Goal: Contribute content: Contribute content

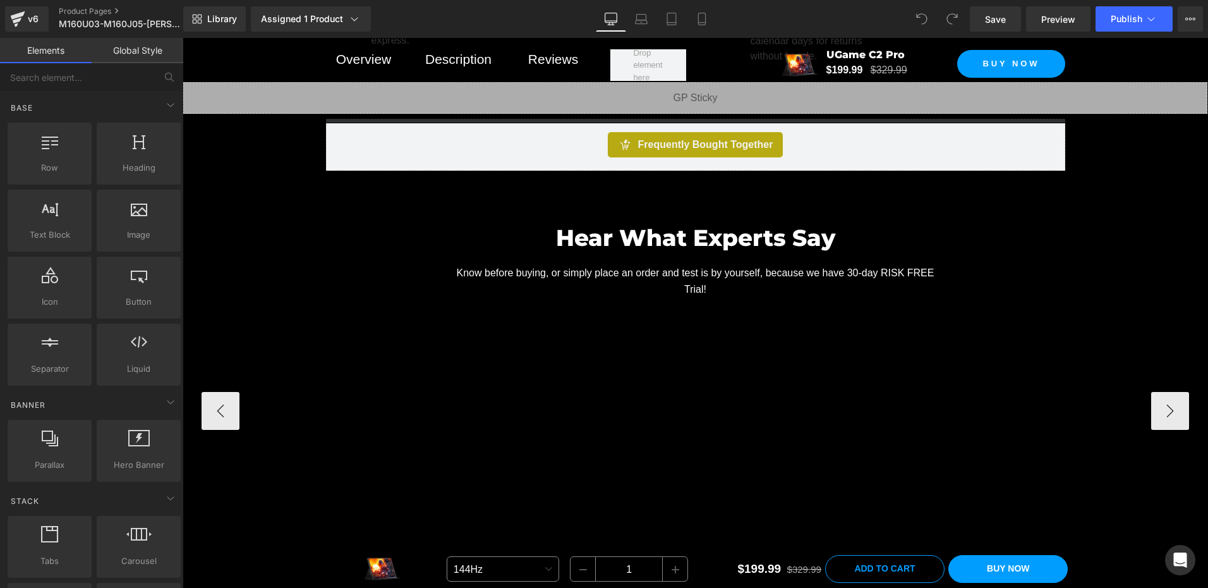
scroll to position [1011, 0]
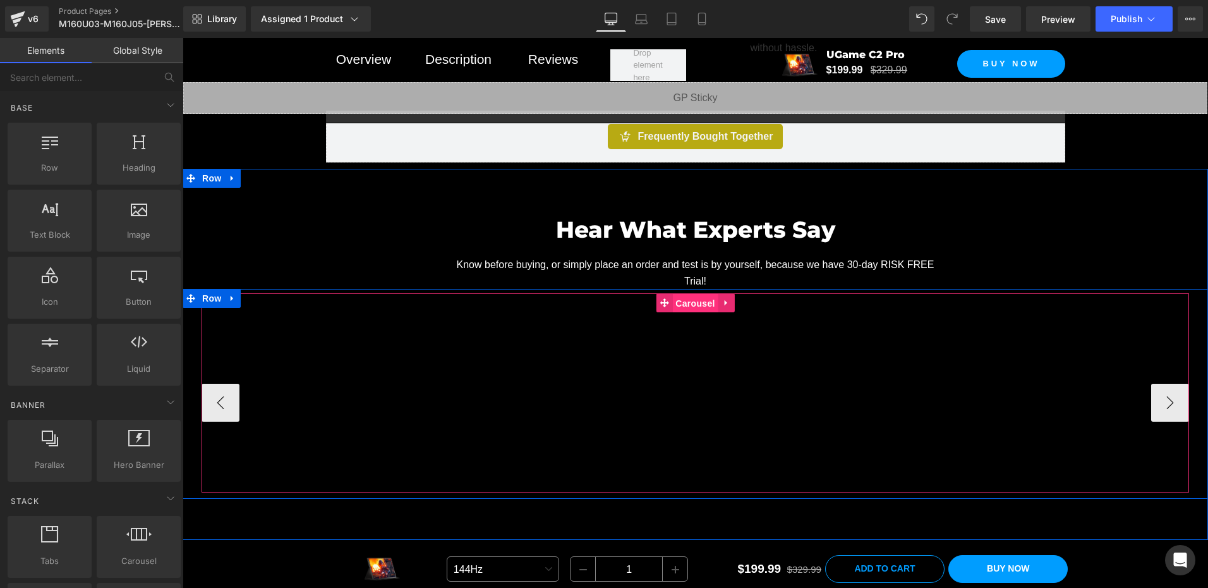
click at [688, 301] on span "Carousel" at bounding box center [695, 303] width 46 height 19
click at [688, 301] on span "Carousel" at bounding box center [695, 302] width 46 height 19
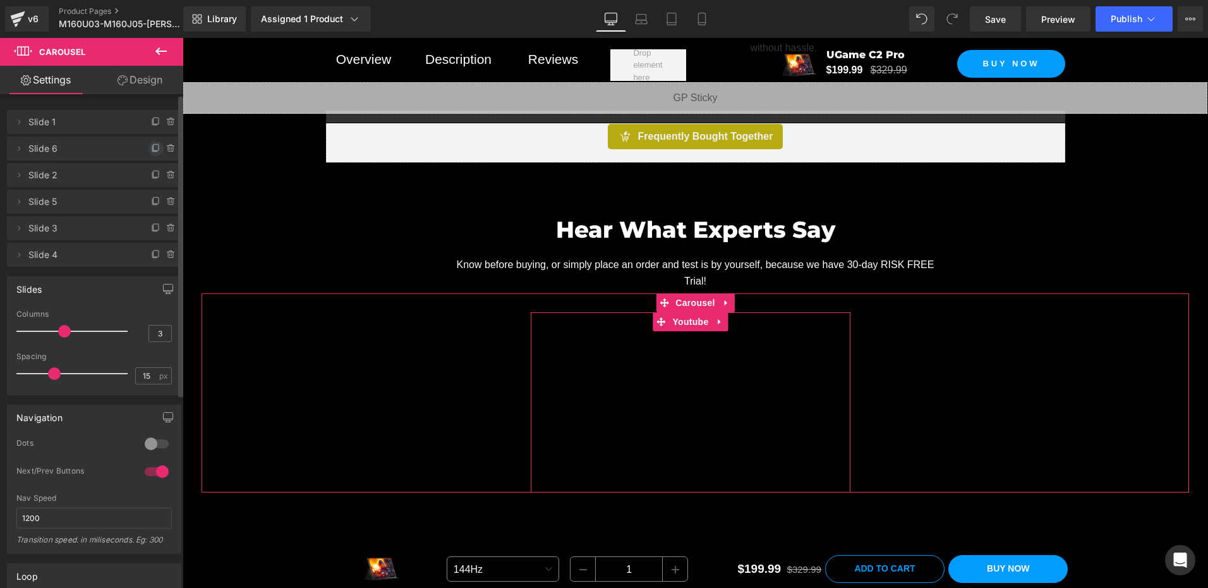
click at [152, 150] on icon at bounding box center [154, 149] width 5 height 6
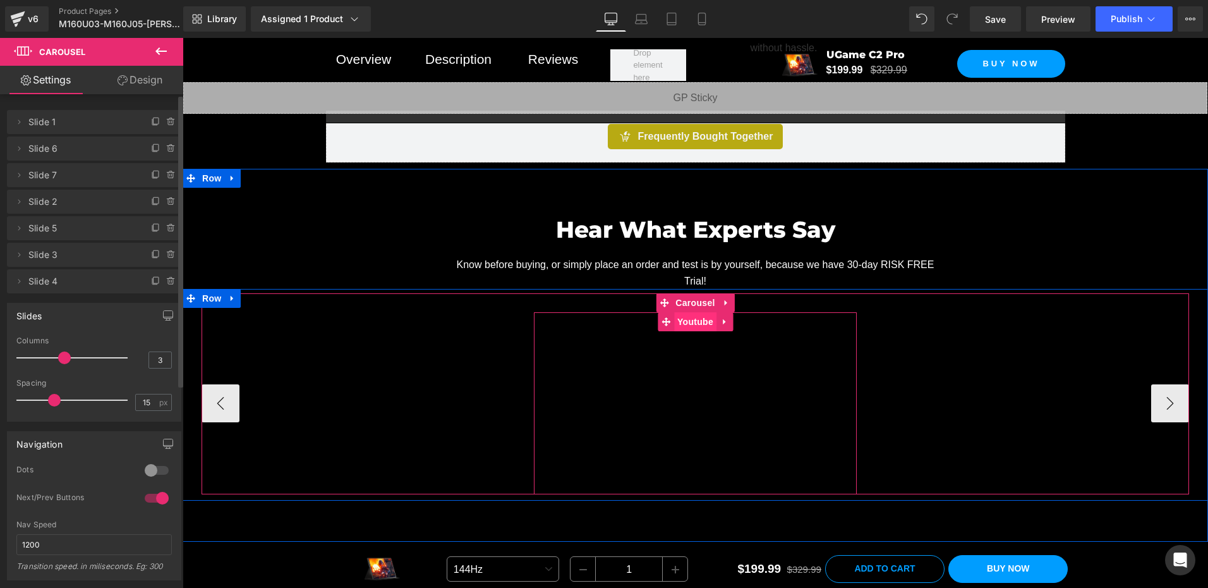
click at [695, 322] on span "Youtube" at bounding box center [695, 321] width 42 height 19
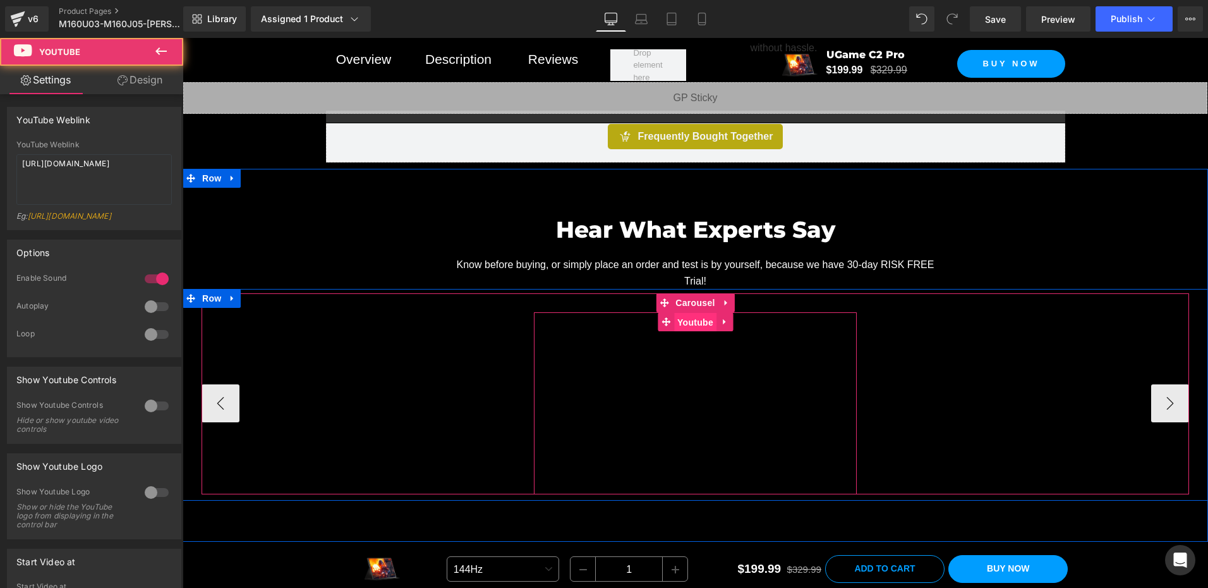
click at [695, 322] on span "Youtube" at bounding box center [695, 322] width 42 height 19
click at [695, 322] on span "Youtube" at bounding box center [695, 321] width 42 height 19
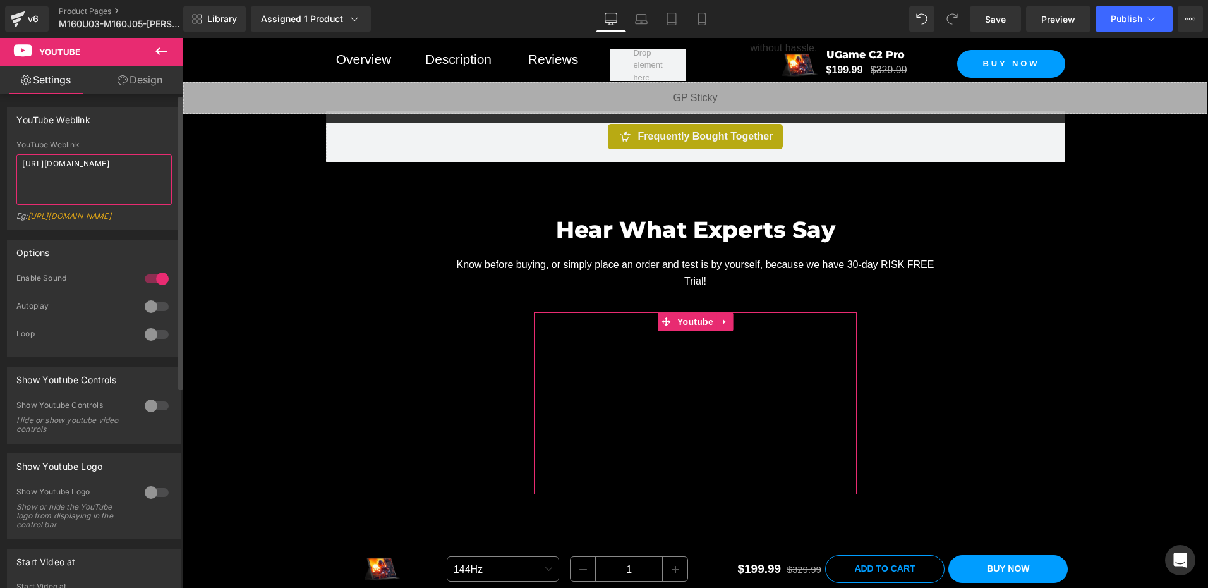
click at [131, 176] on textarea "[URL][DOMAIN_NAME]" at bounding box center [93, 179] width 155 height 51
paste textarea "EYSabl0FdoI"
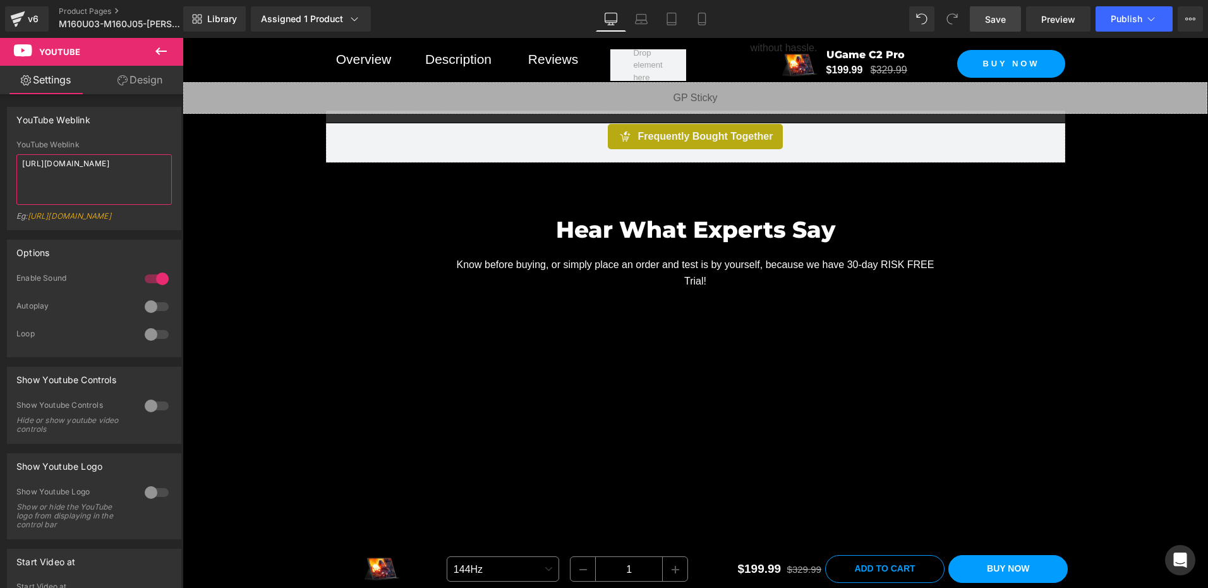
type textarea "[URL][DOMAIN_NAME]"
click at [992, 20] on span "Save" at bounding box center [995, 19] width 21 height 13
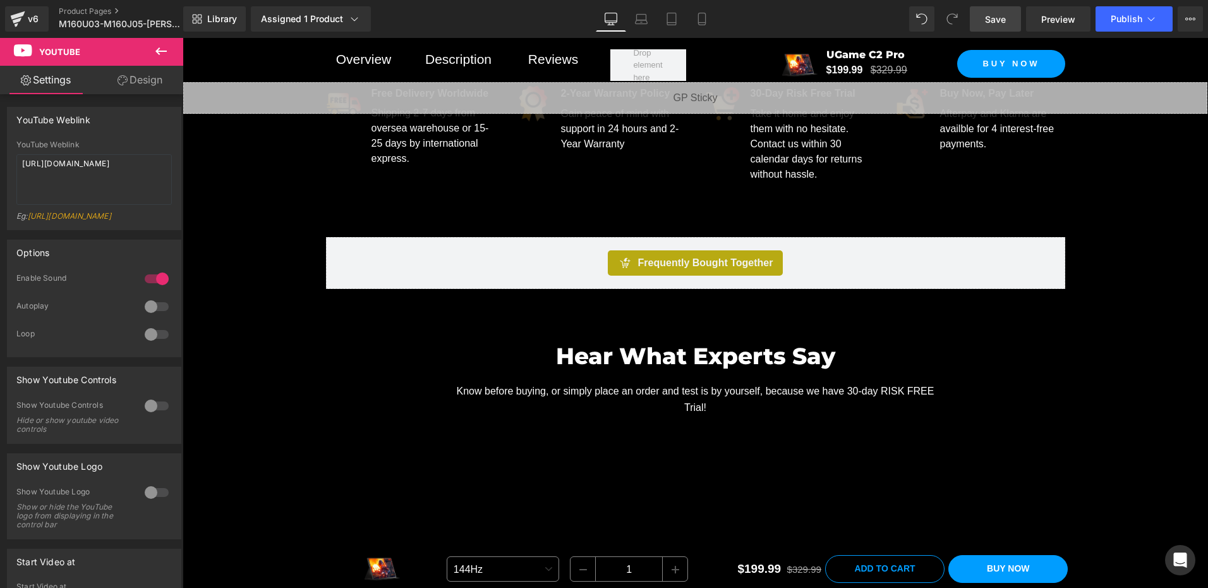
click at [997, 24] on span "Save" at bounding box center [995, 19] width 21 height 13
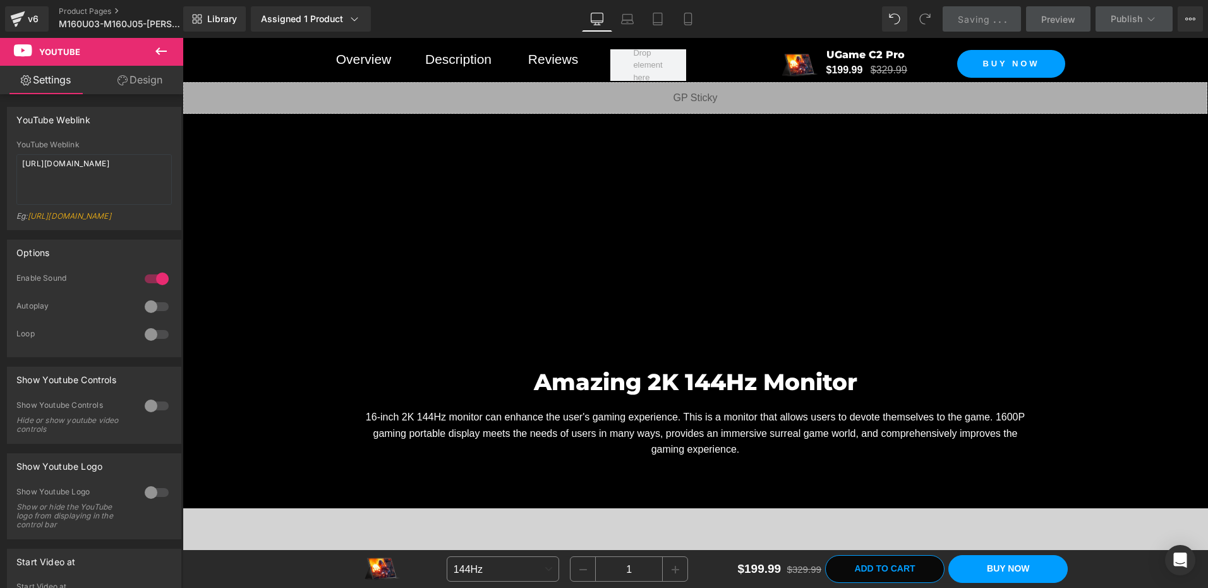
scroll to position [1138, 0]
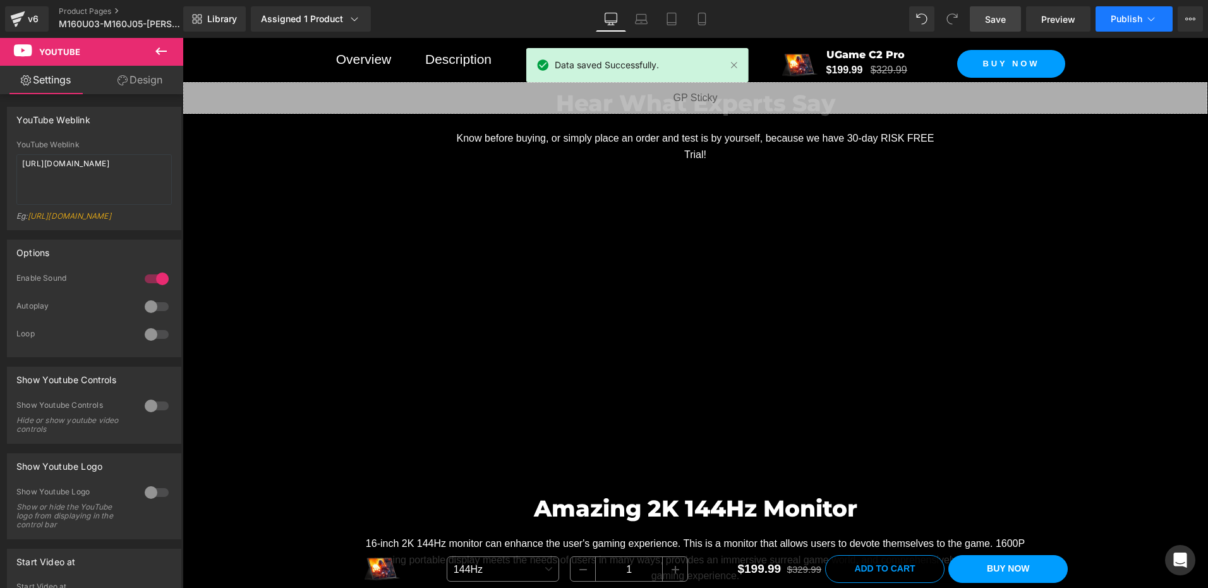
click at [1125, 19] on span "Publish" at bounding box center [1127, 19] width 32 height 10
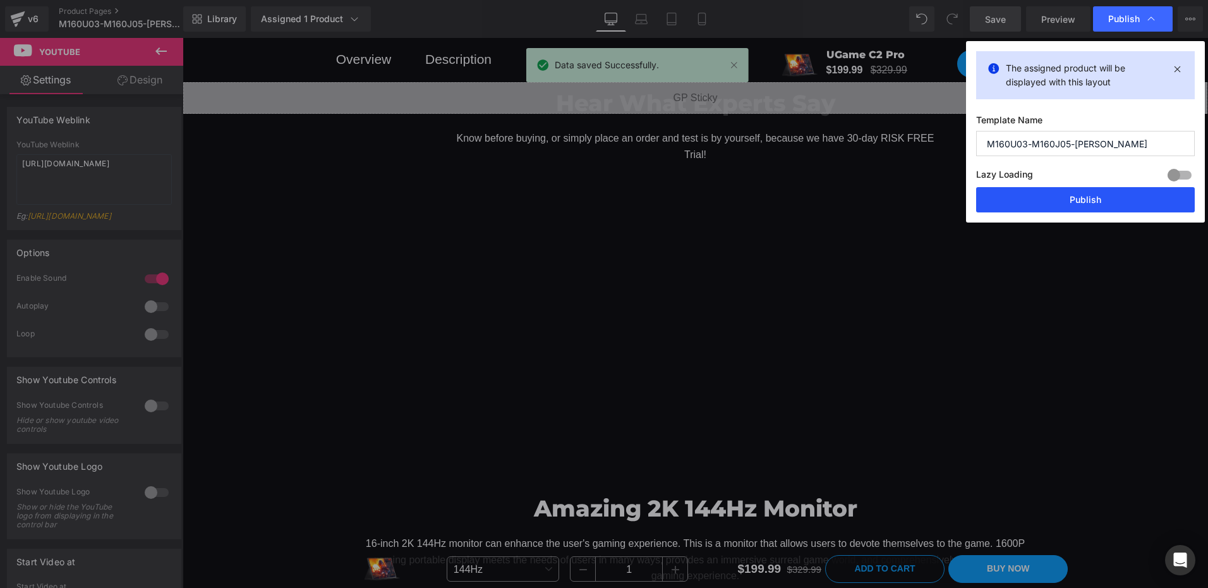
click at [1098, 193] on button "Publish" at bounding box center [1085, 199] width 219 height 25
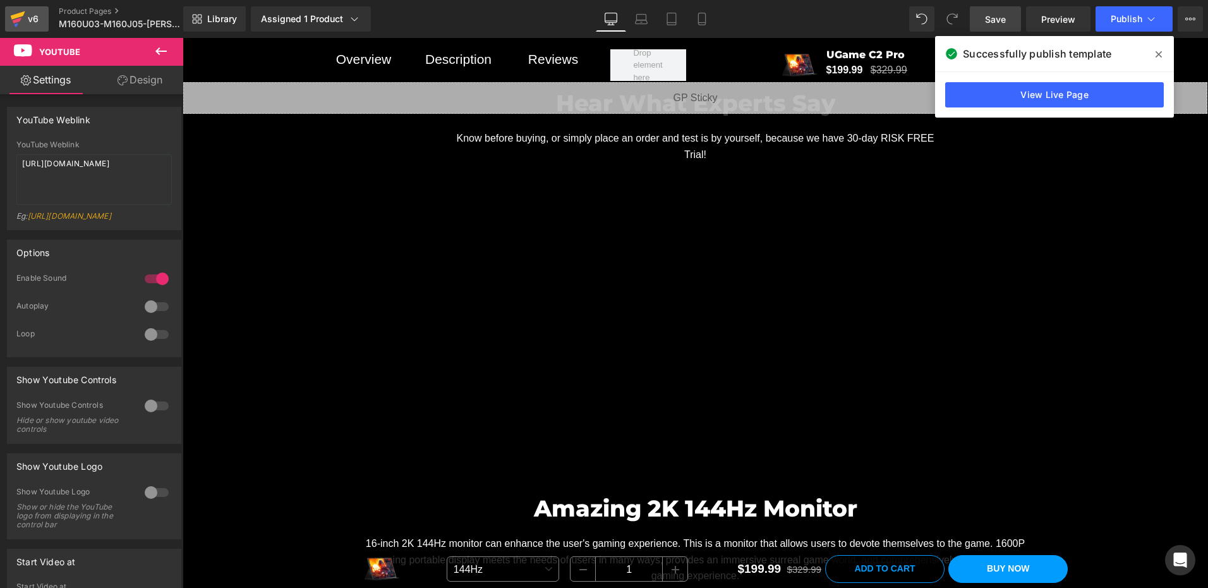
click at [16, 13] on icon at bounding box center [17, 19] width 15 height 32
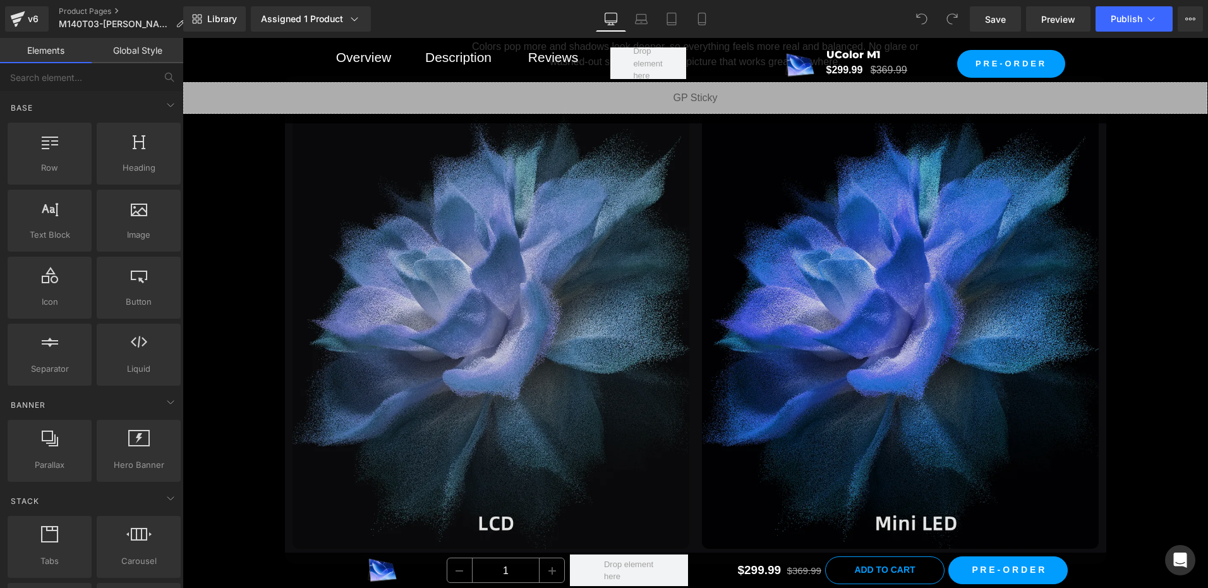
scroll to position [2700, 0]
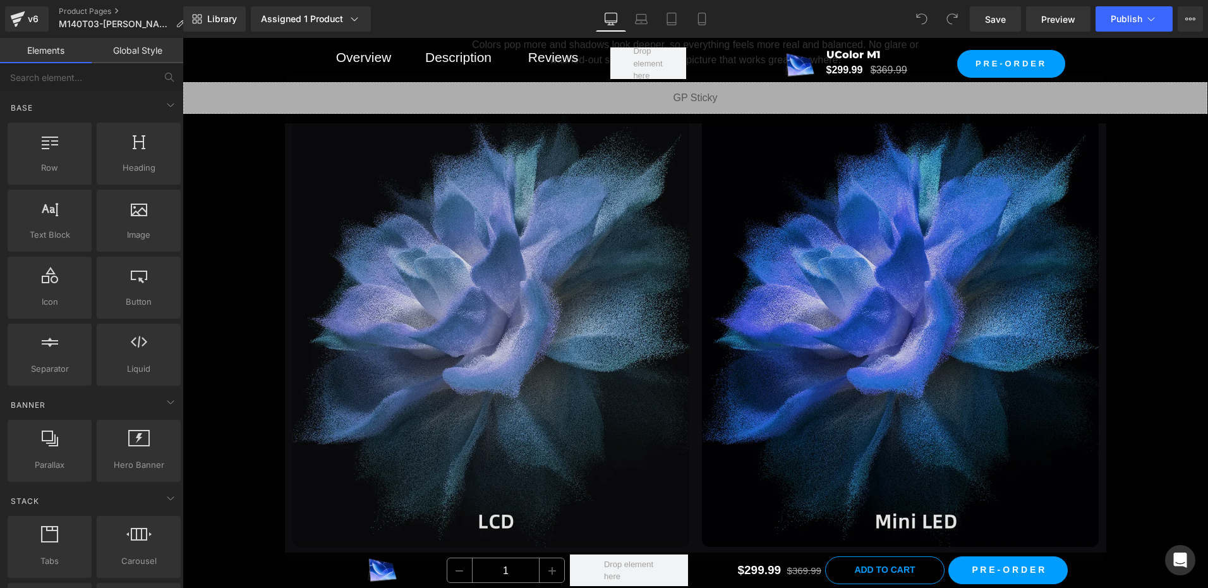
click at [657, 341] on img at bounding box center [696, 324] width 822 height 462
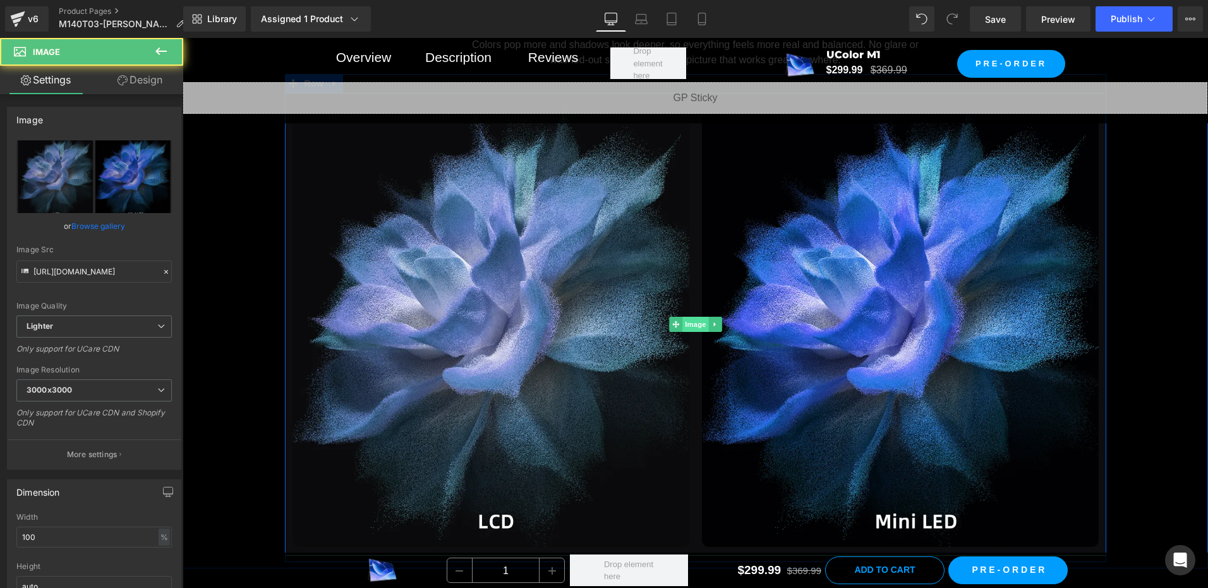
click at [695, 320] on span "Image" at bounding box center [696, 324] width 27 height 15
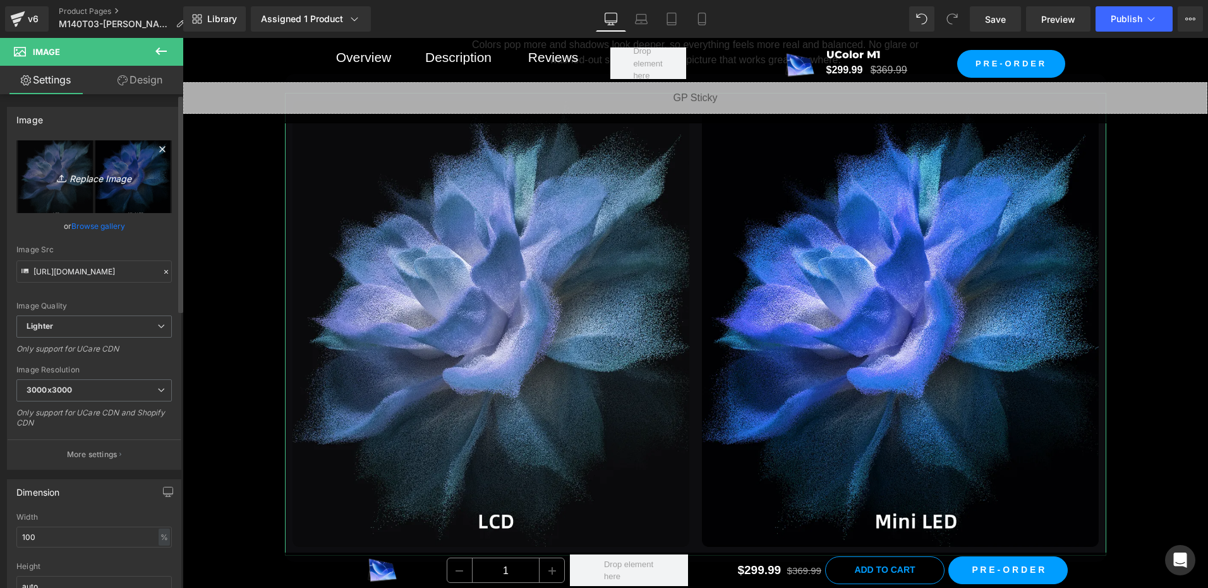
click at [52, 176] on icon "Replace Image" at bounding box center [94, 177] width 101 height 16
type input "C:\fakepath\对比 圆角.webp"
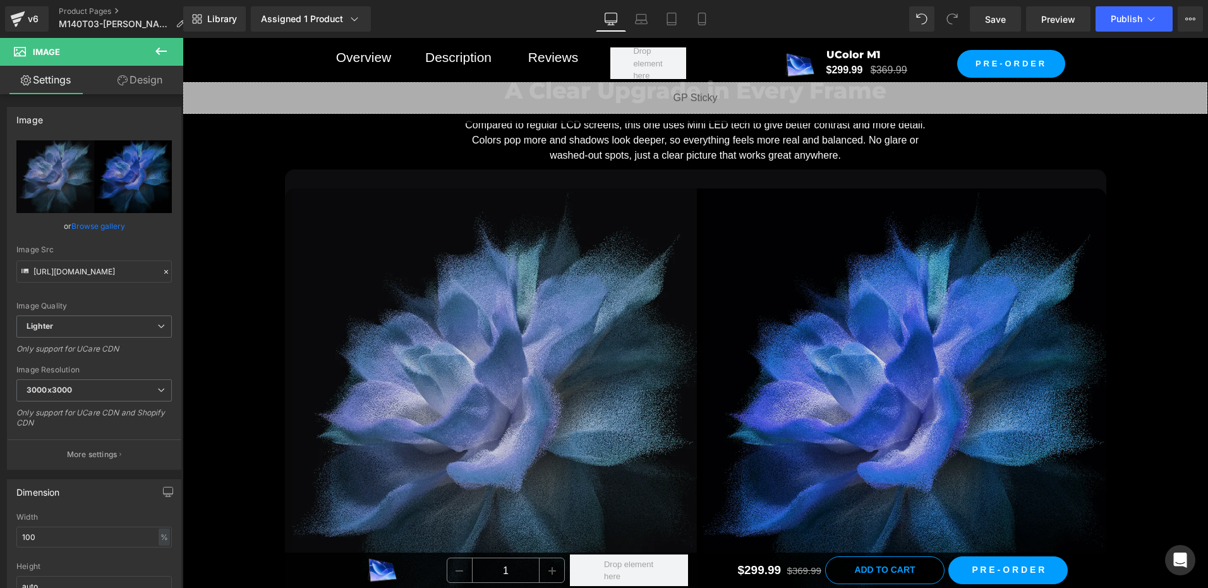
scroll to position [2510, 0]
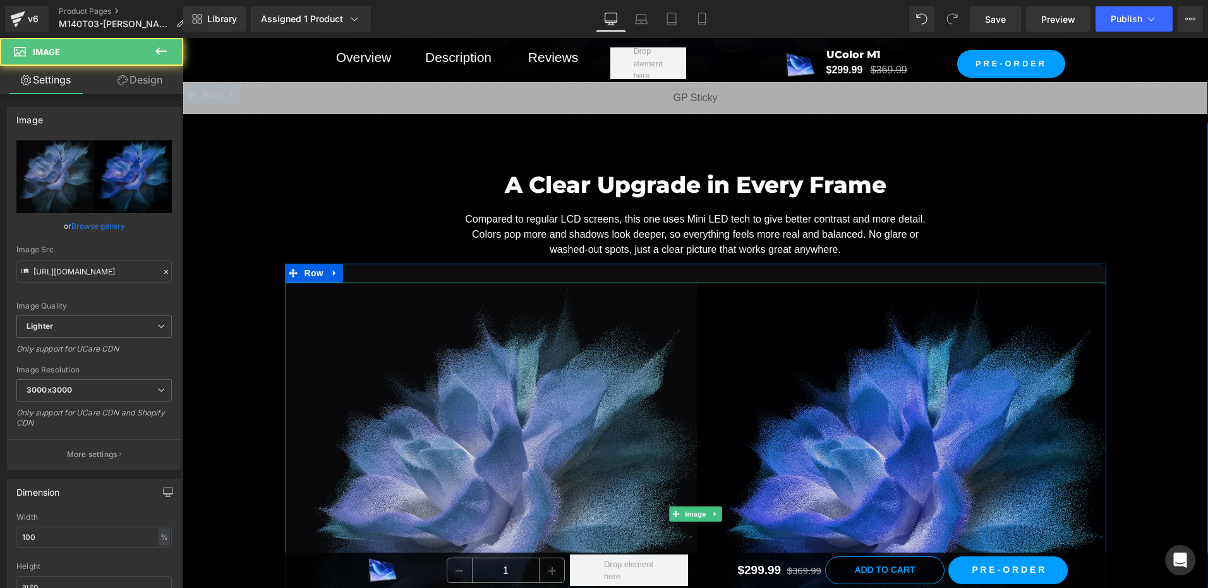
click at [510, 315] on img at bounding box center [696, 513] width 822 height 462
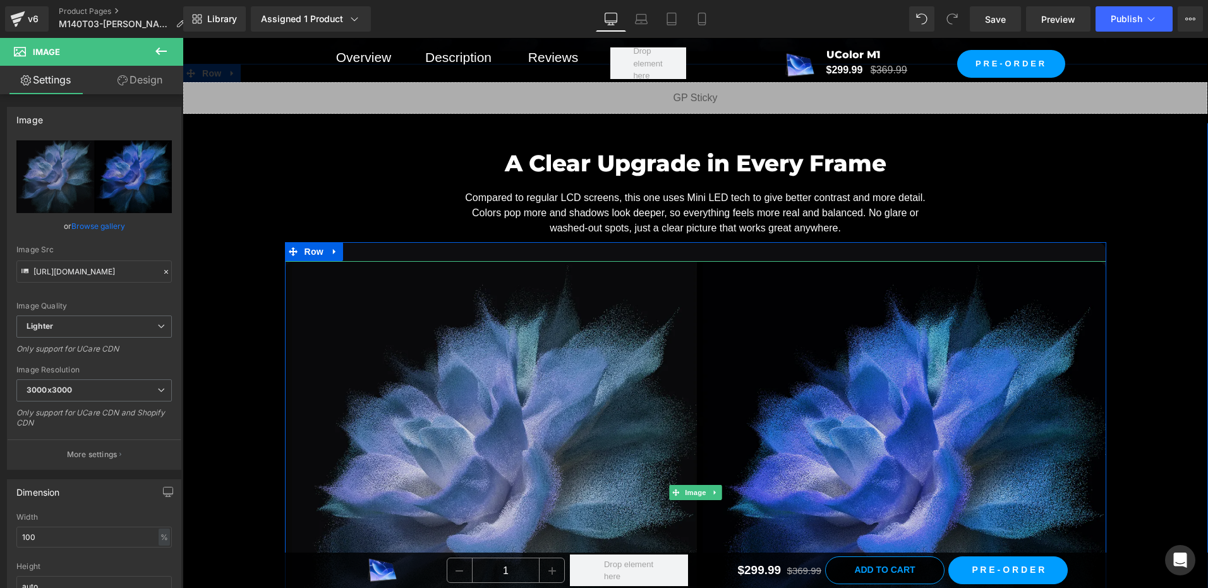
scroll to position [2700, 0]
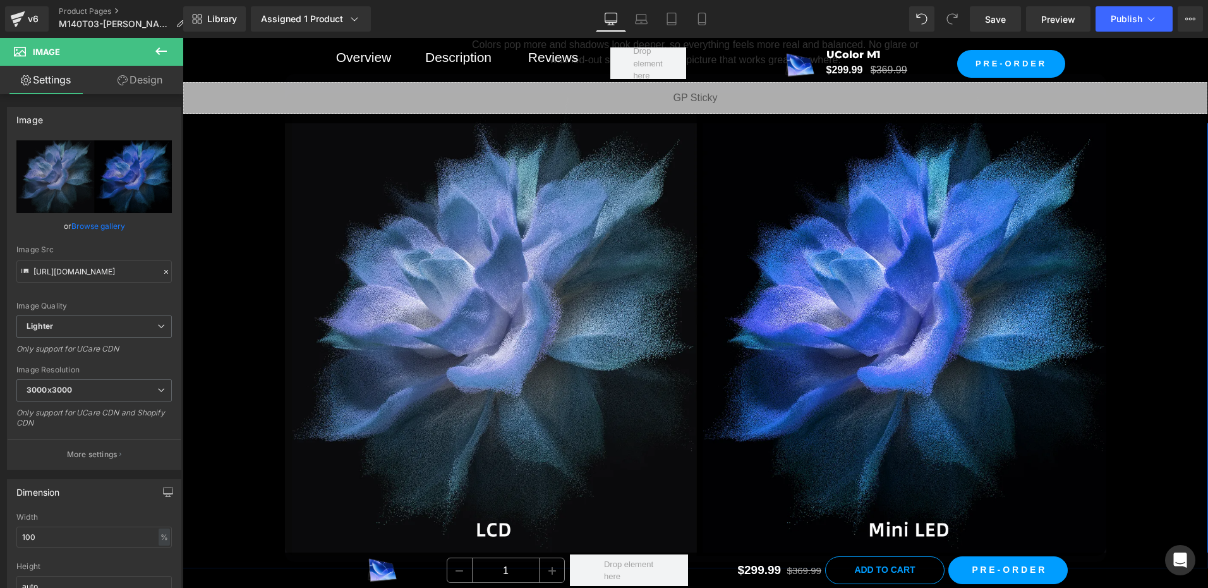
click at [222, 271] on div "A Clear Upgrade in Every Frame Heading Compared to regular LCD screens, this on…" at bounding box center [696, 260] width 1026 height 602
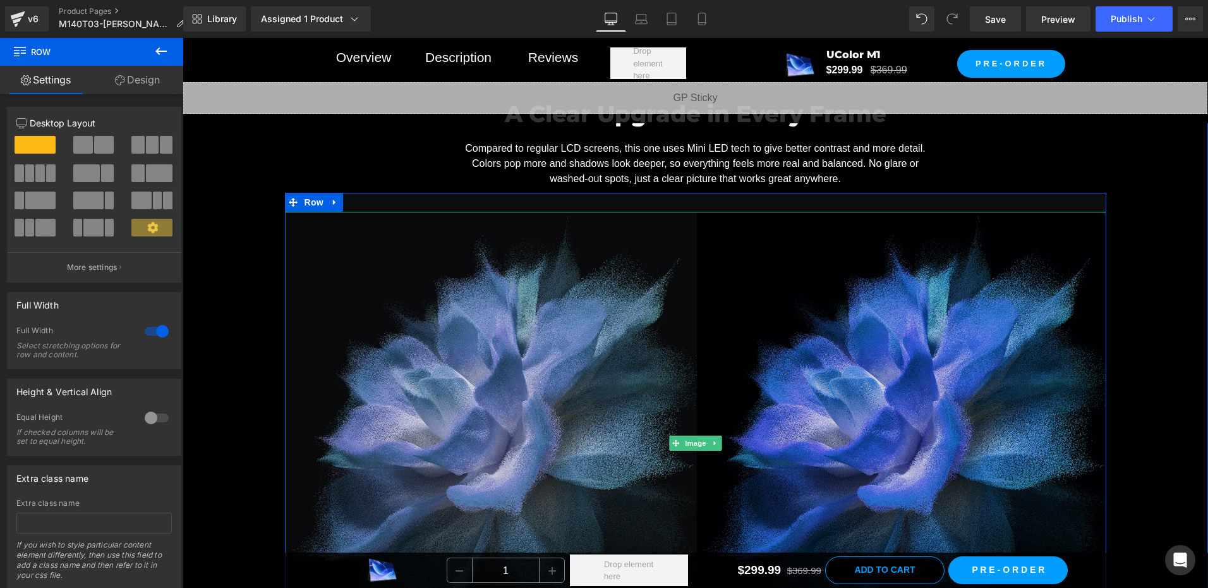
scroll to position [2573, 0]
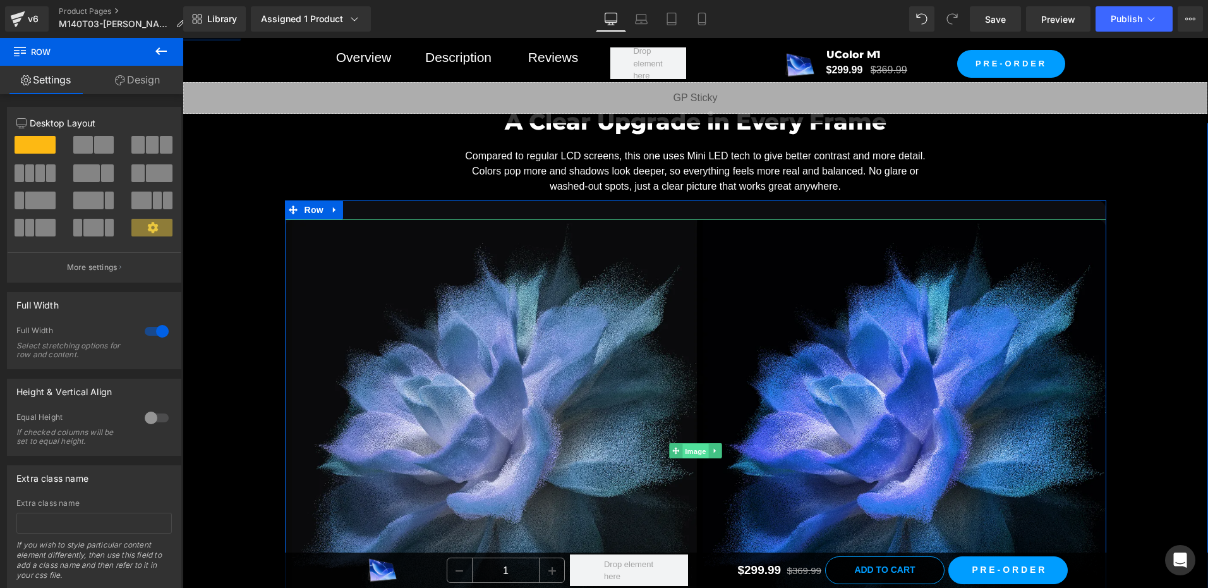
click at [693, 450] on span "Image" at bounding box center [696, 451] width 27 height 15
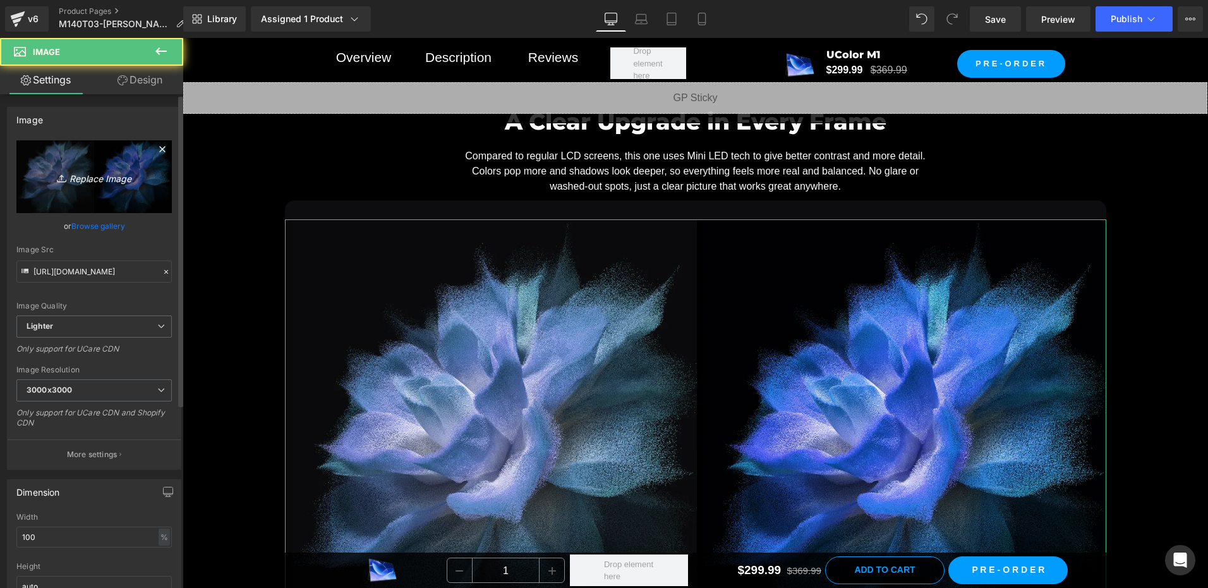
click at [126, 179] on icon "Replace Image" at bounding box center [94, 177] width 101 height 16
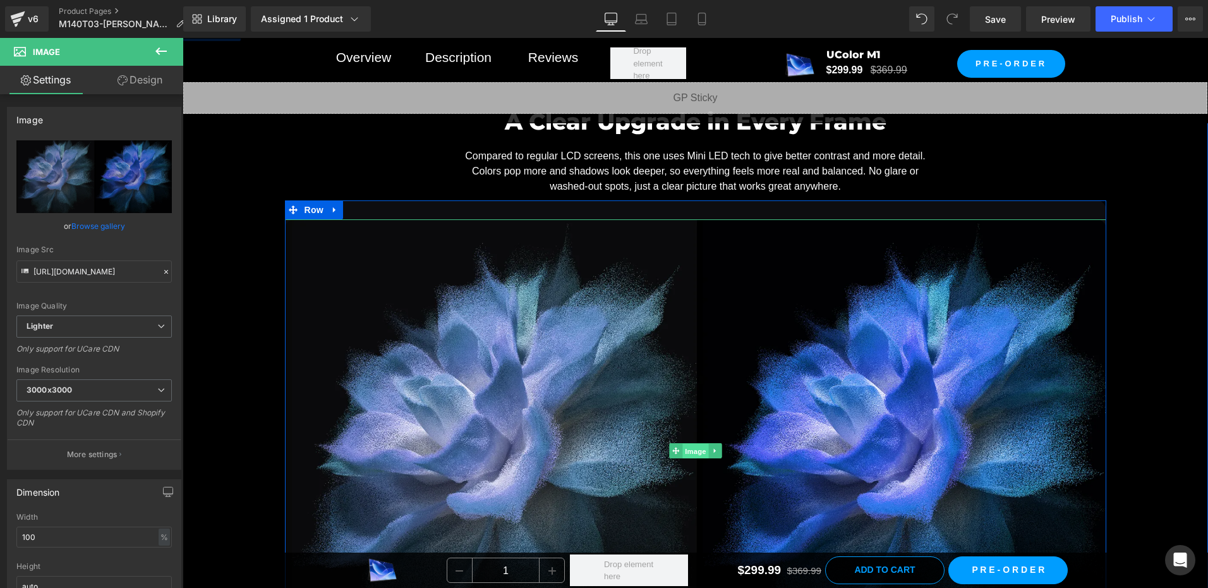
click at [694, 449] on span "Image" at bounding box center [696, 451] width 27 height 15
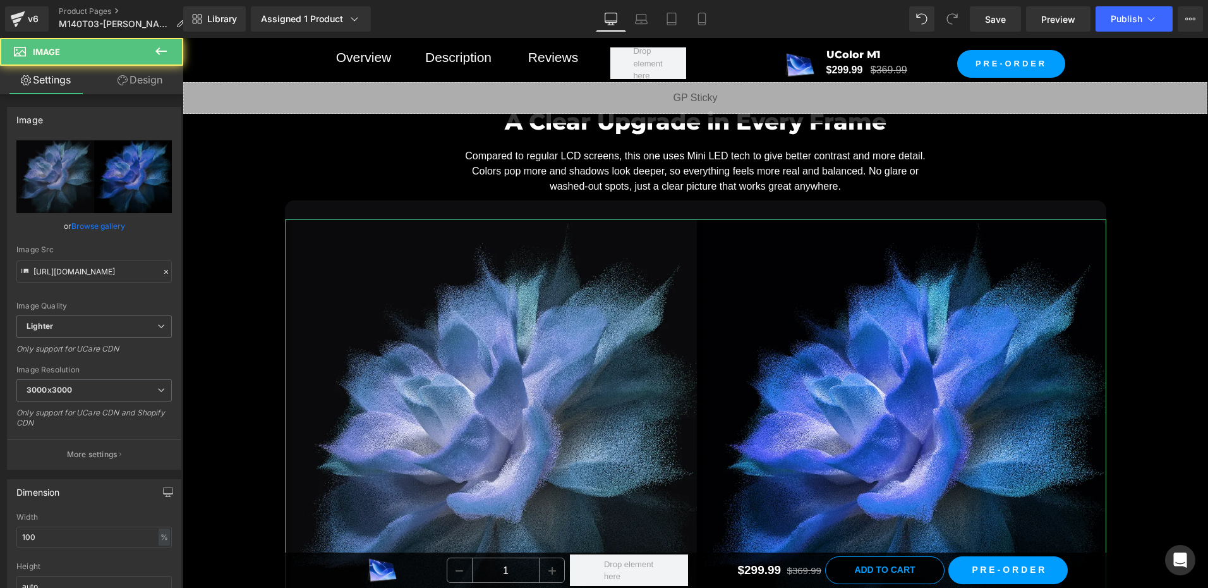
click at [132, 87] on link "Design" at bounding box center [140, 80] width 92 height 28
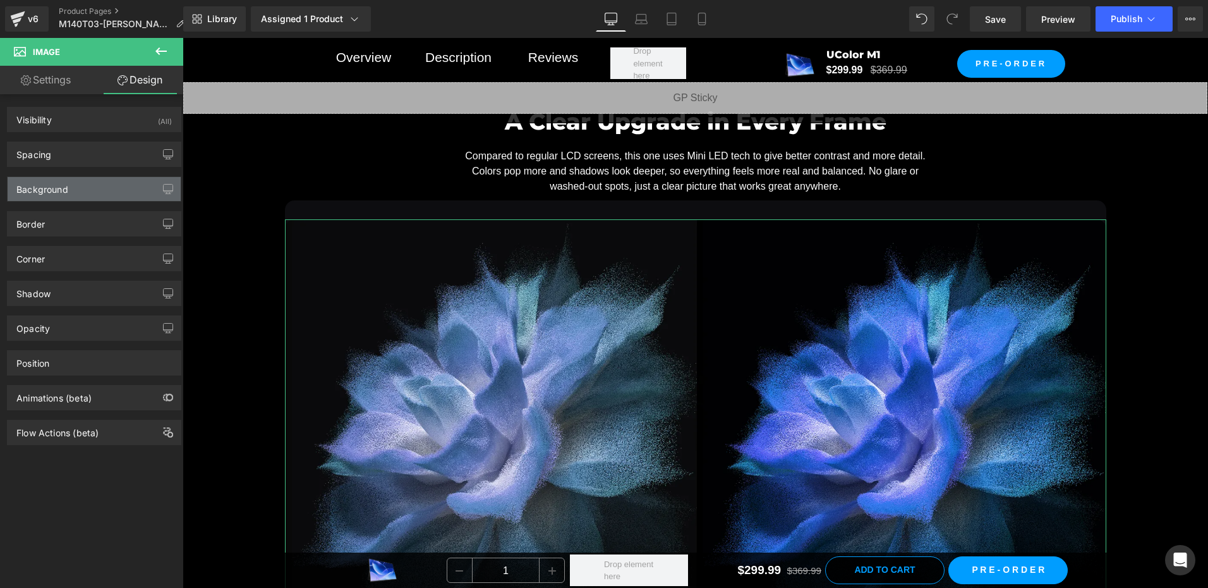
click at [90, 185] on div "Background" at bounding box center [94, 189] width 173 height 24
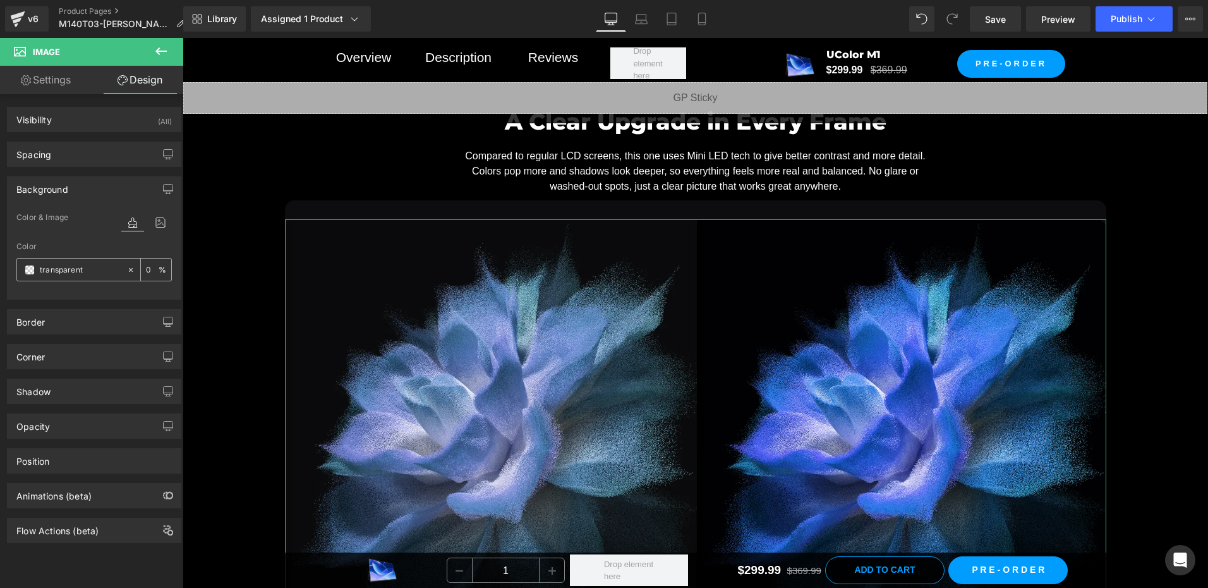
click at [130, 267] on icon at bounding box center [130, 269] width 9 height 9
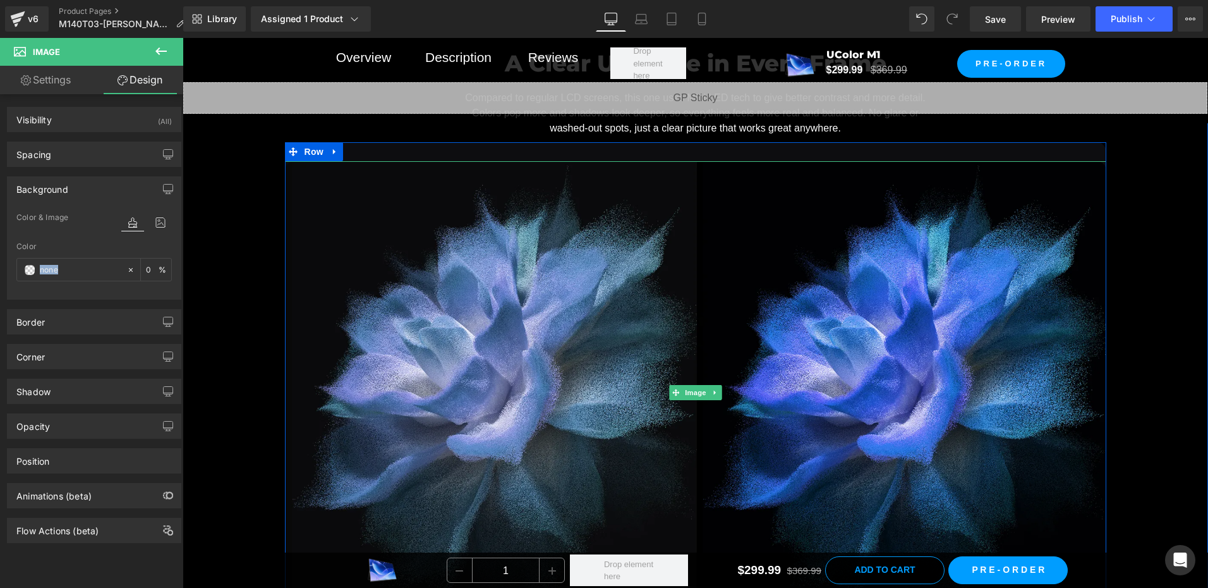
scroll to position [2510, 0]
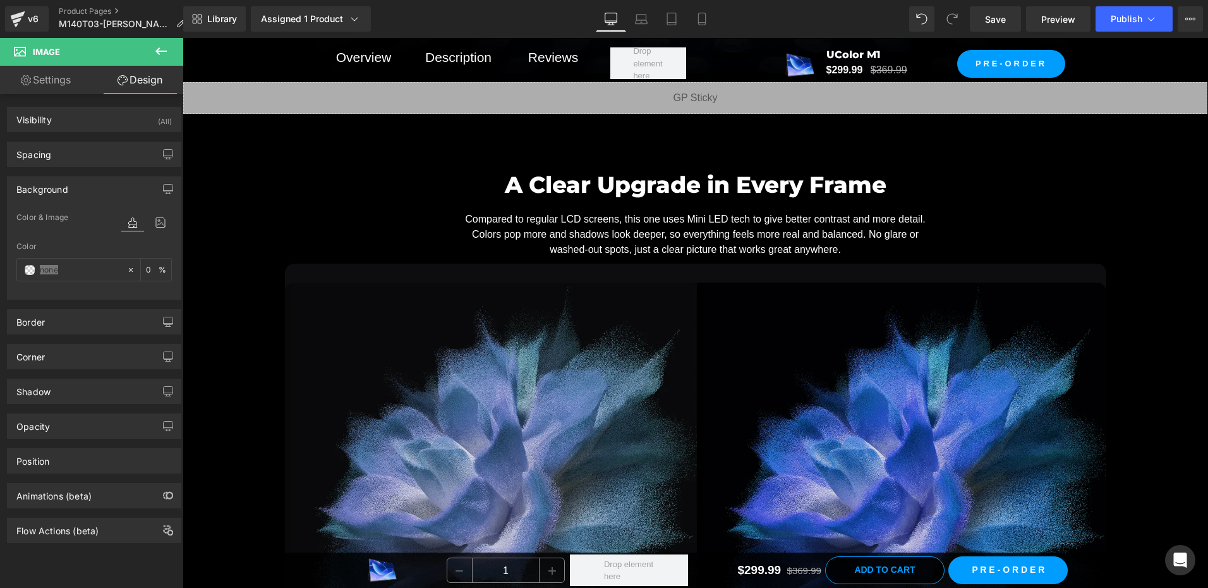
click at [764, 411] on img at bounding box center [696, 513] width 822 height 462
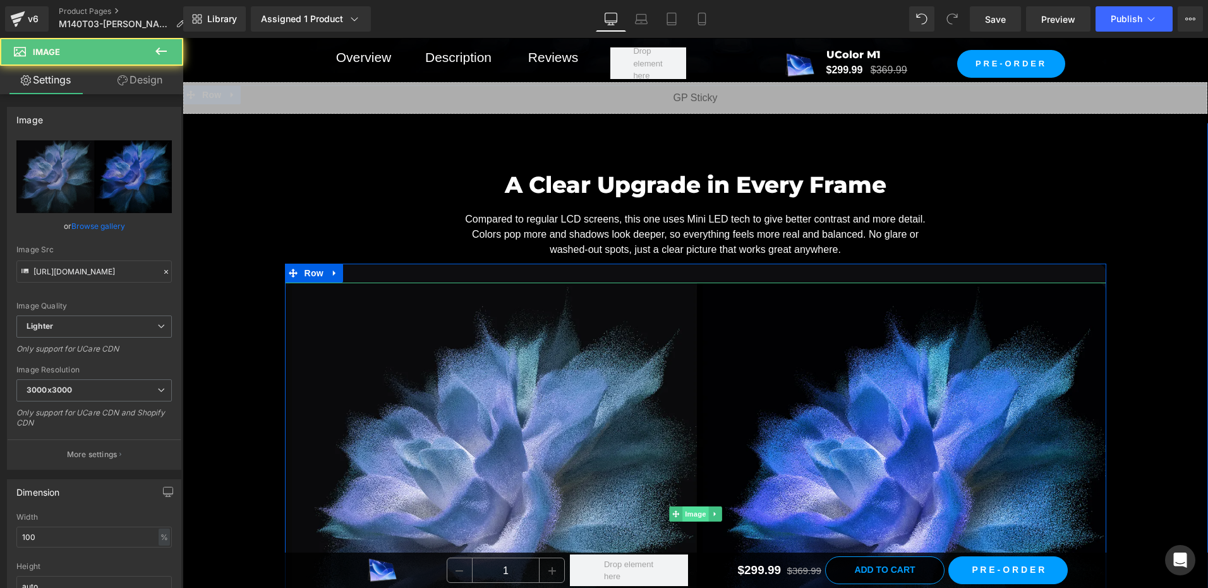
click at [696, 511] on span "Image" at bounding box center [696, 513] width 27 height 15
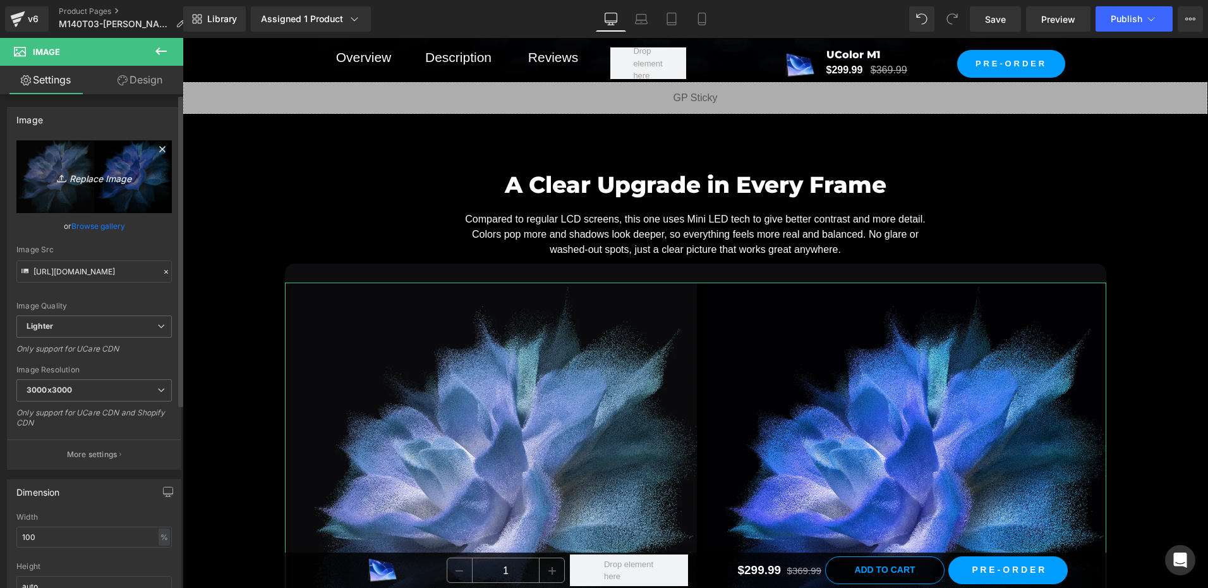
click at [95, 182] on icon "Replace Image" at bounding box center [94, 177] width 101 height 16
type input "C:\fakepath\对比 拷贝.webp"
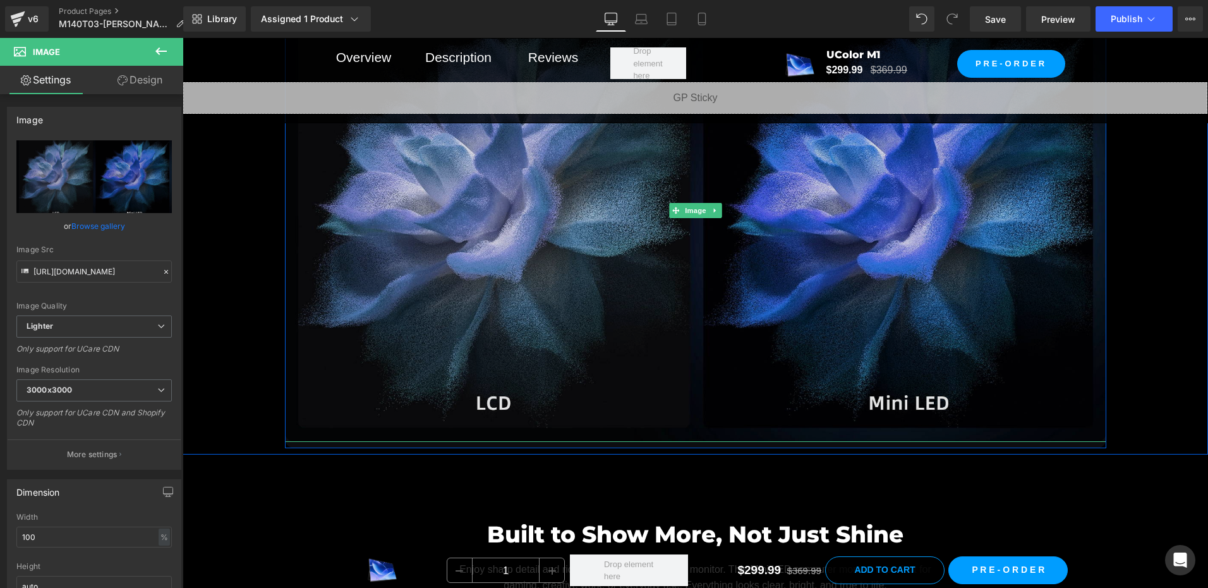
scroll to position [2826, 0]
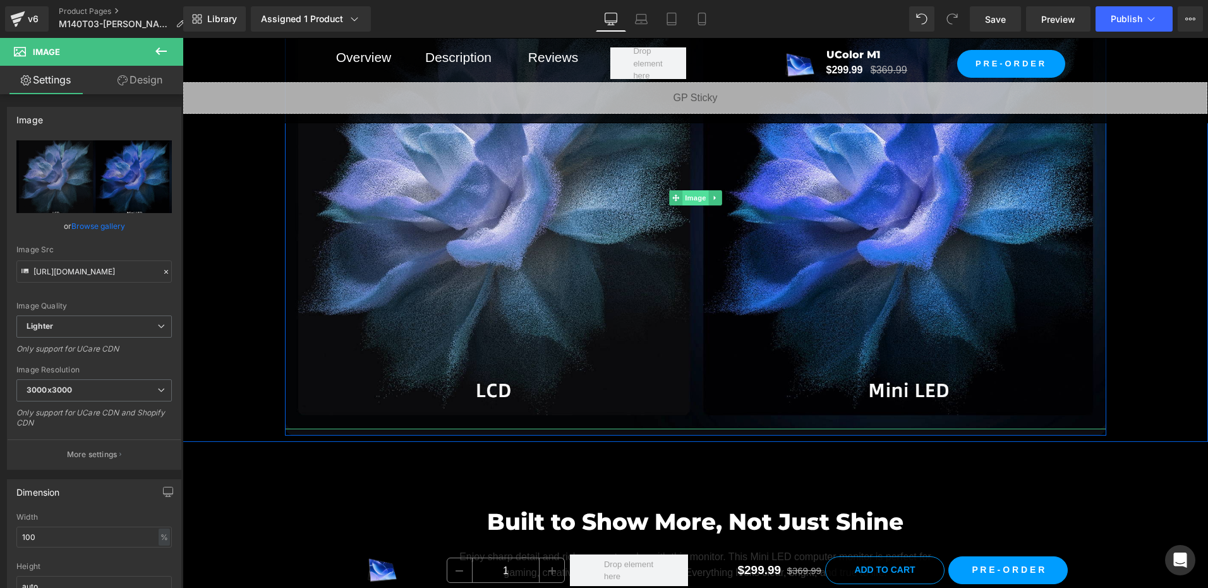
click at [683, 200] on span "Image" at bounding box center [696, 197] width 27 height 15
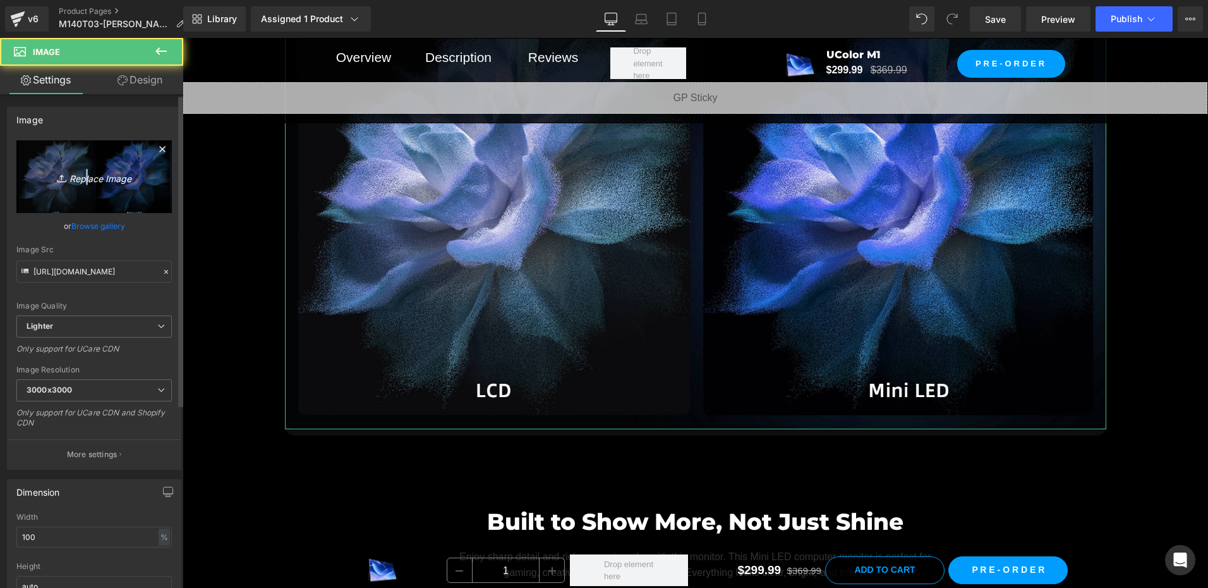
drag, startPoint x: 83, startPoint y: 177, endPoint x: 76, endPoint y: 176, distance: 7.1
click at [78, 178] on icon "Replace Image" at bounding box center [94, 177] width 101 height 16
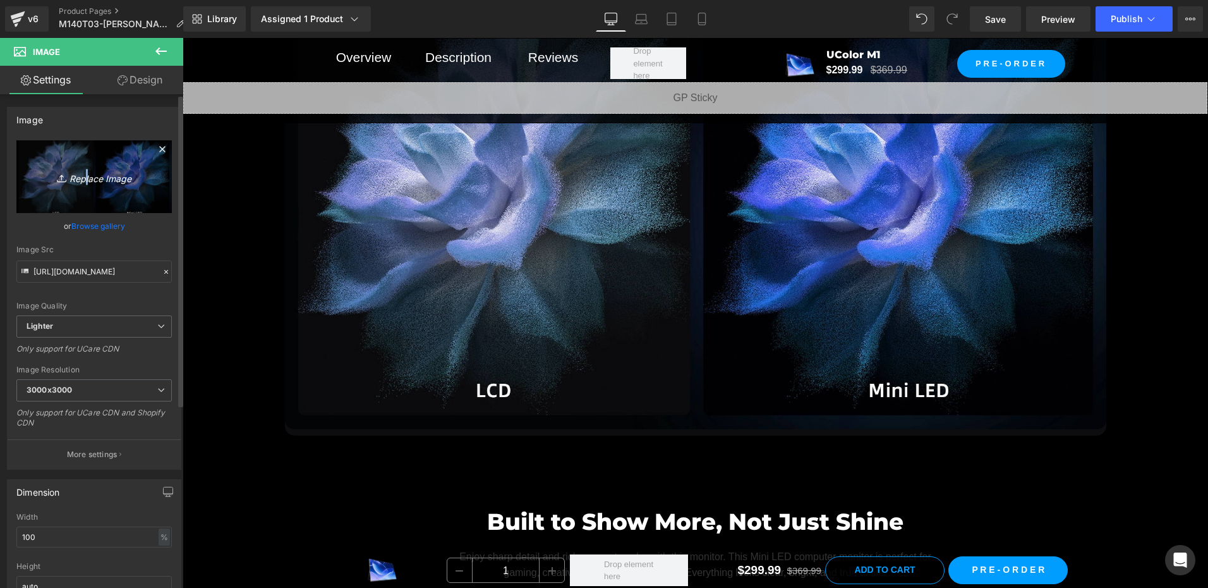
type input "C:\fakepath\对比 圆角.webp"
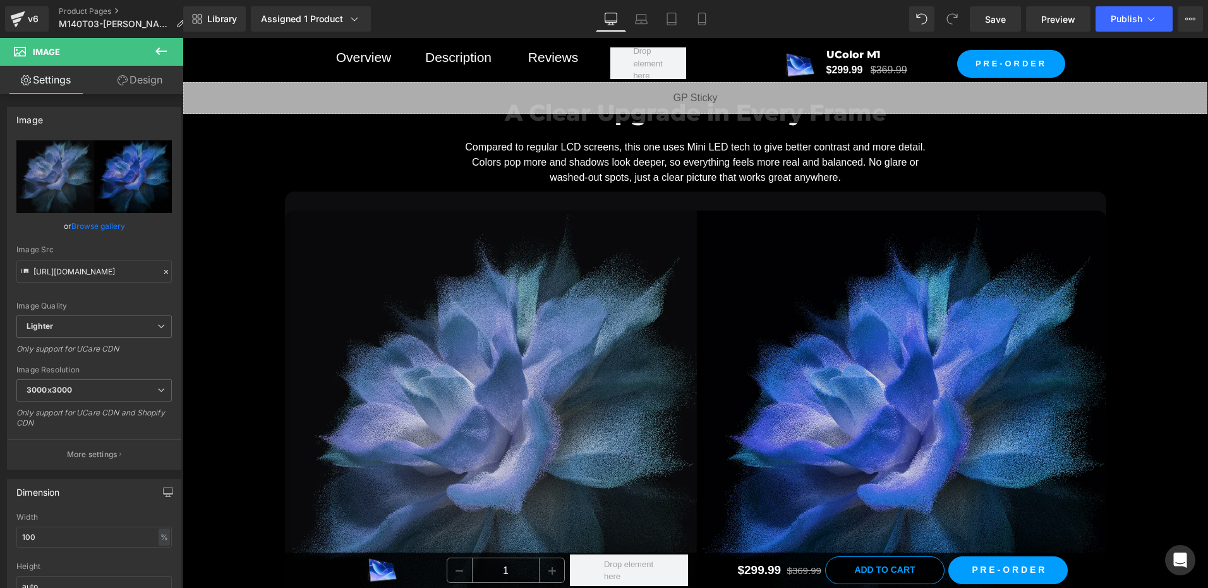
scroll to position [2573, 0]
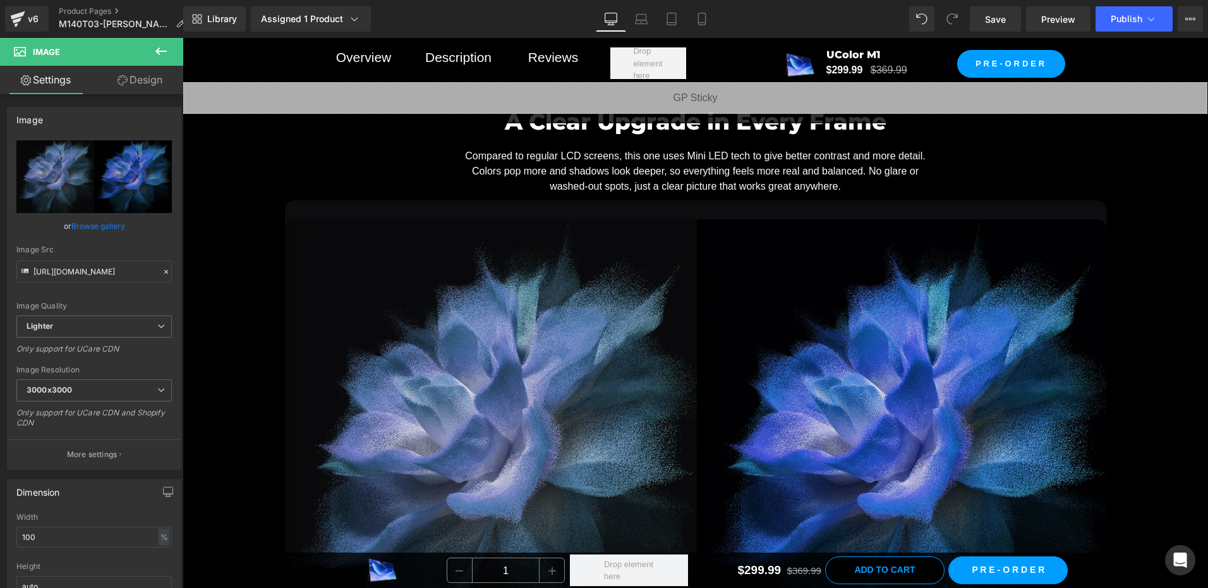
click at [616, 325] on img at bounding box center [696, 450] width 822 height 462
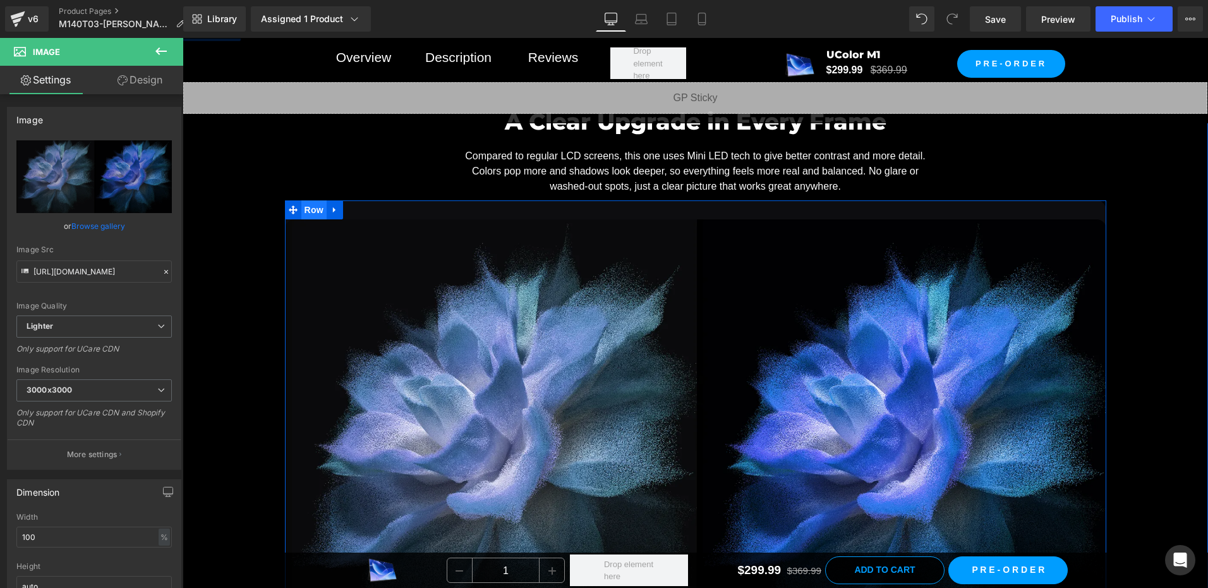
click at [310, 209] on span "Row" at bounding box center [313, 209] width 25 height 19
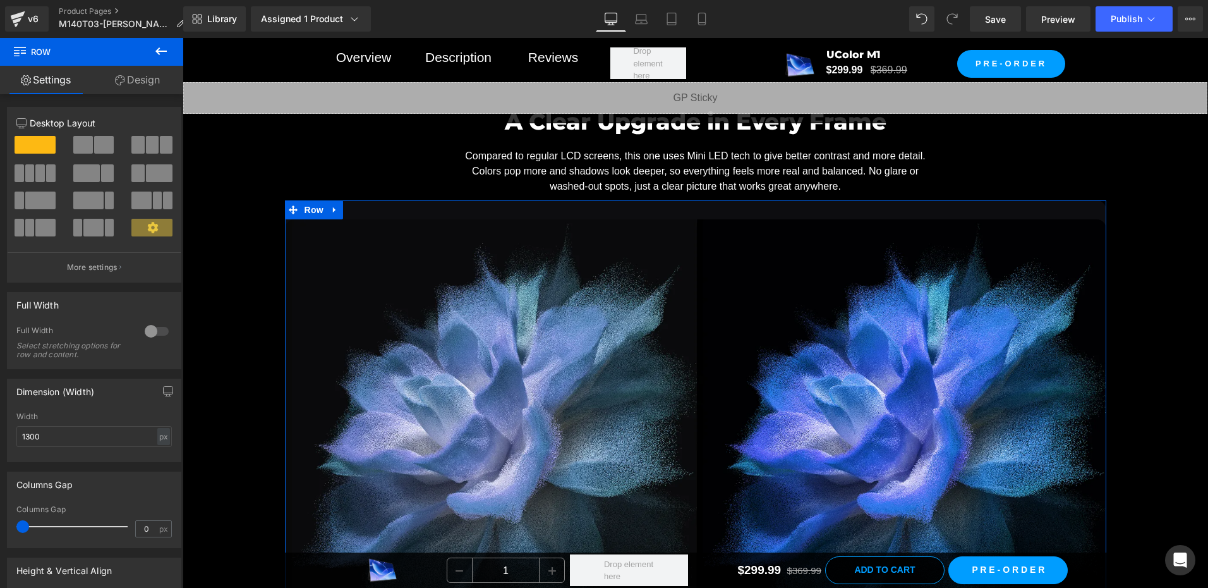
click at [139, 77] on link "Design" at bounding box center [138, 80] width 92 height 28
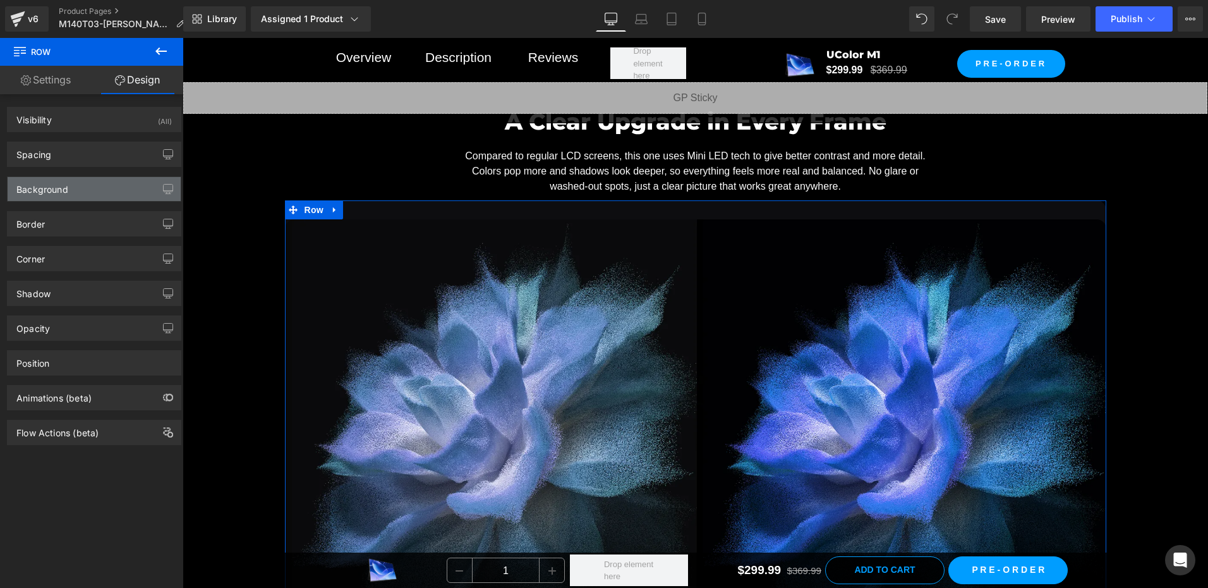
click at [112, 188] on div "Background" at bounding box center [94, 189] width 173 height 24
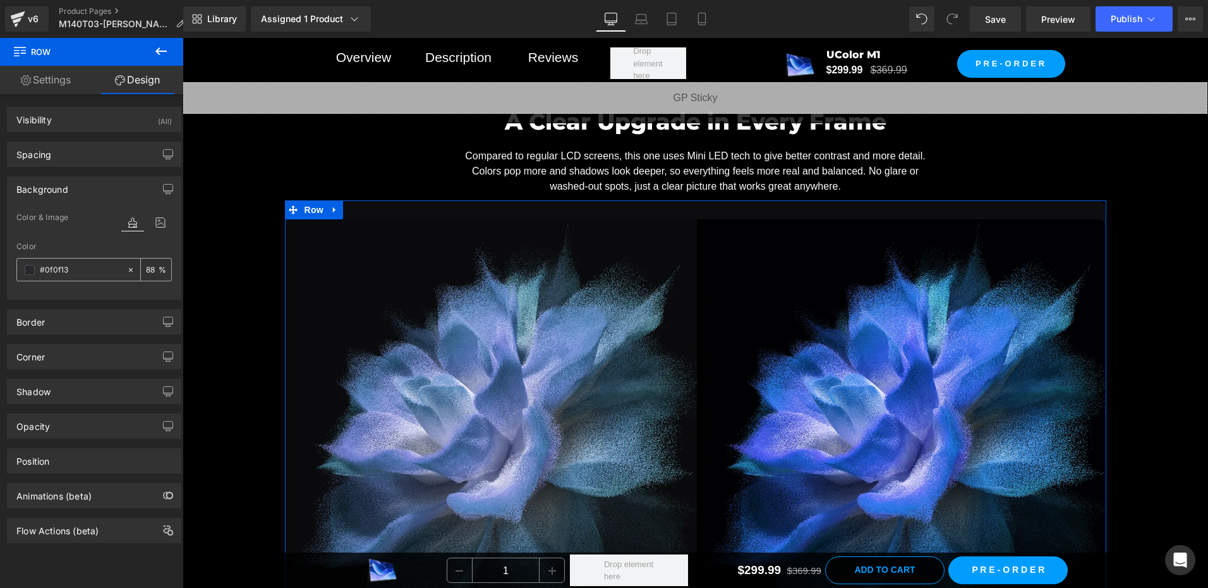
click at [79, 267] on input "#0f0f13" at bounding box center [80, 270] width 81 height 14
click at [228, 195] on div "A Clear Upgrade in Every Frame Heading Compared to regular LCD screens, this on…" at bounding box center [696, 386] width 1026 height 602
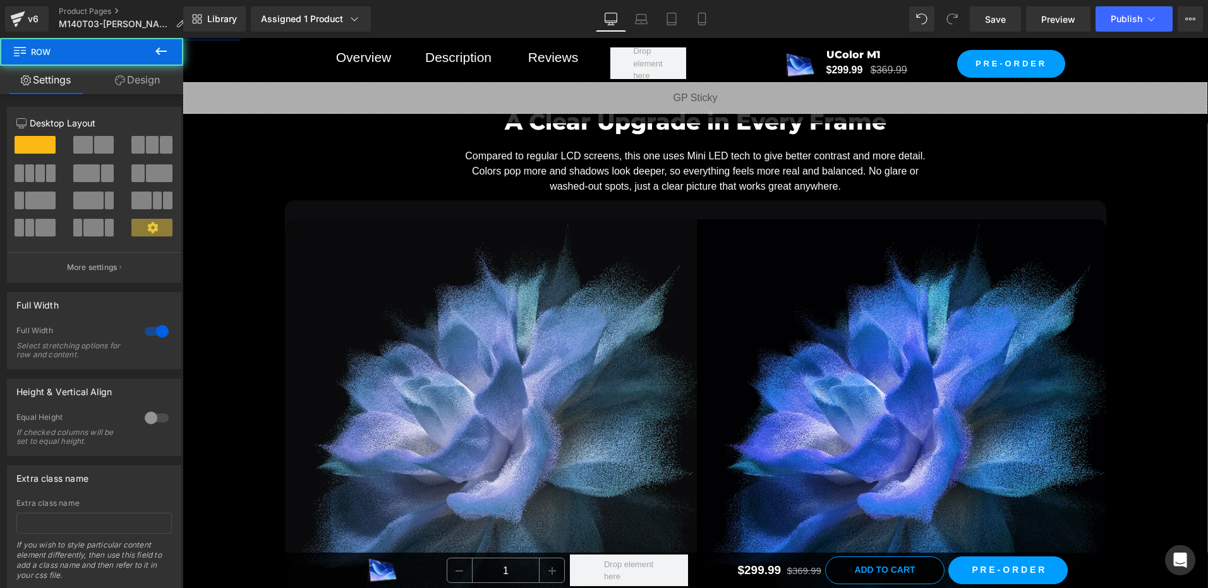
scroll to position [2447, 0]
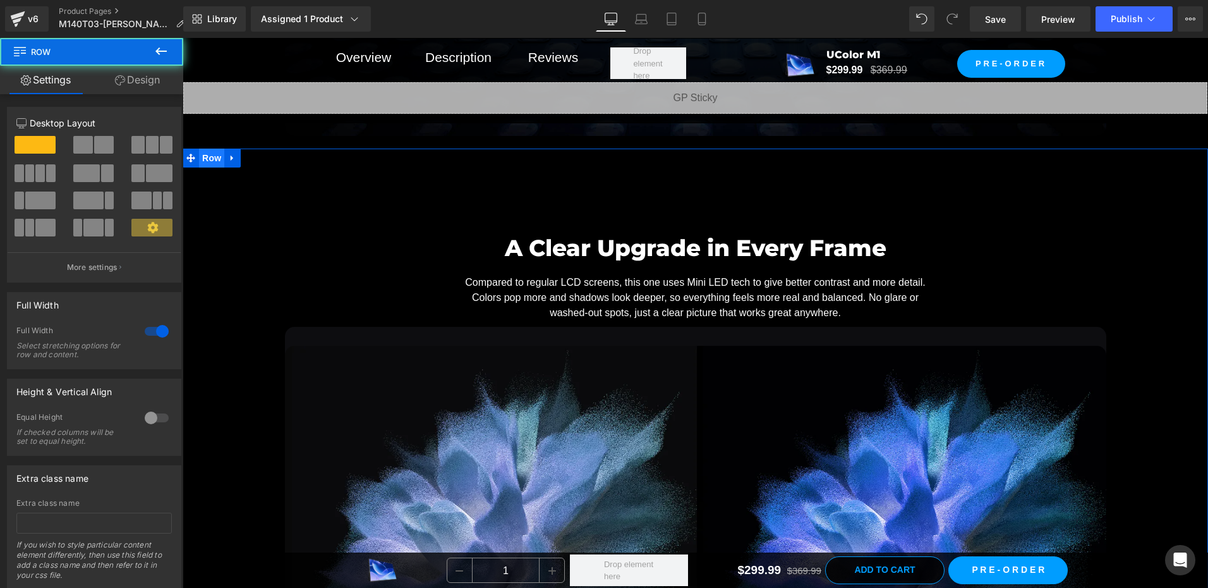
click at [199, 161] on span "Row" at bounding box center [211, 158] width 25 height 19
click at [138, 75] on link "Design" at bounding box center [138, 80] width 92 height 28
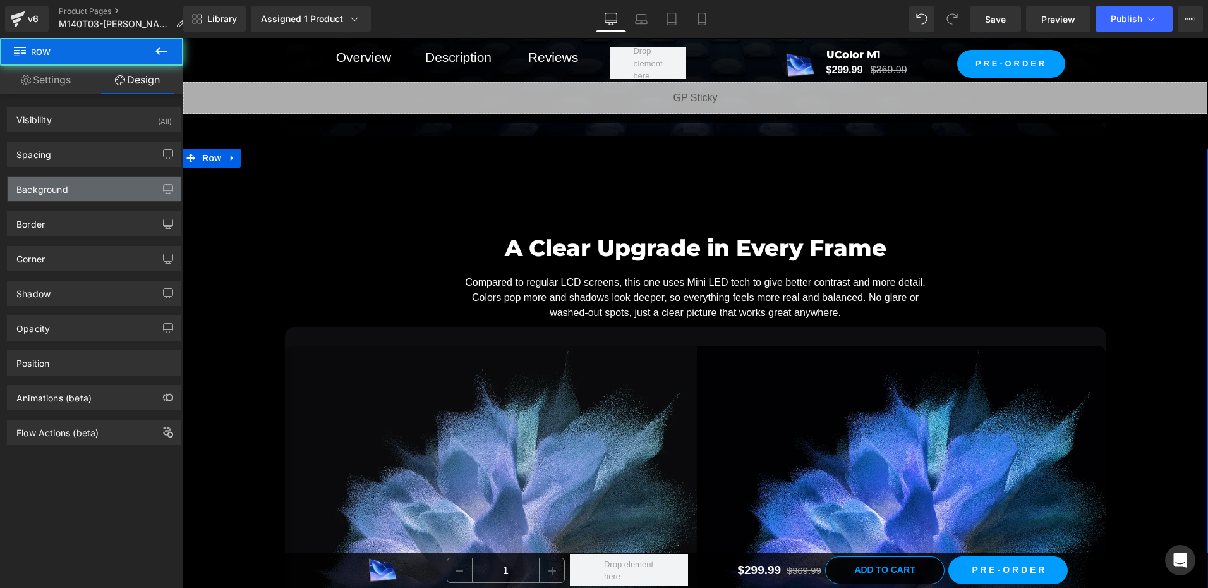
click at [83, 188] on div "Background" at bounding box center [94, 189] width 173 height 24
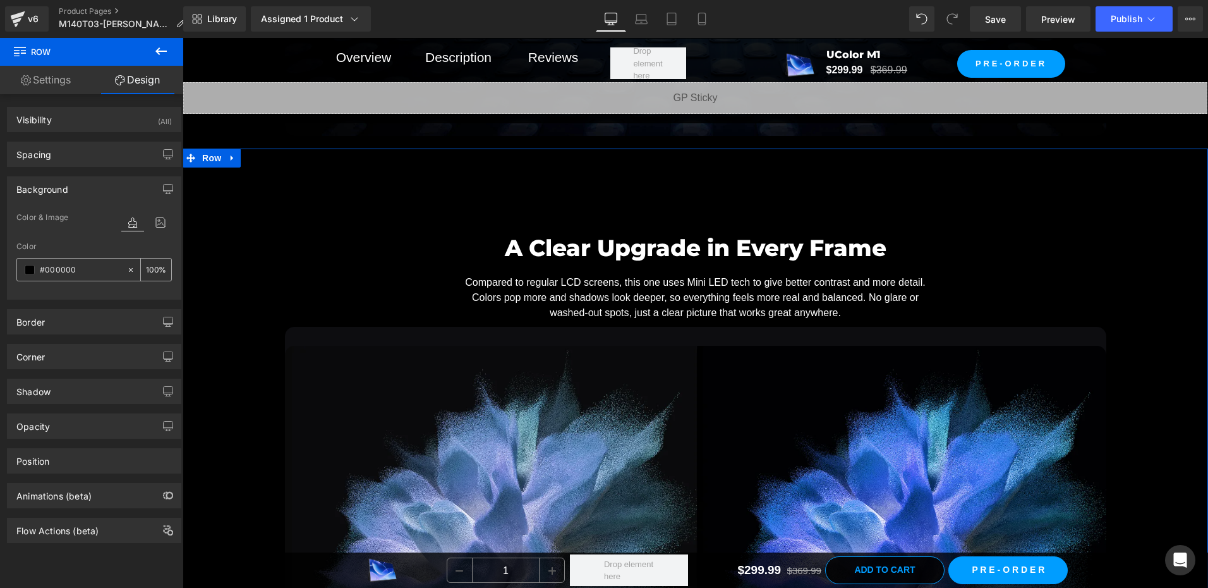
click at [97, 274] on input "#000000" at bounding box center [80, 270] width 81 height 14
paste input "f0f13"
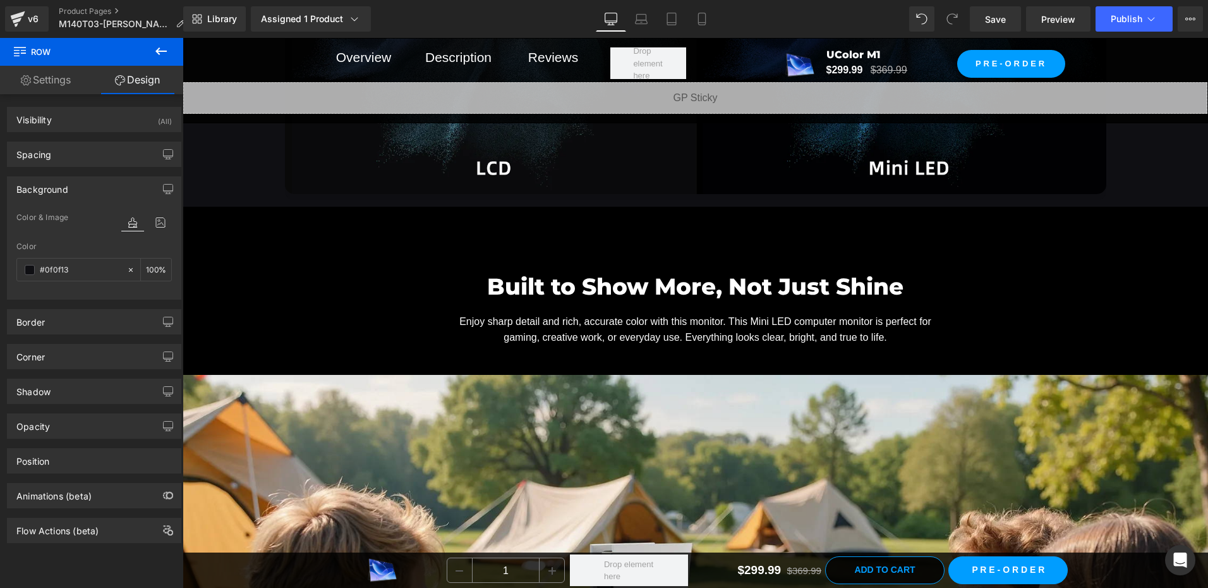
scroll to position [3079, 0]
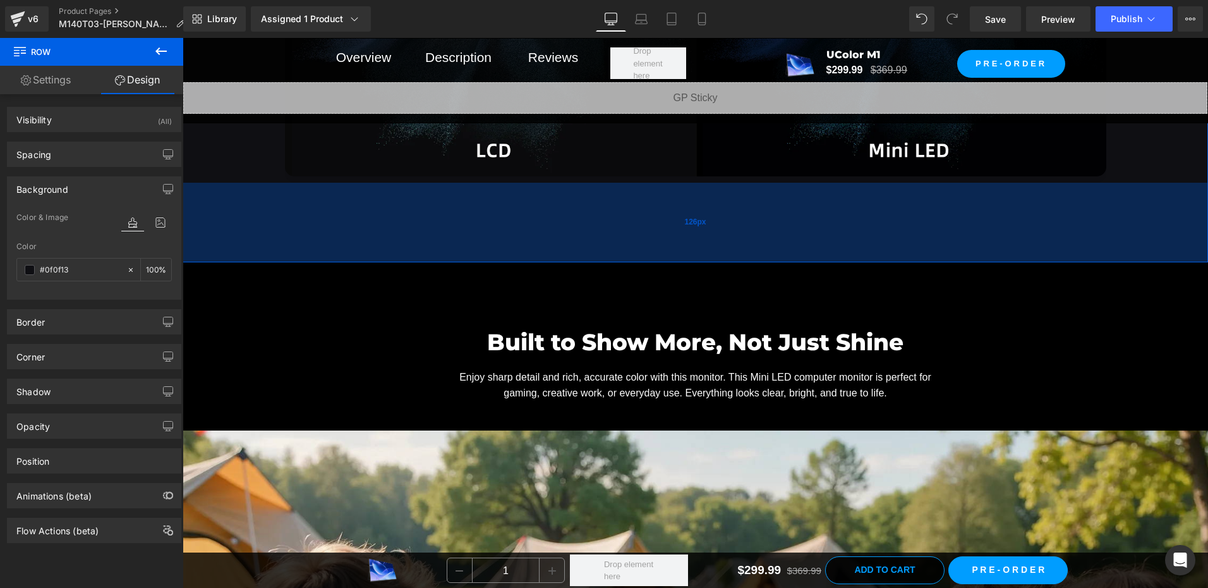
drag, startPoint x: 274, startPoint y: 183, endPoint x: 296, endPoint y: 257, distance: 76.8
click at [296, 257] on div "126px" at bounding box center [696, 223] width 1026 height 80
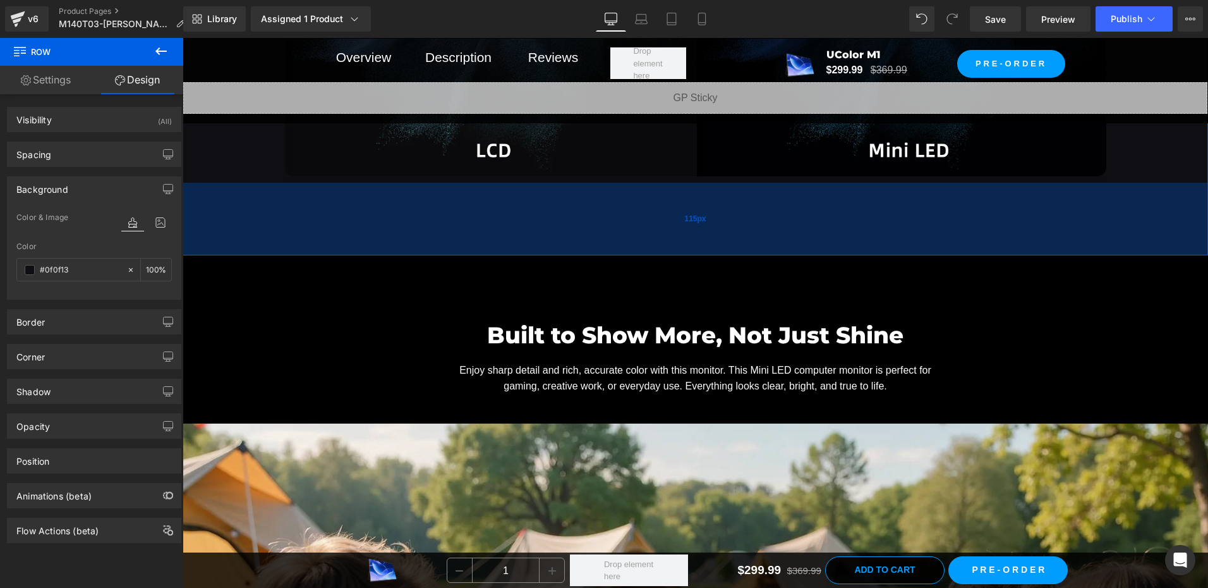
drag, startPoint x: 521, startPoint y: 255, endPoint x: 523, endPoint y: 248, distance: 7.2
click at [523, 248] on div "115px" at bounding box center [696, 219] width 1026 height 73
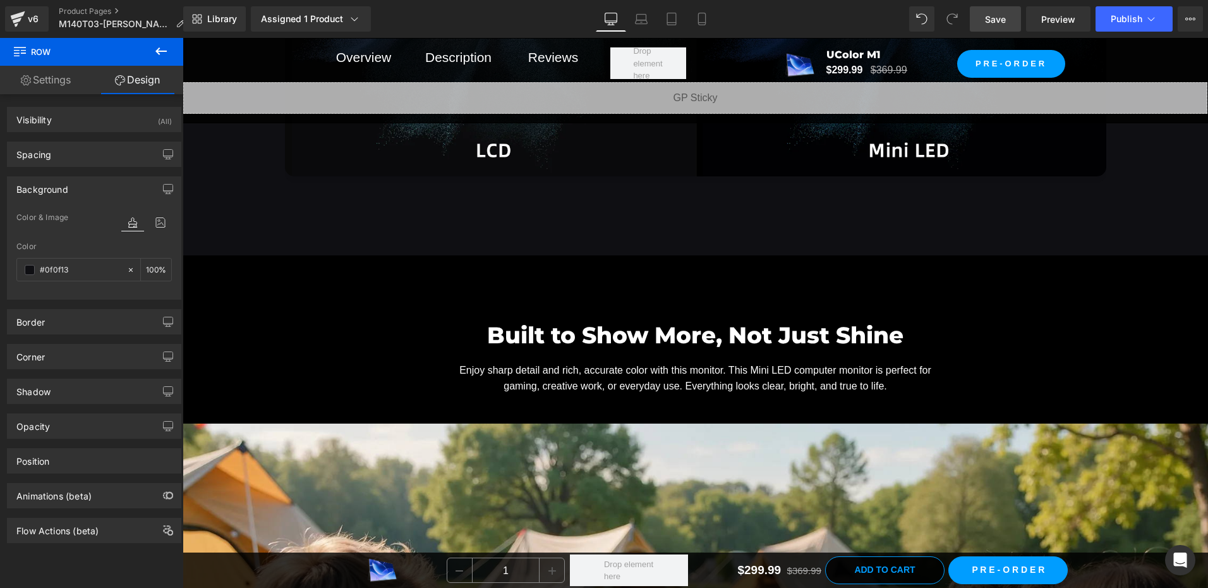
type input "#0f0f13"
click at [998, 20] on span "Save" at bounding box center [995, 19] width 21 height 13
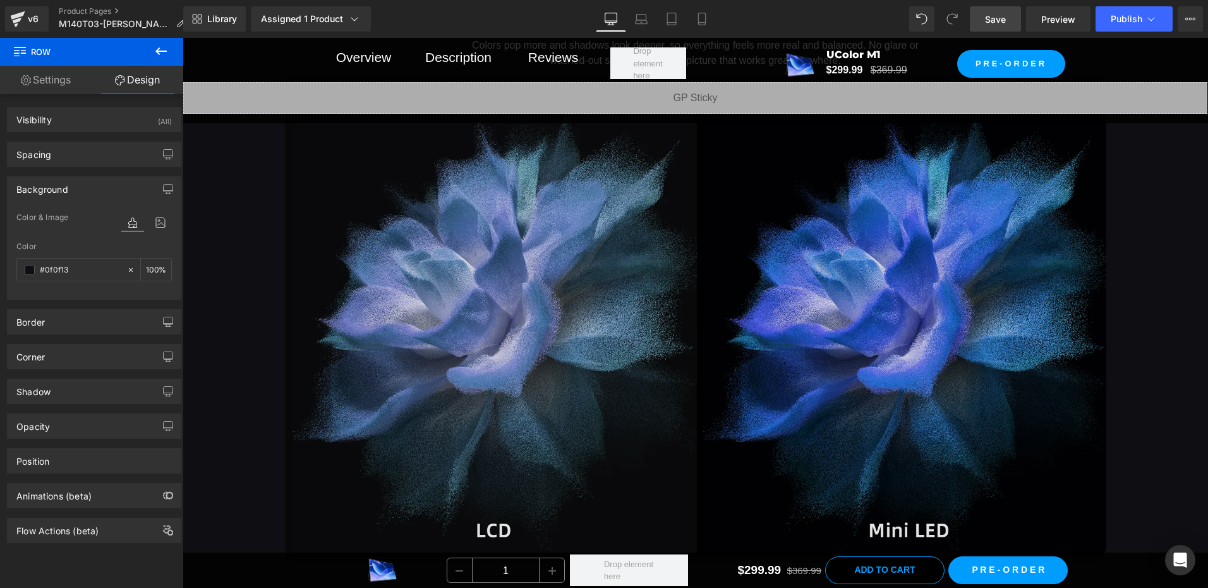
scroll to position [2510, 0]
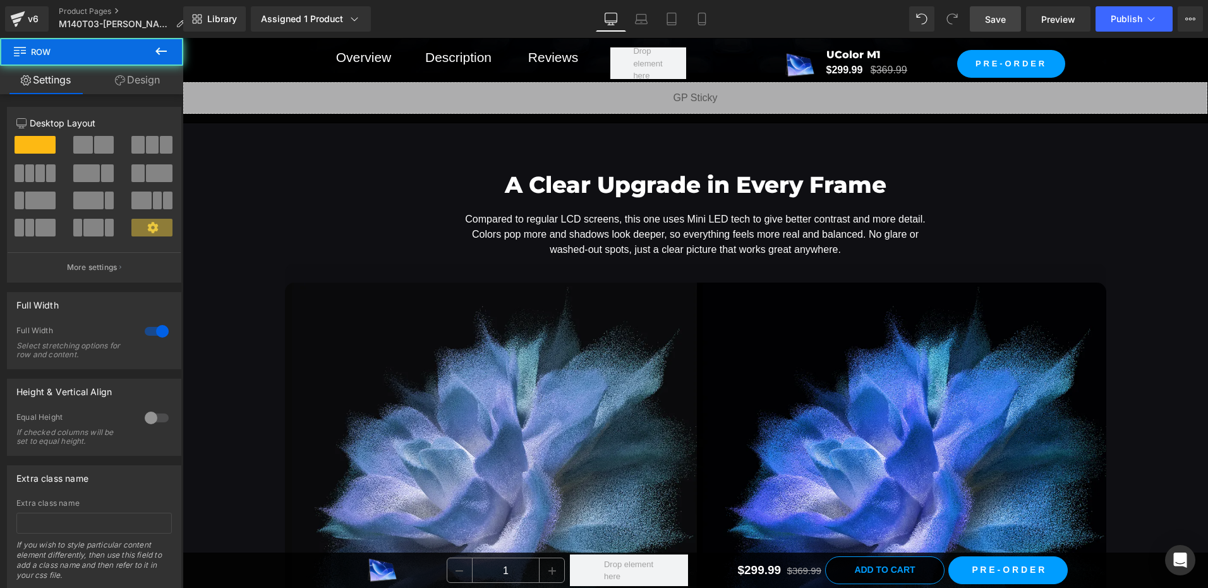
click at [223, 155] on div "A Clear Upgrade in Every Frame Heading Compared to regular LCD screens, this on…" at bounding box center [696, 450] width 1026 height 602
click at [210, 137] on div "A Clear Upgrade in Every Frame Heading Compared to regular LCD screens, this on…" at bounding box center [696, 454] width 1026 height 738
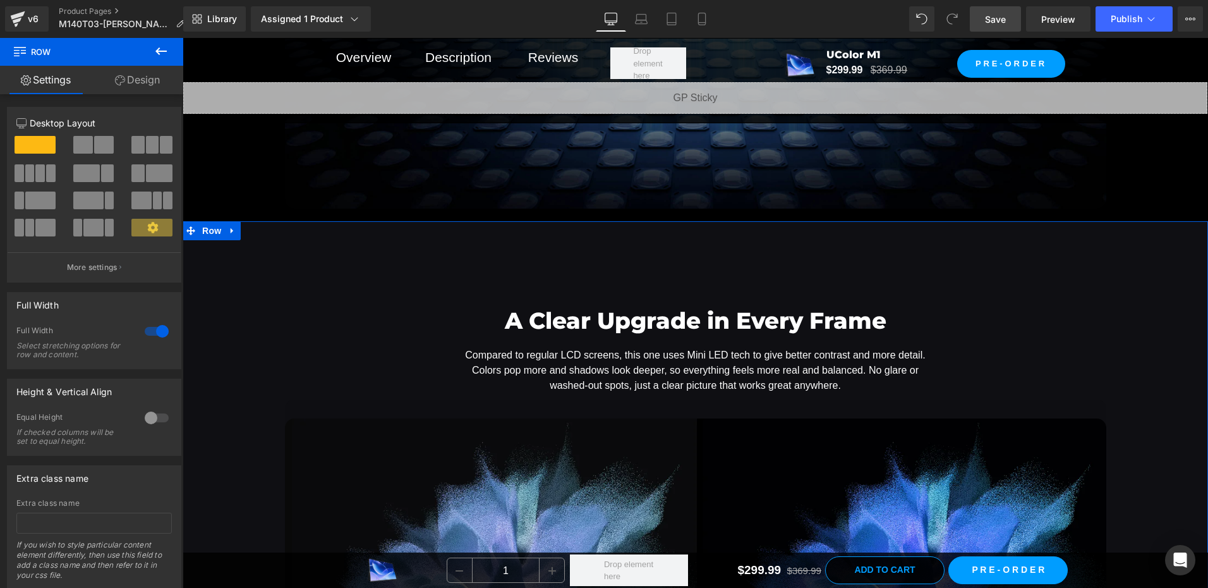
scroll to position [2321, 0]
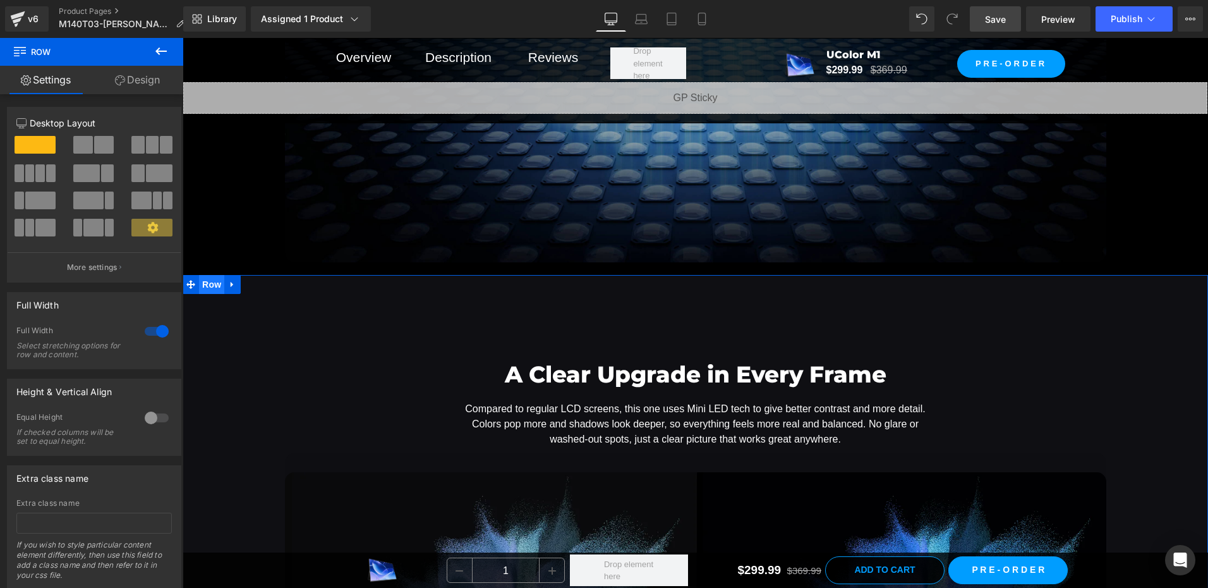
drag, startPoint x: 214, startPoint y: 301, endPoint x: 214, endPoint y: 290, distance: 10.8
click at [210, 282] on span "Row" at bounding box center [211, 284] width 25 height 19
click at [135, 73] on link "Design" at bounding box center [138, 80] width 92 height 28
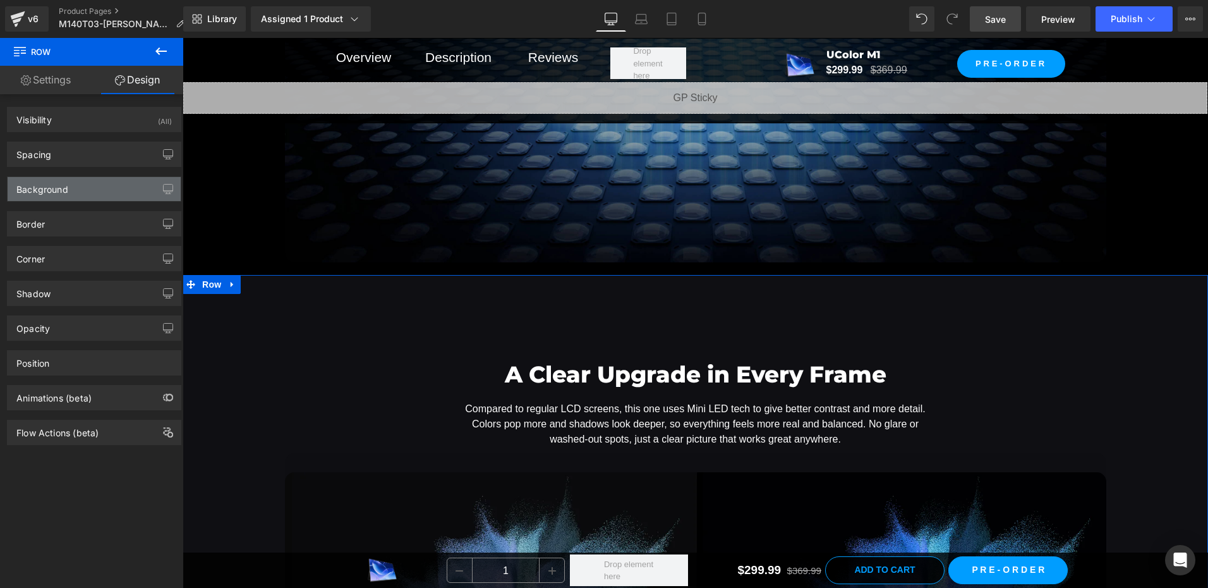
click at [71, 198] on div "Background" at bounding box center [94, 189] width 173 height 24
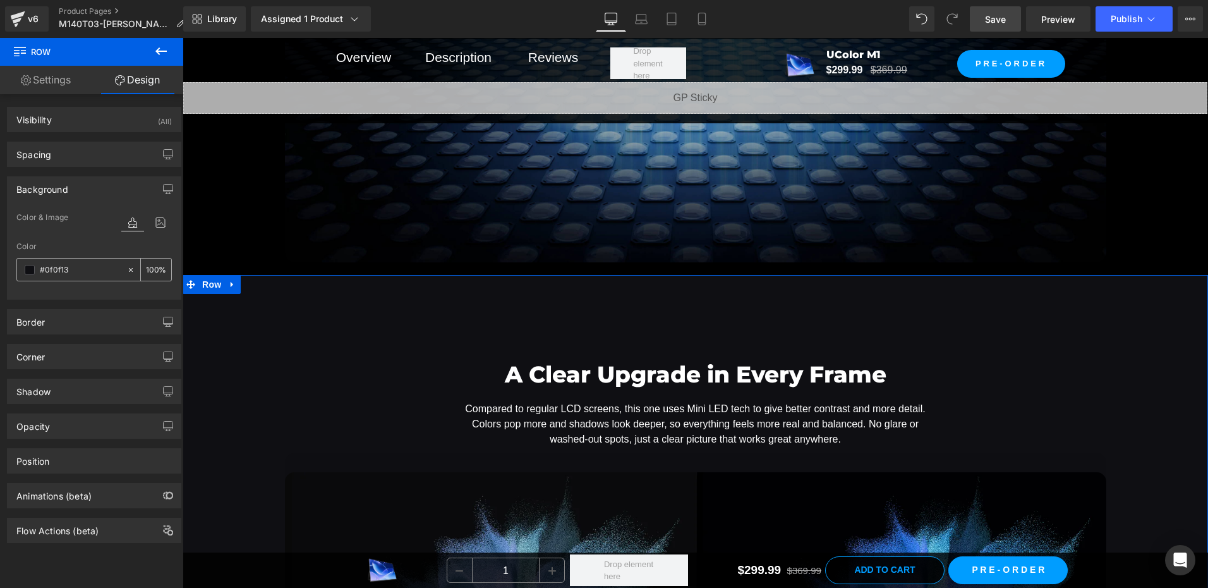
click at [28, 272] on span at bounding box center [30, 270] width 10 height 10
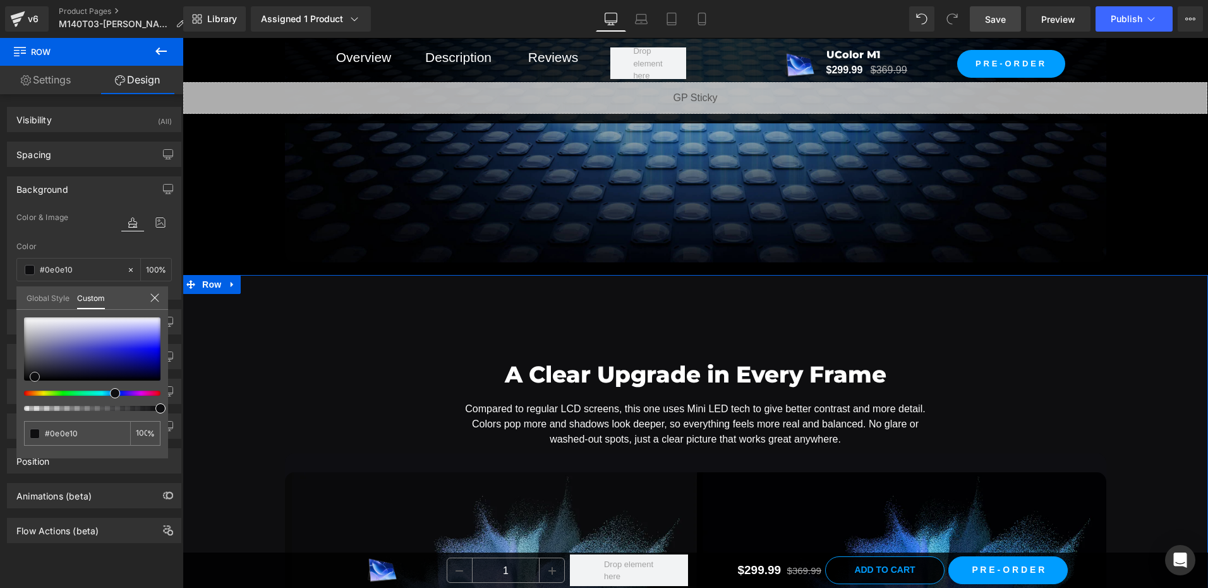
click at [37, 376] on span at bounding box center [35, 377] width 10 height 10
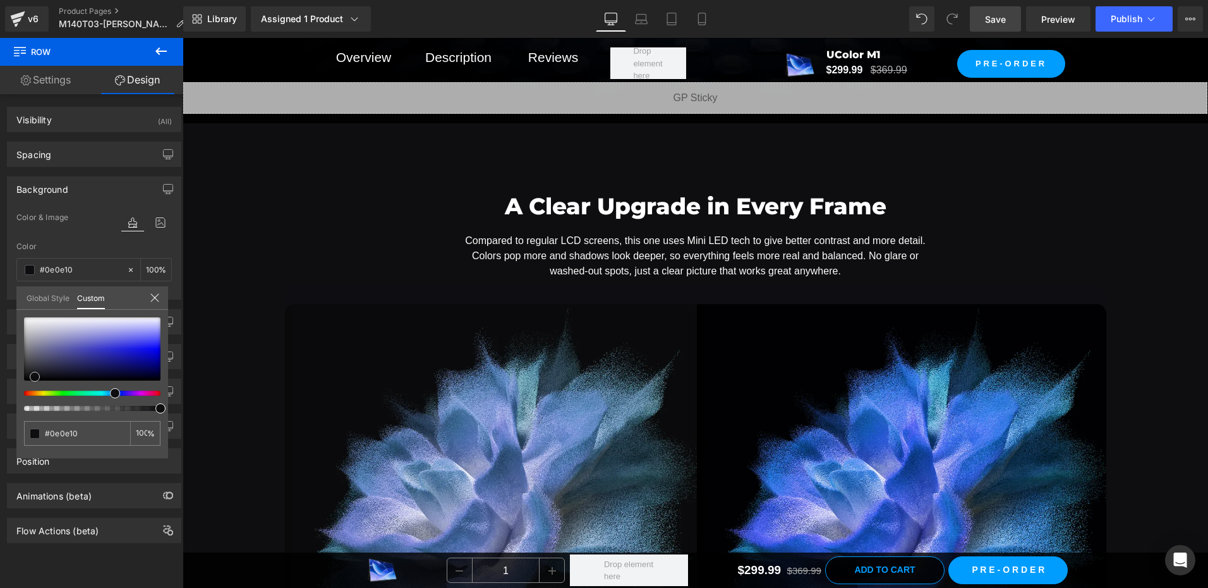
scroll to position [2447, 0]
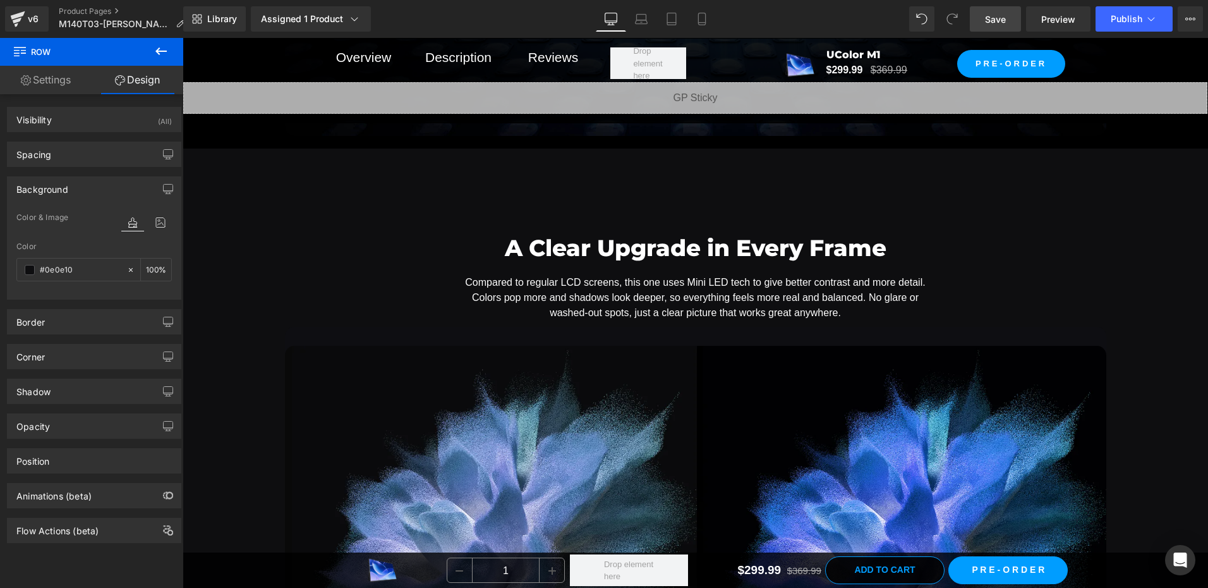
click at [200, 159] on span "Row" at bounding box center [211, 158] width 25 height 19
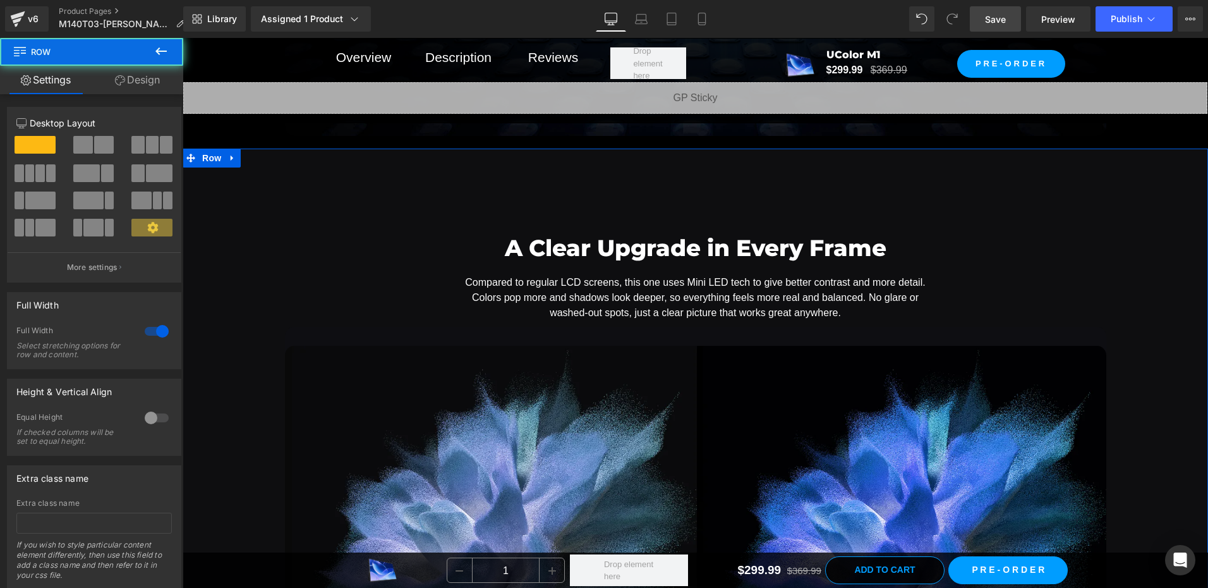
click at [152, 76] on link "Design" at bounding box center [138, 80] width 92 height 28
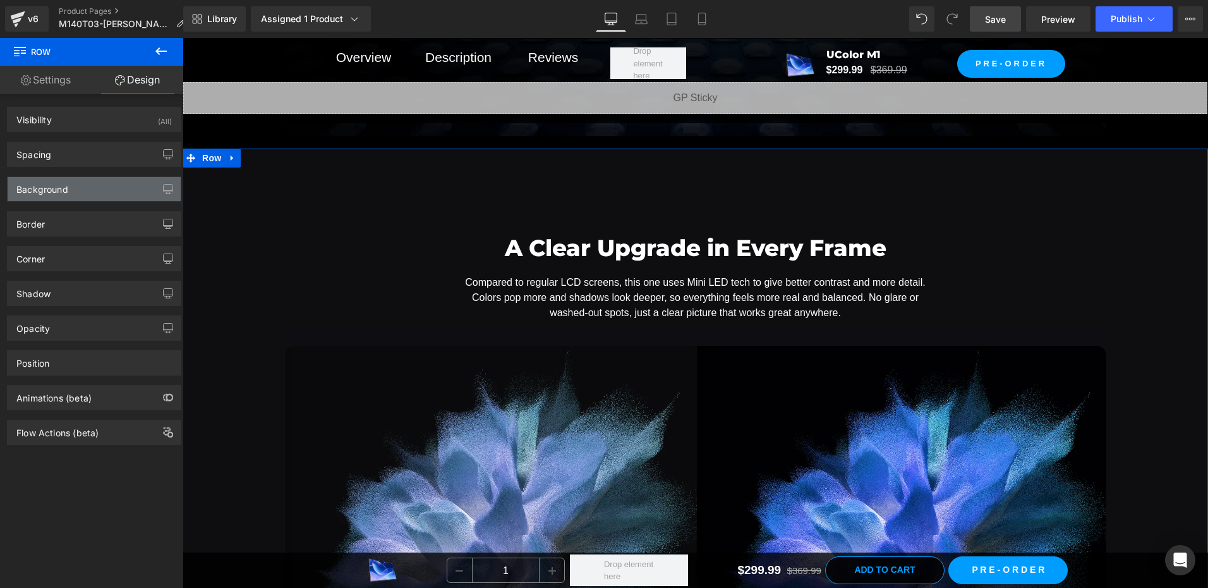
drag, startPoint x: 87, startPoint y: 189, endPoint x: 94, endPoint y: 179, distance: 12.3
click at [87, 189] on div "Background" at bounding box center [94, 189] width 173 height 24
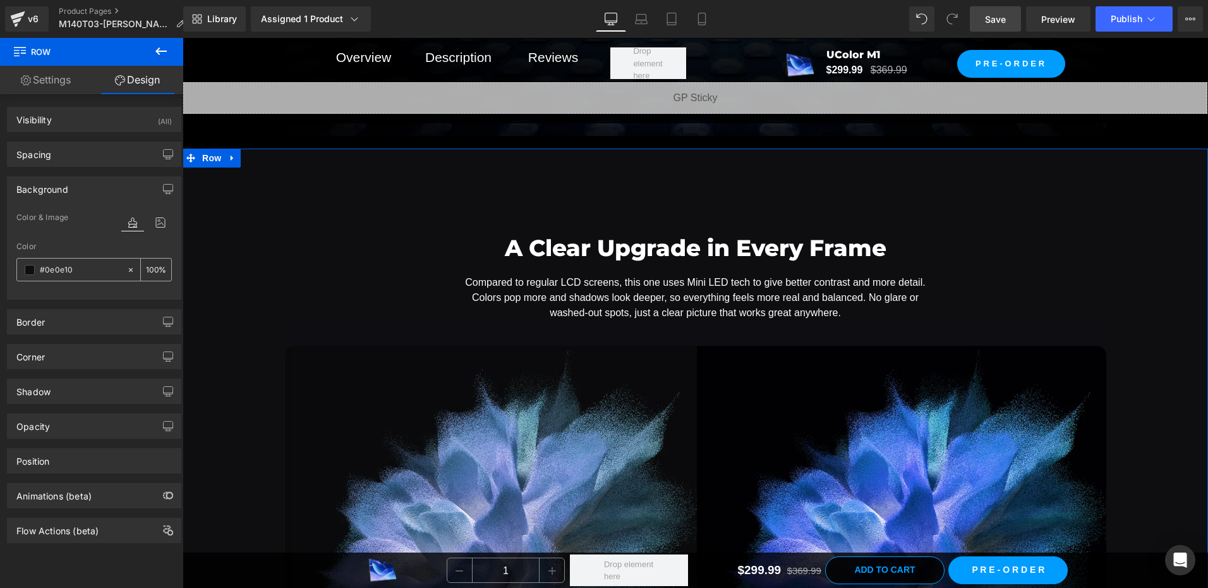
click at [91, 272] on input "#0e0e10" at bounding box center [80, 270] width 81 height 14
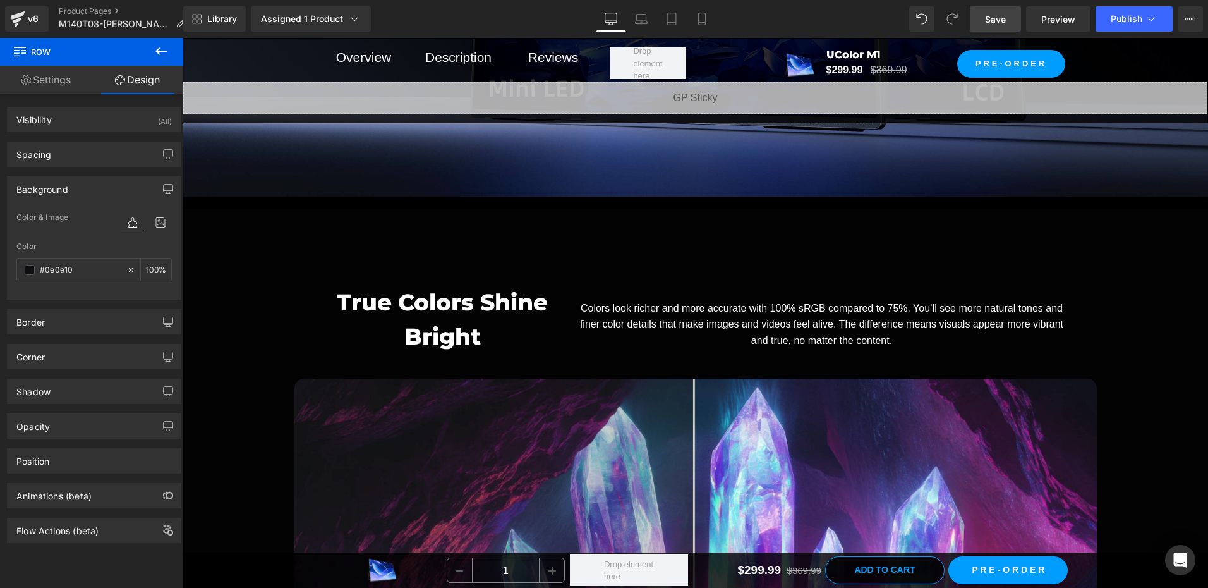
scroll to position [5165, 0]
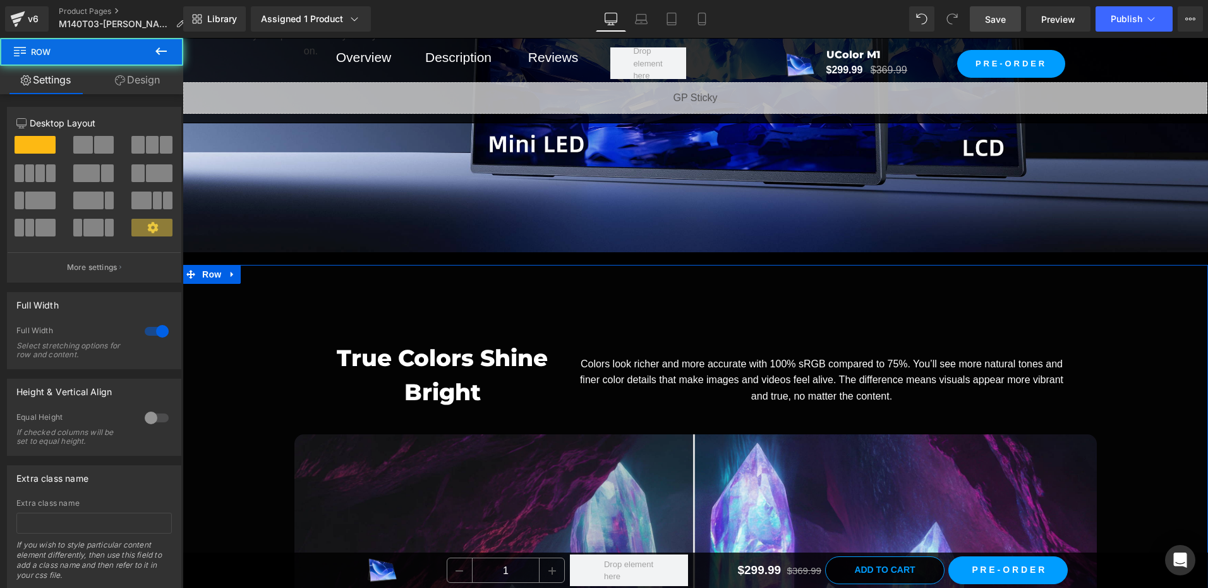
click at [216, 283] on div "True Colors Shine Bright Heading Colors look richer and more accurate with 100%…" at bounding box center [696, 582] width 1026 height 634
click at [210, 267] on span "Row" at bounding box center [211, 274] width 25 height 19
click at [142, 73] on link "Design" at bounding box center [138, 80] width 92 height 28
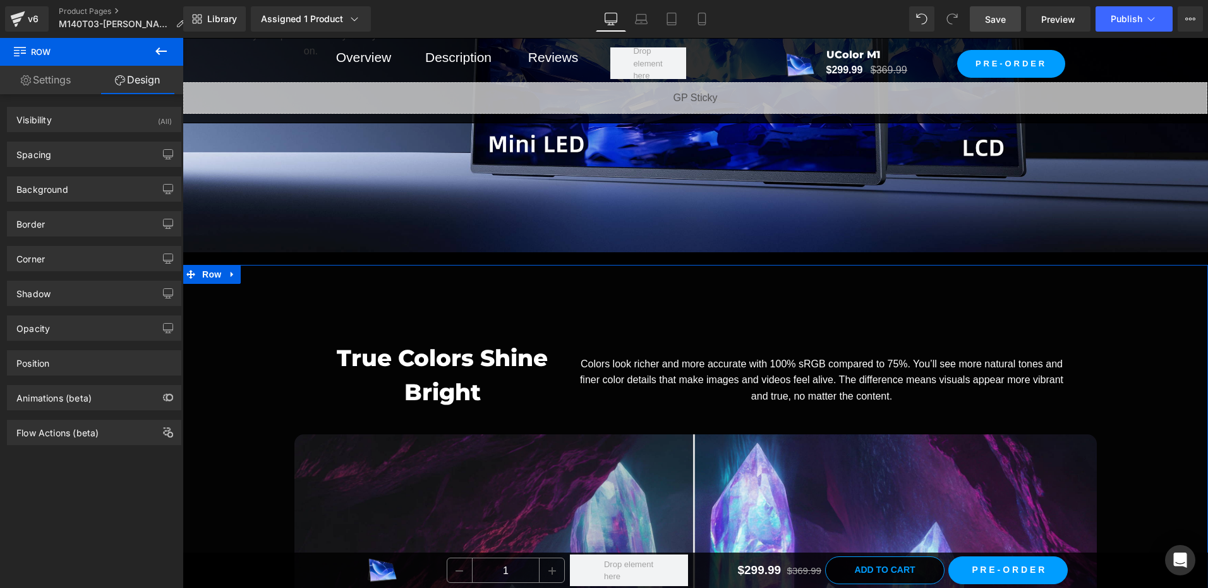
click at [78, 170] on div "Background Color & Image color Color % Image Replace Image Upload image or Brow…" at bounding box center [94, 184] width 189 height 35
click at [76, 200] on div "Background" at bounding box center [94, 189] width 173 height 24
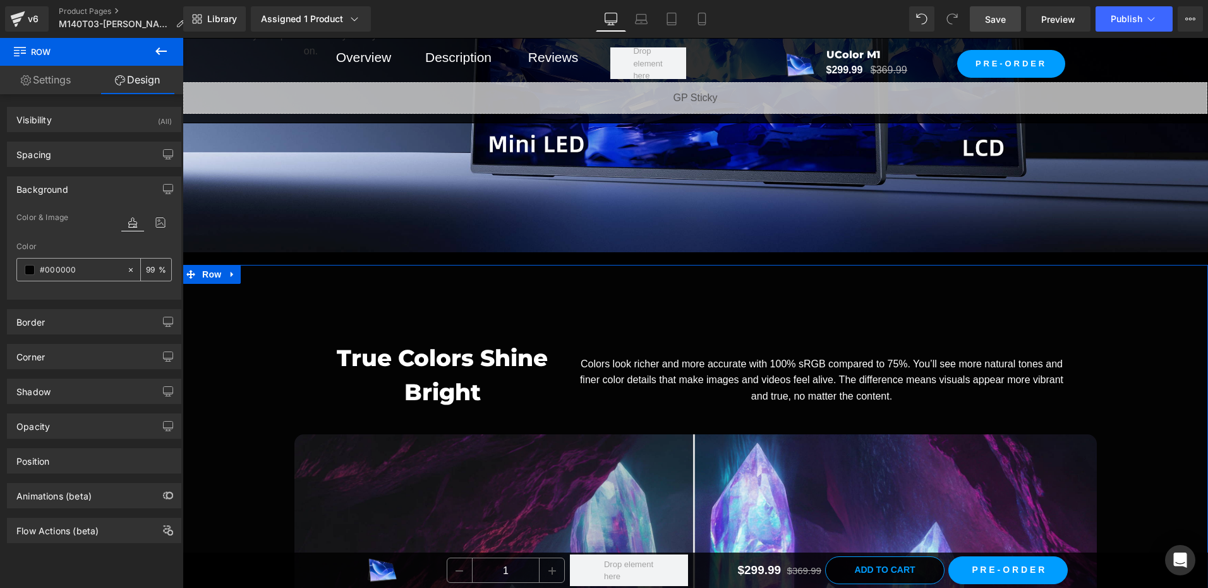
click at [92, 269] on input "#000000" at bounding box center [80, 270] width 81 height 14
paste input "e0e1"
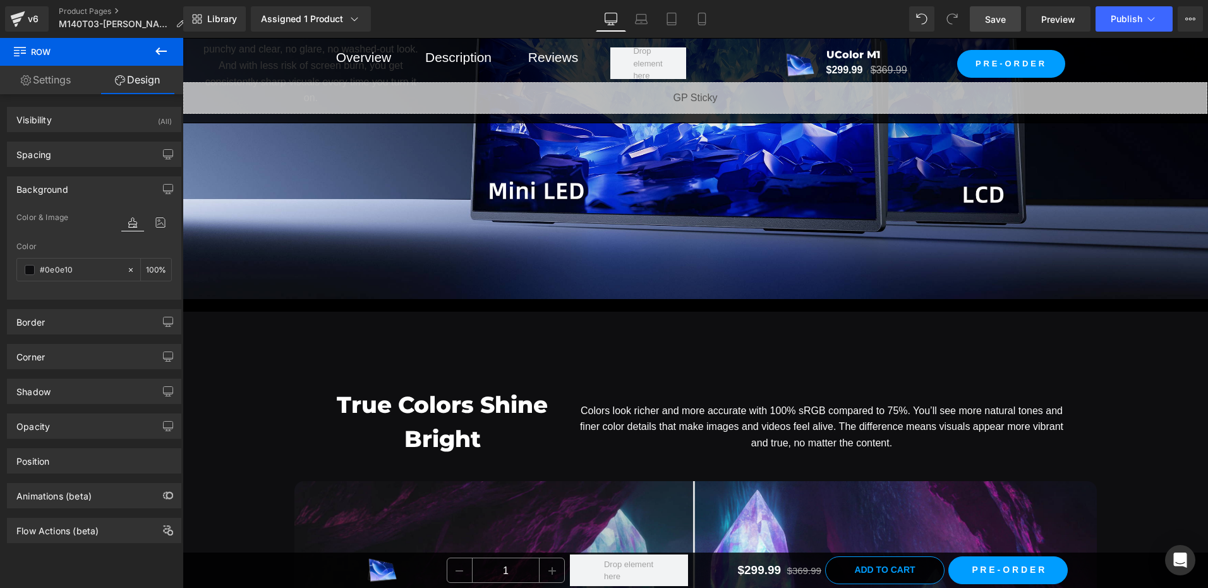
scroll to position [5101, 0]
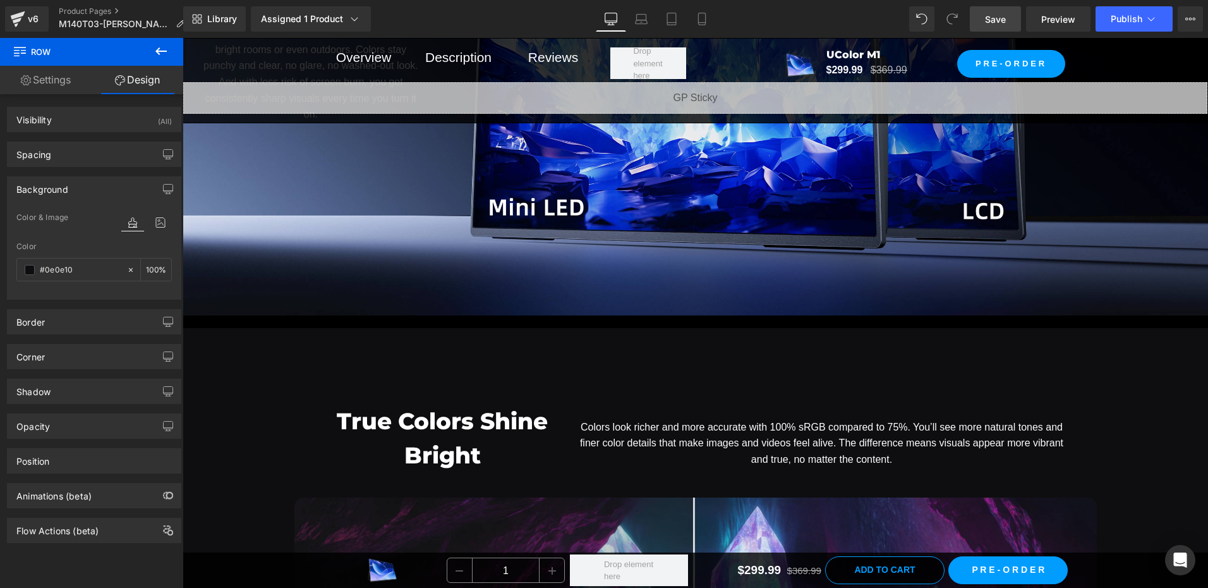
type input "#000000"
click at [204, 338] on span "Row" at bounding box center [211, 338] width 25 height 19
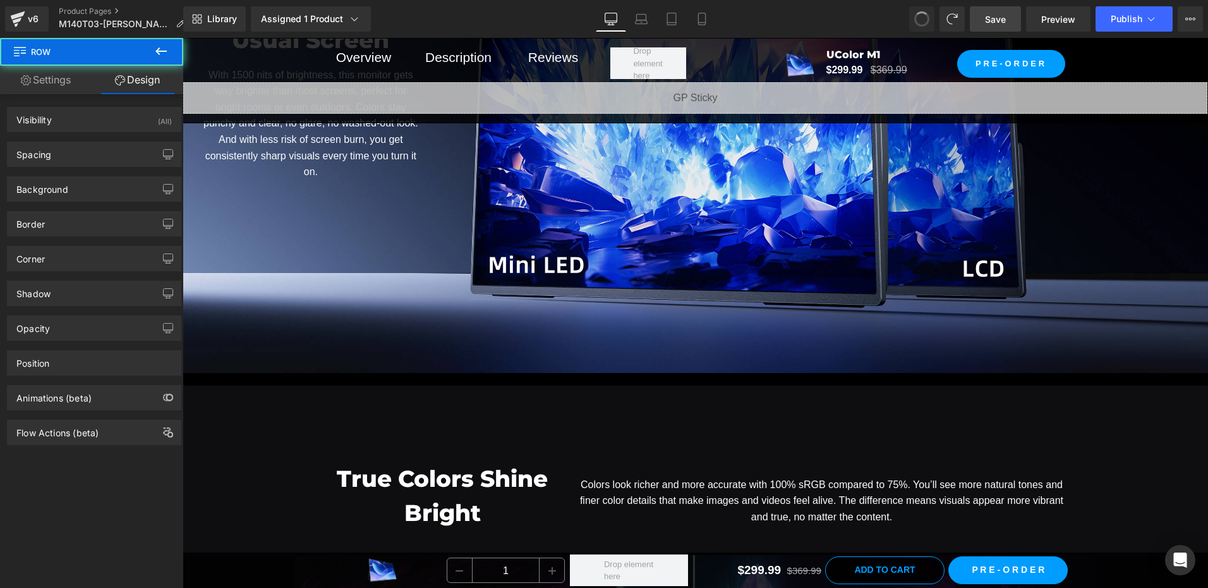
click at [204, 334] on div "Overview Text Block Description Text Block Reviews Text Block Row Sale Off (P) …" at bounding box center [696, 503] width 1026 height 10853
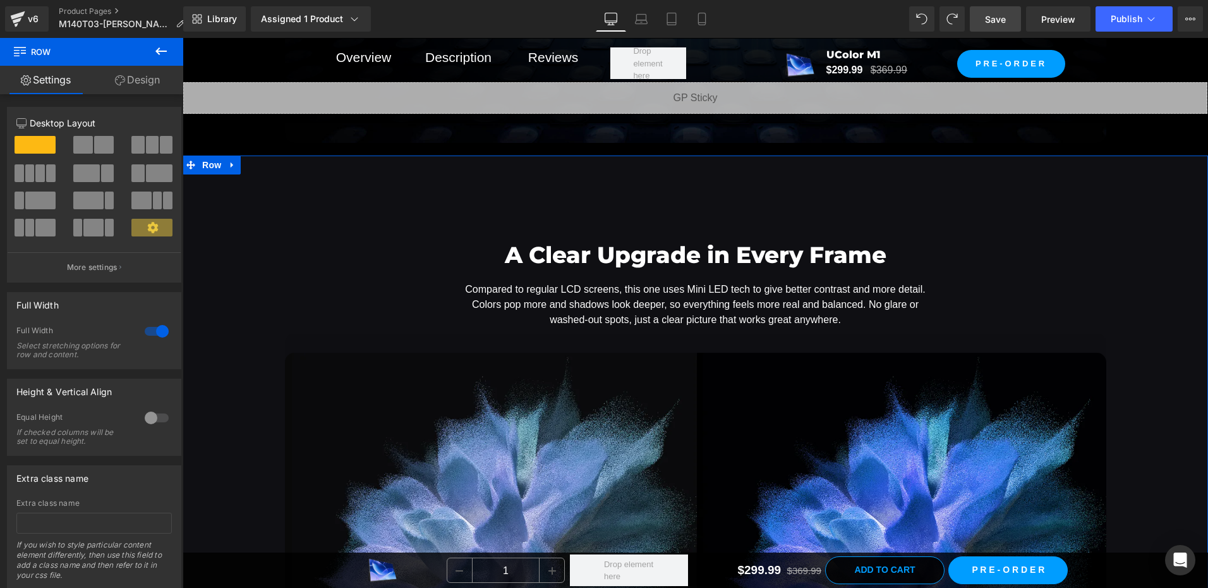
scroll to position [2433, 0]
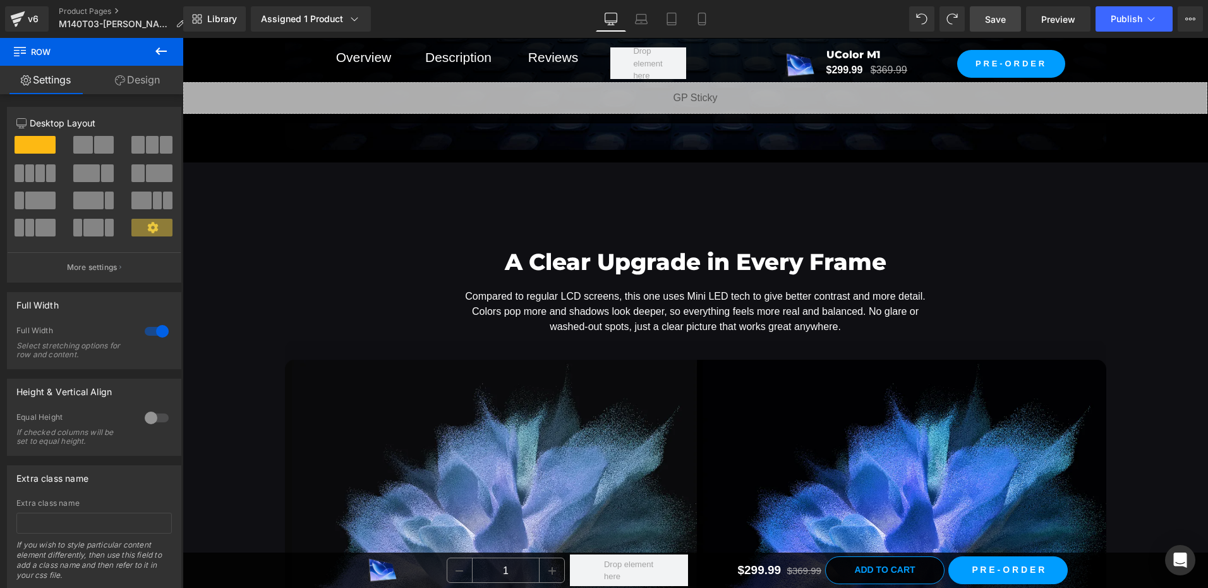
click at [143, 89] on link "Design" at bounding box center [138, 80] width 92 height 28
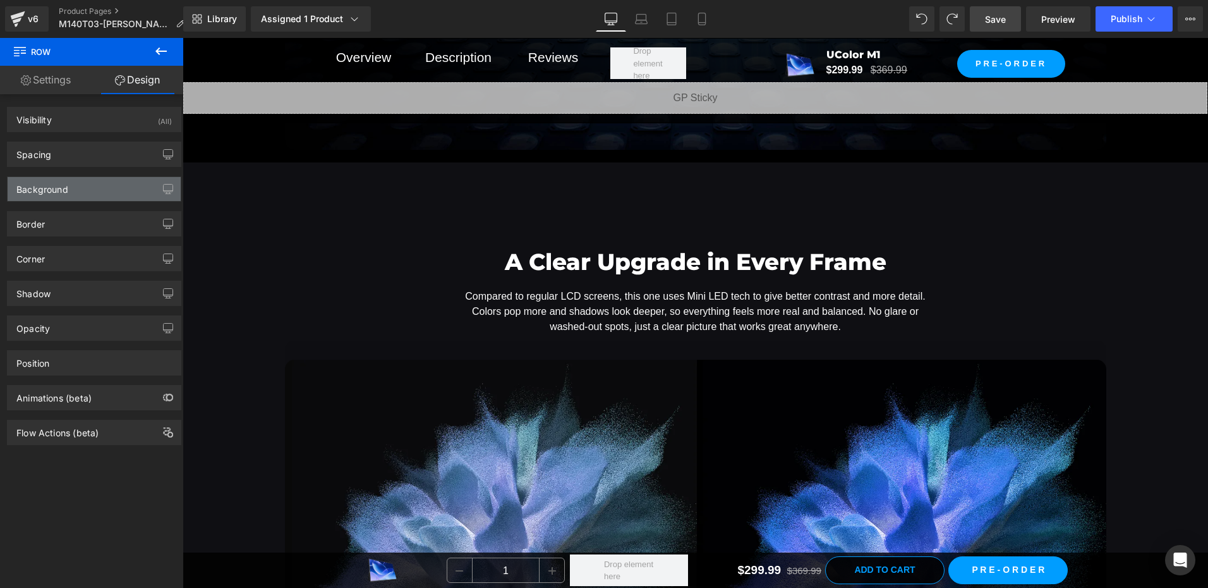
click at [54, 194] on div "Background" at bounding box center [42, 186] width 52 height 18
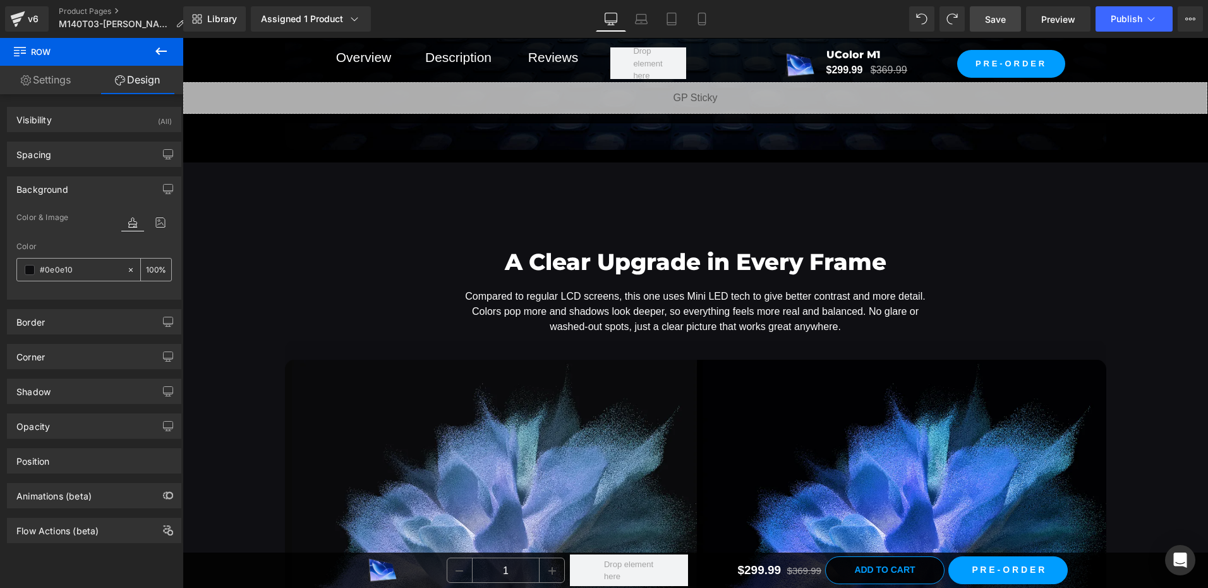
click at [32, 270] on span at bounding box center [30, 270] width 10 height 10
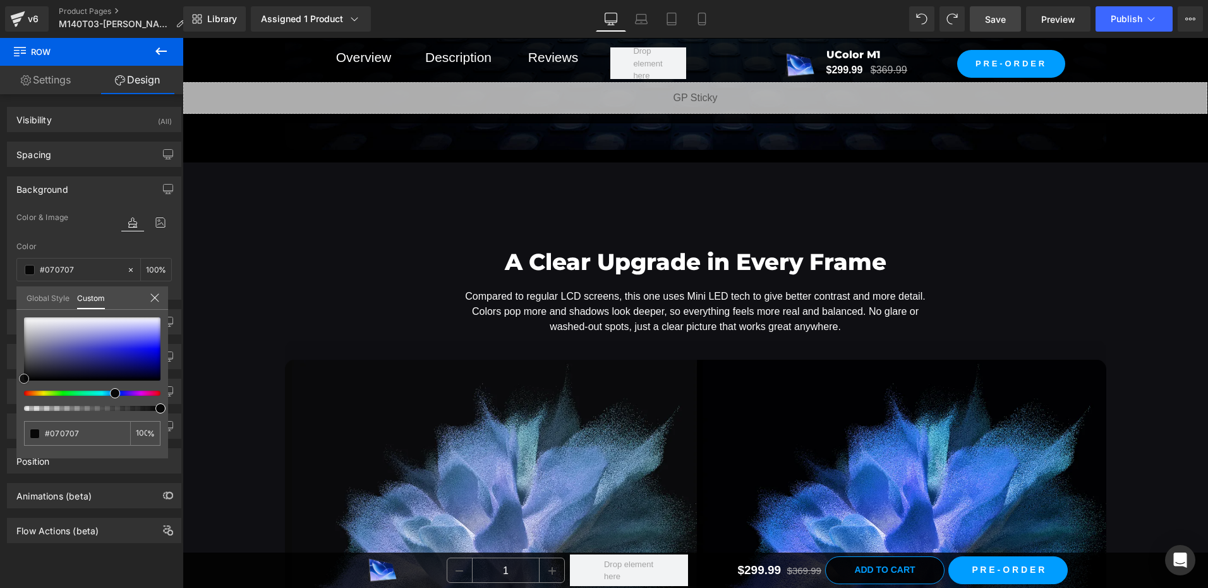
drag, startPoint x: 32, startPoint y: 376, endPoint x: -3, endPoint y: 378, distance: 34.8
click at [0, 378] on html "Row You are previewing how the will restyle your page. You can not edit Element…" at bounding box center [604, 294] width 1208 height 588
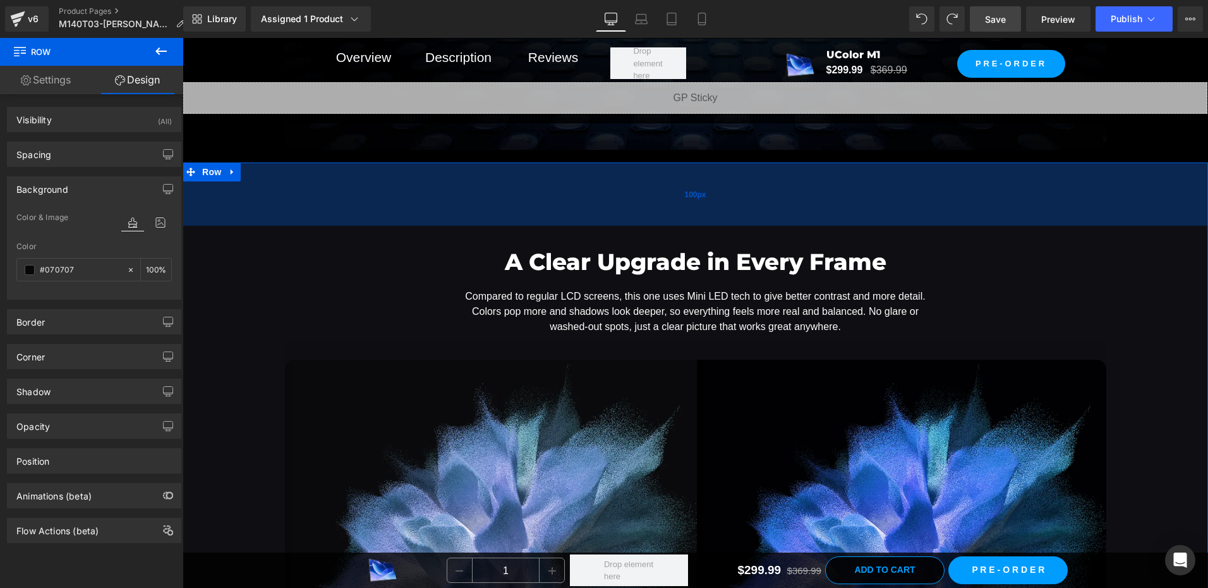
click at [208, 179] on div "100px" at bounding box center [696, 193] width 1026 height 63
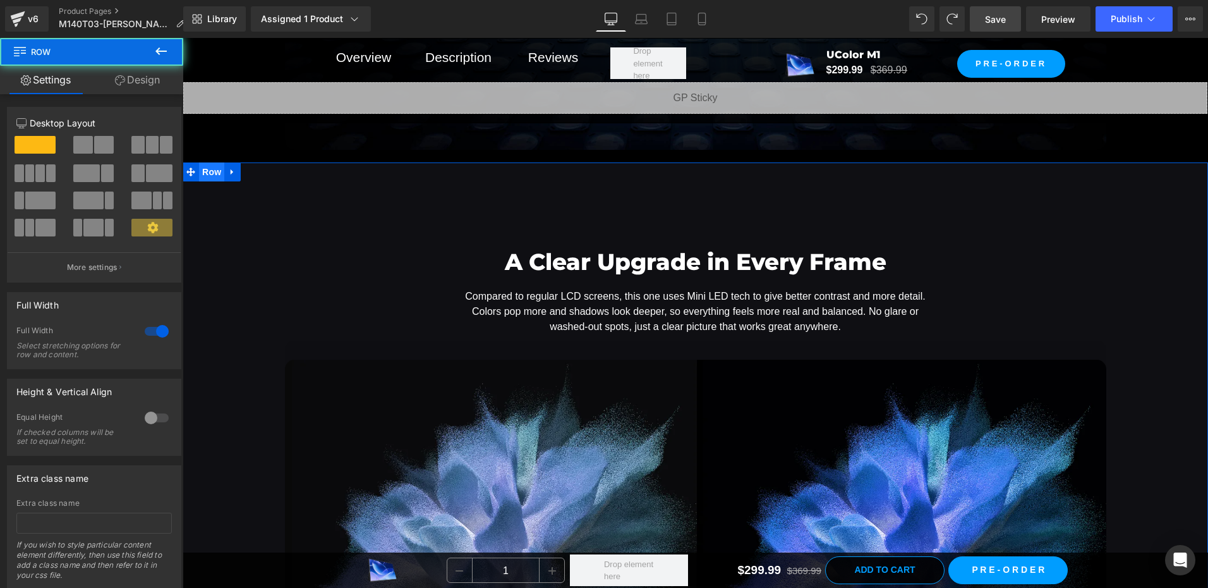
click at [205, 166] on span "Row" at bounding box center [211, 171] width 25 height 19
drag, startPoint x: 153, startPoint y: 89, endPoint x: 56, endPoint y: 173, distance: 128.1
click at [154, 88] on link "Design" at bounding box center [138, 80] width 92 height 28
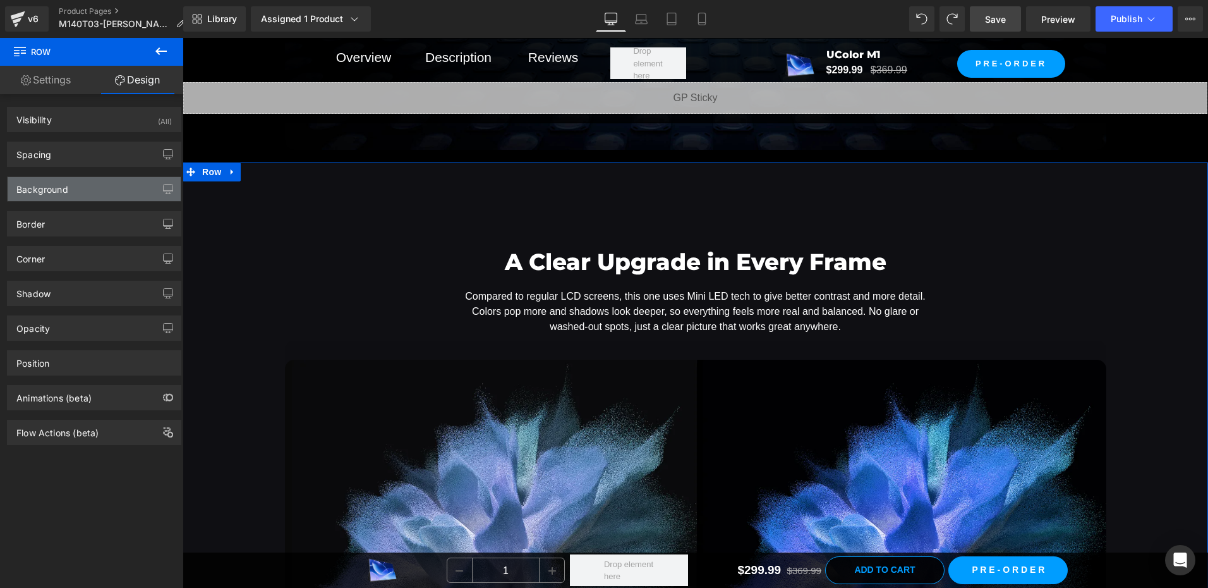
click at [55, 192] on div "Background" at bounding box center [42, 186] width 52 height 18
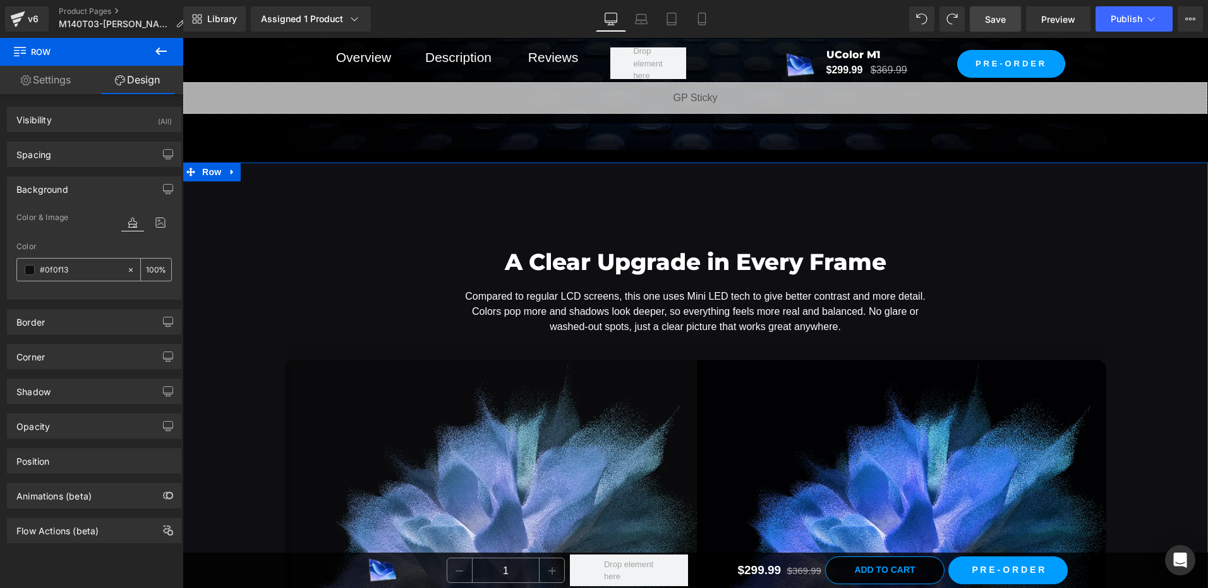
click at [26, 272] on span at bounding box center [30, 270] width 10 height 10
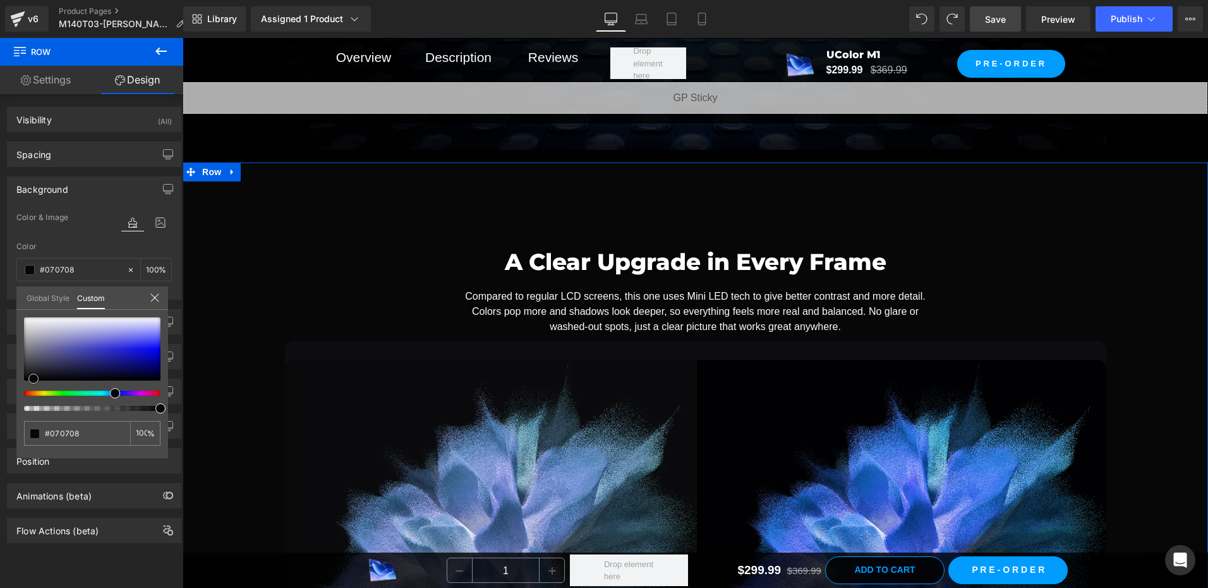
drag, startPoint x: 42, startPoint y: 377, endPoint x: 35, endPoint y: 379, distance: 7.4
click at [35, 379] on span at bounding box center [33, 379] width 10 height 10
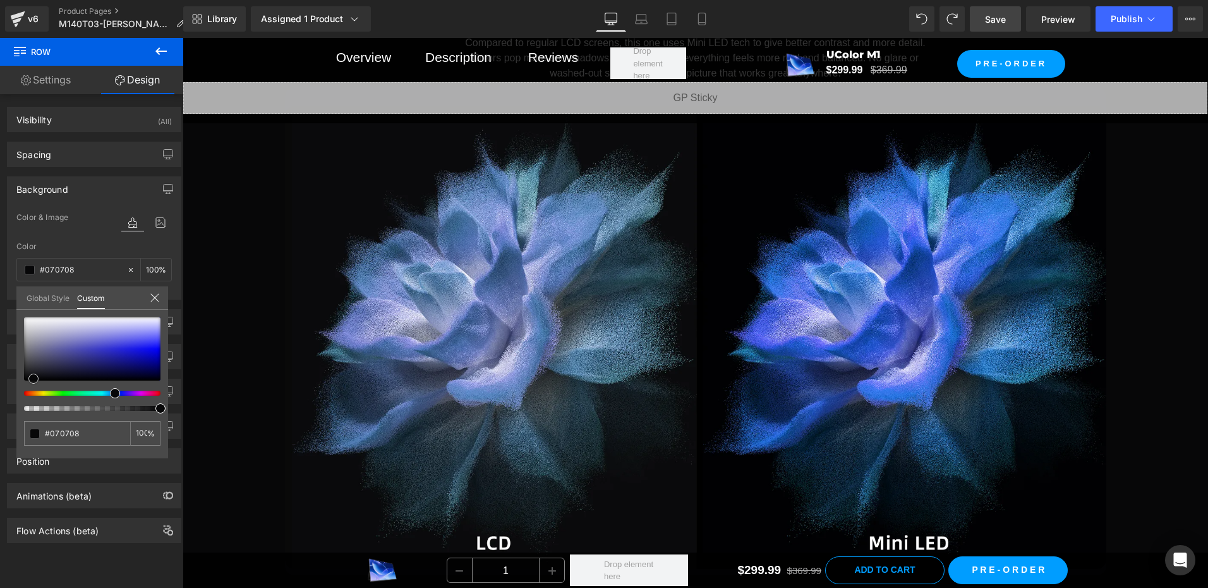
scroll to position [2623, 0]
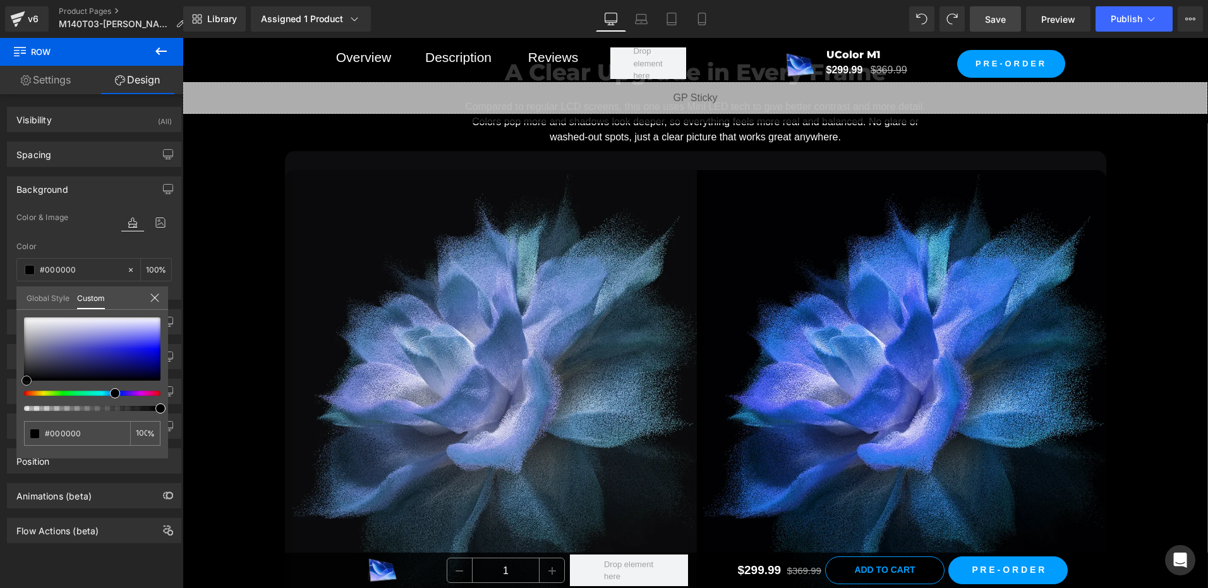
drag, startPoint x: 32, startPoint y: 378, endPoint x: 25, endPoint y: 392, distance: 15.5
click at [25, 392] on div at bounding box center [92, 364] width 137 height 94
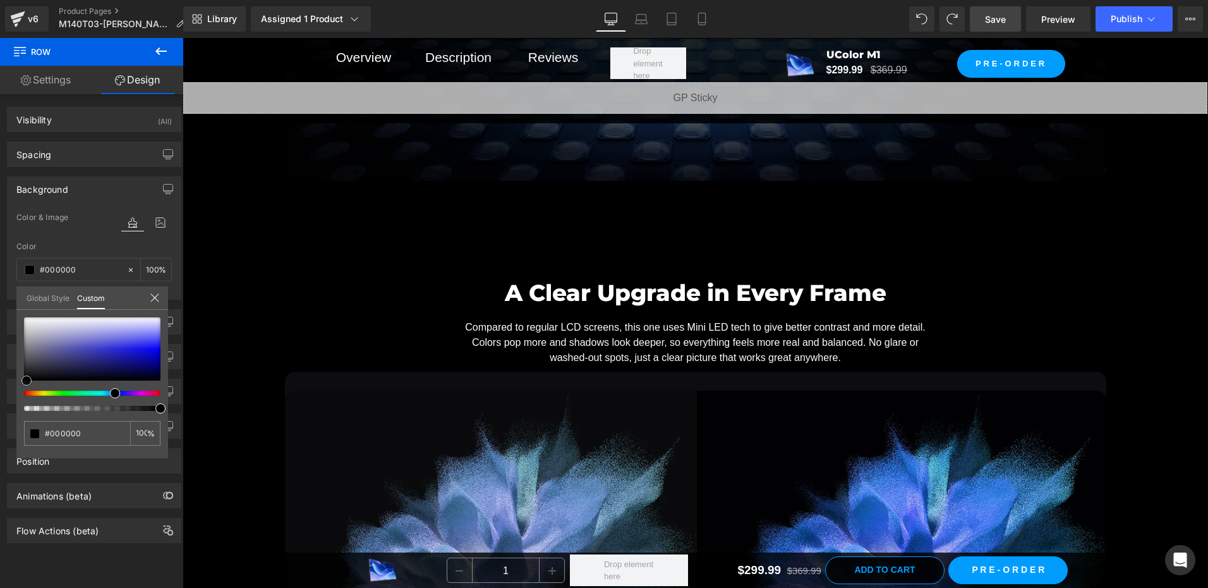
scroll to position [2370, 0]
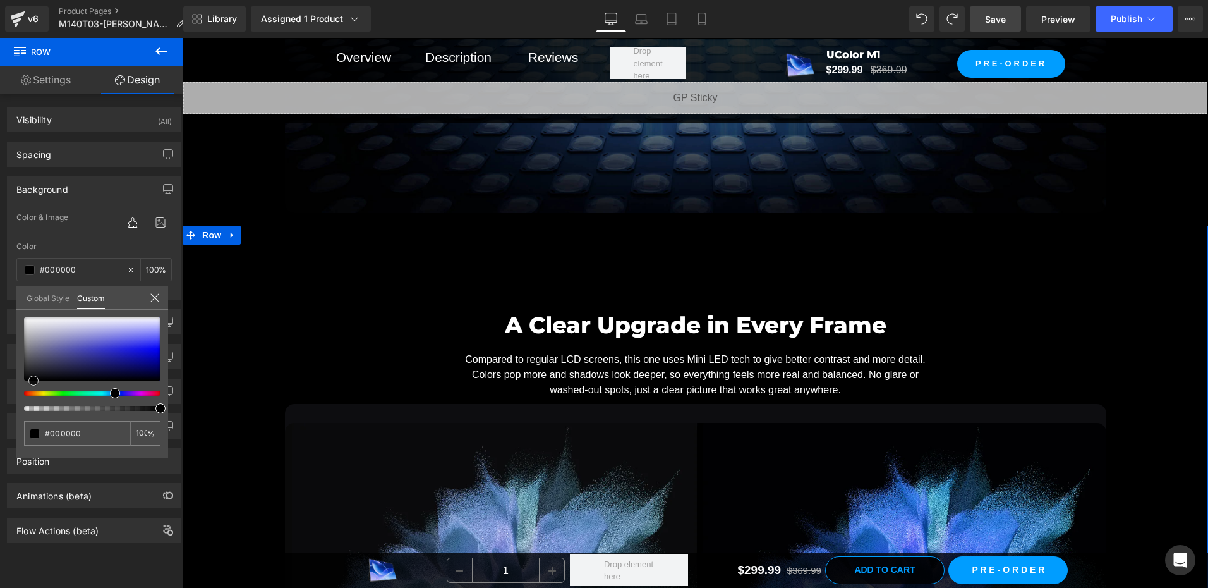
drag, startPoint x: 26, startPoint y: 378, endPoint x: 33, endPoint y: 380, distance: 7.4
click at [33, 380] on span at bounding box center [33, 380] width 10 height 10
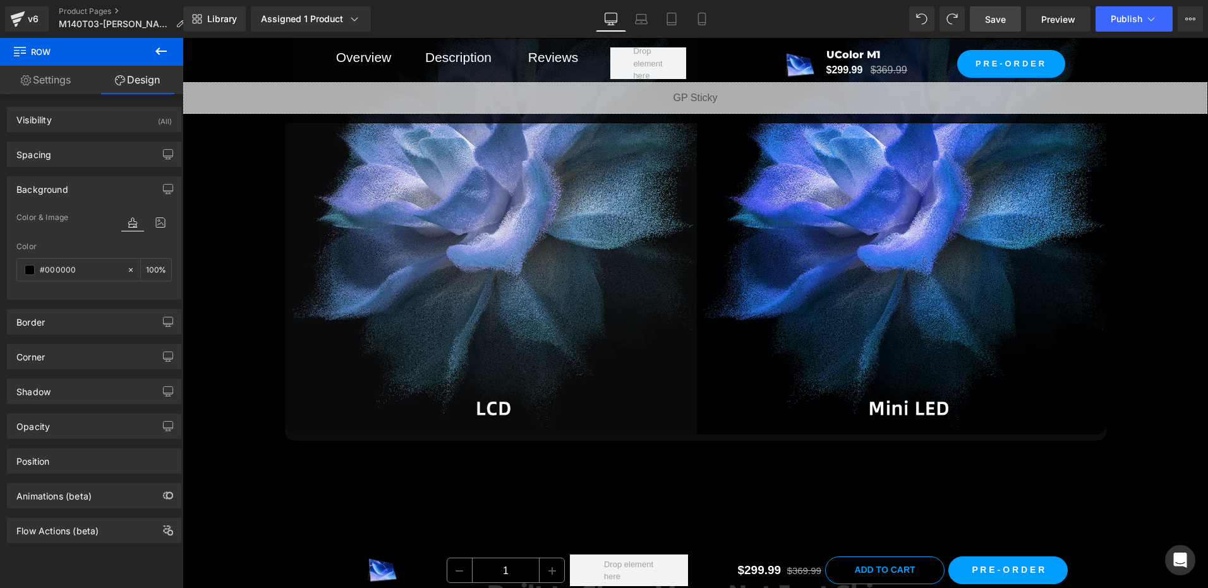
scroll to position [2812, 0]
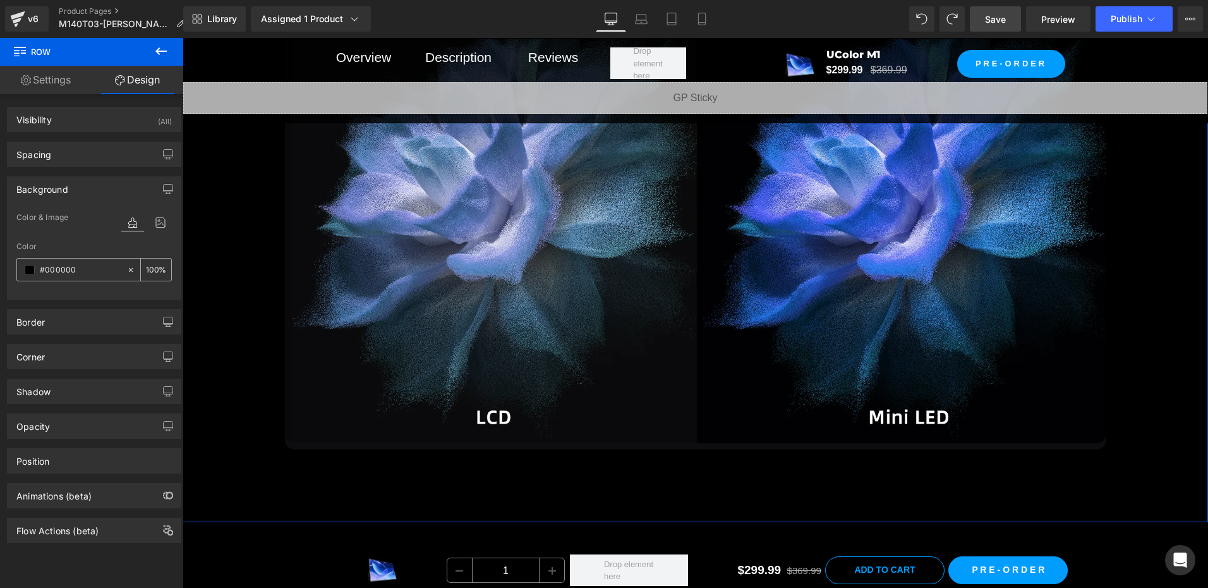
click at [27, 270] on span at bounding box center [30, 270] width 10 height 10
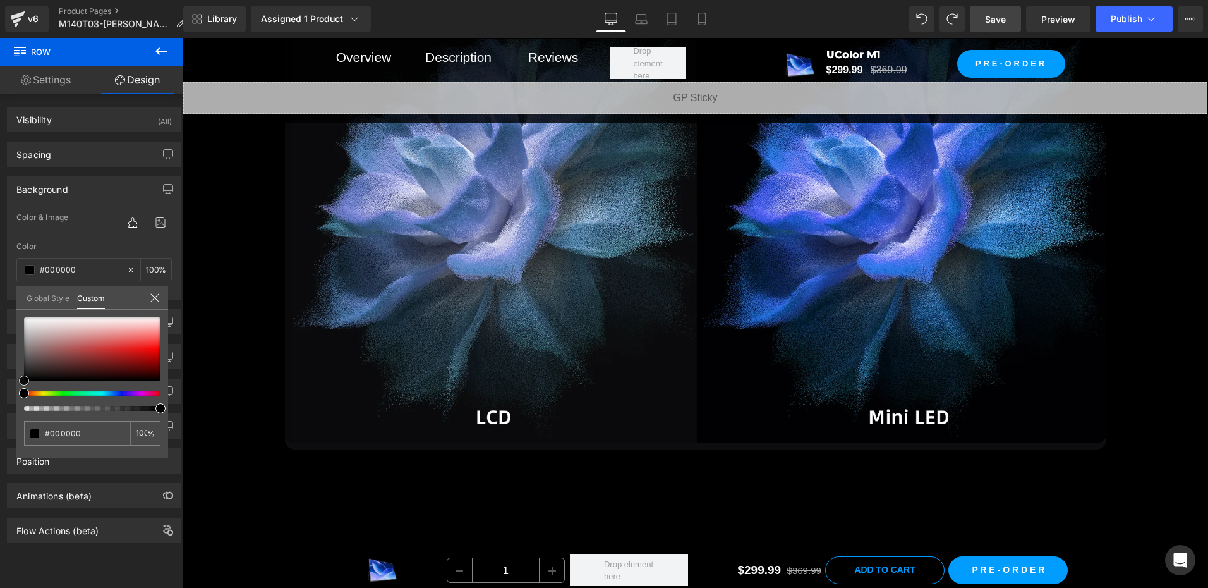
drag, startPoint x: 24, startPoint y: 379, endPoint x: 0, endPoint y: 401, distance: 32.2
click at [0, 401] on html "Row You are previewing how the will restyle your page. You can not edit Element…" at bounding box center [604, 294] width 1208 height 588
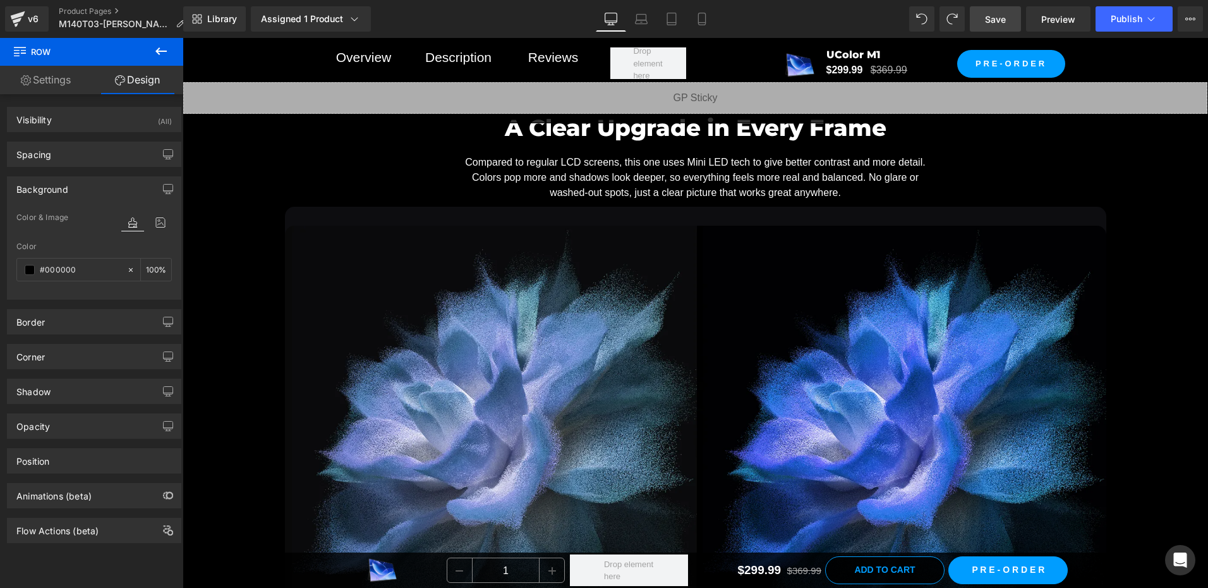
scroll to position [2496, 0]
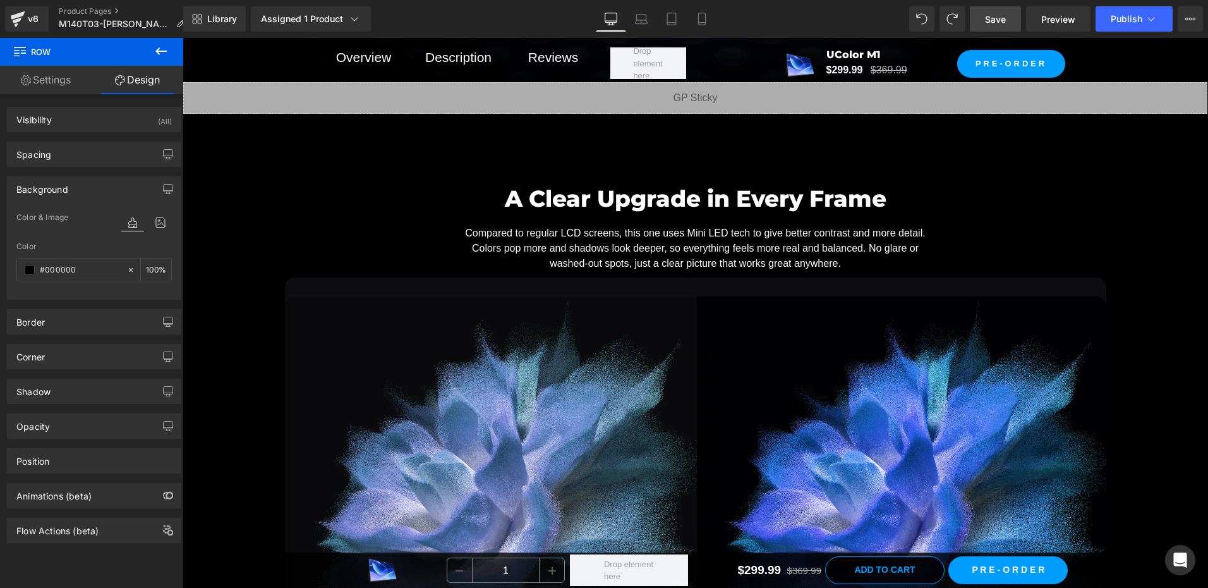
click at [1007, 21] on link "Save" at bounding box center [995, 18] width 51 height 25
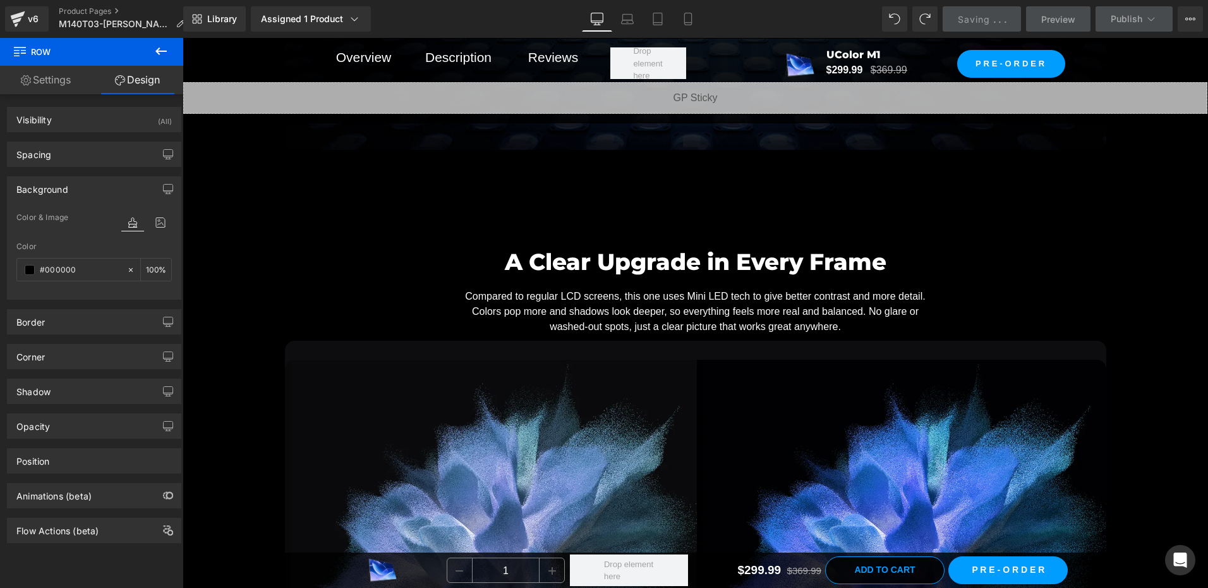
scroll to position [2370, 0]
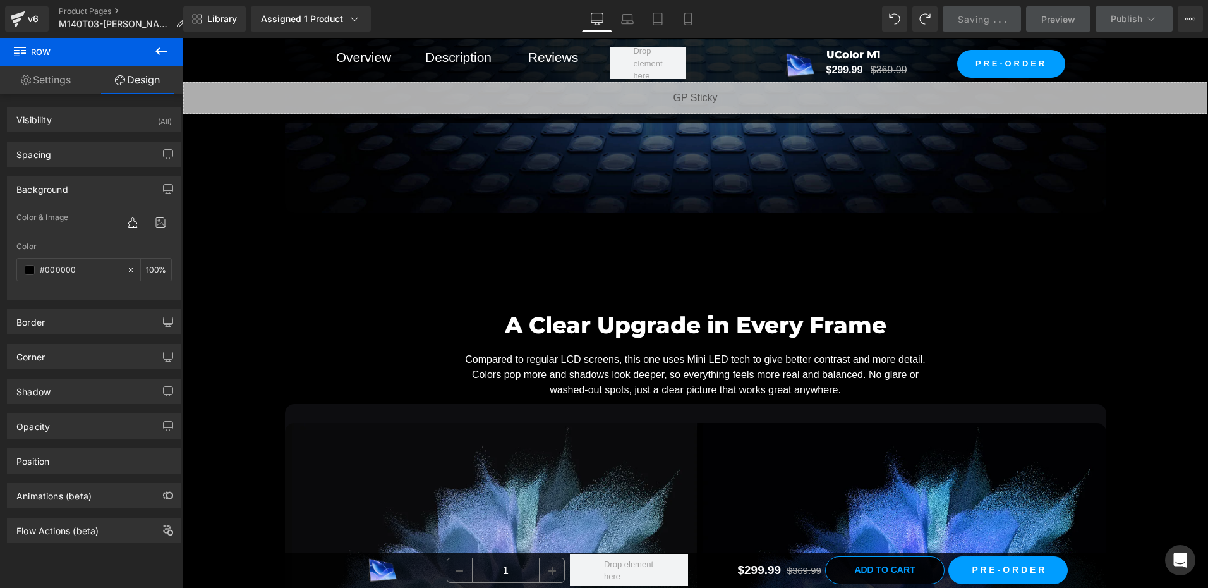
click at [204, 242] on li "Row" at bounding box center [204, 235] width 42 height 19
click at [199, 230] on span "Row" at bounding box center [211, 235] width 25 height 19
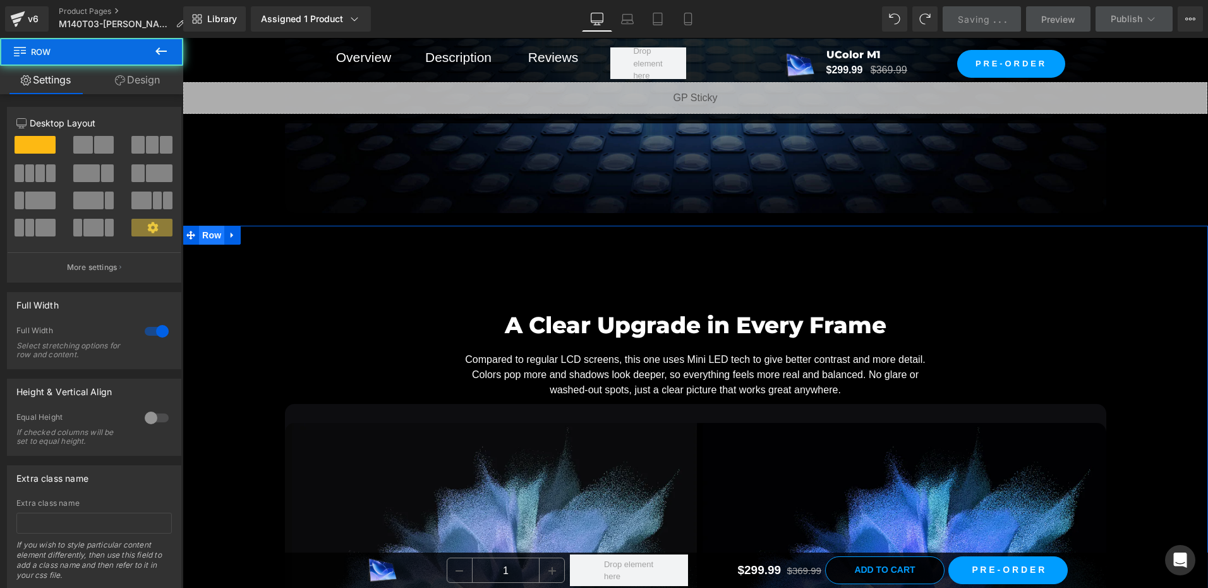
click at [199, 230] on span "Row" at bounding box center [211, 235] width 25 height 19
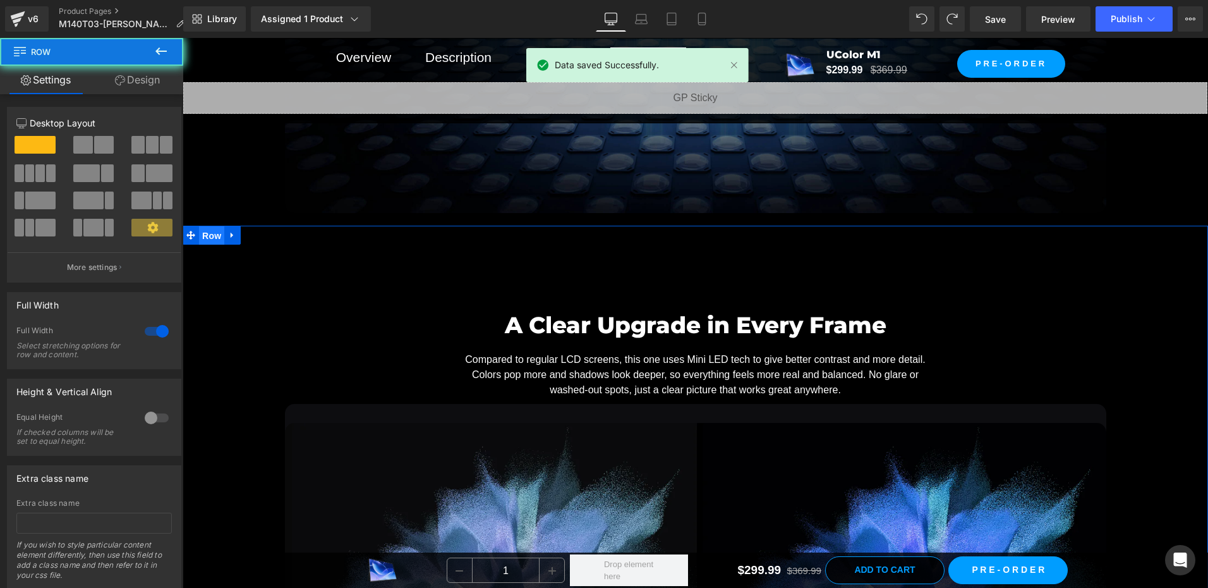
click at [199, 230] on span "Row" at bounding box center [211, 235] width 25 height 19
click at [136, 79] on link "Design" at bounding box center [138, 80] width 92 height 28
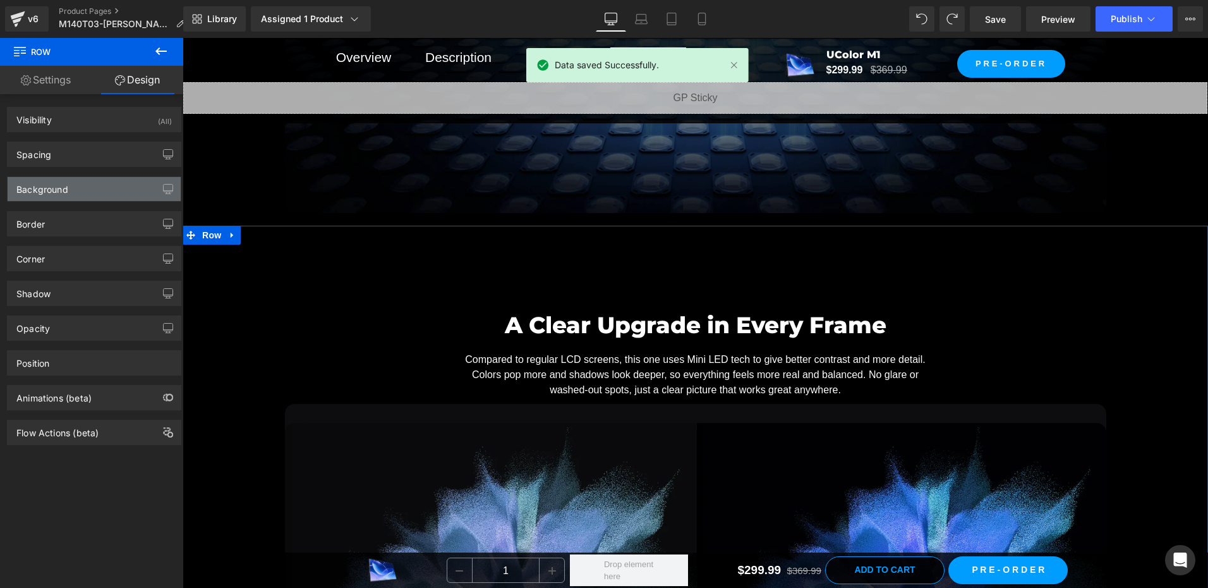
click at [45, 189] on div "Background" at bounding box center [42, 186] width 52 height 18
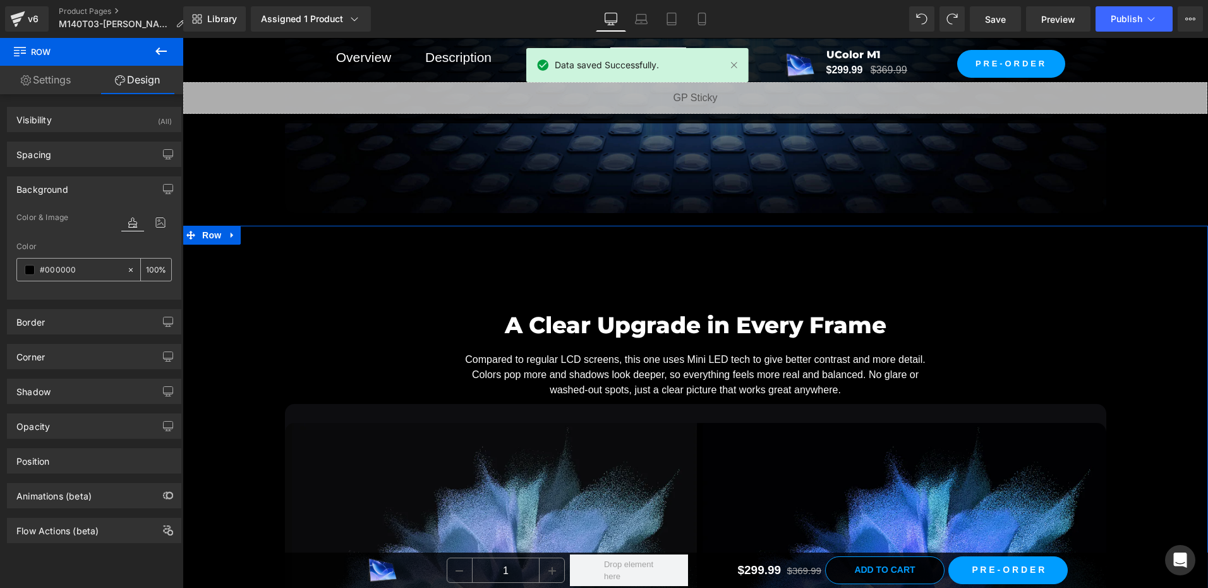
click at [30, 271] on span at bounding box center [30, 270] width 10 height 10
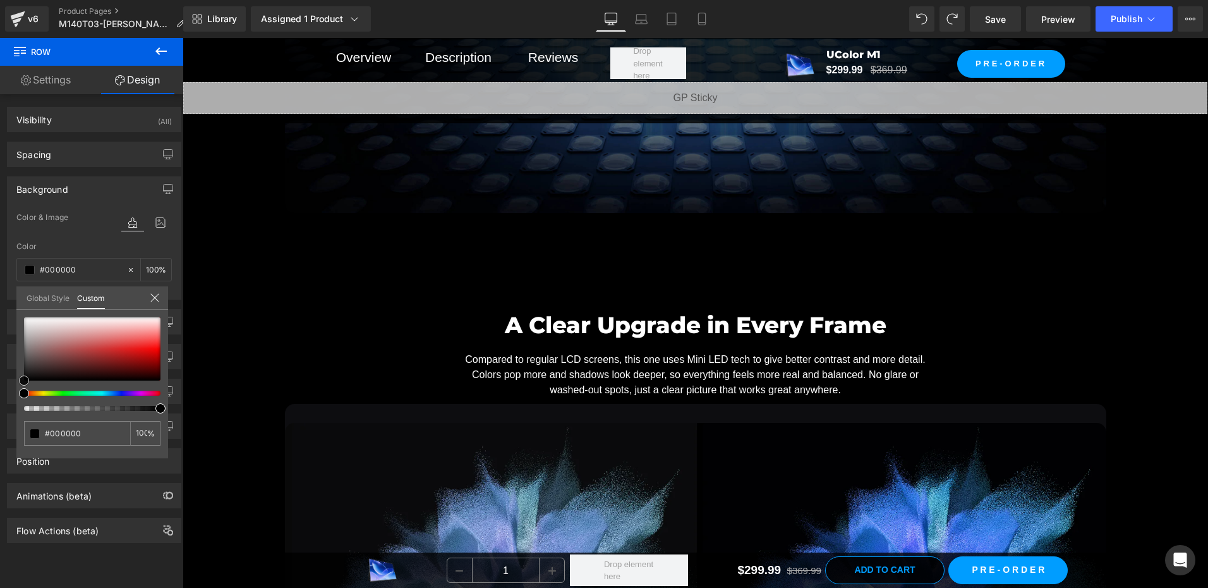
drag, startPoint x: 25, startPoint y: 379, endPoint x: -3, endPoint y: 391, distance: 30.3
click at [0, 391] on html "Row You are previewing how the will restyle your page. You can not edit Element…" at bounding box center [604, 294] width 1208 height 588
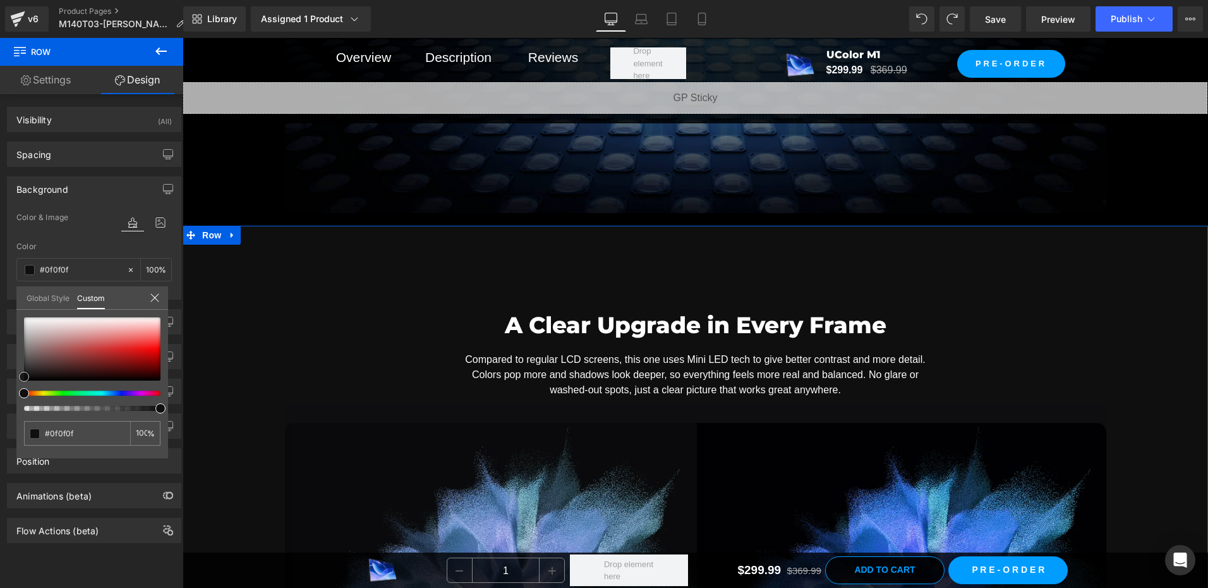
drag, startPoint x: 24, startPoint y: 380, endPoint x: 18, endPoint y: 377, distance: 7.4
click at [18, 377] on div "#000000 100 %" at bounding box center [92, 387] width 152 height 141
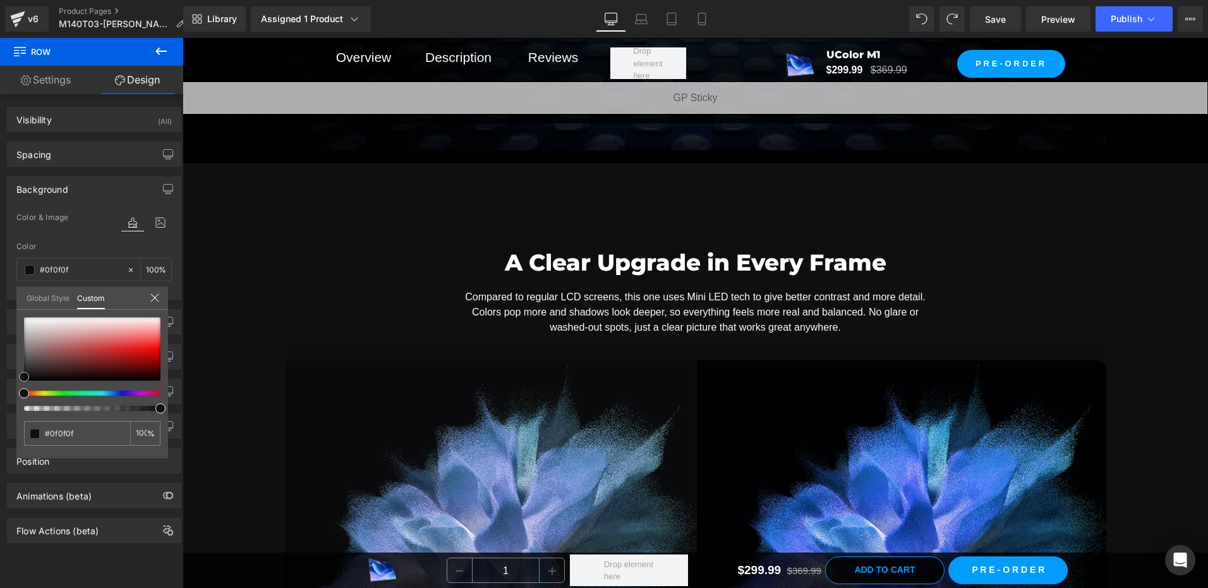
scroll to position [2433, 0]
click at [21, 375] on span at bounding box center [24, 377] width 10 height 10
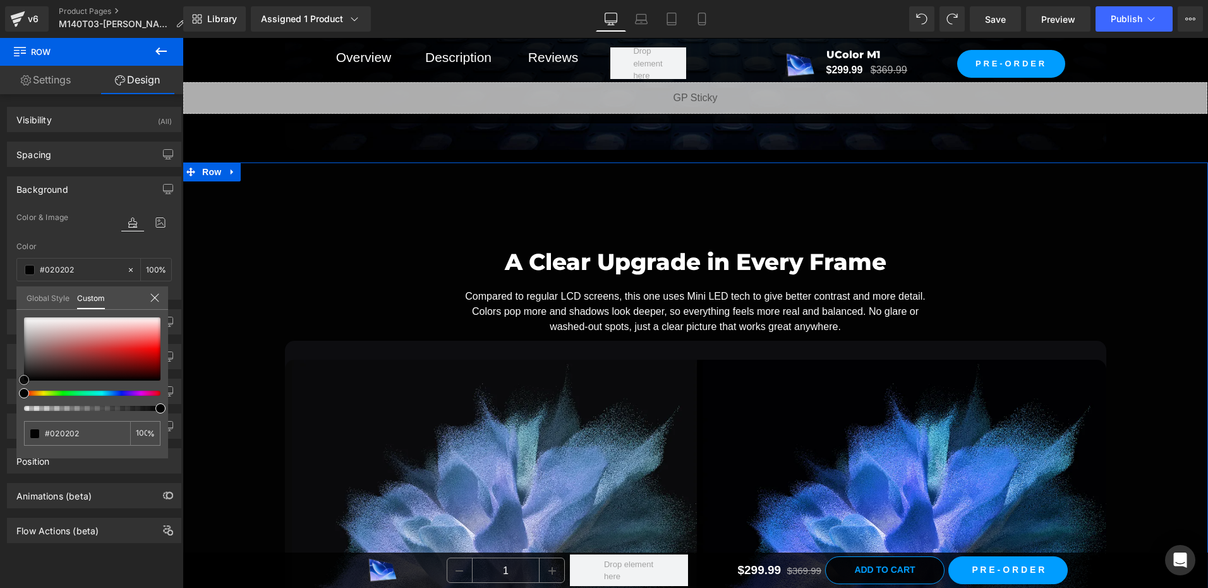
click at [19, 377] on div "#000000 100 %" at bounding box center [92, 387] width 152 height 141
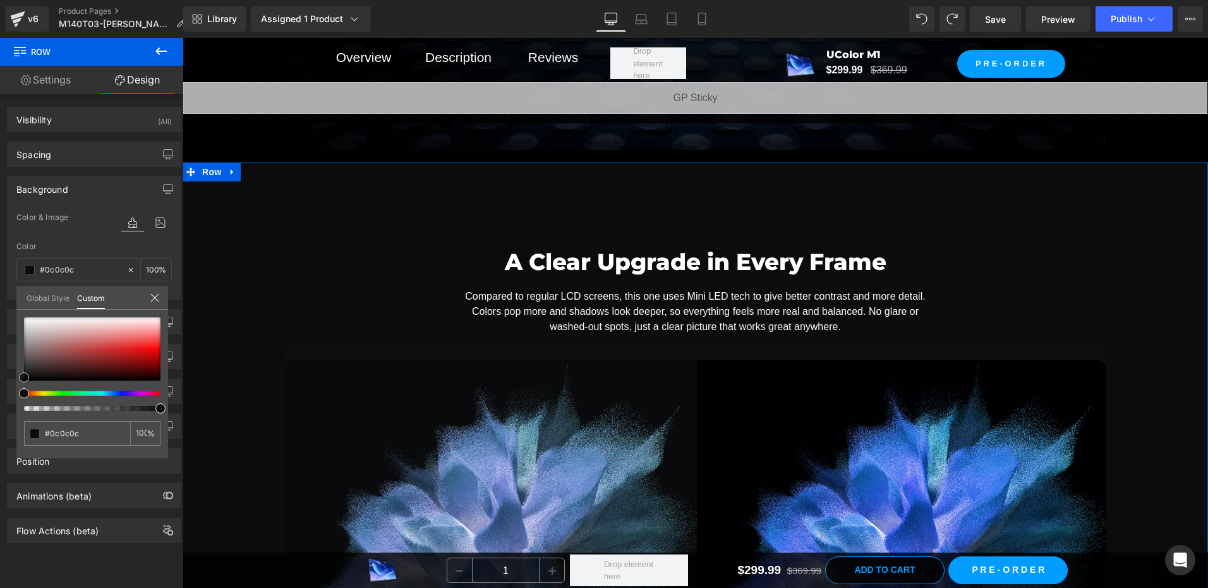
click at [22, 377] on span at bounding box center [24, 377] width 10 height 10
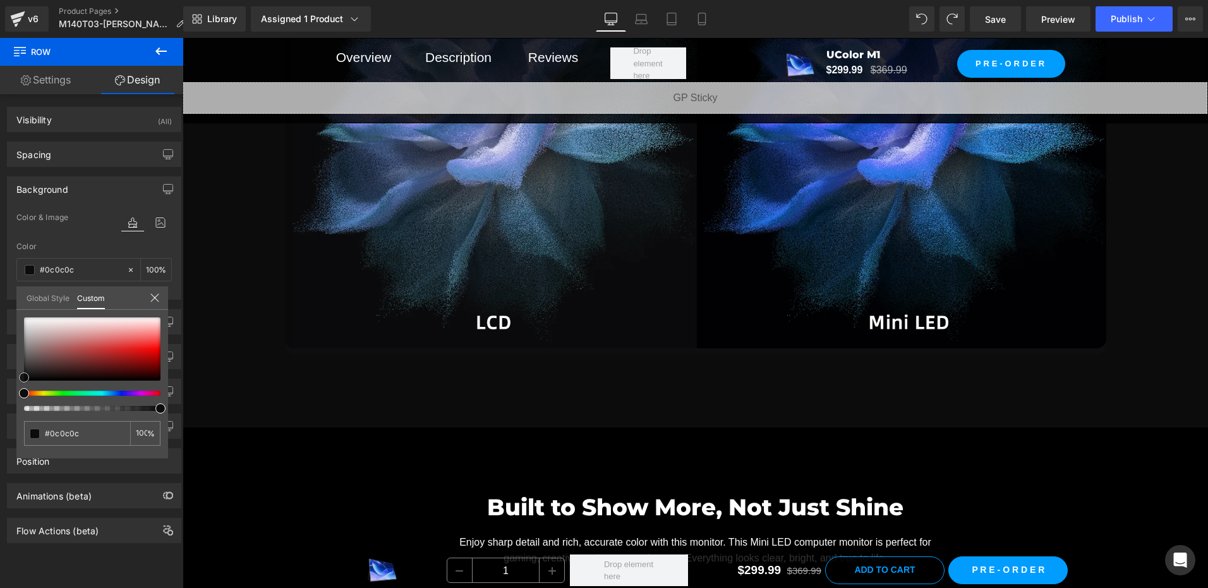
scroll to position [2876, 0]
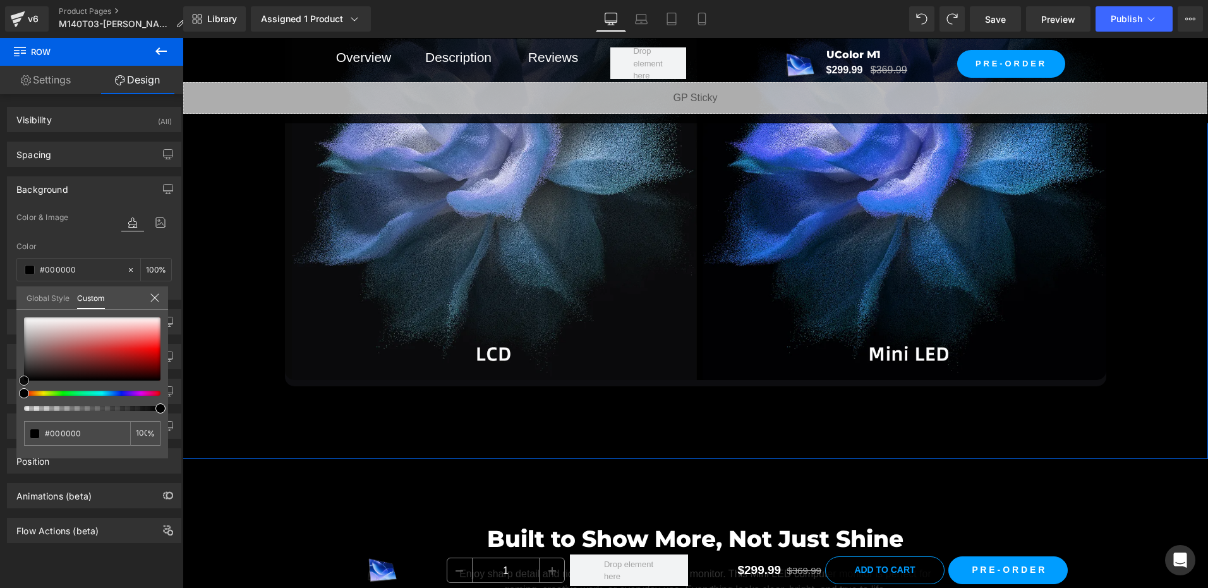
drag, startPoint x: 23, startPoint y: 375, endPoint x: 11, endPoint y: 398, distance: 25.2
click at [11, 300] on div "Background Color & Image color Color #000000 100 % Image Replace Image Upload i…" at bounding box center [94, 233] width 189 height 133
click at [141, 434] on input "100" at bounding box center [141, 432] width 11 height 9
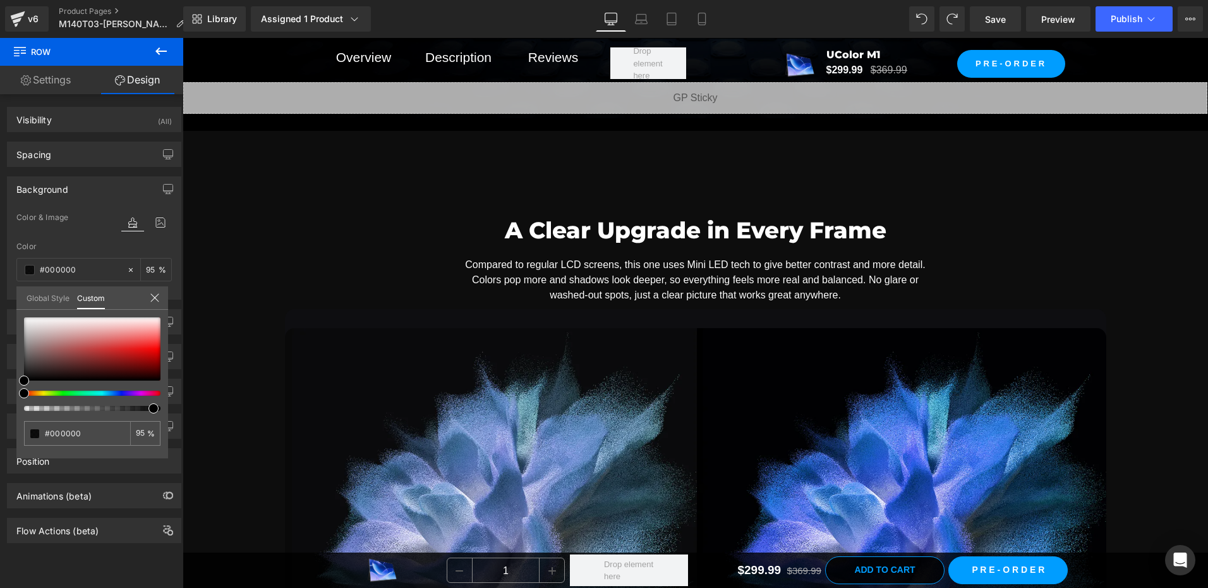
scroll to position [2370, 0]
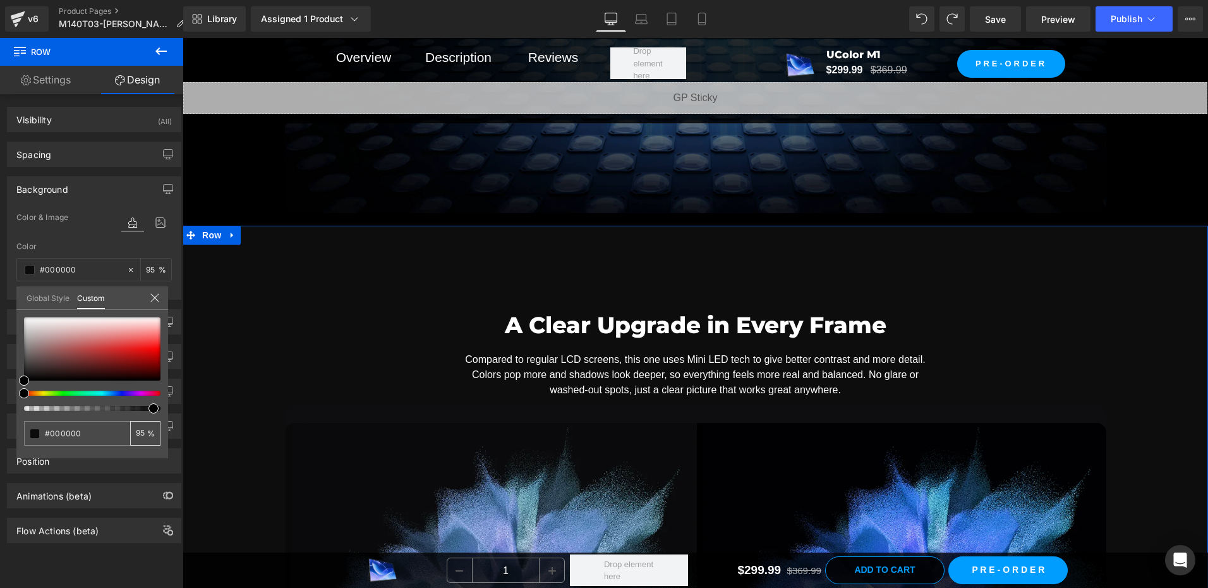
click at [140, 432] on input "95" at bounding box center [141, 432] width 11 height 9
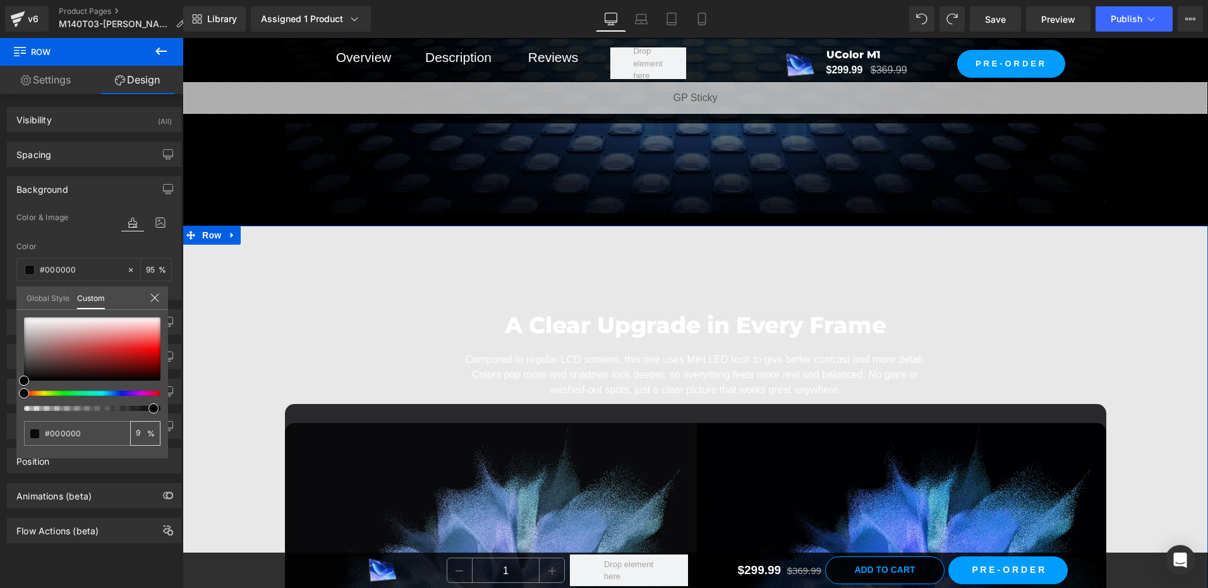
type input "98"
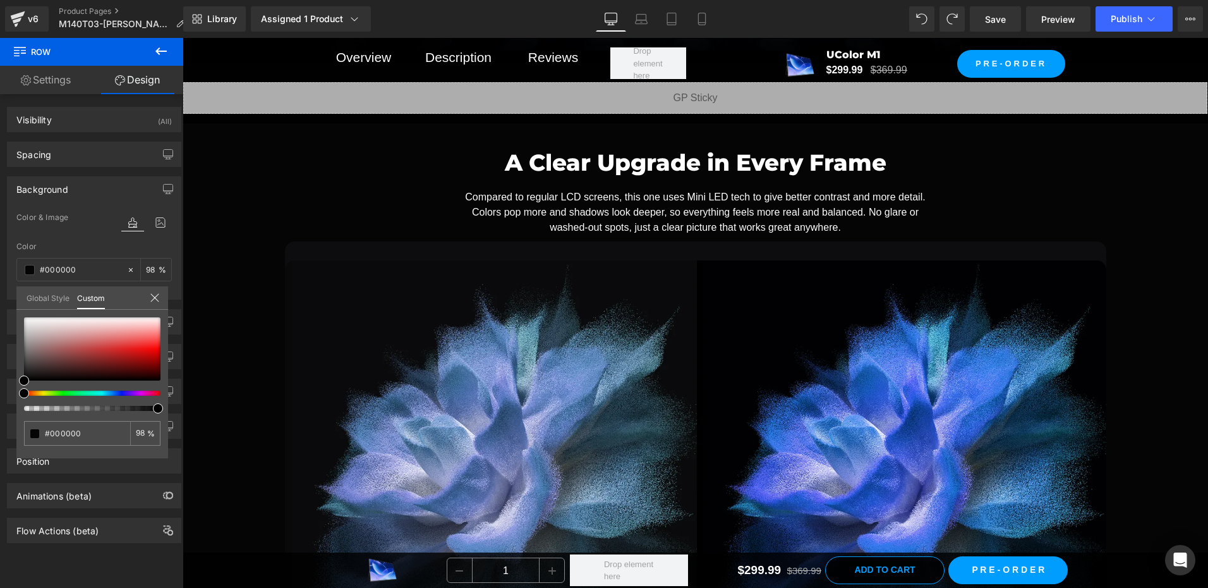
scroll to position [2560, 0]
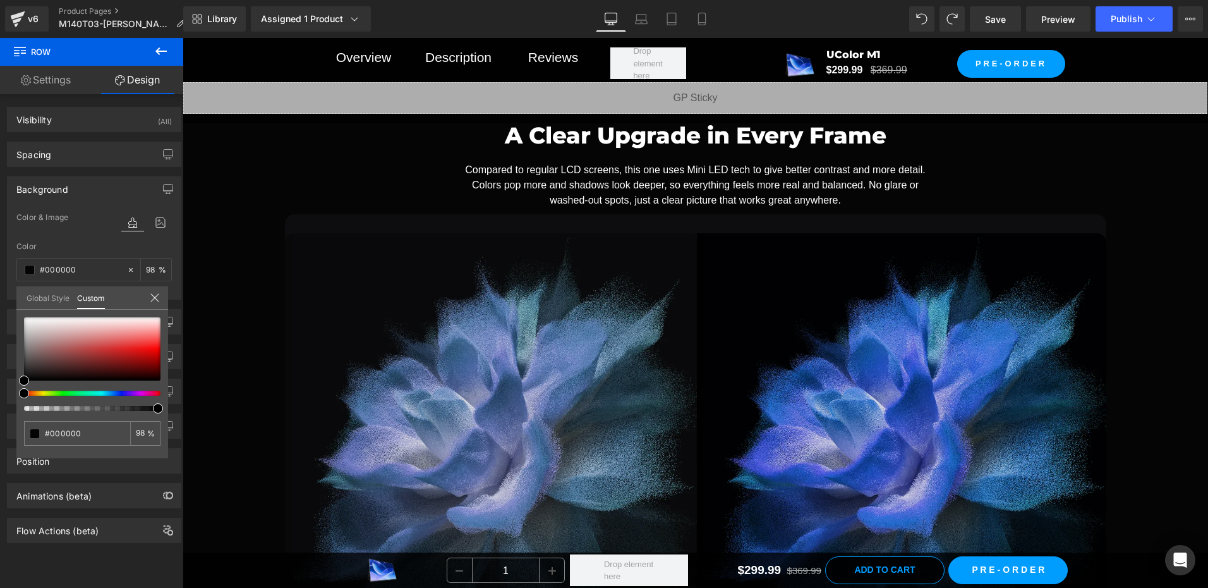
drag, startPoint x: 628, startPoint y: 291, endPoint x: 634, endPoint y: 283, distance: 10.4
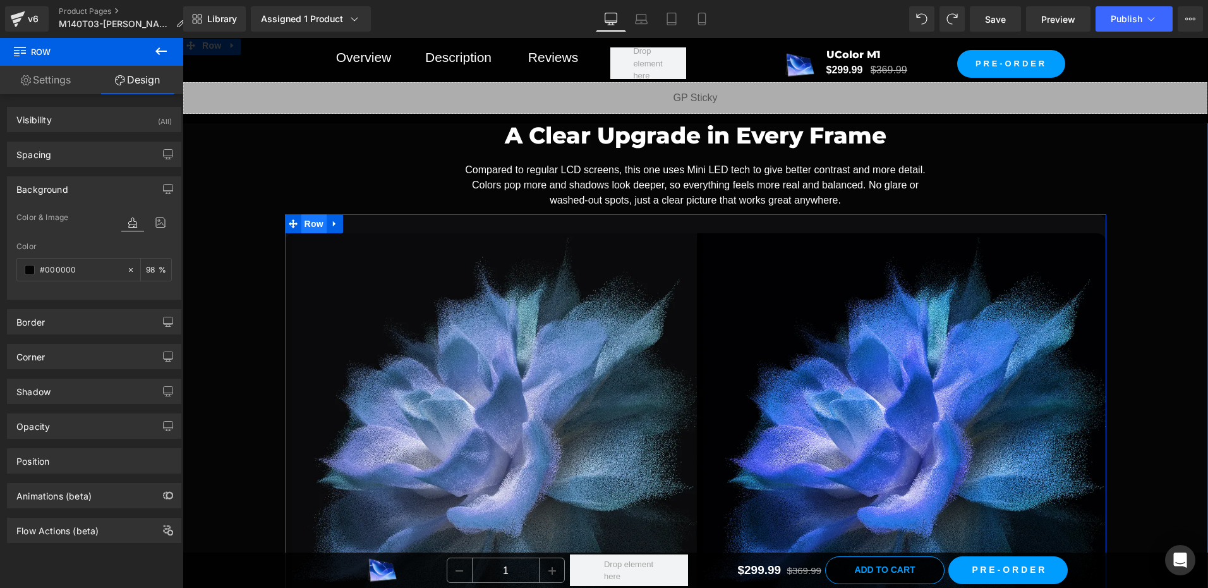
click at [313, 224] on span "Row" at bounding box center [313, 223] width 25 height 19
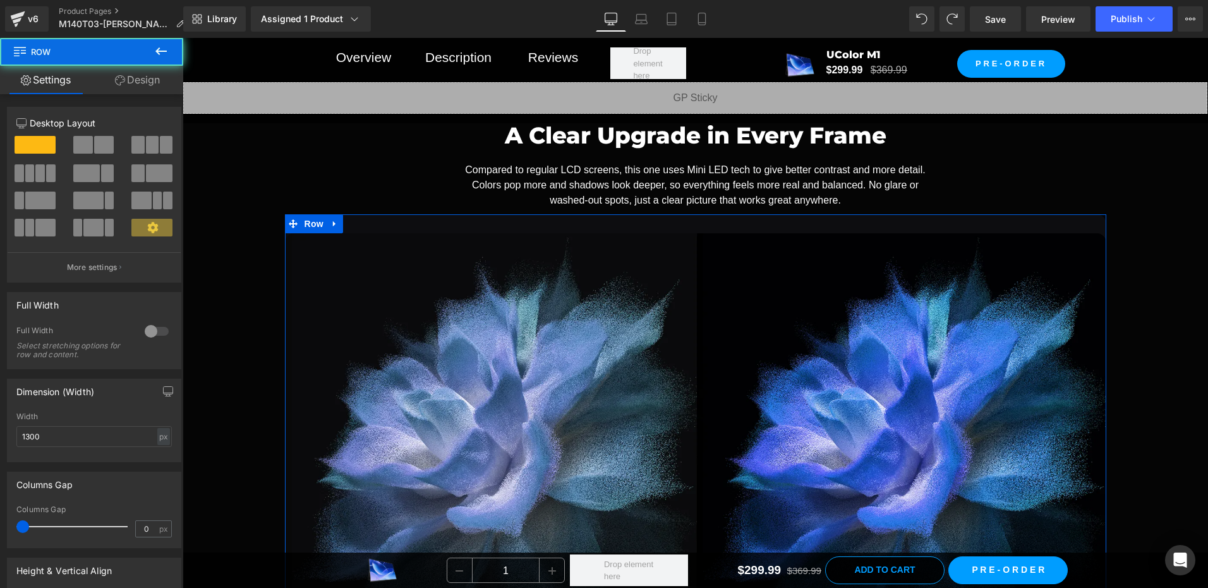
drag, startPoint x: 141, startPoint y: 77, endPoint x: 61, endPoint y: 186, distance: 134.7
click at [141, 76] on link "Design" at bounding box center [138, 80] width 92 height 28
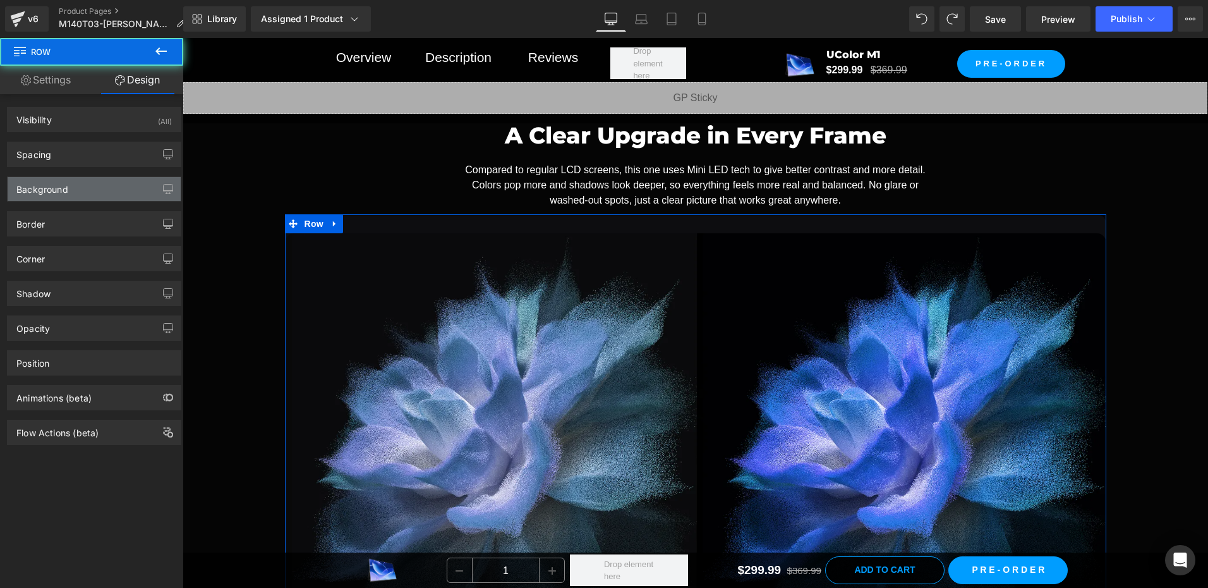
click at [61, 186] on div "Background" at bounding box center [42, 186] width 52 height 18
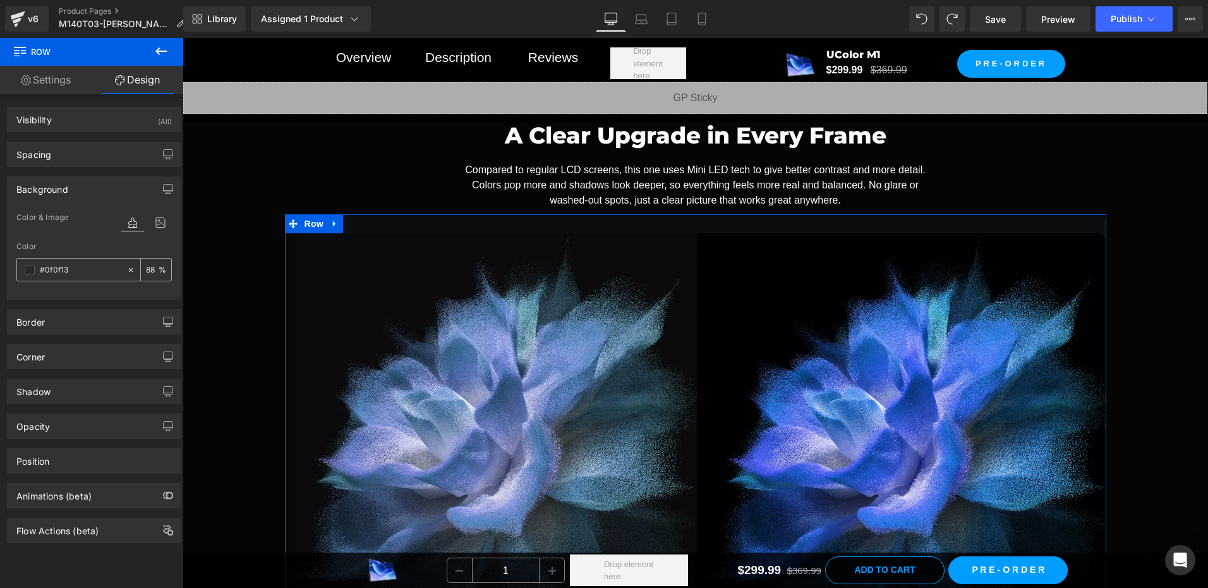
click at [126, 264] on div at bounding box center [133, 269] width 15 height 22
click at [76, 232] on div "Color & Image color" at bounding box center [93, 226] width 155 height 32
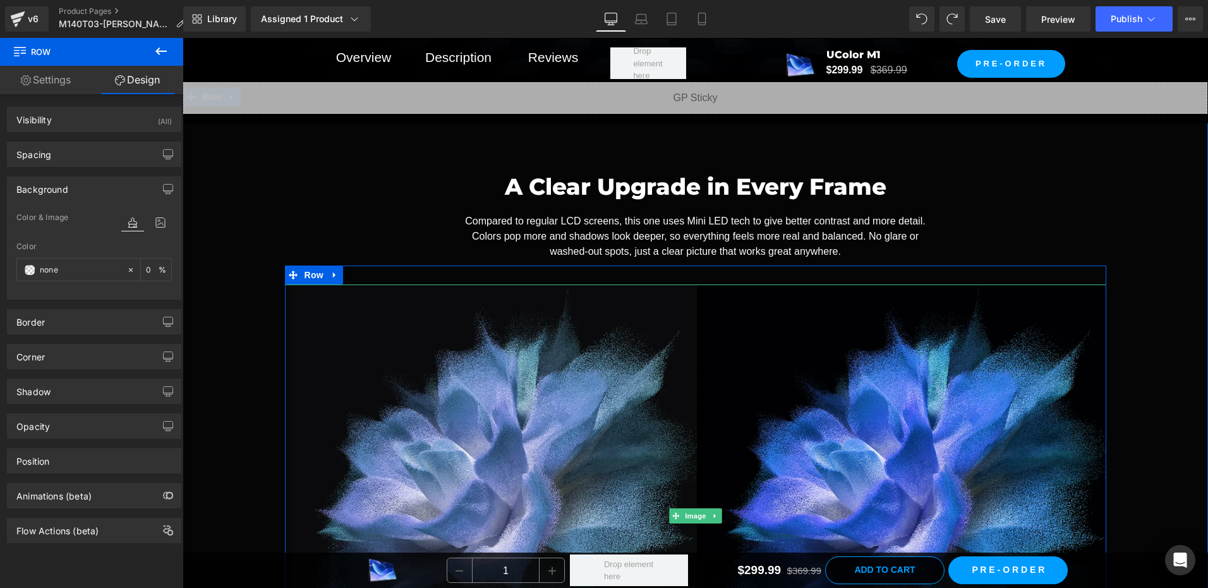
scroll to position [2496, 0]
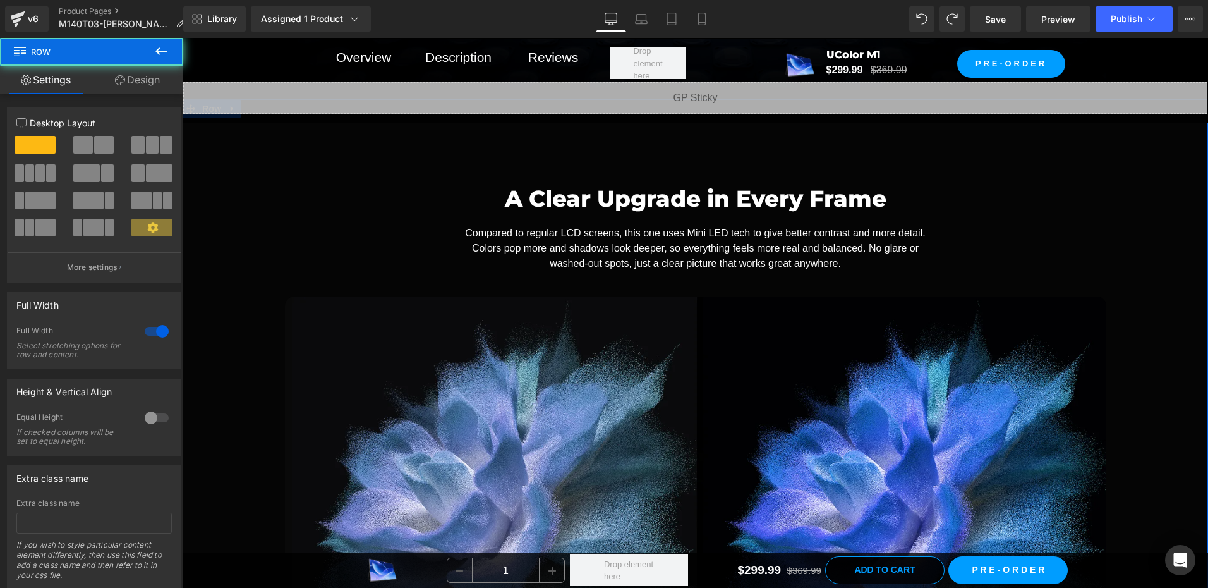
click at [250, 232] on div "A Clear Upgrade in Every Frame Heading Compared to regular LCD screens, this on…" at bounding box center [696, 463] width 1026 height 602
click at [137, 84] on link "Design" at bounding box center [138, 80] width 92 height 28
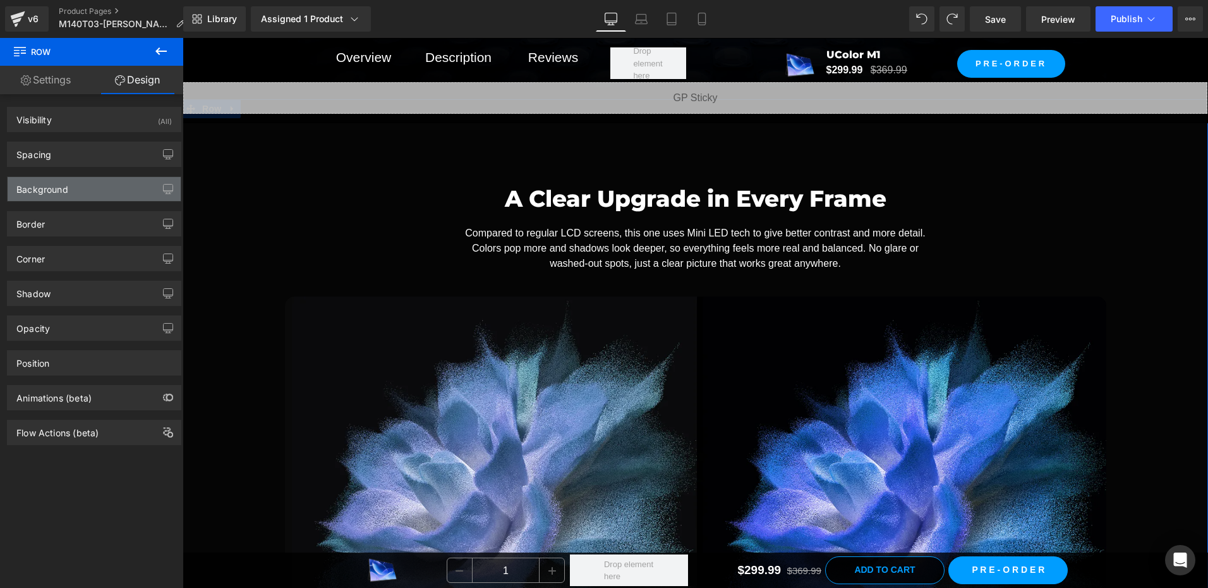
click at [63, 186] on div "Background" at bounding box center [42, 186] width 52 height 18
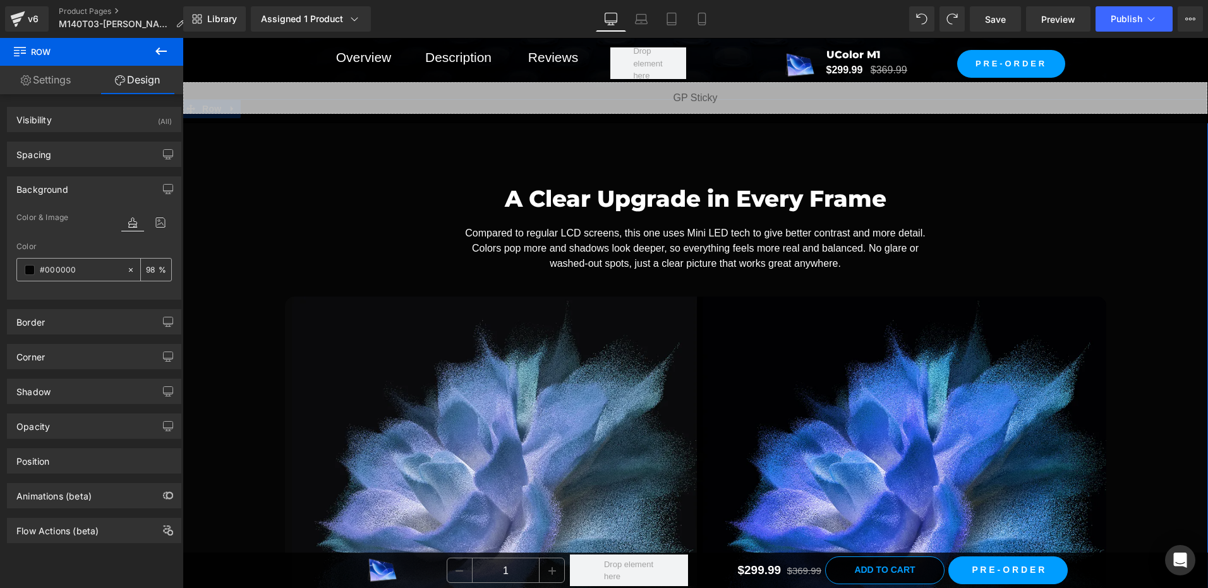
click at [152, 274] on input "98" at bounding box center [152, 269] width 13 height 14
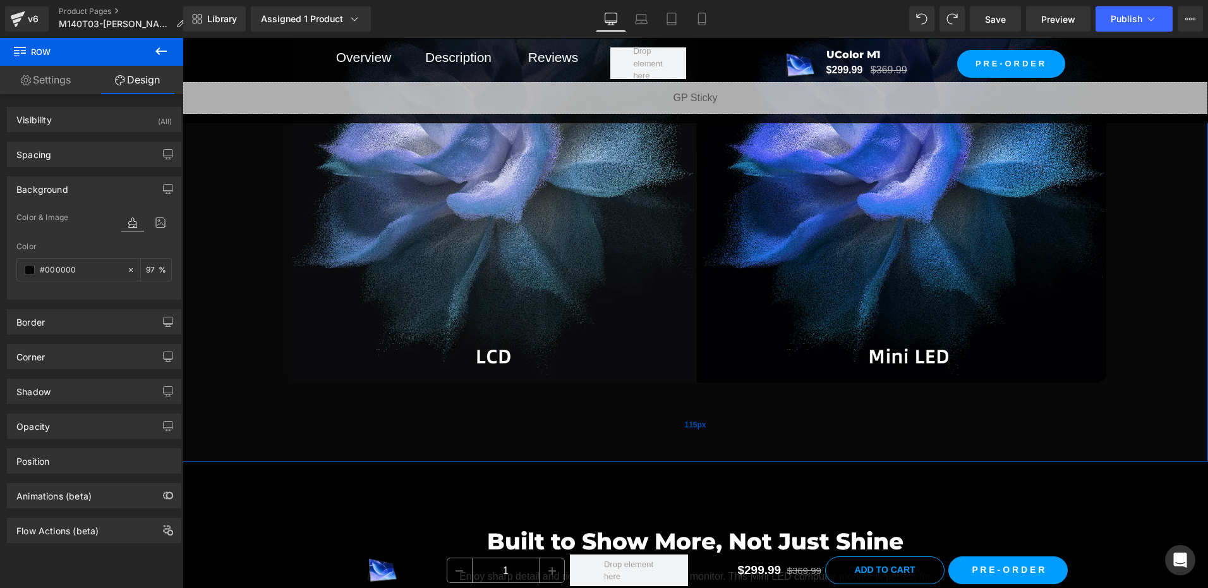
scroll to position [2876, 0]
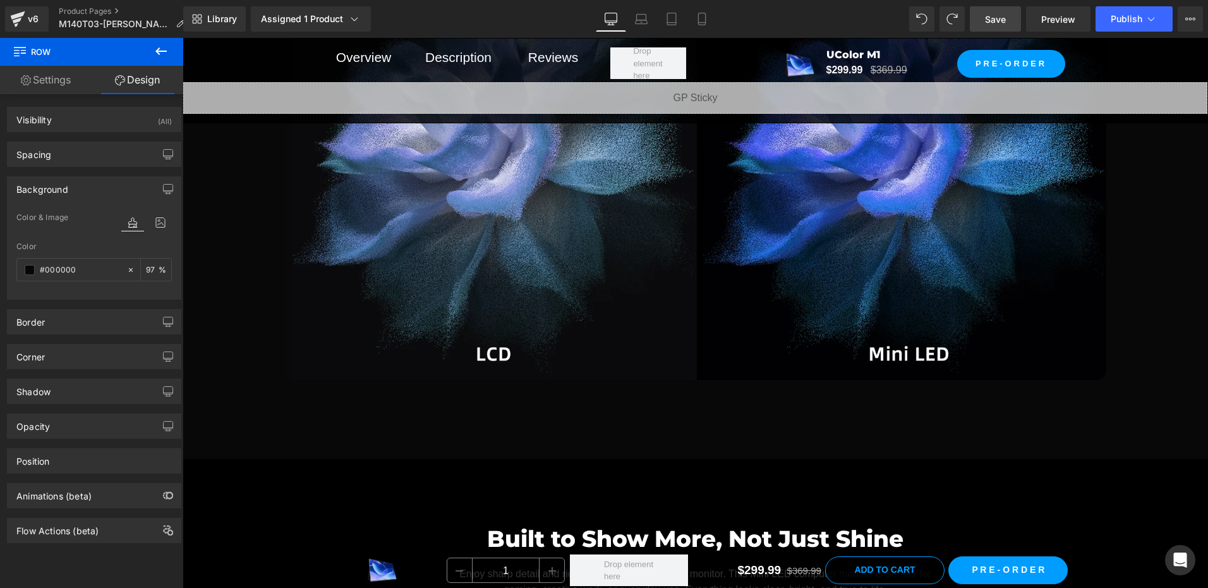
type input "97"
click at [980, 16] on link "Save" at bounding box center [995, 18] width 51 height 25
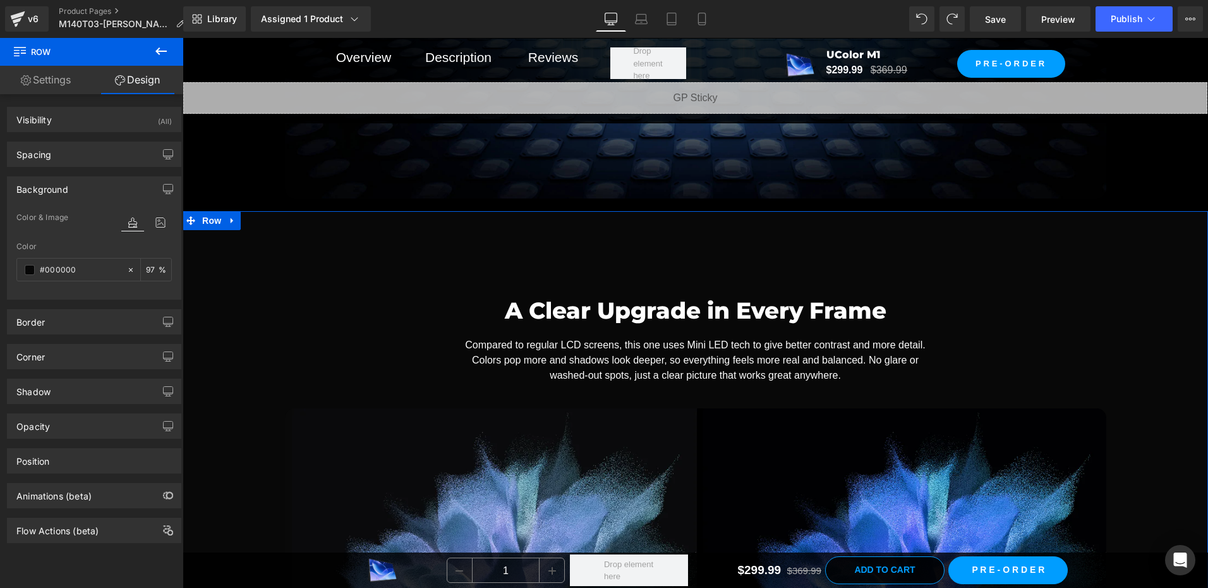
scroll to position [2370, 0]
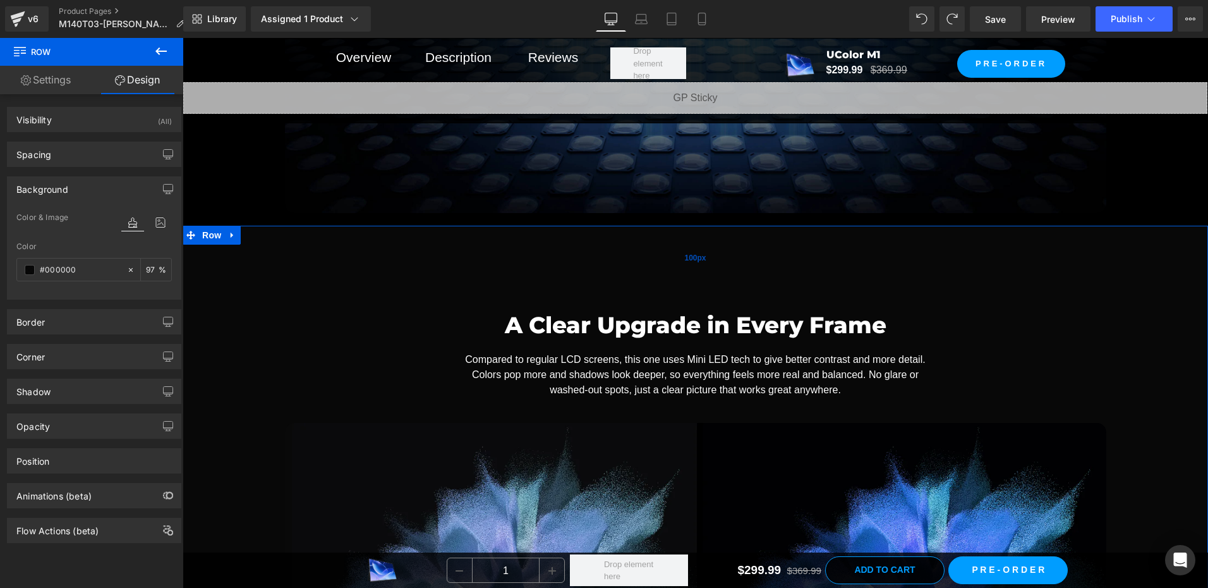
click at [224, 267] on div "100px" at bounding box center [696, 257] width 1026 height 63
click at [206, 235] on span "Row" at bounding box center [211, 235] width 25 height 19
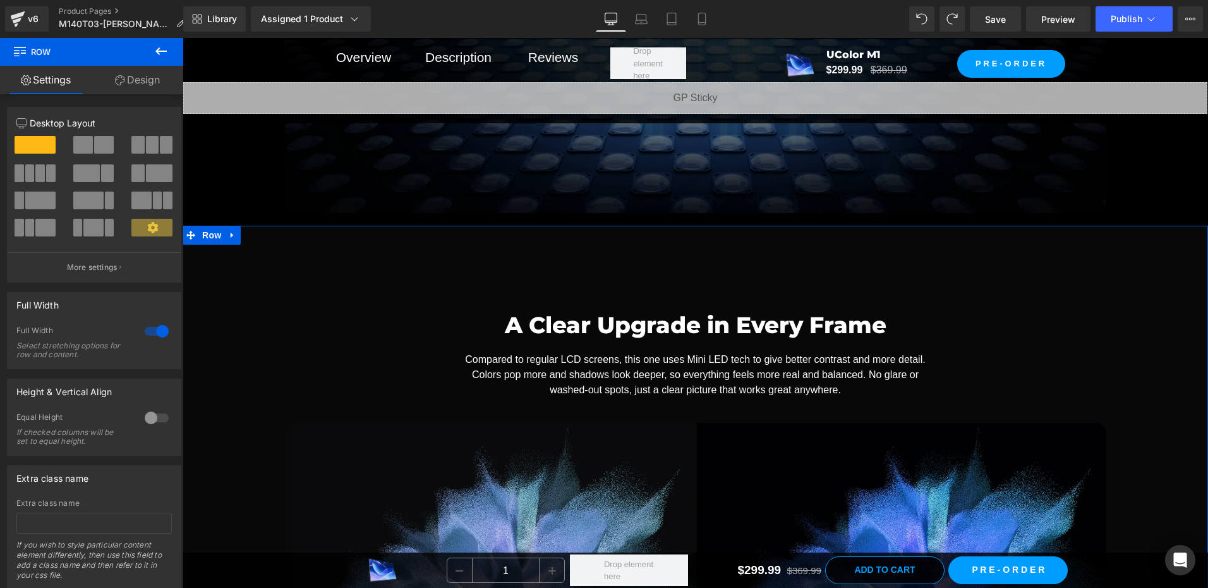
click at [148, 77] on link "Design" at bounding box center [138, 80] width 92 height 28
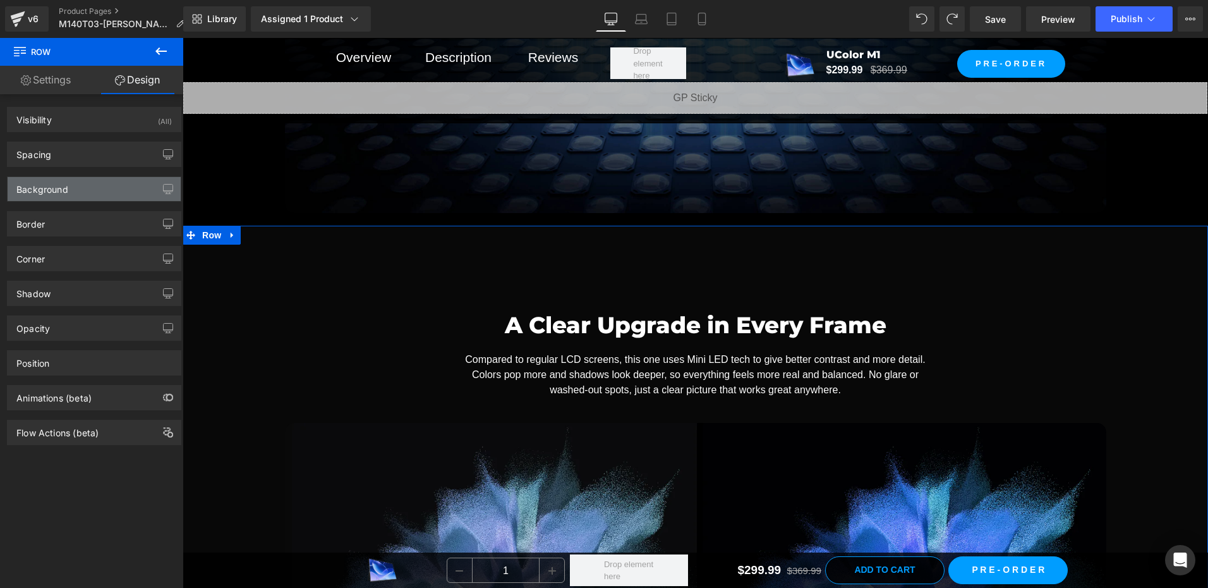
click at [68, 187] on div "Background" at bounding box center [94, 189] width 173 height 24
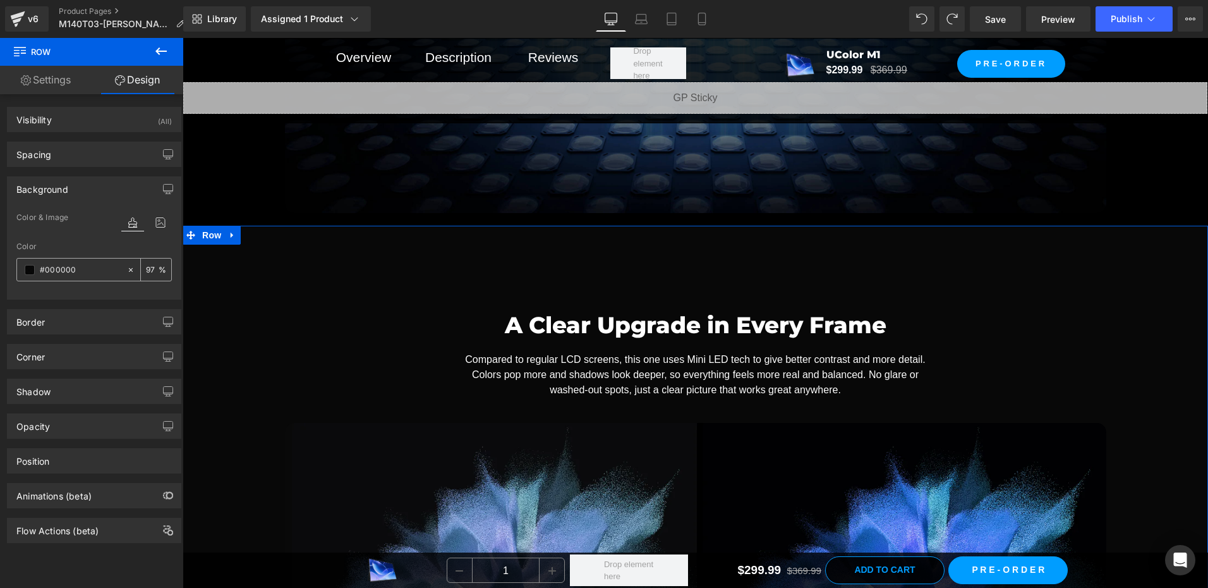
click at [155, 268] on div "97 %" at bounding box center [156, 269] width 30 height 22
click at [150, 269] on input "97" at bounding box center [152, 269] width 13 height 14
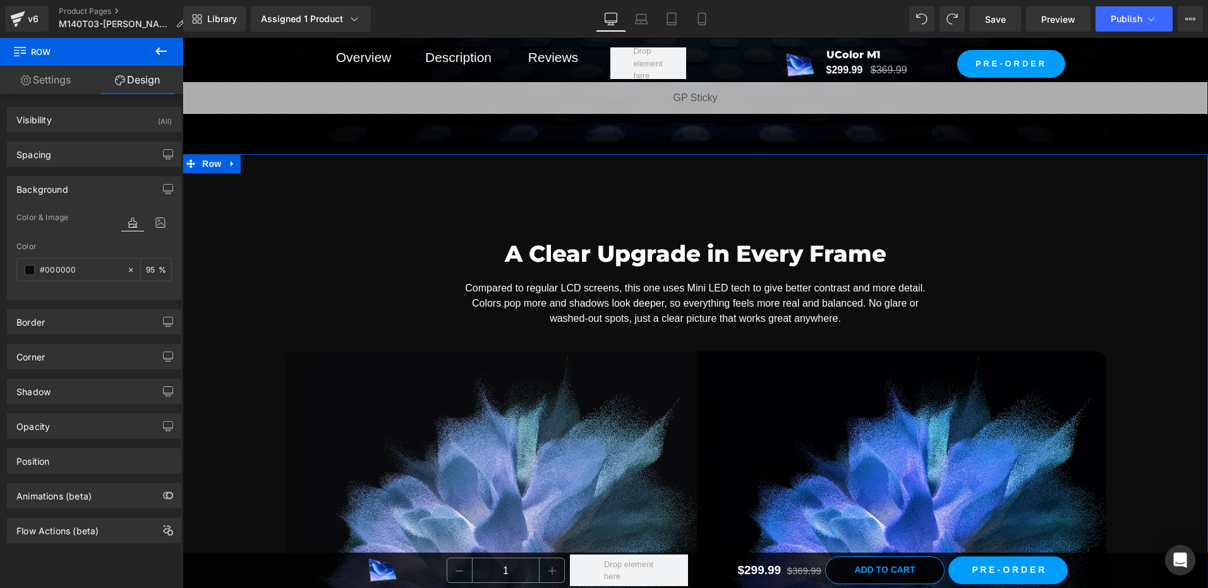
scroll to position [2433, 0]
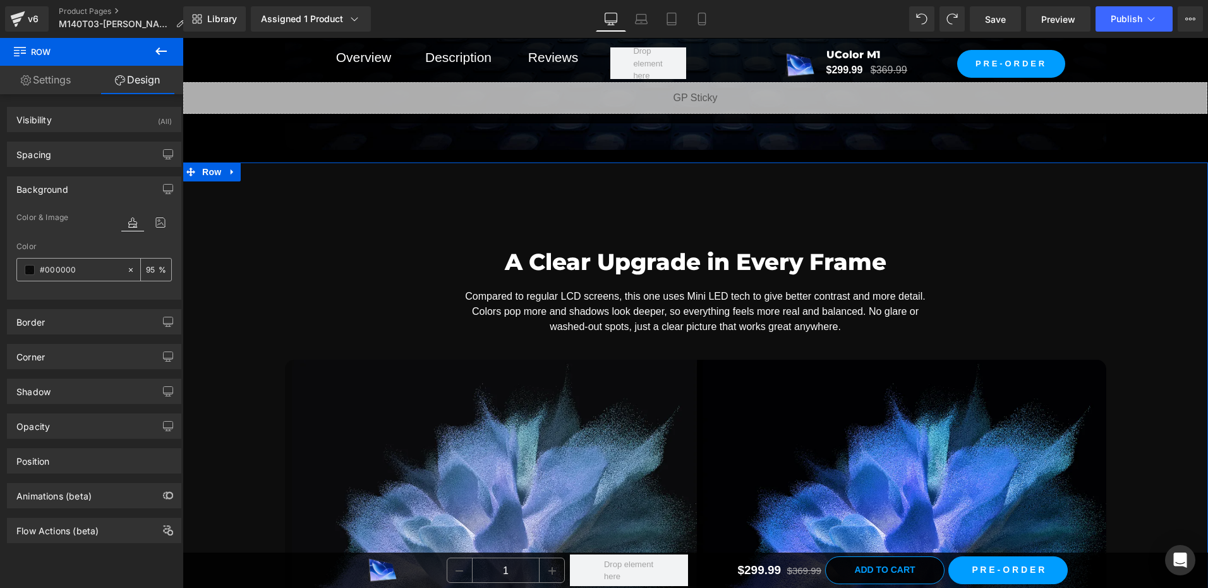
click at [152, 265] on input "95" at bounding box center [152, 269] width 13 height 14
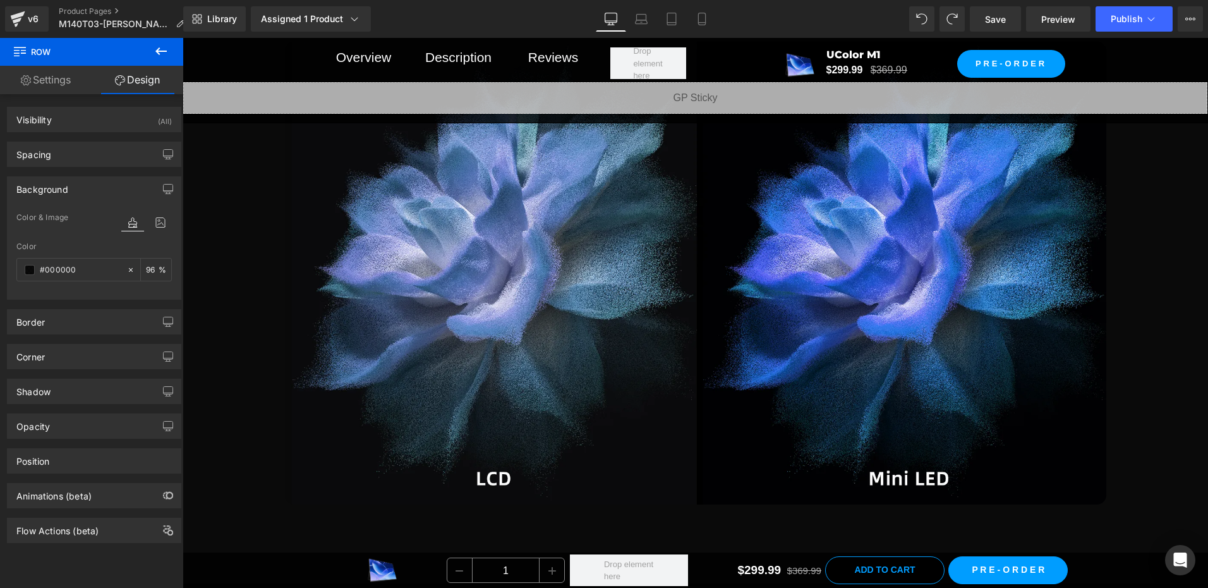
scroll to position [2749, 0]
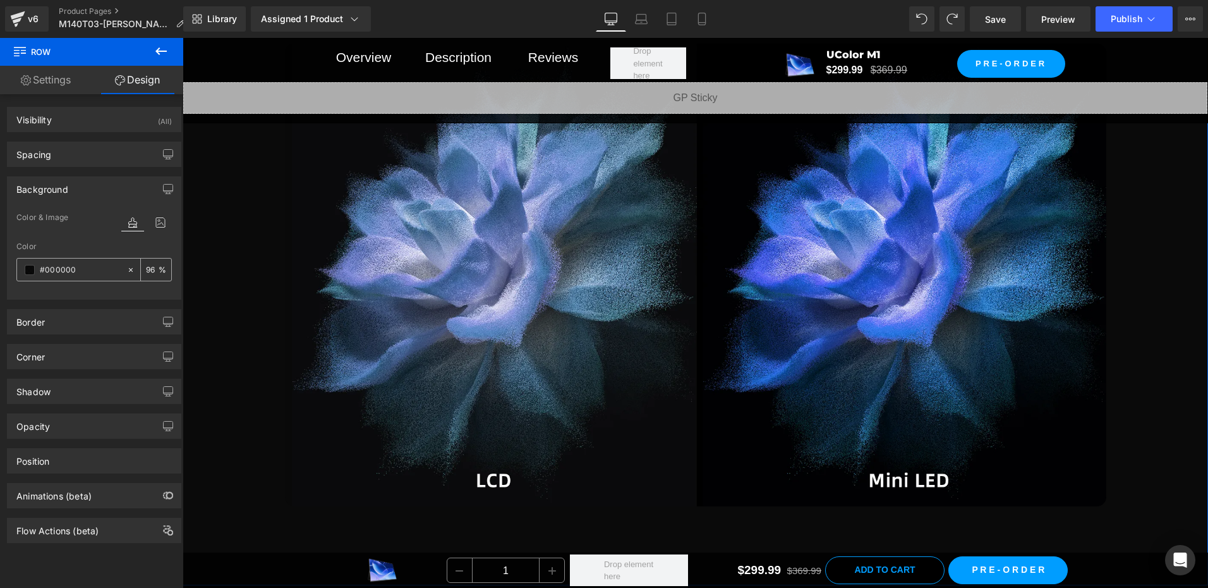
click at [150, 272] on input "96" at bounding box center [152, 269] width 13 height 14
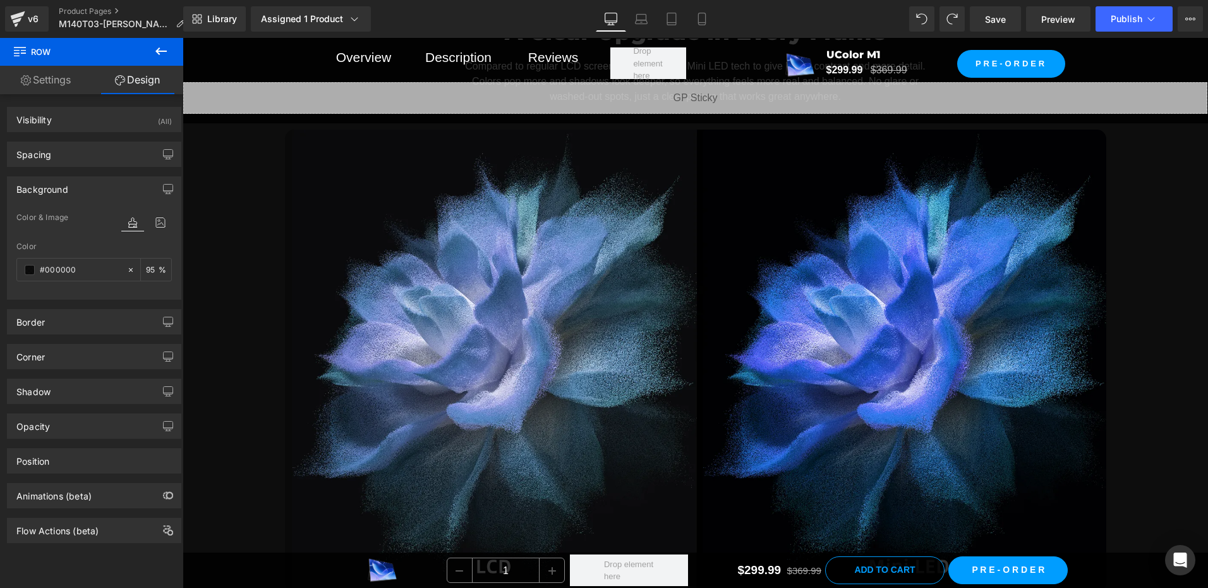
scroll to position [2686, 0]
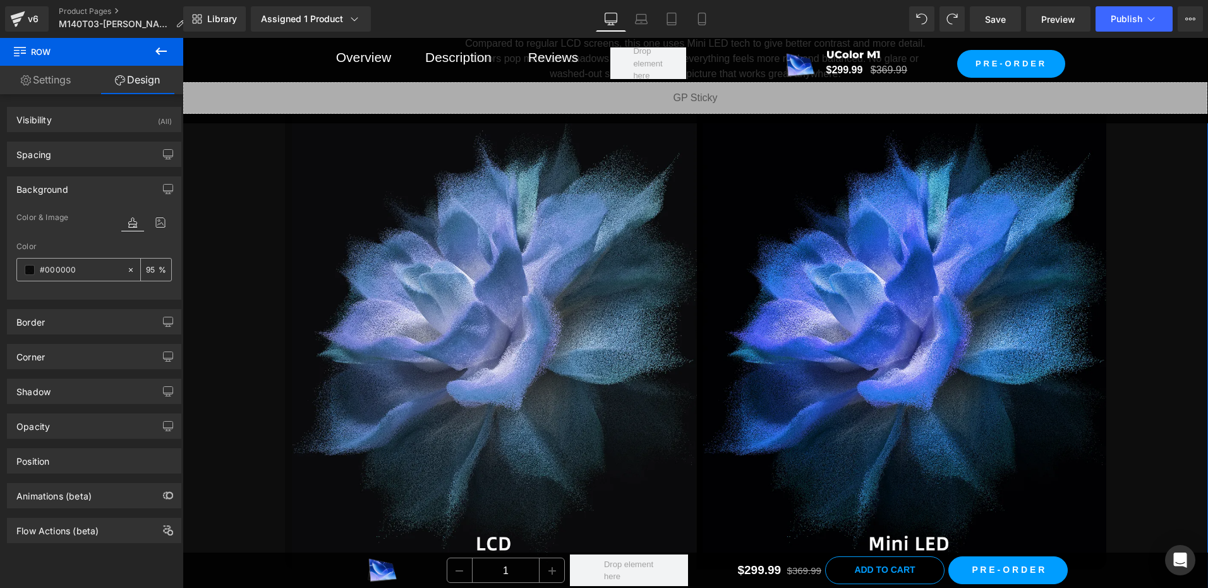
type input "95"
click at [29, 270] on span at bounding box center [30, 270] width 10 height 10
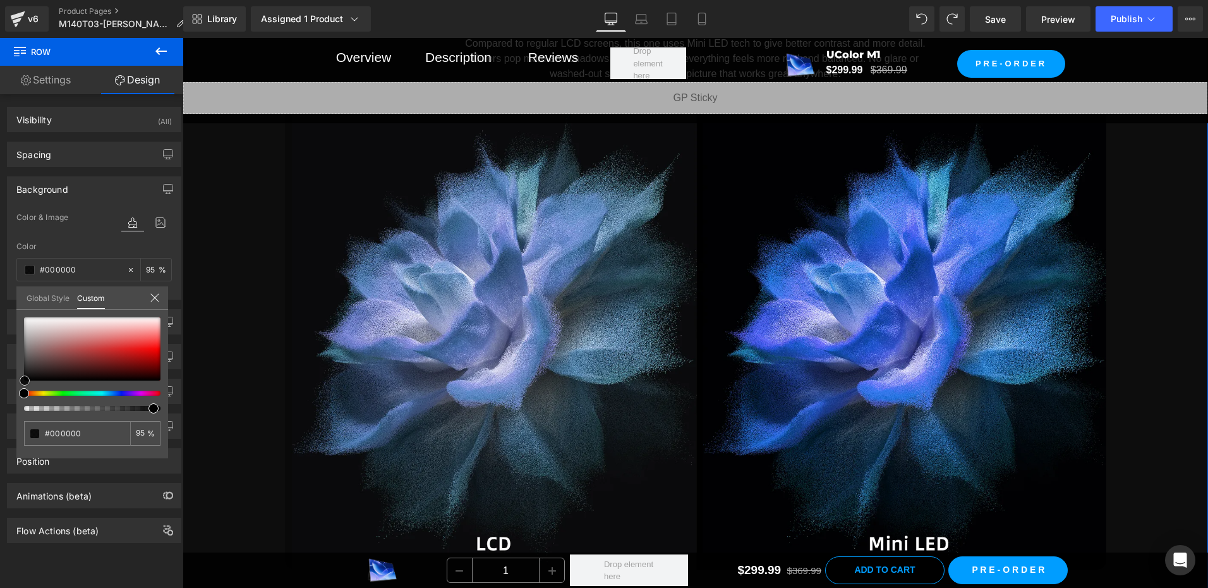
drag, startPoint x: 25, startPoint y: 379, endPoint x: 25, endPoint y: 387, distance: 7.6
click at [25, 387] on div at bounding box center [92, 364] width 137 height 94
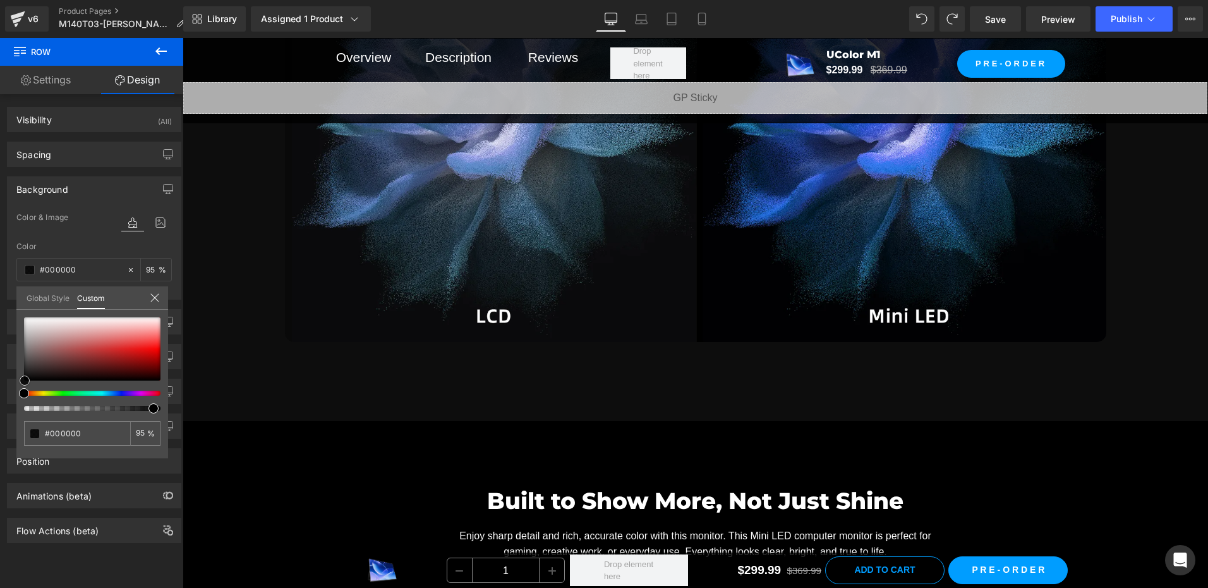
scroll to position [2939, 0]
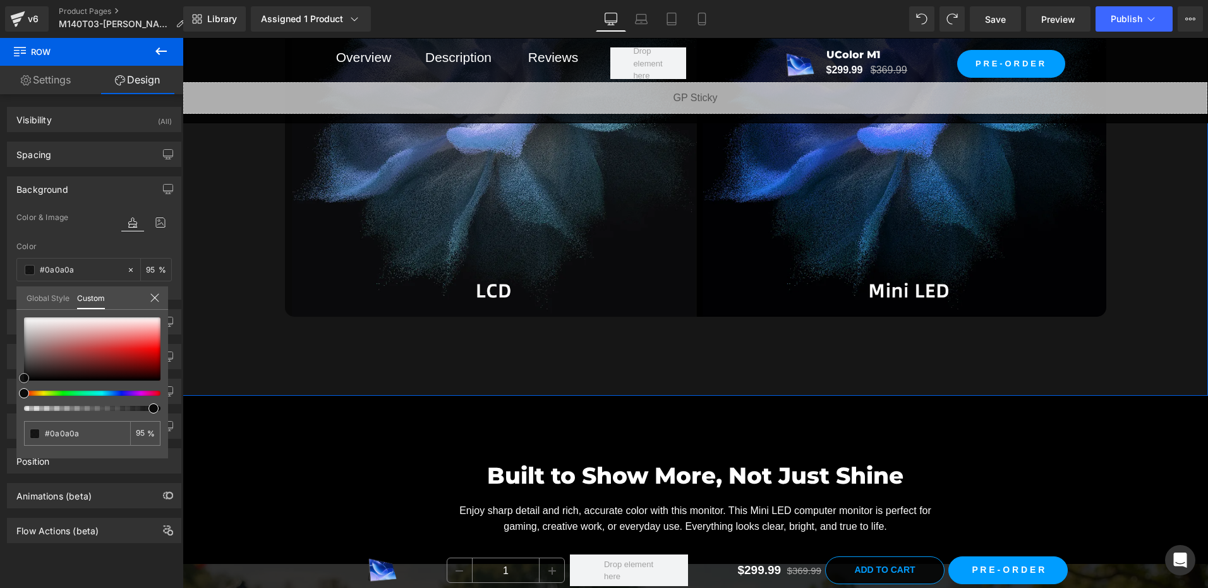
click at [21, 375] on span at bounding box center [24, 378] width 10 height 10
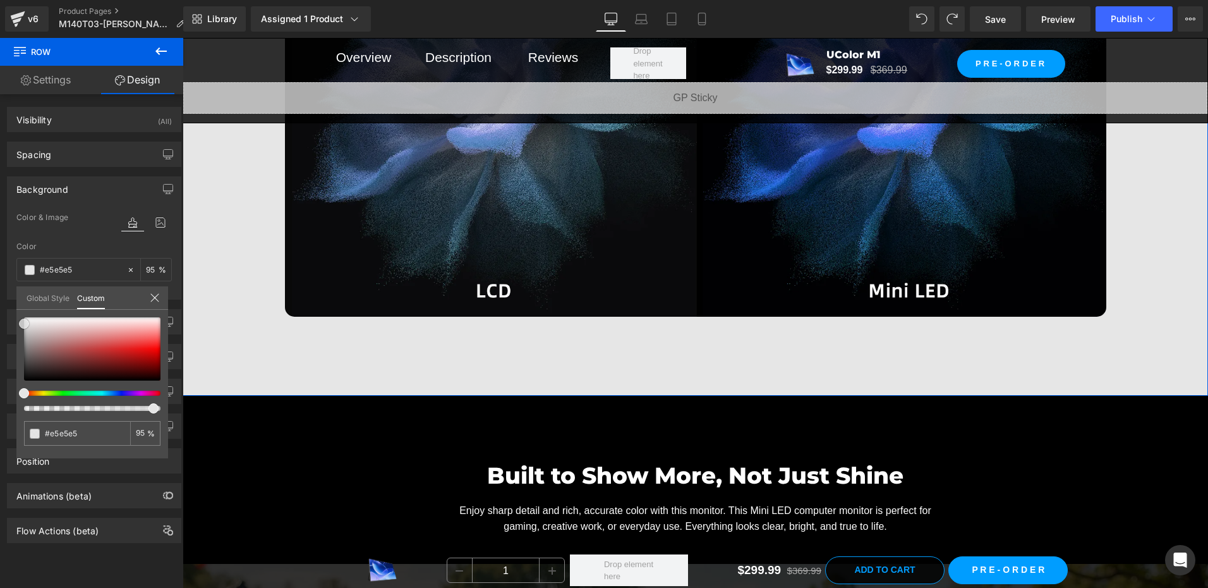
drag, startPoint x: 24, startPoint y: 378, endPoint x: 20, endPoint y: 324, distance: 54.5
click at [20, 324] on span at bounding box center [24, 324] width 10 height 10
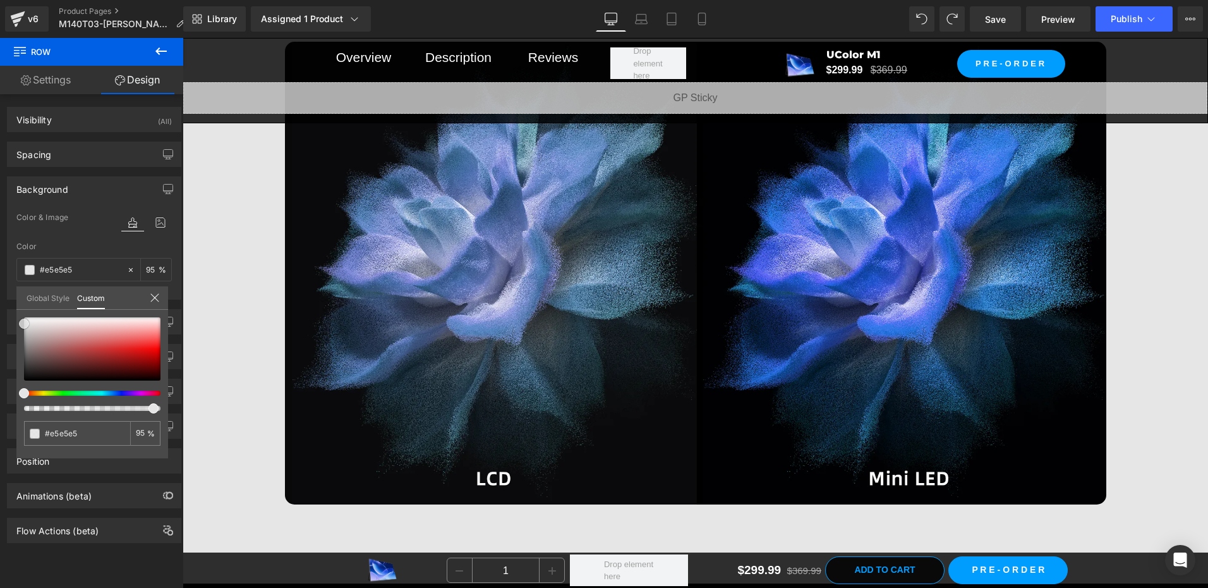
scroll to position [2749, 0]
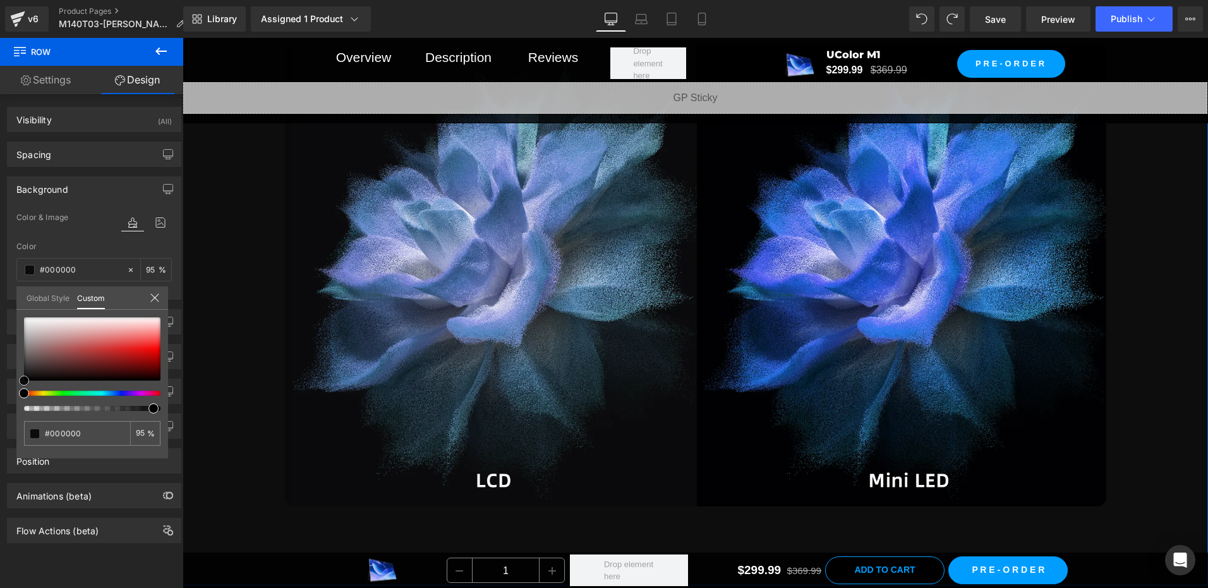
drag, startPoint x: 20, startPoint y: 324, endPoint x: 6, endPoint y: 381, distance: 58.7
click at [6, 300] on div "Background Color & Image color Color #000000 95 % Image Replace Image Upload im…" at bounding box center [94, 233] width 189 height 133
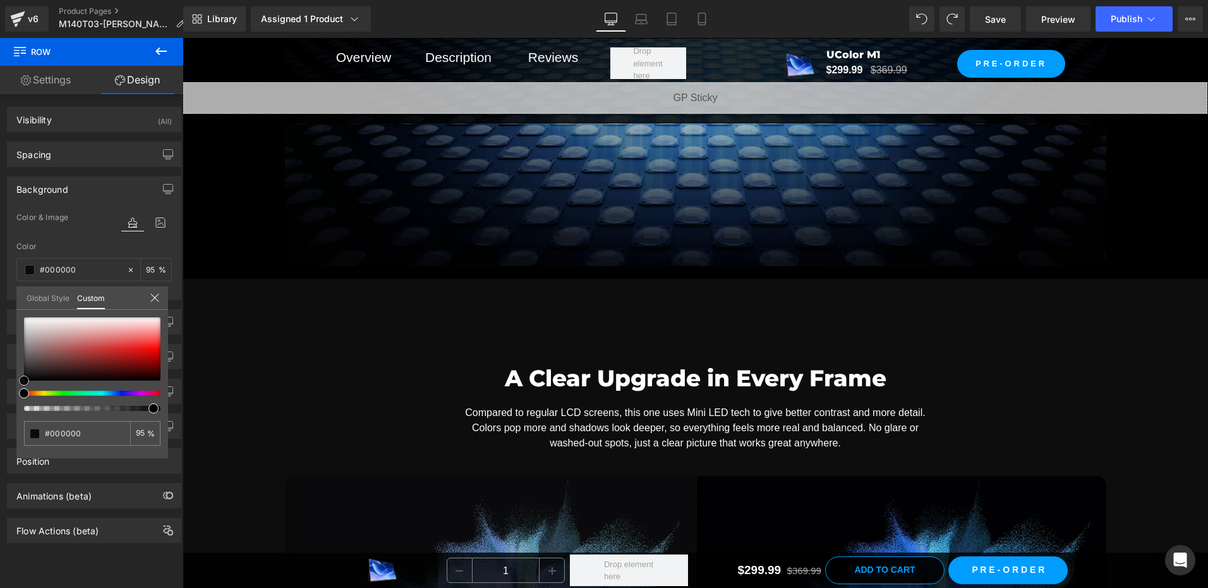
scroll to position [2307, 0]
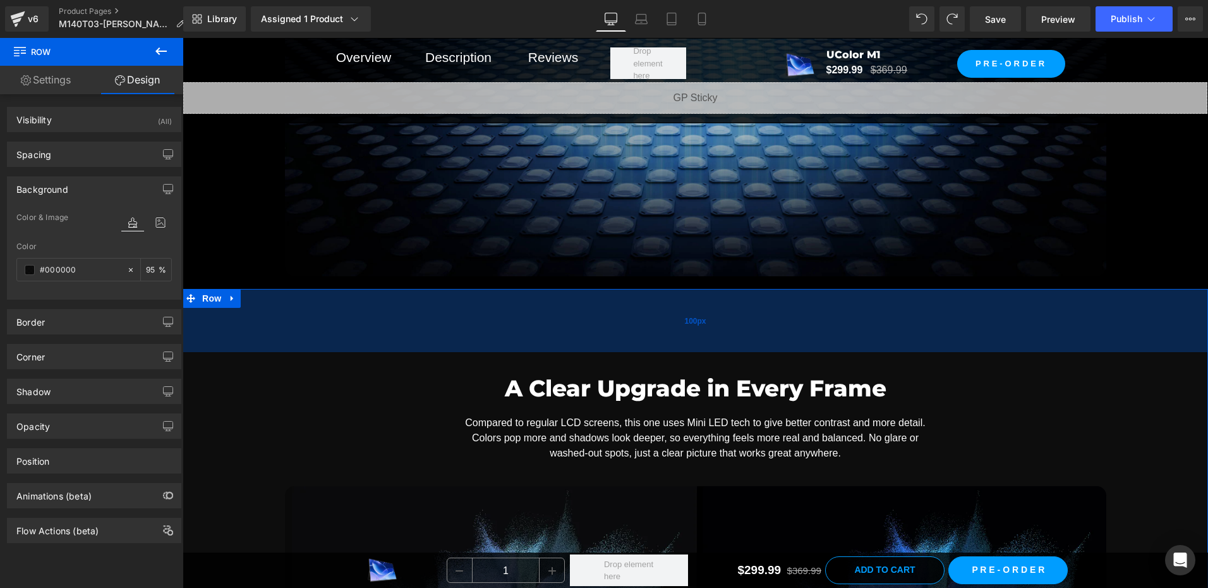
click at [217, 306] on div "100px" at bounding box center [696, 320] width 1026 height 63
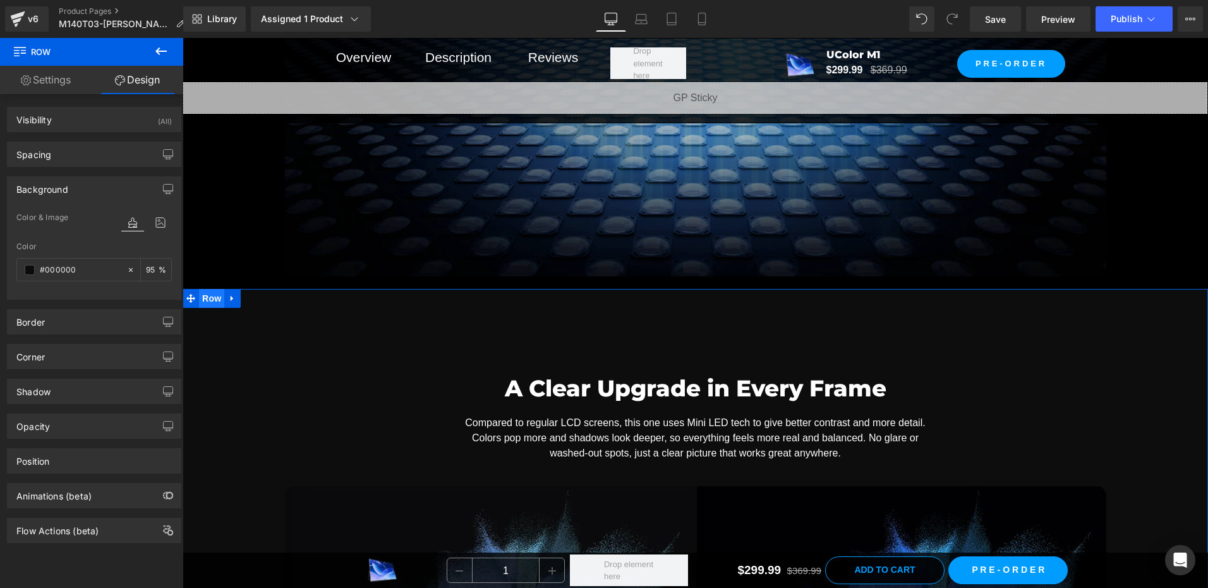
click at [207, 298] on span "Row" at bounding box center [211, 298] width 25 height 19
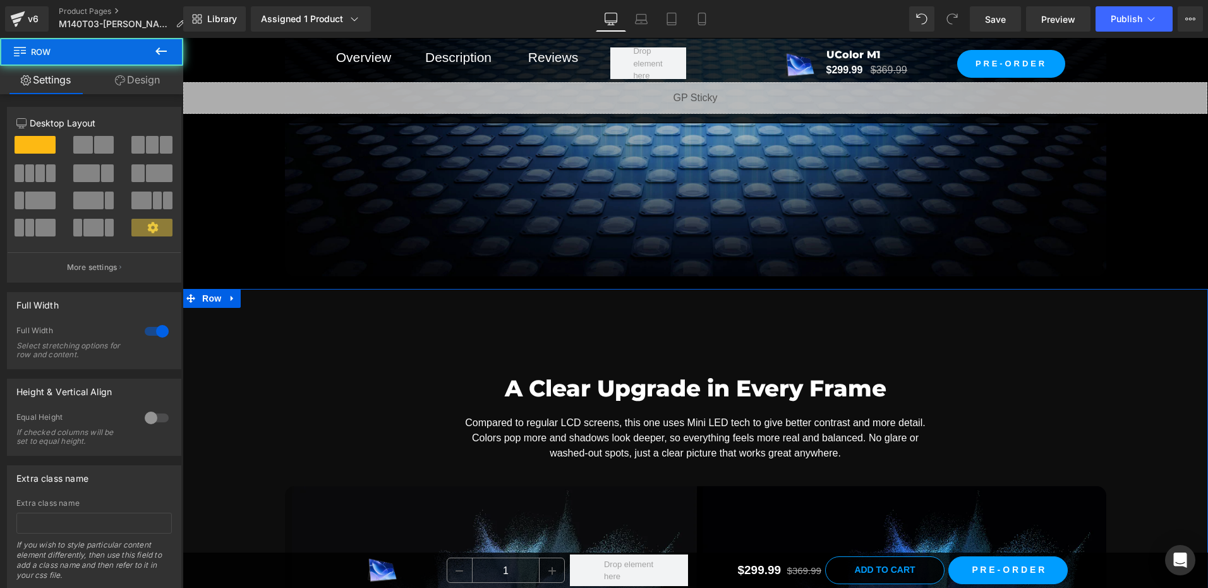
click at [147, 79] on link "Design" at bounding box center [138, 80] width 92 height 28
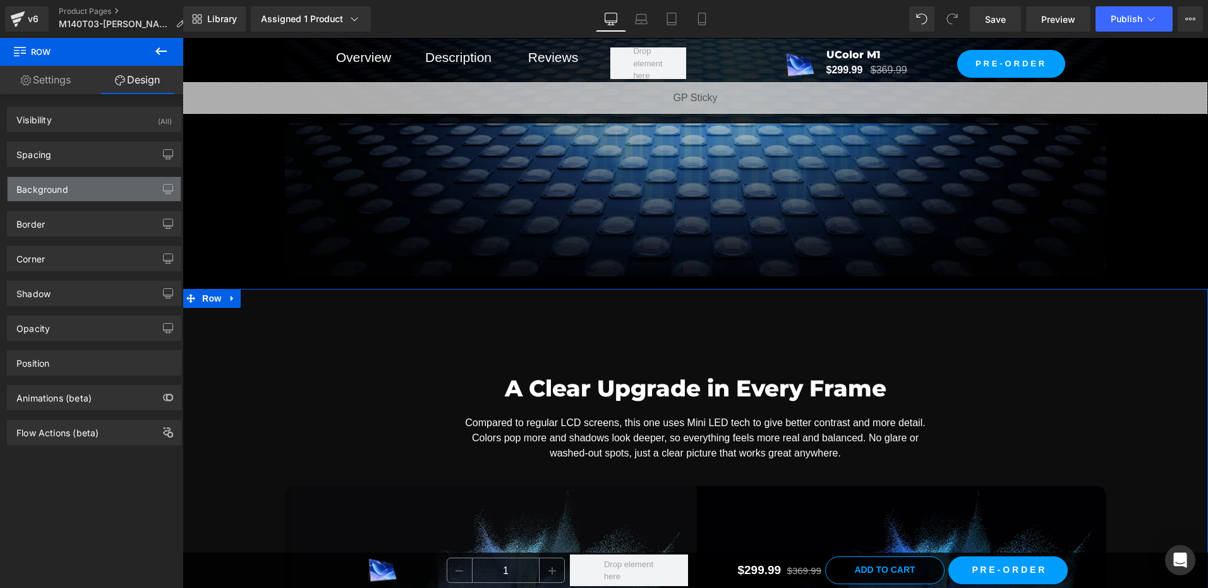
click at [81, 191] on div "Background" at bounding box center [94, 189] width 173 height 24
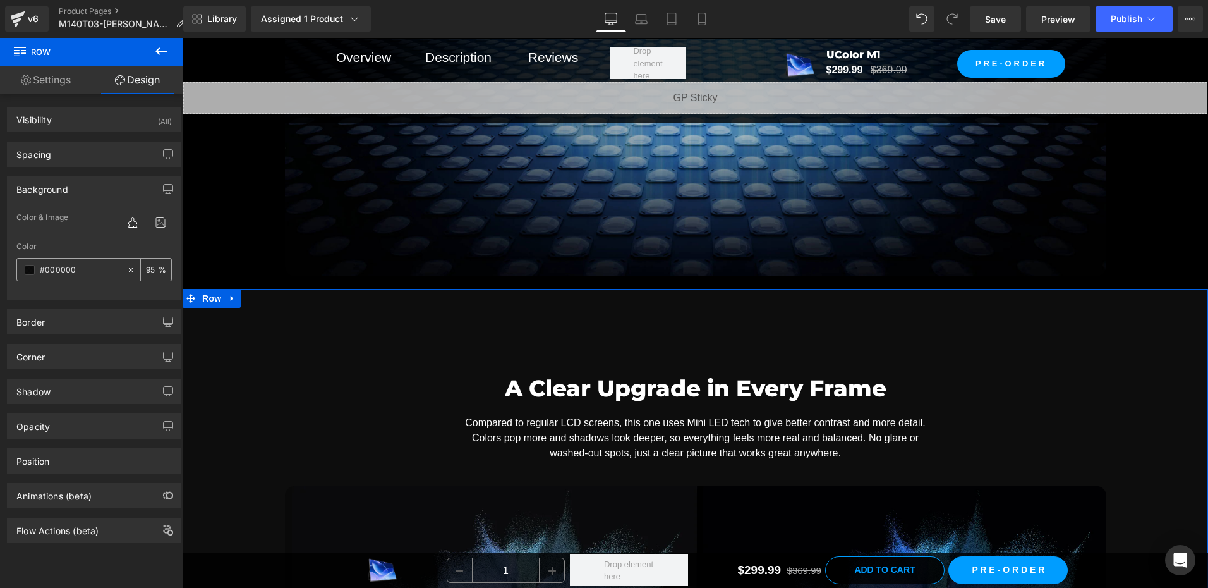
click at [91, 262] on div "#000000" at bounding box center [71, 269] width 109 height 22
click at [147, 269] on input "95" at bounding box center [152, 269] width 13 height 14
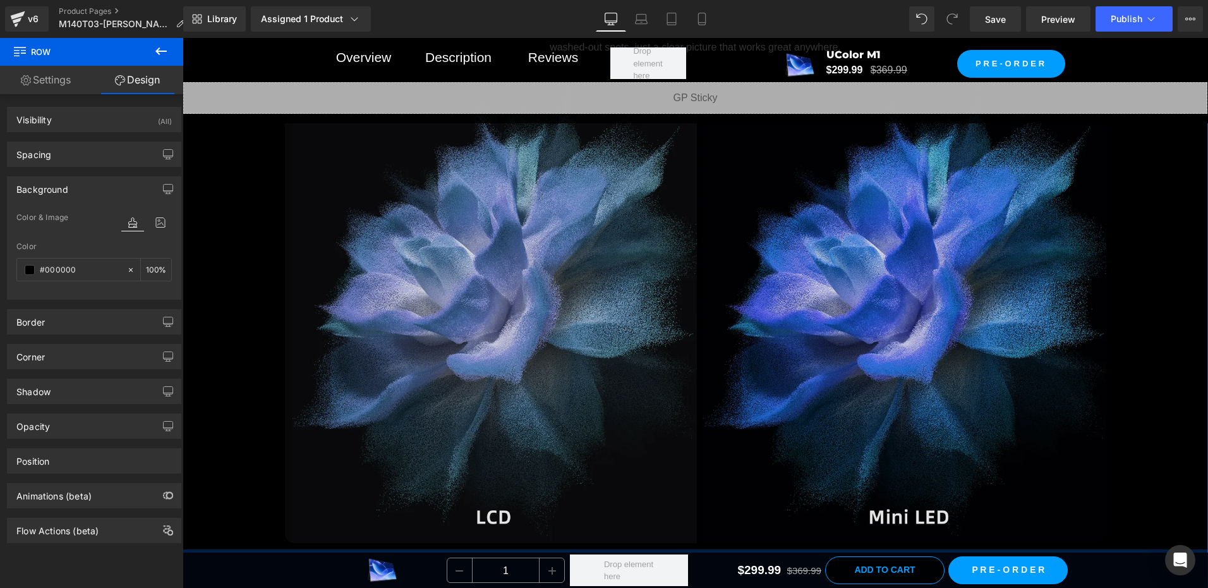
scroll to position [2686, 0]
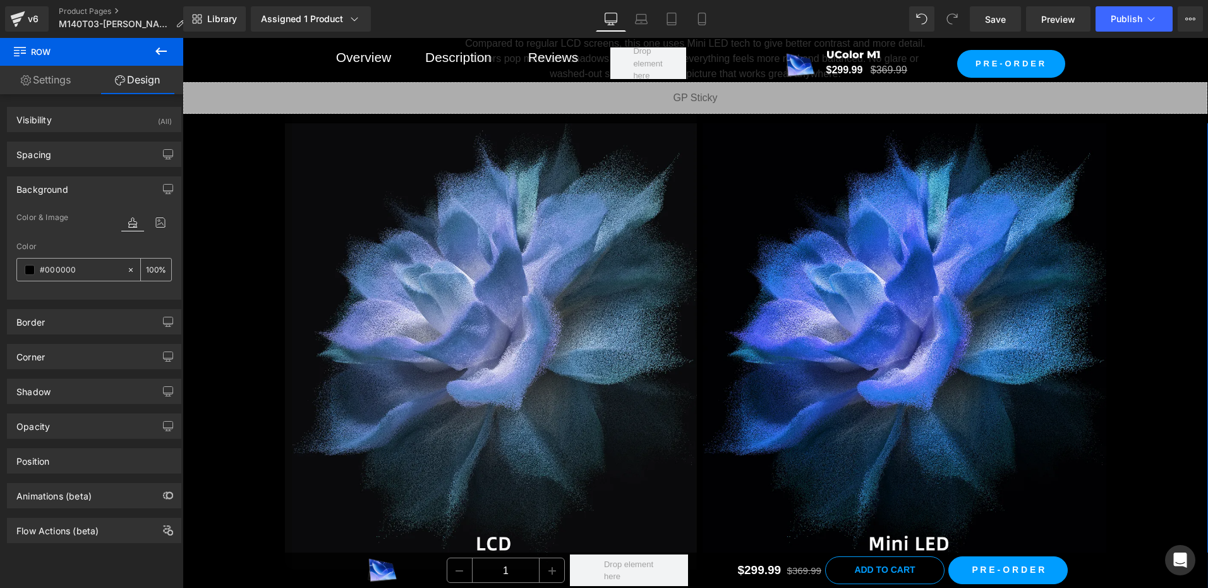
click at [147, 266] on input "100" at bounding box center [152, 269] width 13 height 14
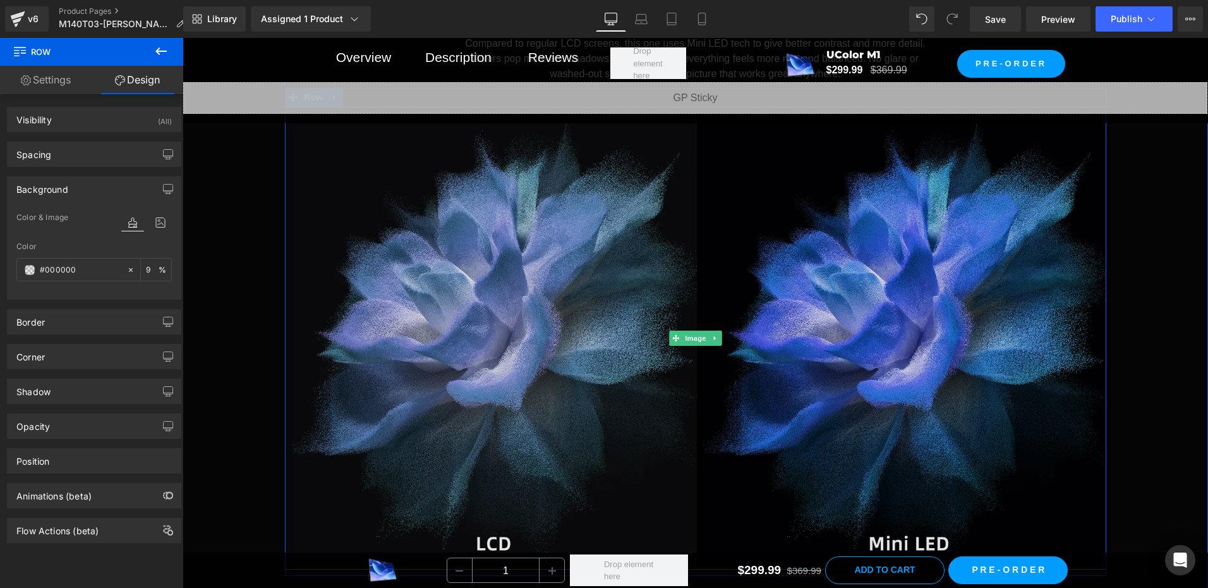
type input "95"
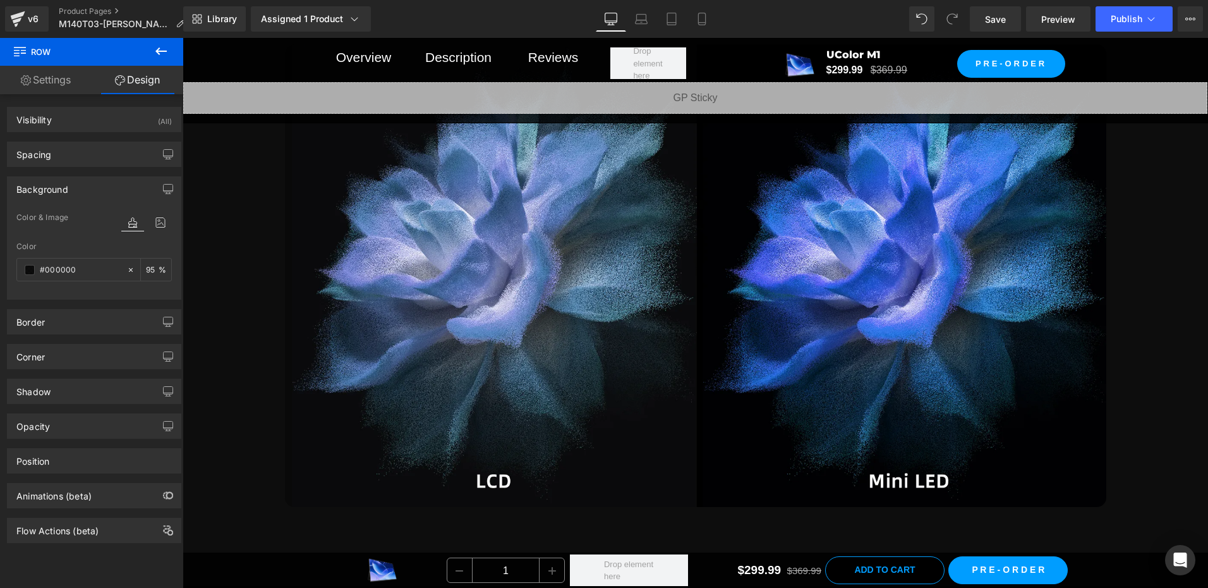
scroll to position [2749, 0]
click at [91, 266] on input "#000000" at bounding box center [80, 270] width 81 height 14
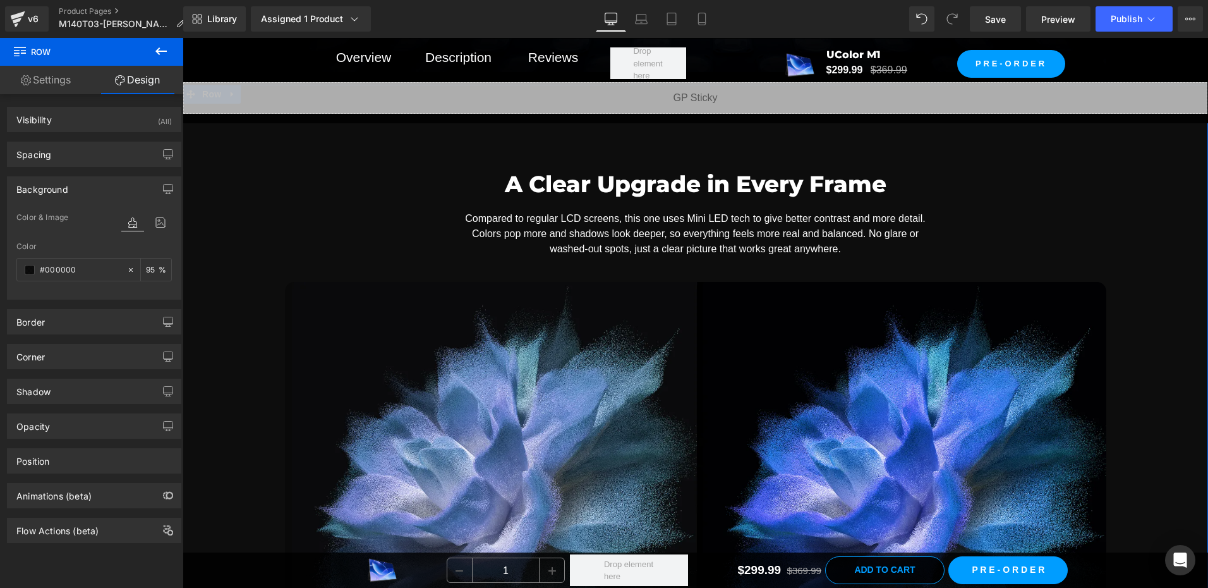
scroll to position [2496, 0]
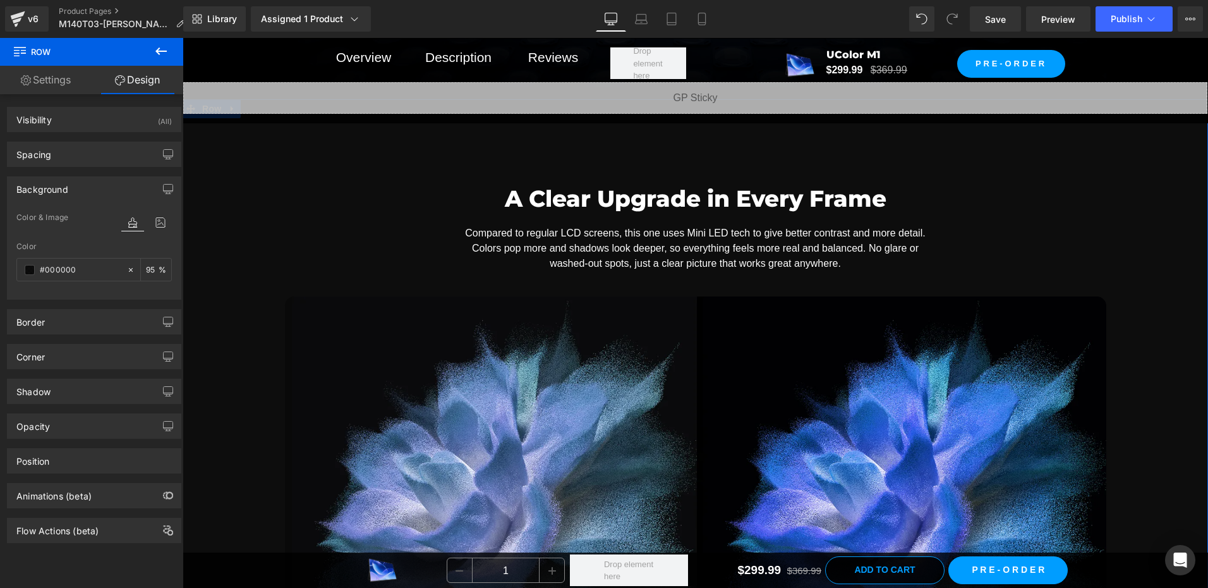
click at [232, 240] on div "A Clear Upgrade in Every Frame Heading Compared to regular LCD screens, this on…" at bounding box center [696, 463] width 1026 height 602
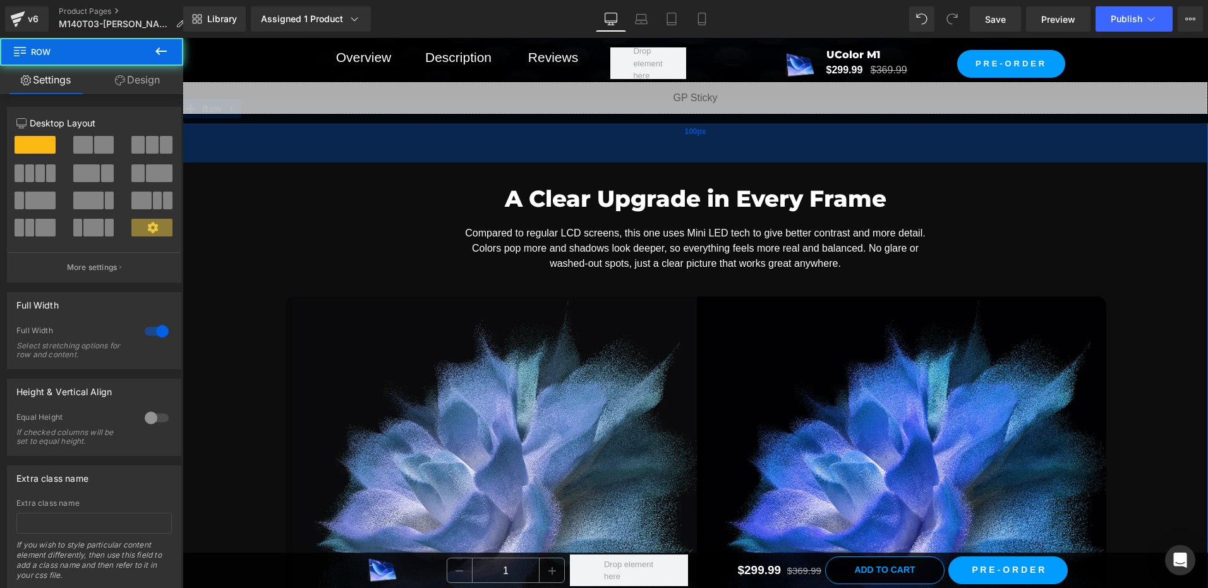
click at [222, 159] on div "100px" at bounding box center [696, 130] width 1026 height 63
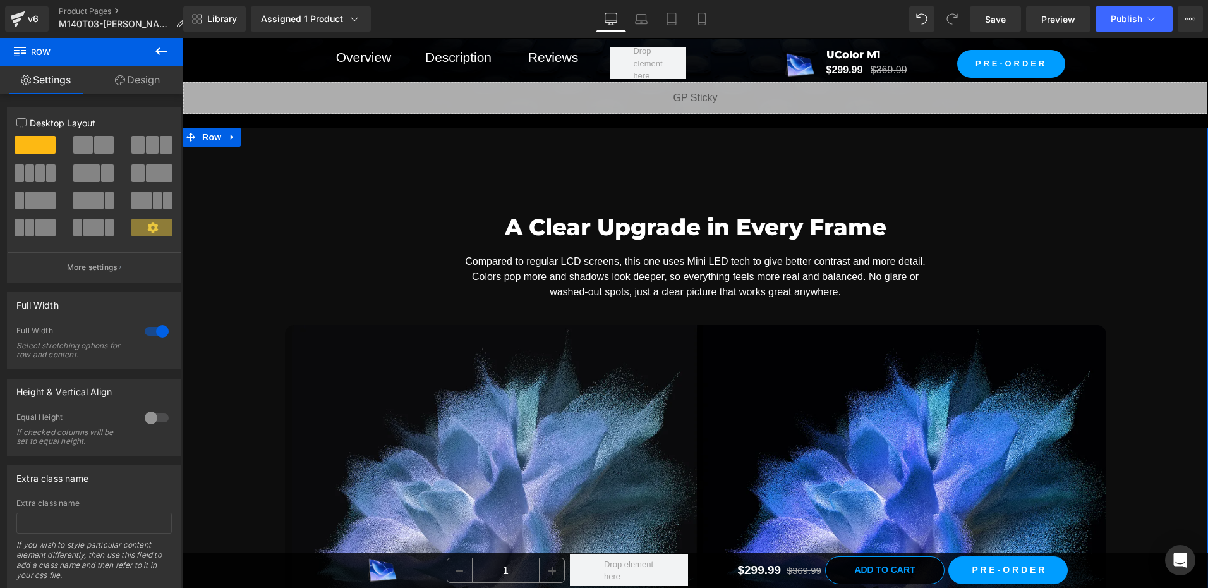
scroll to position [2433, 0]
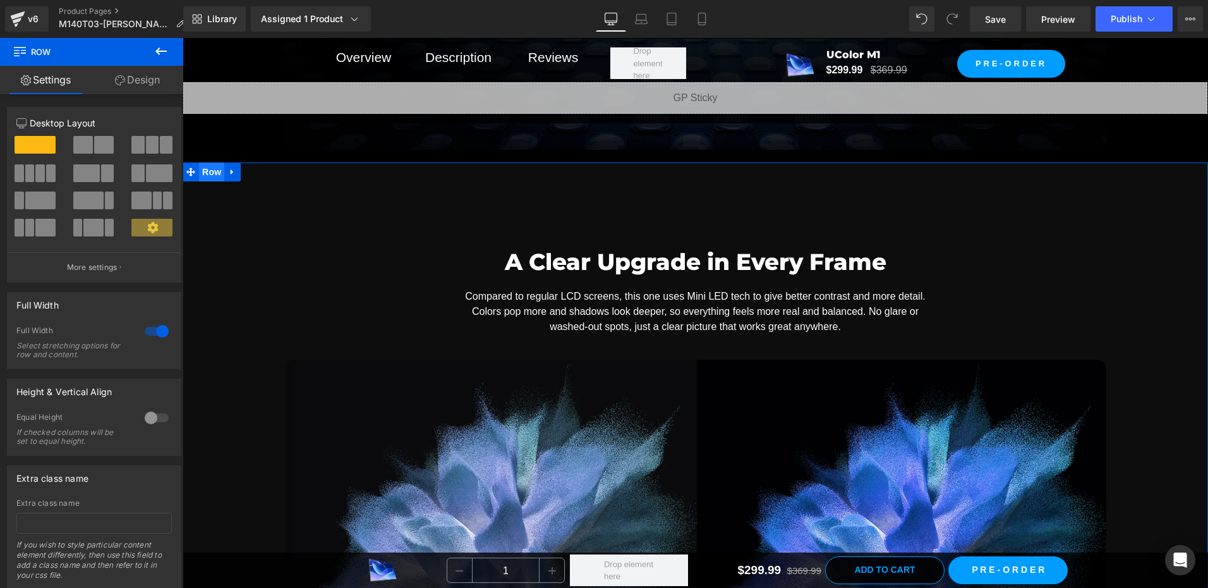
drag, startPoint x: 205, startPoint y: 176, endPoint x: 346, endPoint y: 167, distance: 141.9
click at [205, 176] on span "Row" at bounding box center [211, 171] width 25 height 19
click at [138, 80] on link "Design" at bounding box center [138, 80] width 92 height 28
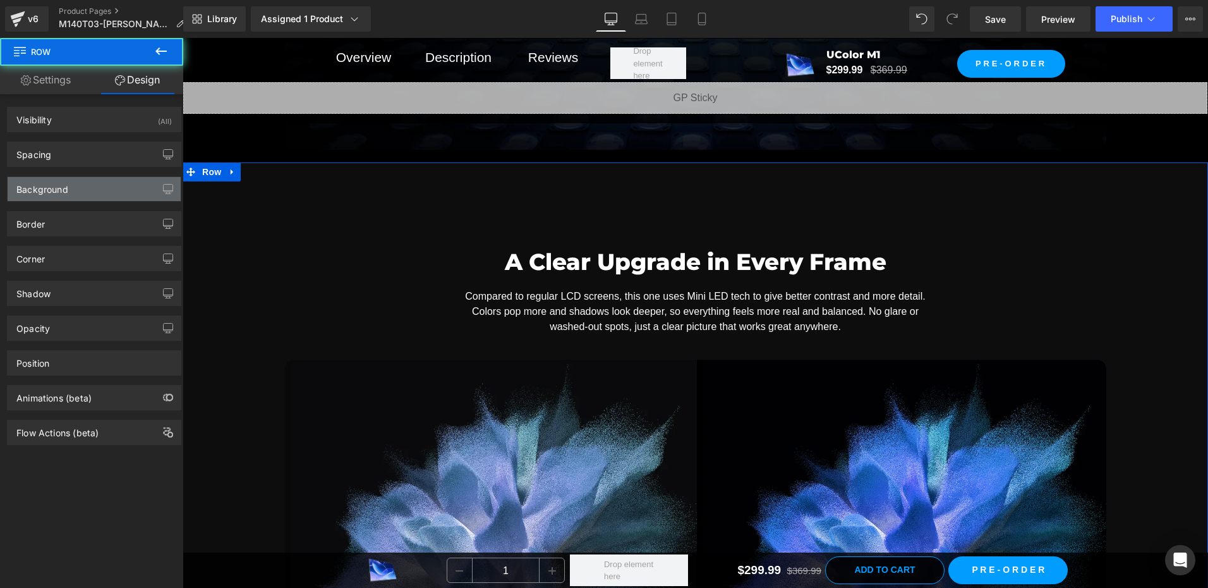
click at [55, 184] on div "Background" at bounding box center [42, 186] width 52 height 18
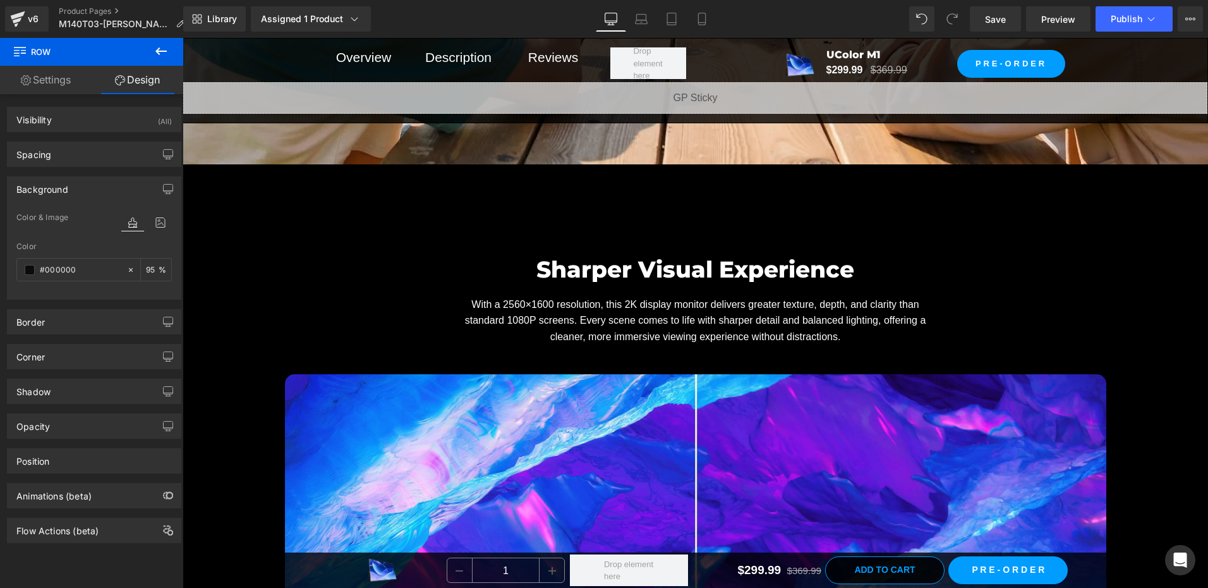
scroll to position [3887, 0]
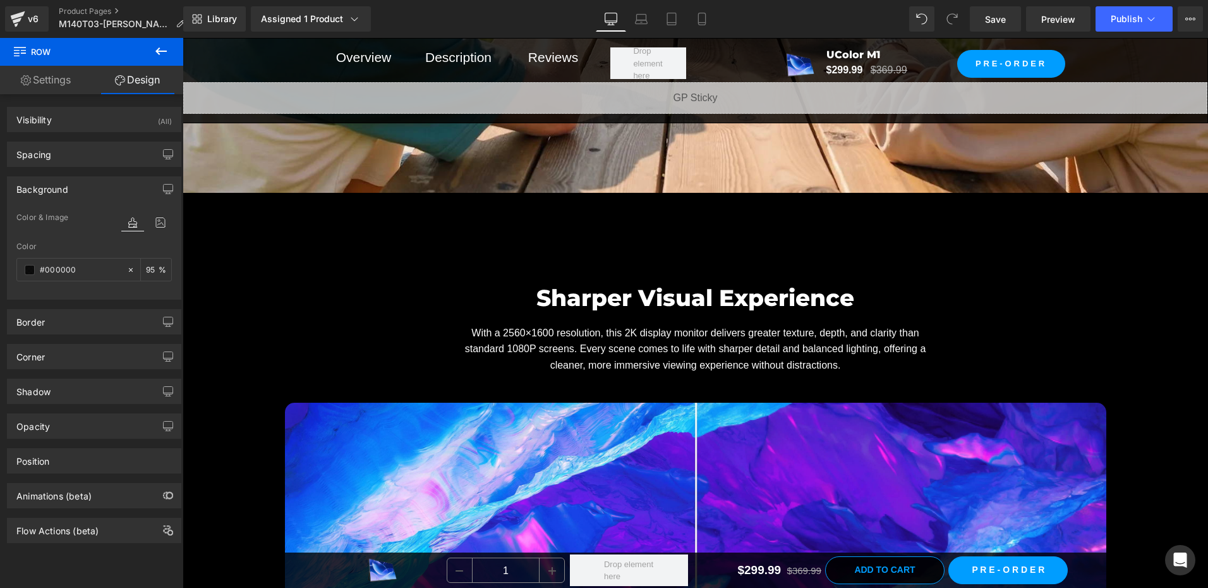
click at [221, 223] on div "Sharper Visual Experience Heading With a 2560×1600 resolution, this 2K display …" at bounding box center [696, 554] width 1026 height 672
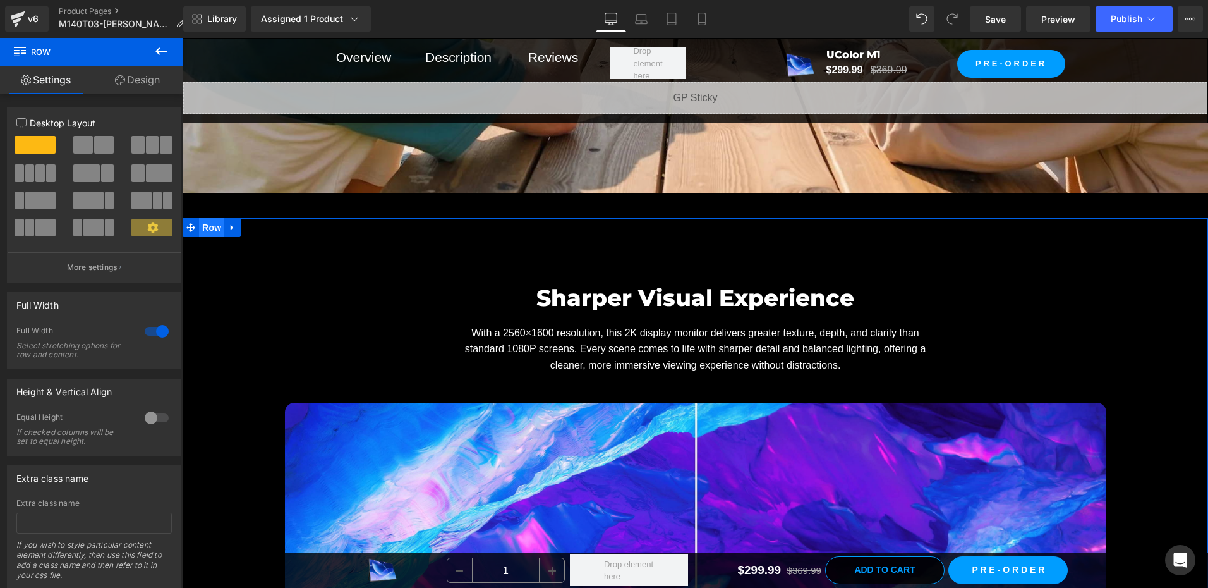
click at [209, 222] on span "Row" at bounding box center [211, 227] width 25 height 19
click at [145, 77] on link "Design" at bounding box center [138, 80] width 92 height 28
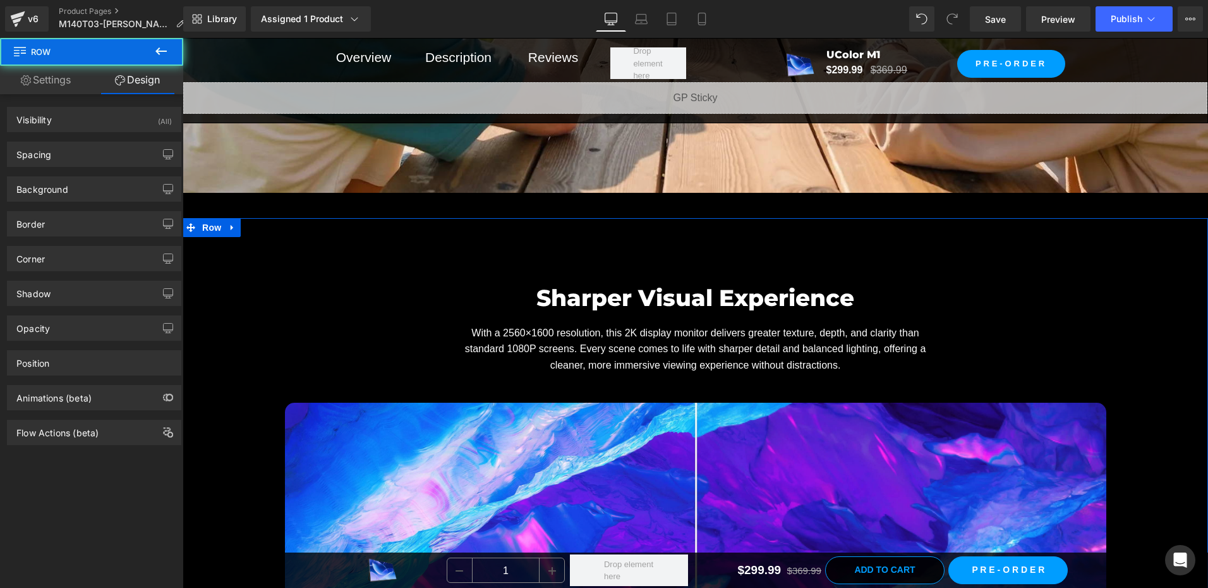
drag, startPoint x: 35, startPoint y: 186, endPoint x: 51, endPoint y: 260, distance: 75.5
click at [37, 186] on div "Background" at bounding box center [42, 186] width 52 height 18
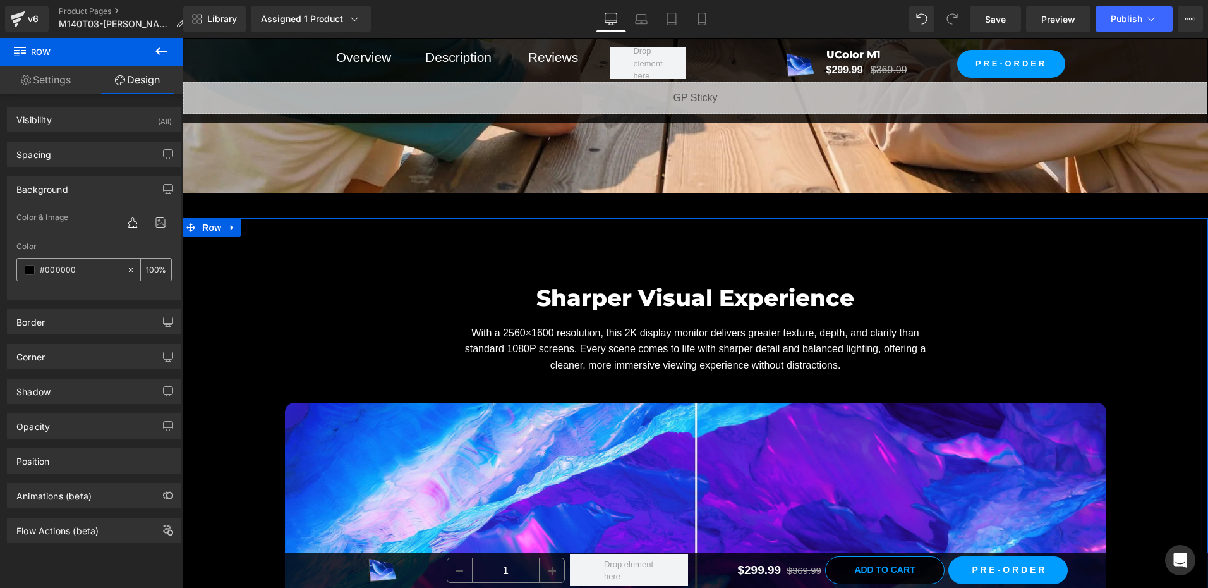
click at [146, 270] on input "100" at bounding box center [152, 269] width 13 height 14
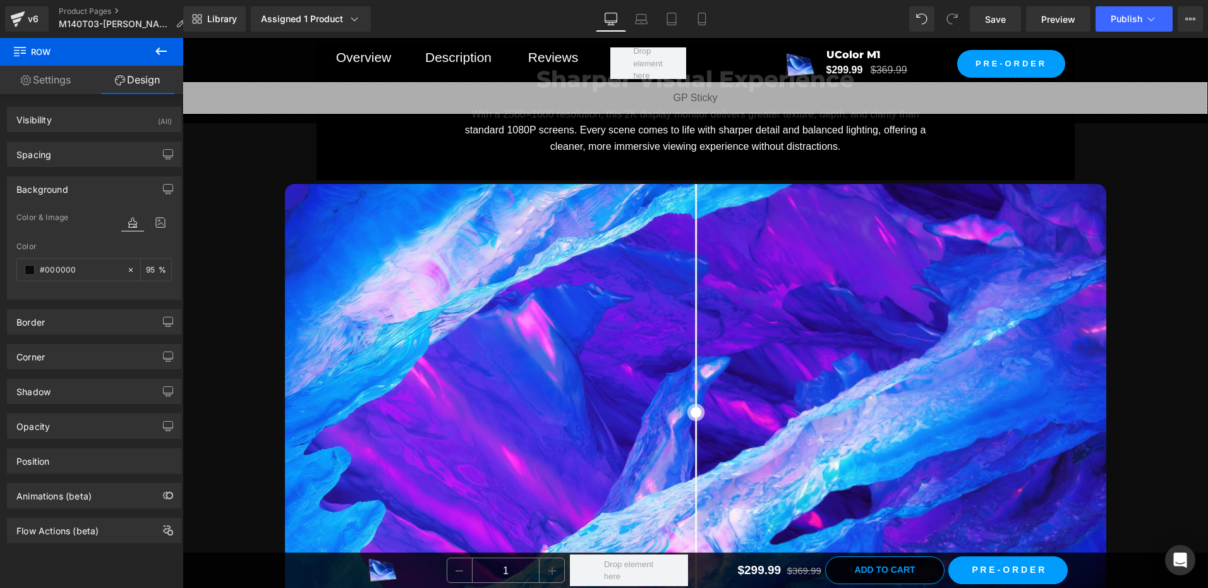
scroll to position [3950, 0]
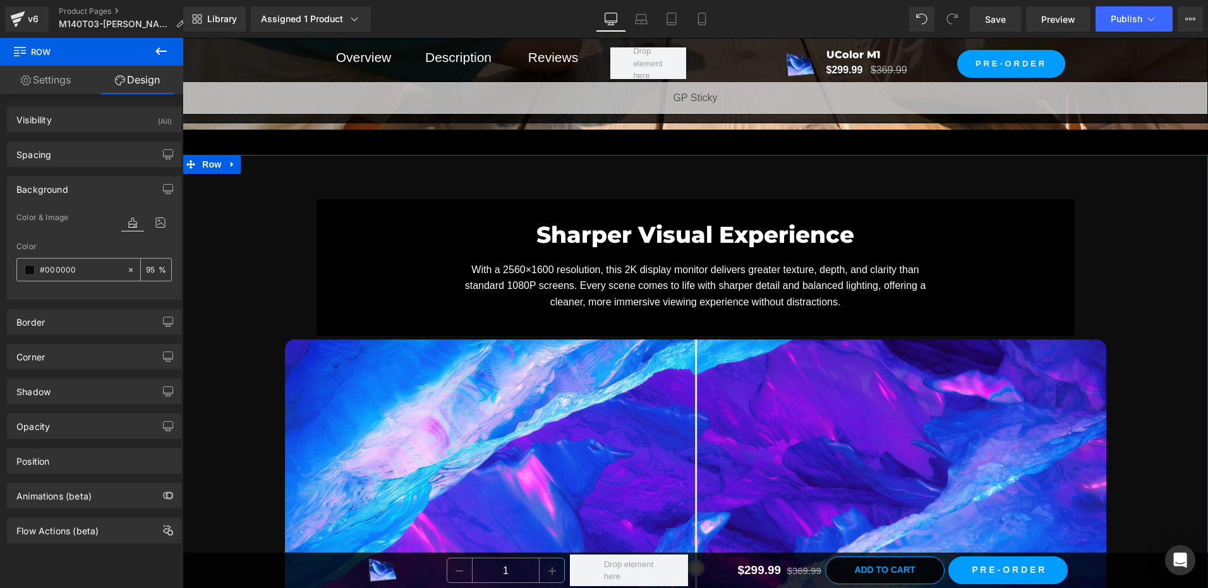
click at [146, 269] on input "95" at bounding box center [152, 269] width 13 height 14
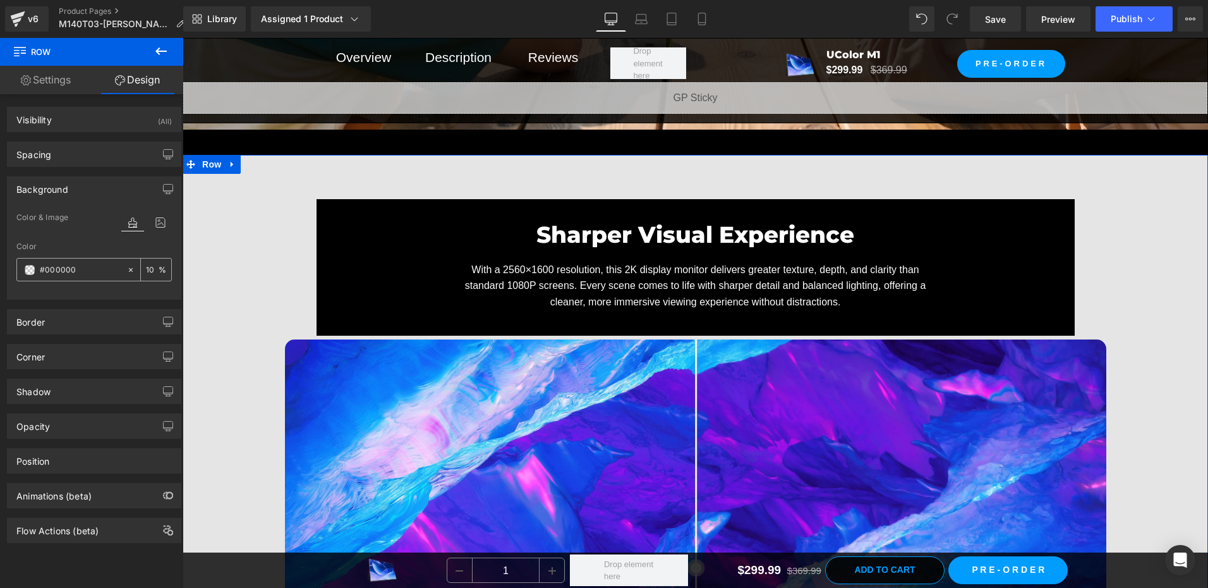
type input "100"
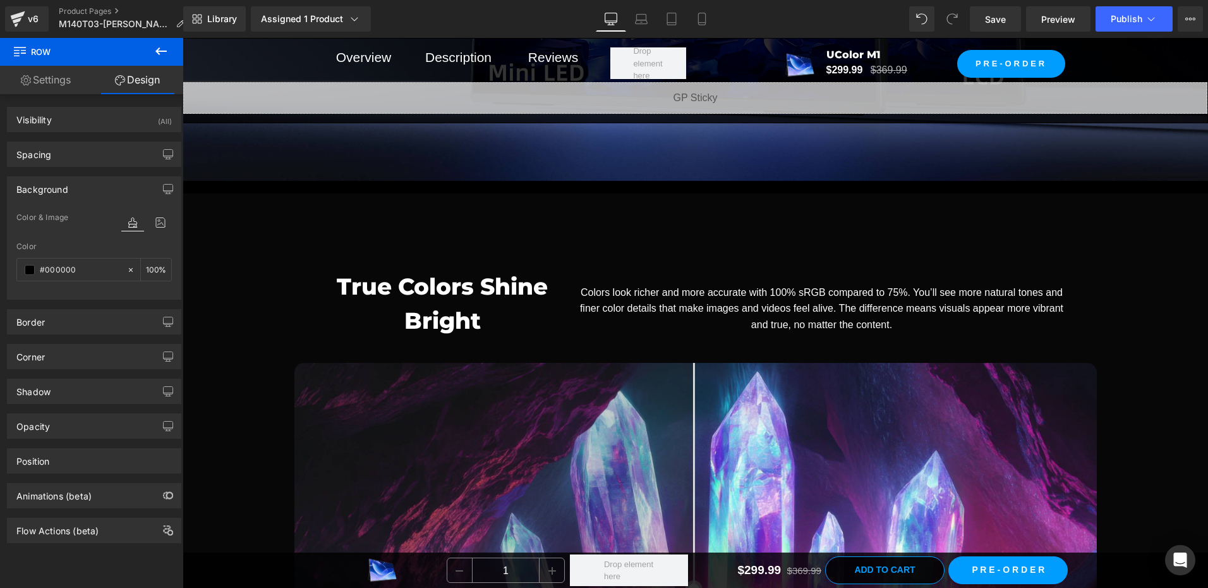
scroll to position [5214, 0]
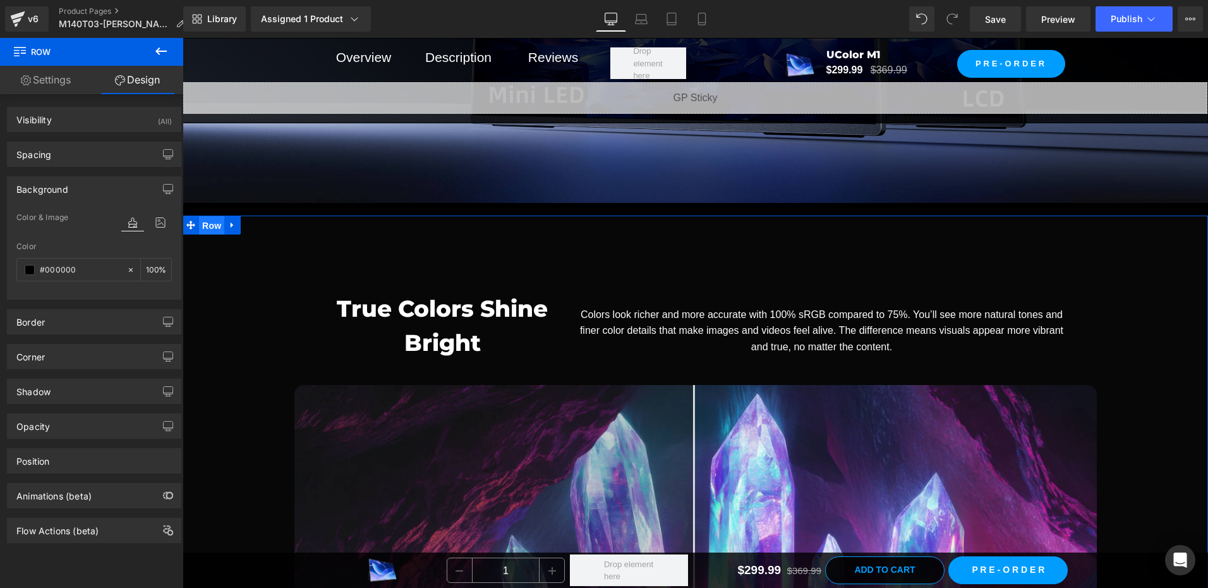
click at [200, 225] on span "Row" at bounding box center [211, 225] width 25 height 19
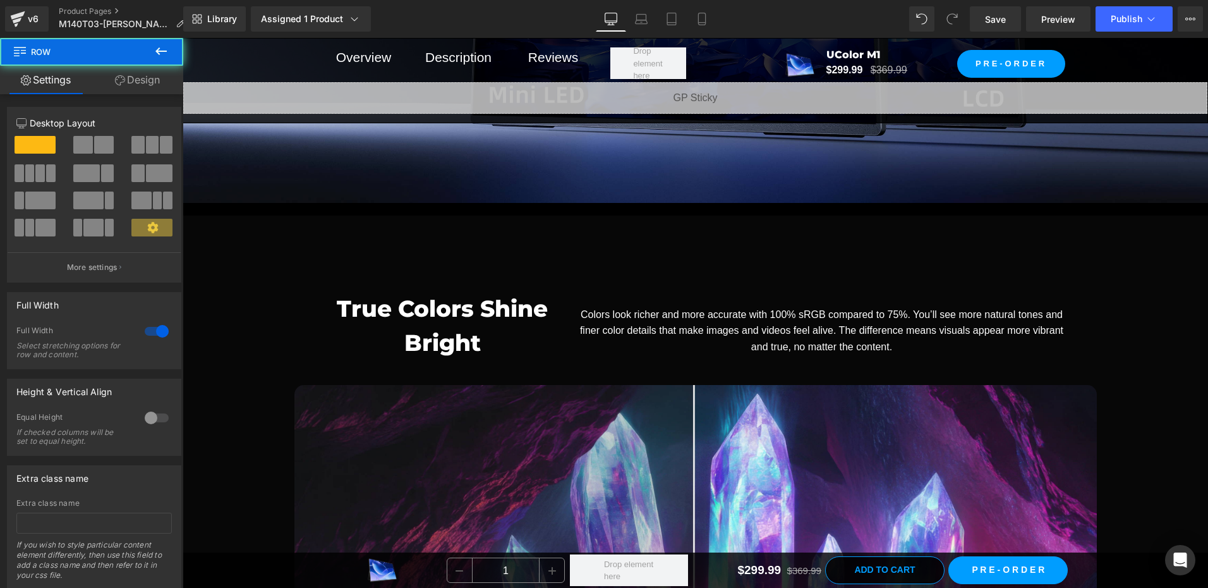
click at [144, 63] on button at bounding box center [161, 52] width 44 height 28
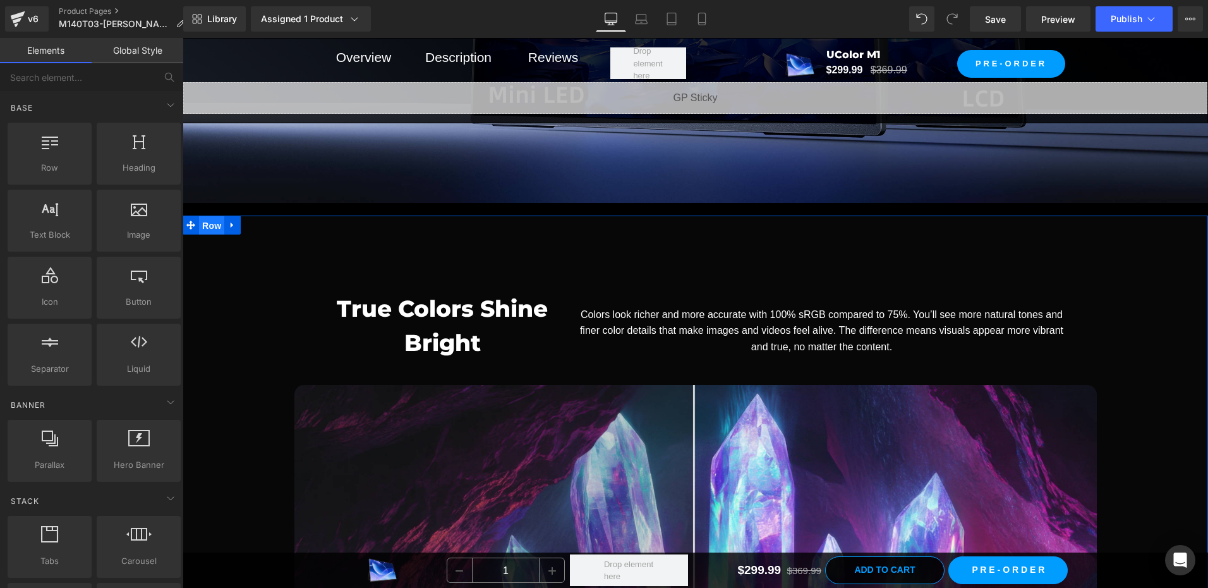
click at [209, 231] on span "Row" at bounding box center [211, 225] width 25 height 19
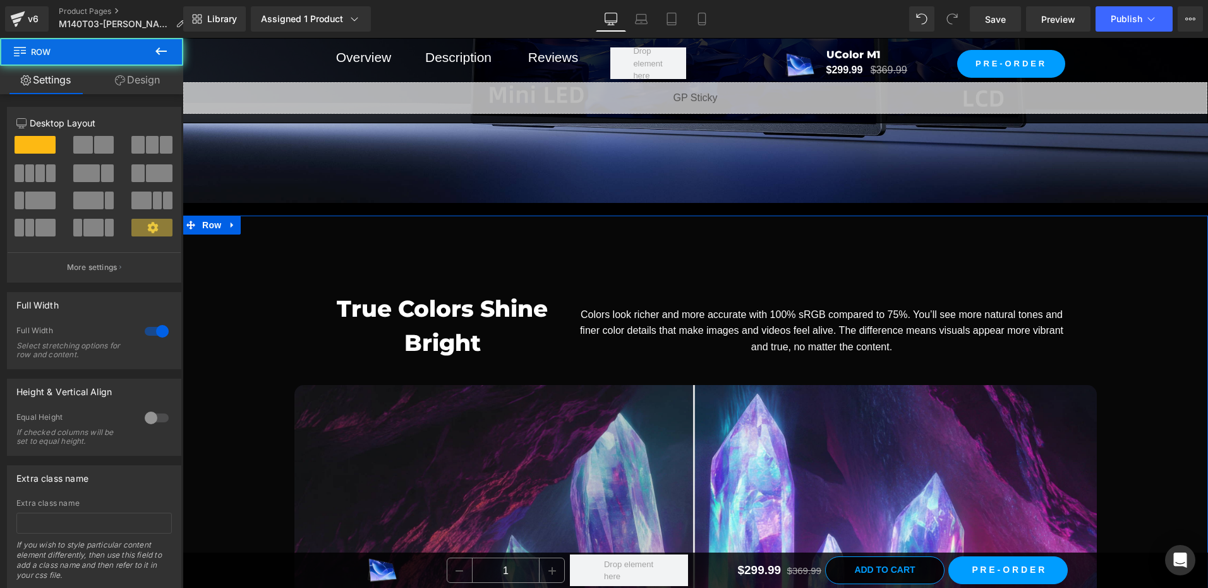
click at [130, 80] on link "Design" at bounding box center [138, 80] width 92 height 28
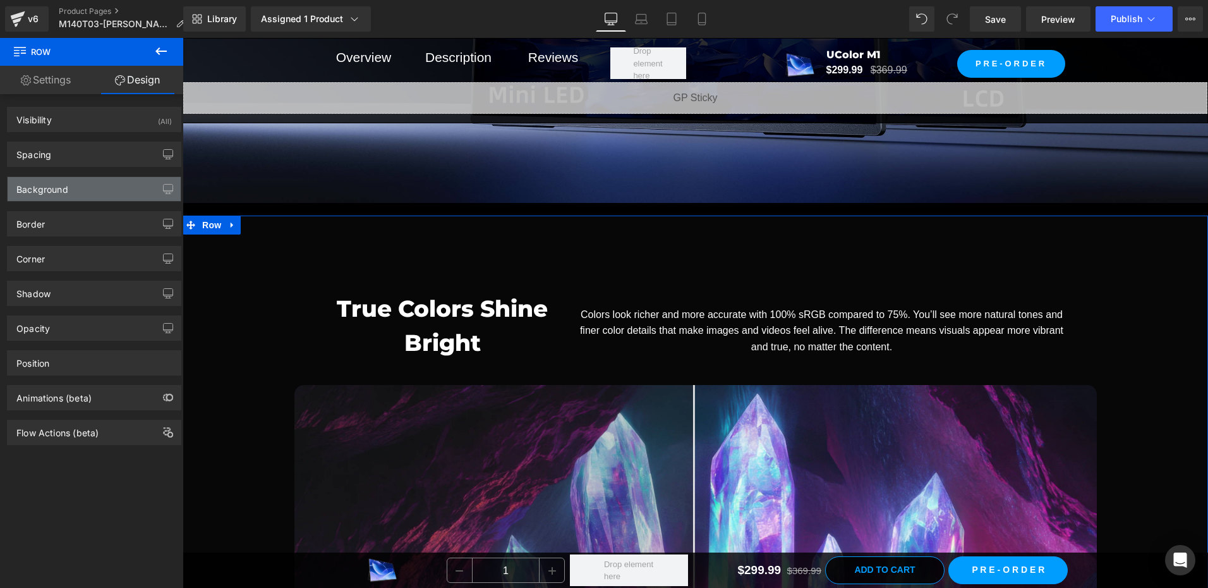
click at [61, 190] on div "Background" at bounding box center [42, 186] width 52 height 18
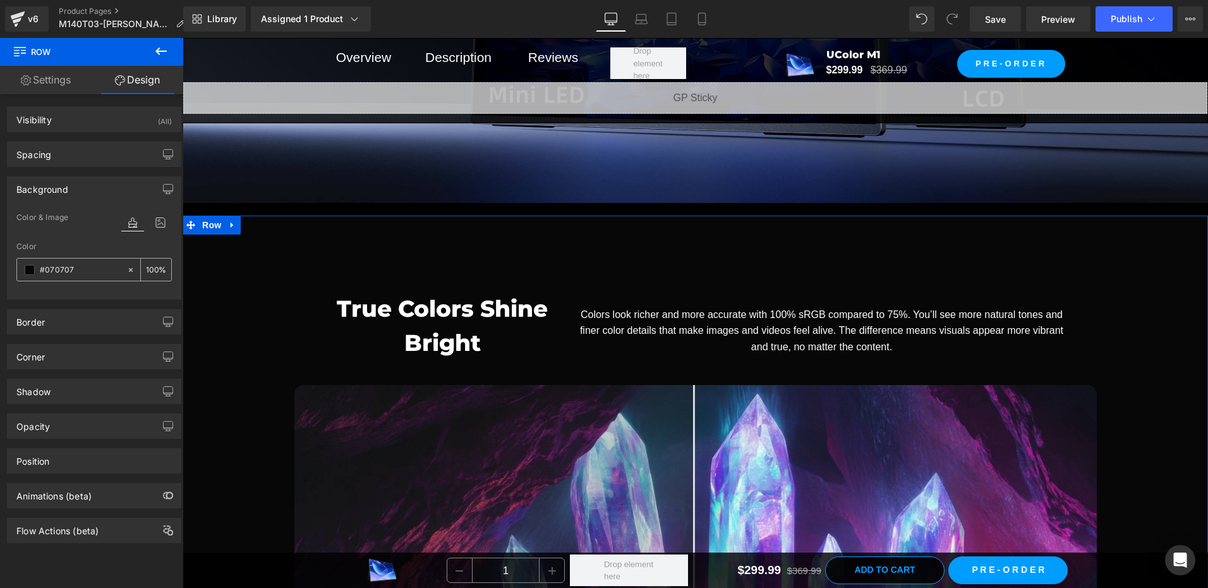
click at [85, 269] on input "#070707" at bounding box center [80, 270] width 81 height 14
click at [30, 270] on span at bounding box center [30, 270] width 10 height 10
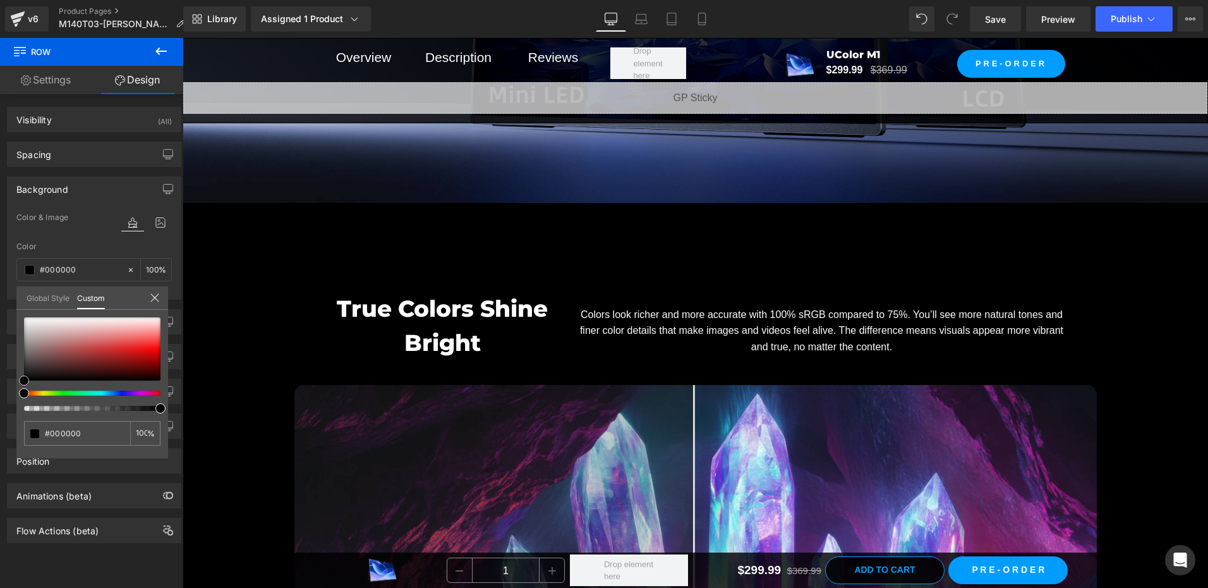
drag, startPoint x: 25, startPoint y: 381, endPoint x: -3, endPoint y: 399, distance: 32.4
click at [0, 399] on html "Row You are previewing how the will restyle your page. You can not edit Element…" at bounding box center [604, 294] width 1208 height 588
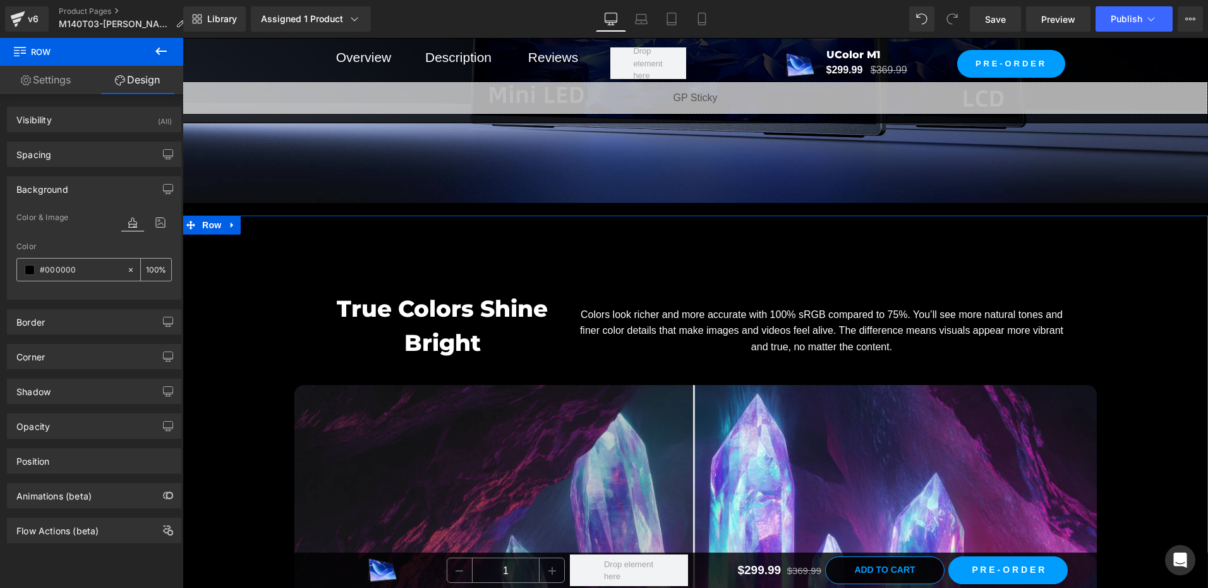
click at [146, 271] on input "100" at bounding box center [152, 269] width 13 height 14
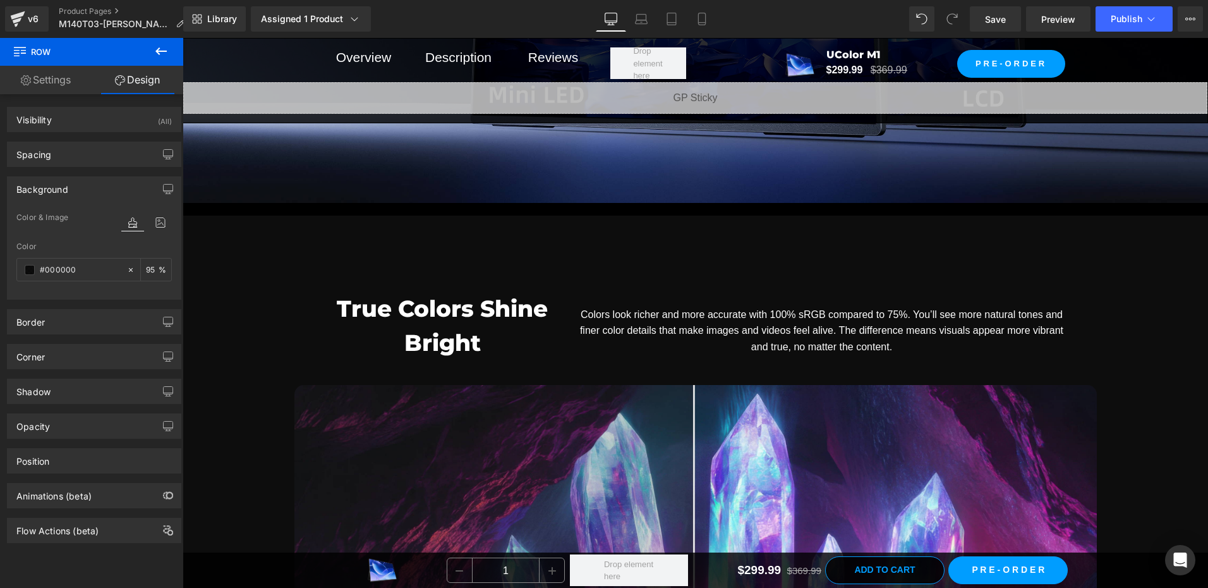
type input "95"
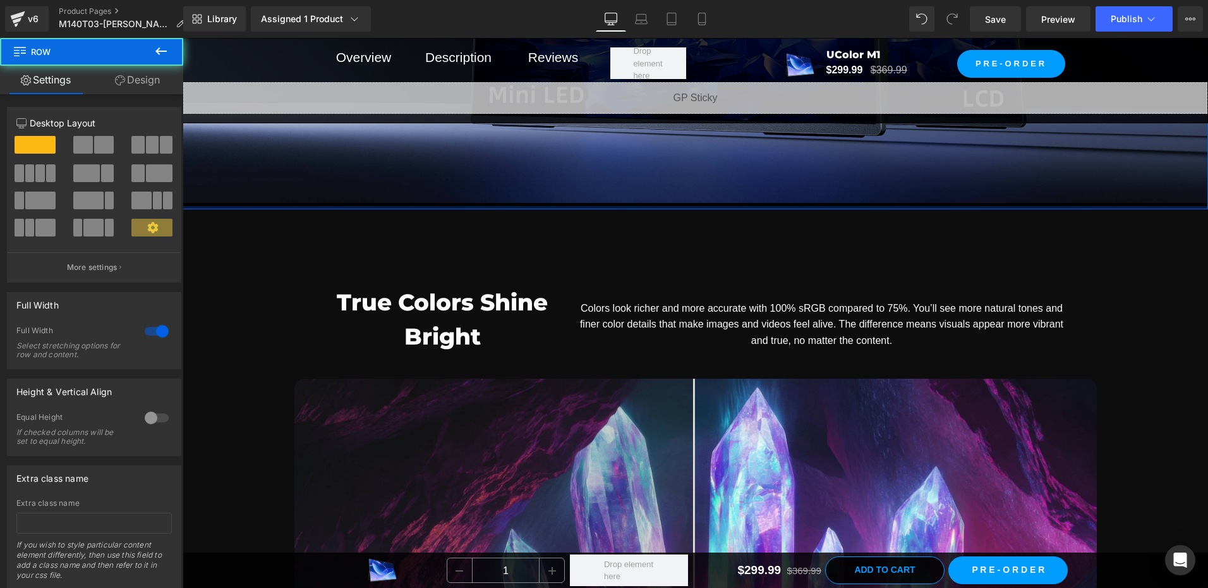
drag, startPoint x: 433, startPoint y: 208, endPoint x: 433, endPoint y: 193, distance: 14.5
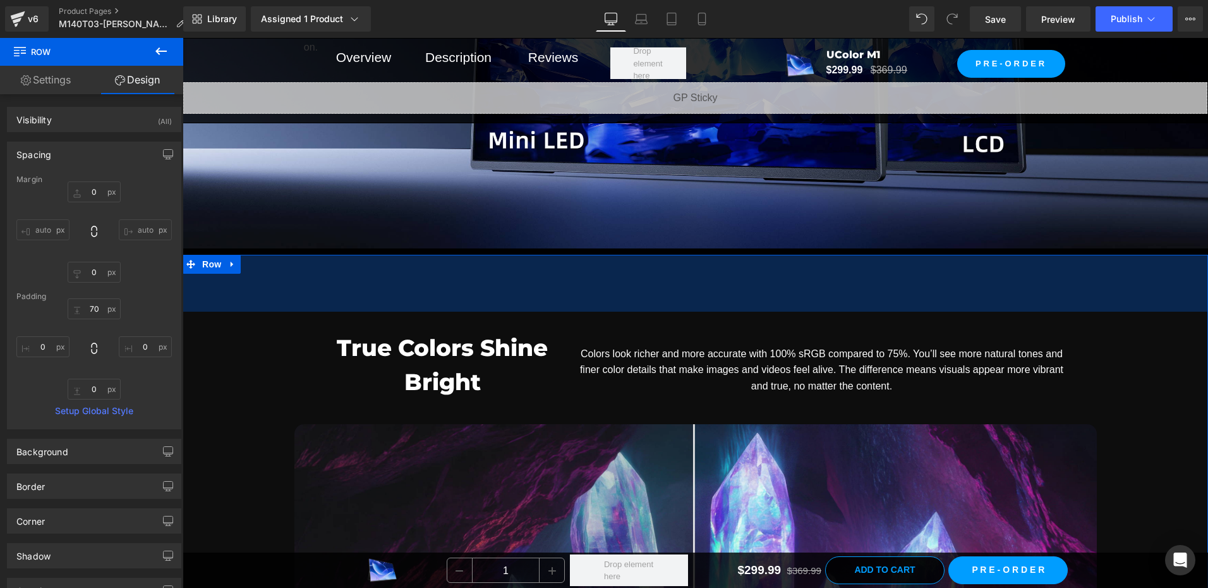
scroll to position [5024, 0]
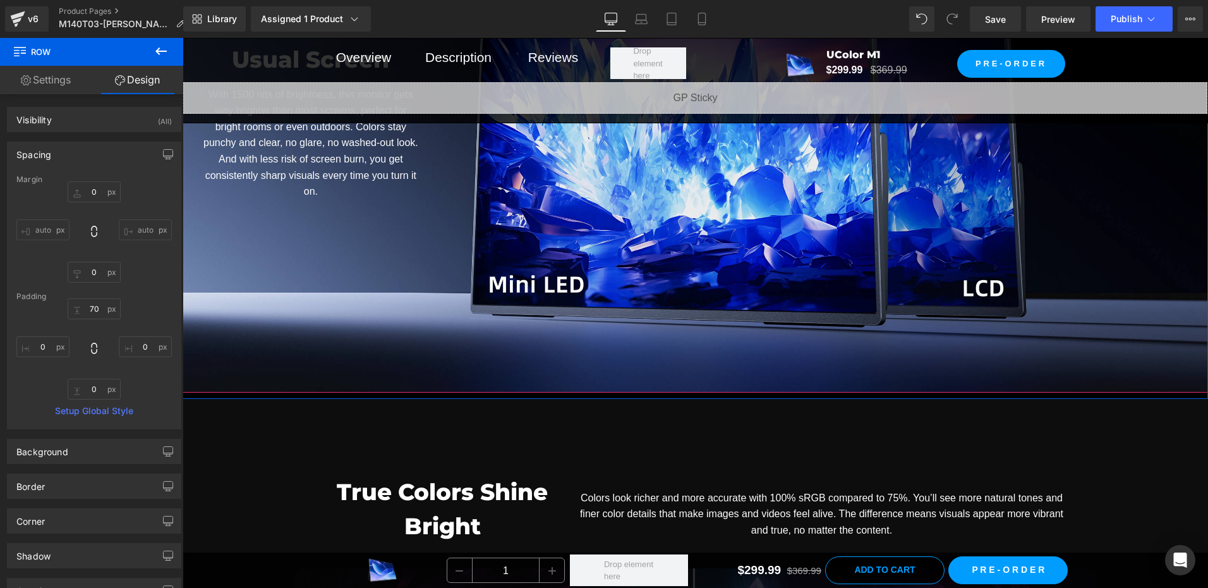
click at [403, 337] on div "Brighter Than the Usual Screen Heading With 1500 nits of brightness, this monit…" at bounding box center [696, 103] width 1026 height 577
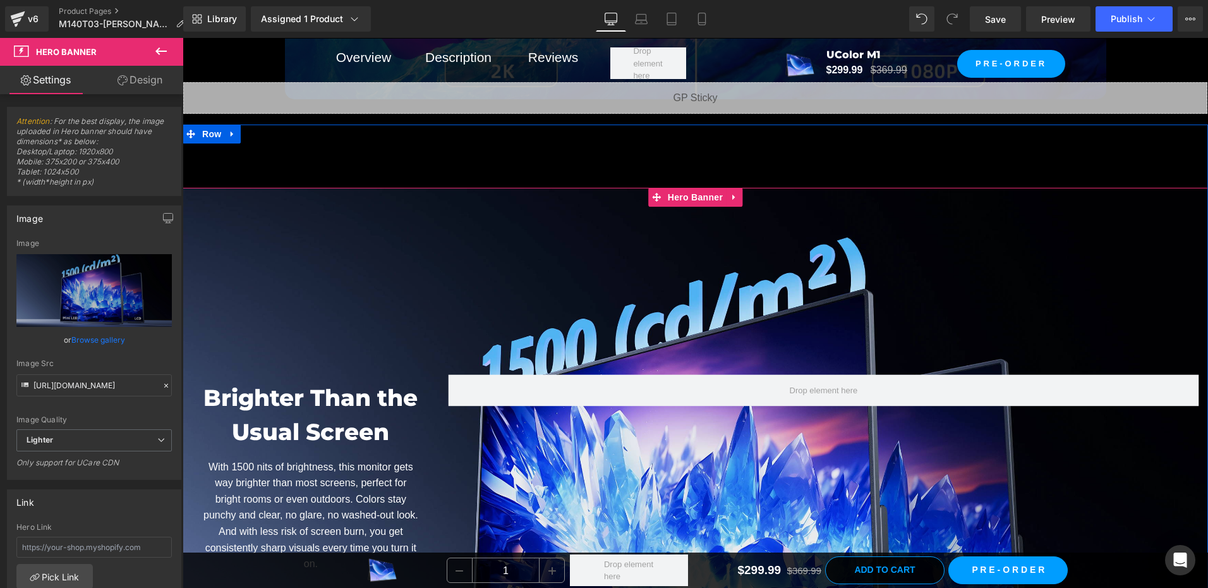
scroll to position [4645, 0]
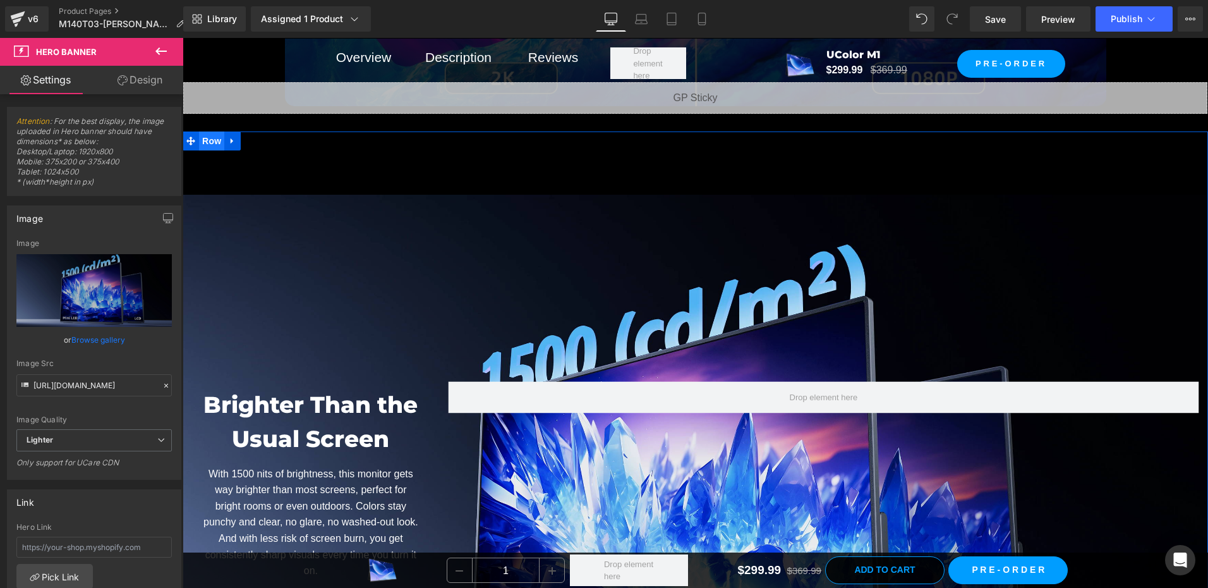
click at [212, 145] on span "Row" at bounding box center [211, 140] width 25 height 19
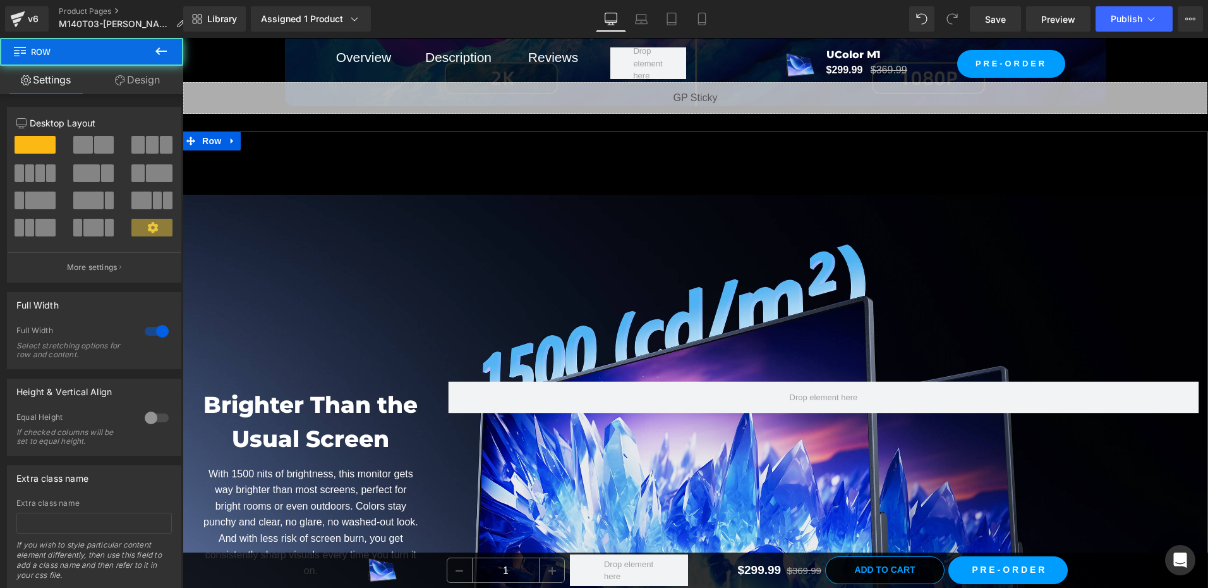
click at [145, 75] on link "Design" at bounding box center [138, 80] width 92 height 28
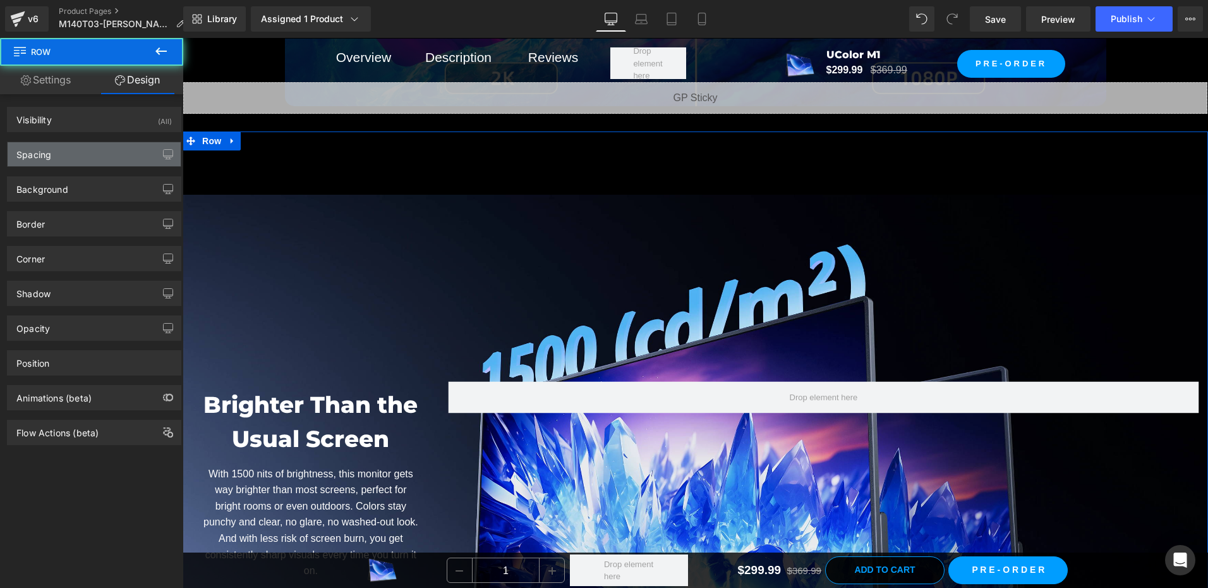
click at [53, 166] on div "Spacing" at bounding box center [94, 154] width 173 height 24
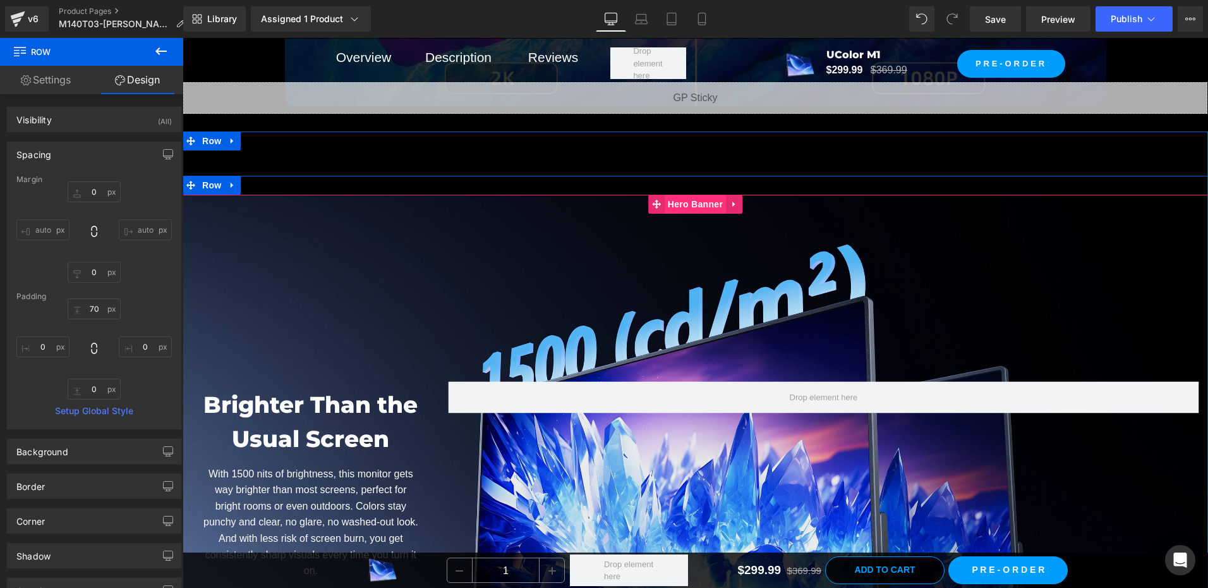
click at [693, 198] on span "Hero Banner" at bounding box center [695, 204] width 61 height 19
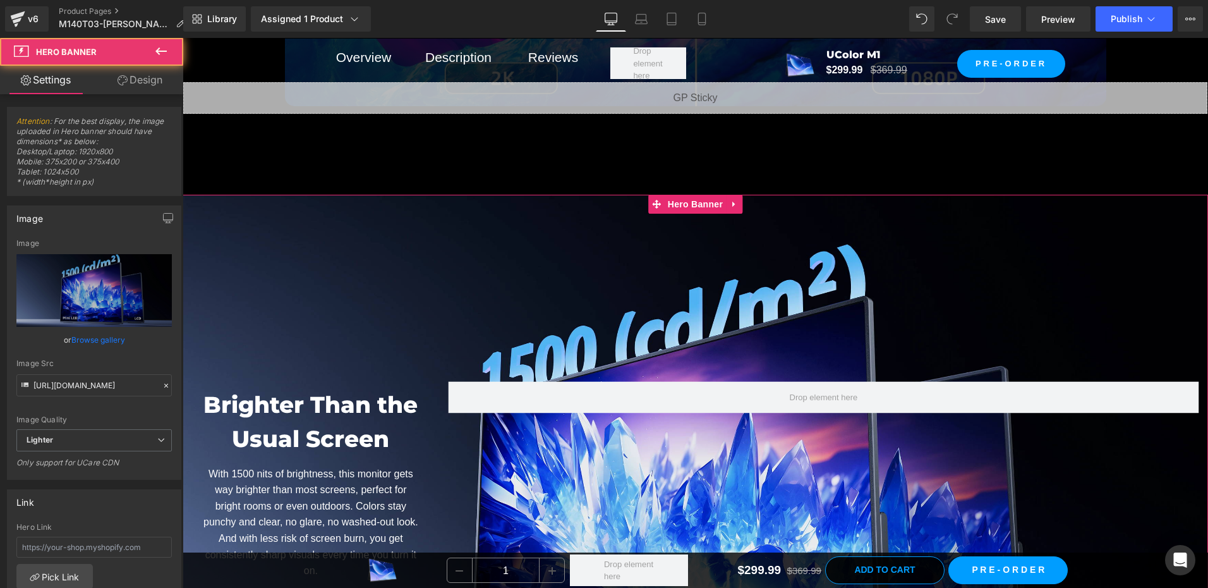
click at [154, 73] on link "Design" at bounding box center [140, 80] width 92 height 28
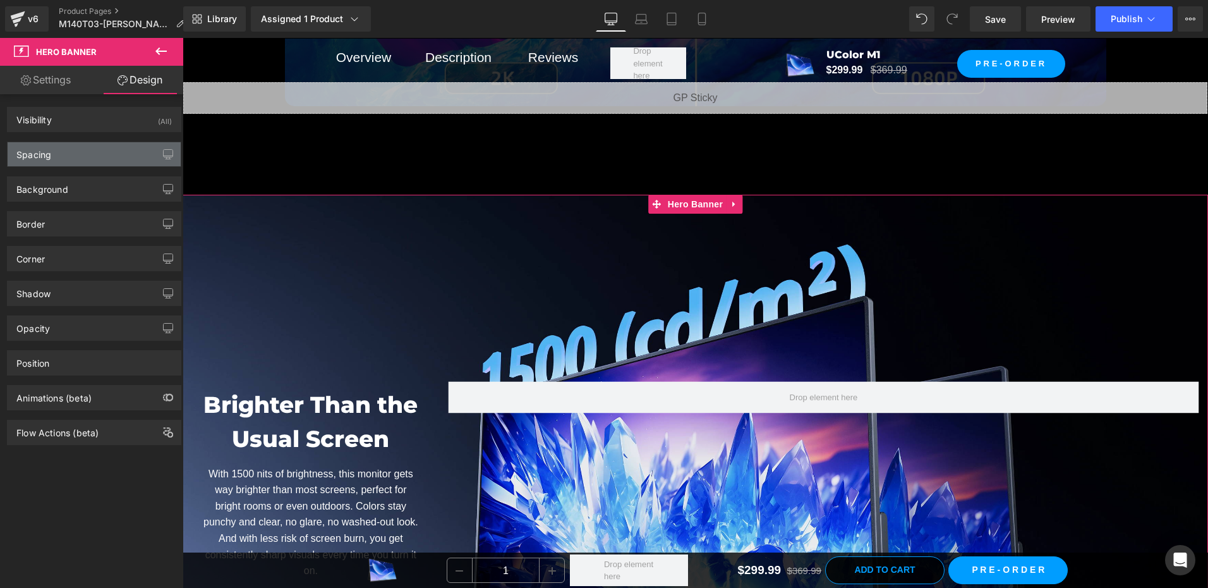
click at [70, 155] on div "Spacing" at bounding box center [94, 154] width 173 height 24
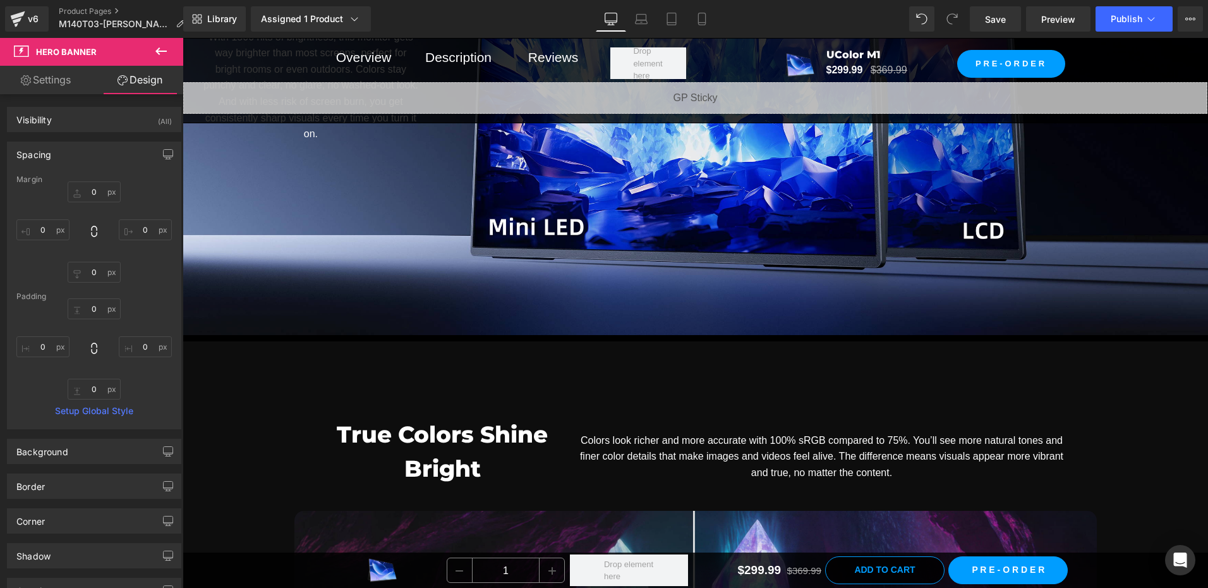
scroll to position [5024, 0]
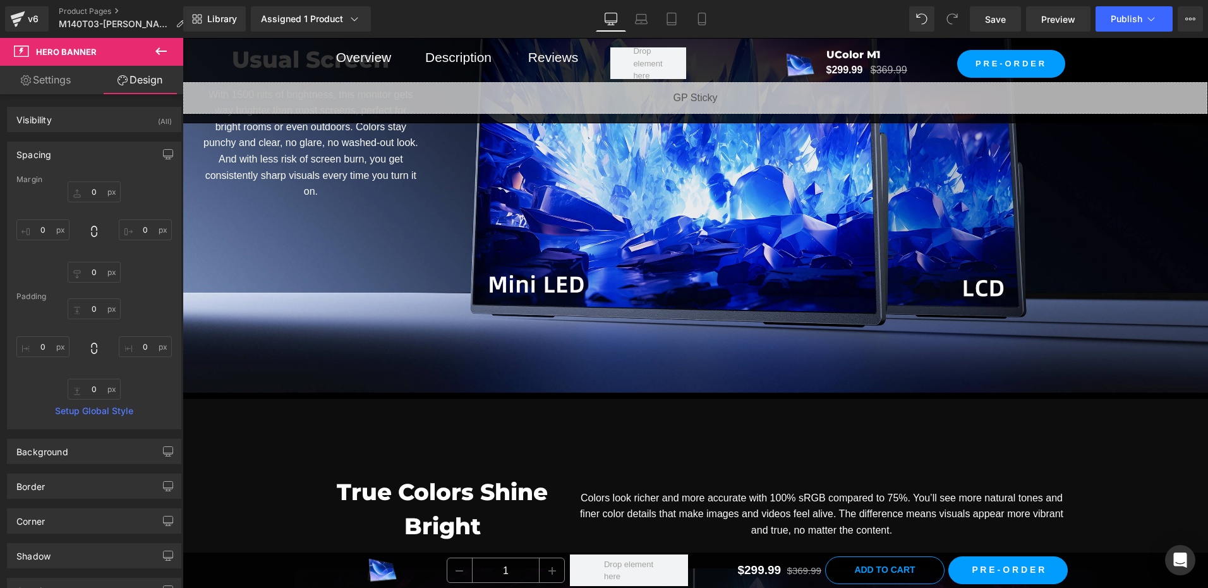
click at [312, 387] on div "Brighter Than the Usual Screen Heading With 1500 nits of brightness, this monit…" at bounding box center [696, 103] width 1026 height 577
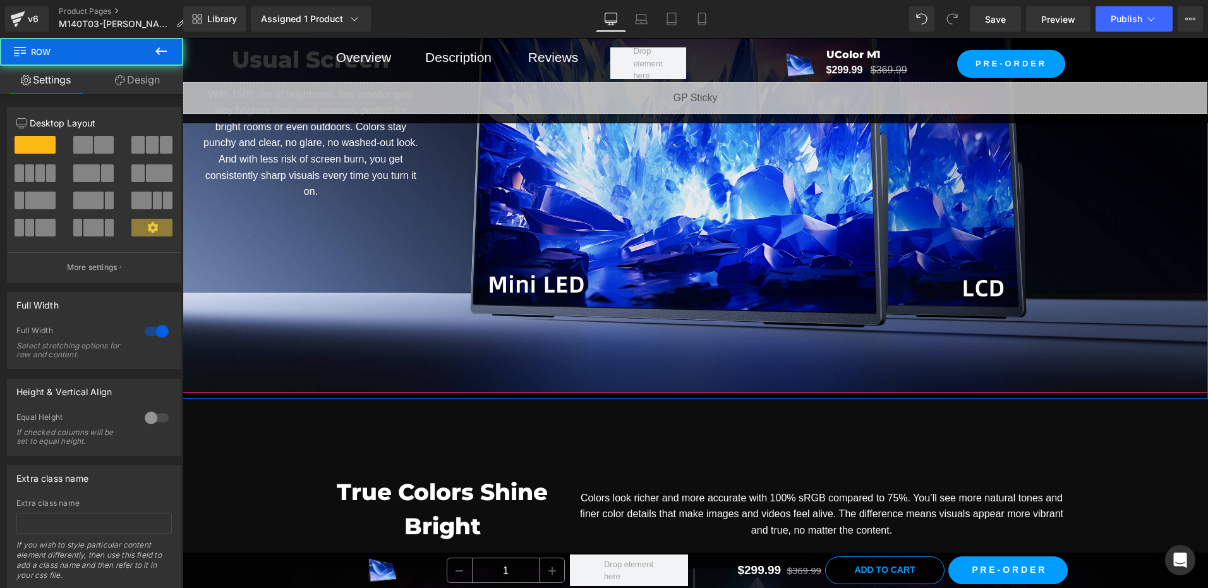
drag, startPoint x: 357, startPoint y: 394, endPoint x: 359, endPoint y: 382, distance: 12.2
click at [359, 382] on div "Brighter Than the Usual Screen Heading With 1500 nits of brightness, this monit…" at bounding box center [696, 75] width 1026 height 647
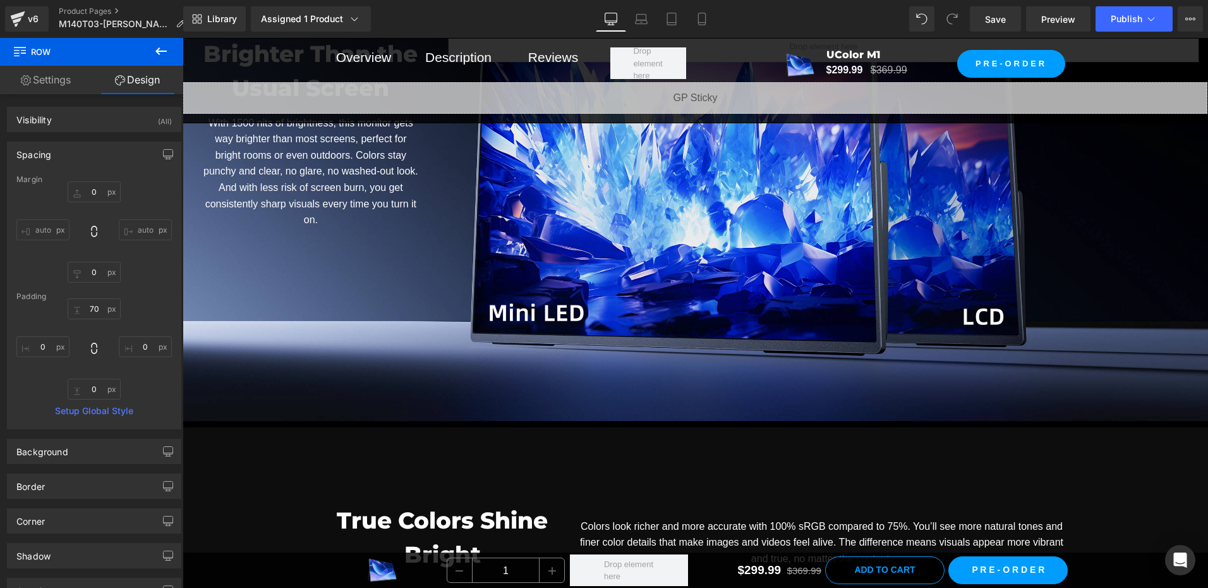
scroll to position [4961, 0]
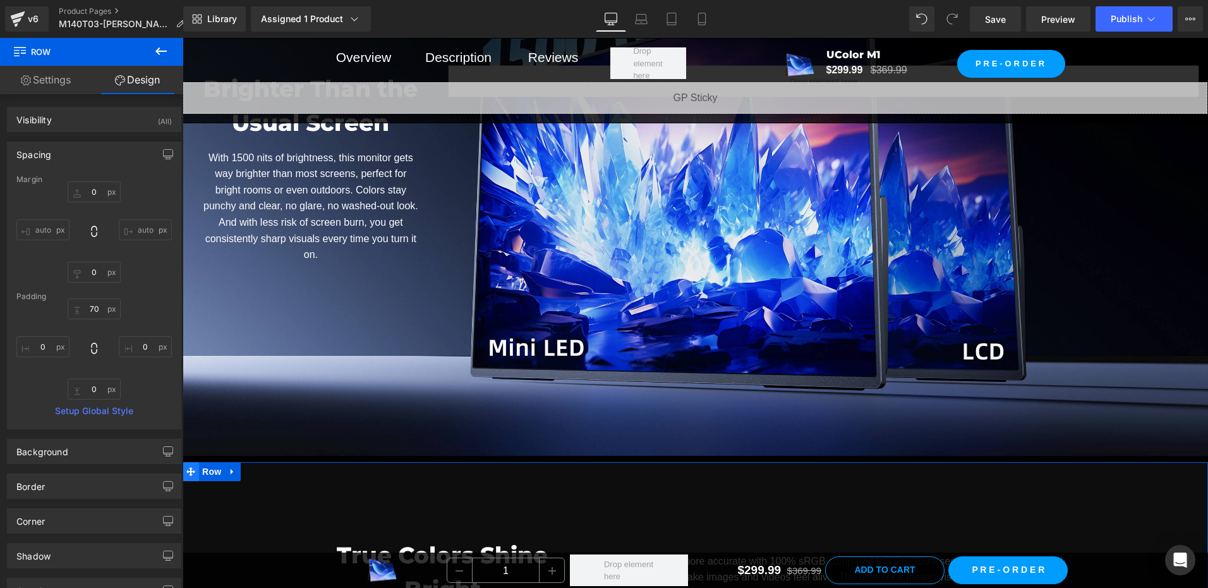
click at [190, 471] on icon at bounding box center [190, 471] width 9 height 9
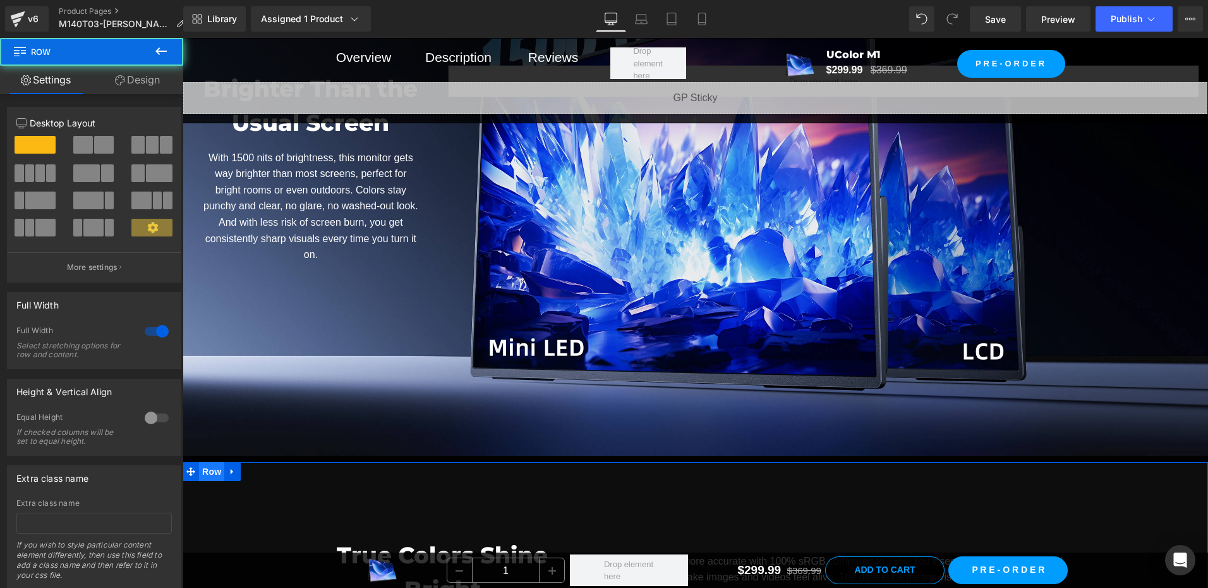
click at [199, 469] on span "Row" at bounding box center [211, 471] width 25 height 19
click at [152, 63] on button at bounding box center [161, 52] width 44 height 28
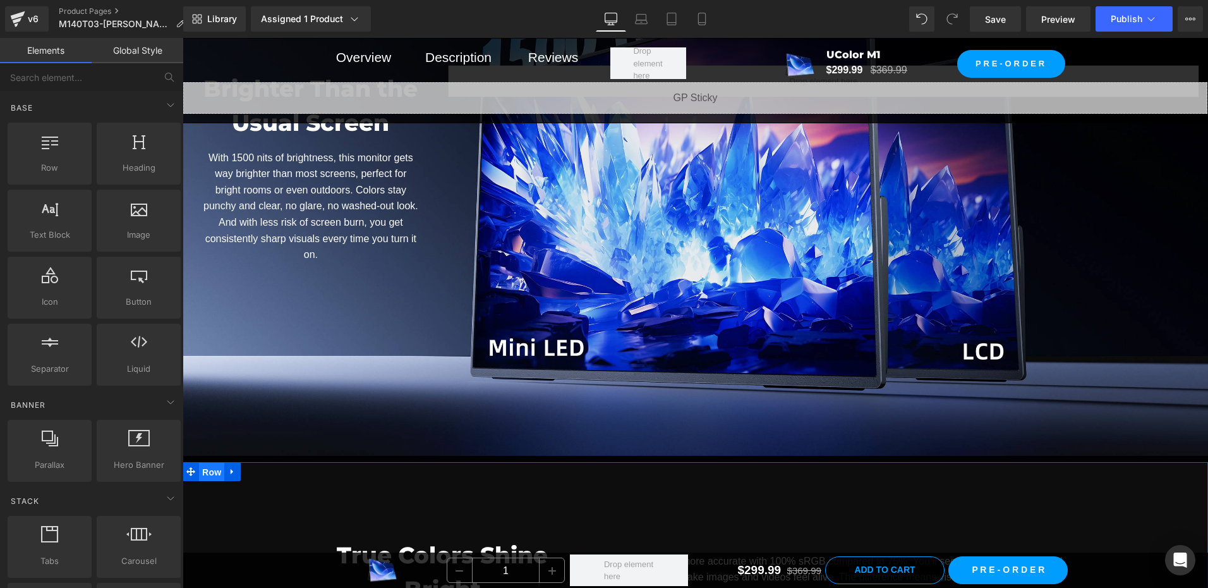
click at [217, 476] on span "Row" at bounding box center [211, 472] width 25 height 19
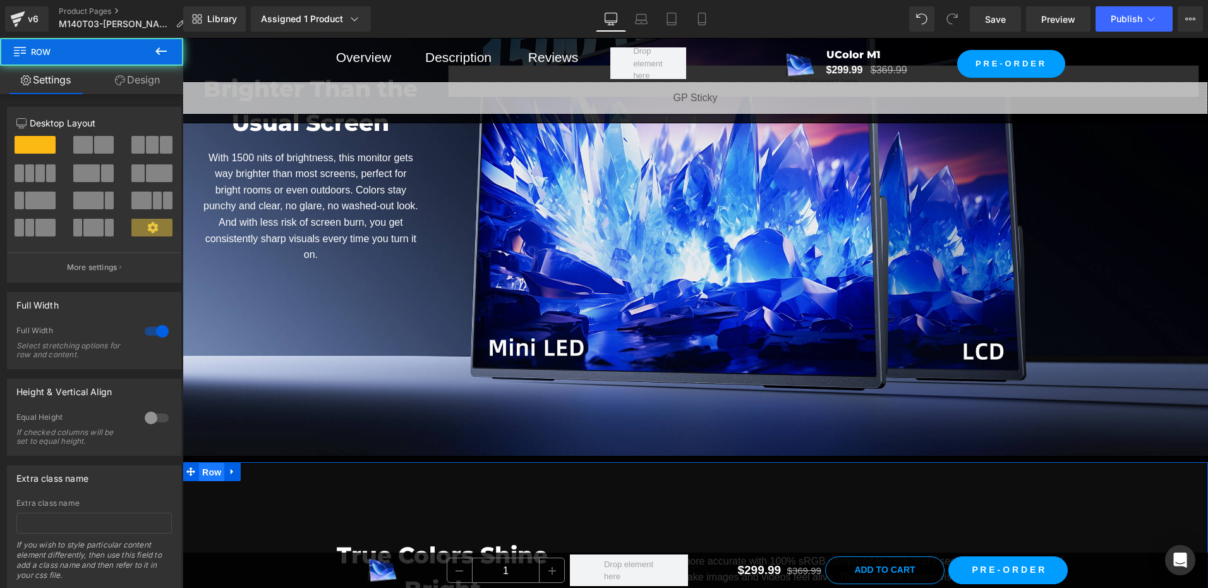
click at [199, 472] on span "Row" at bounding box center [211, 472] width 25 height 19
click at [139, 82] on link "Design" at bounding box center [138, 80] width 92 height 28
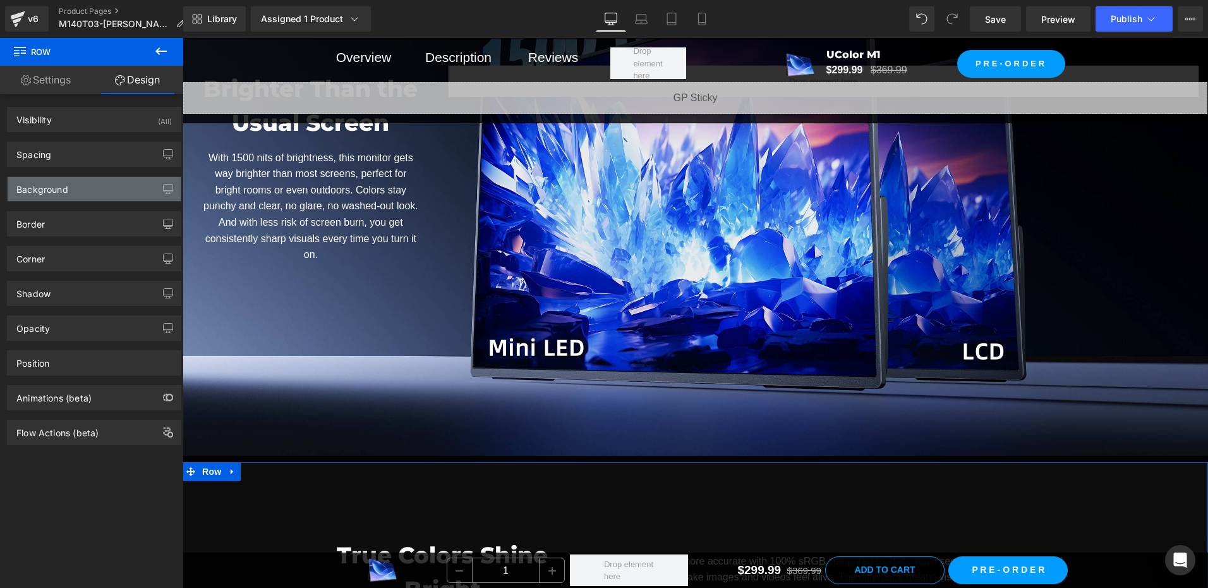
click at [58, 188] on div "Background" at bounding box center [42, 186] width 52 height 18
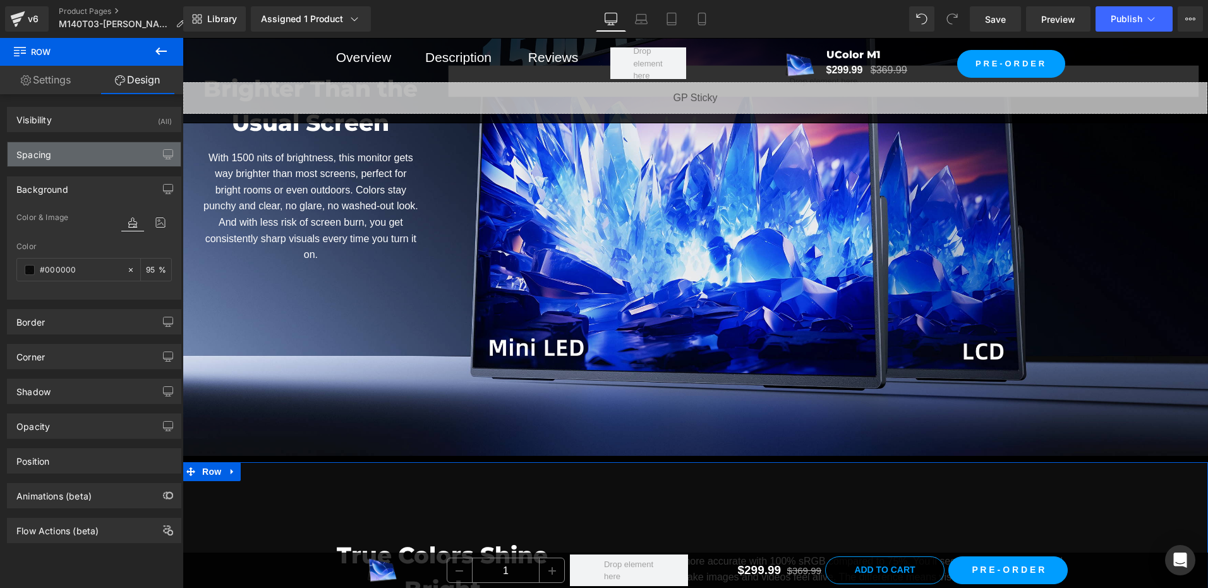
click at [68, 159] on div "Spacing" at bounding box center [94, 154] width 173 height 24
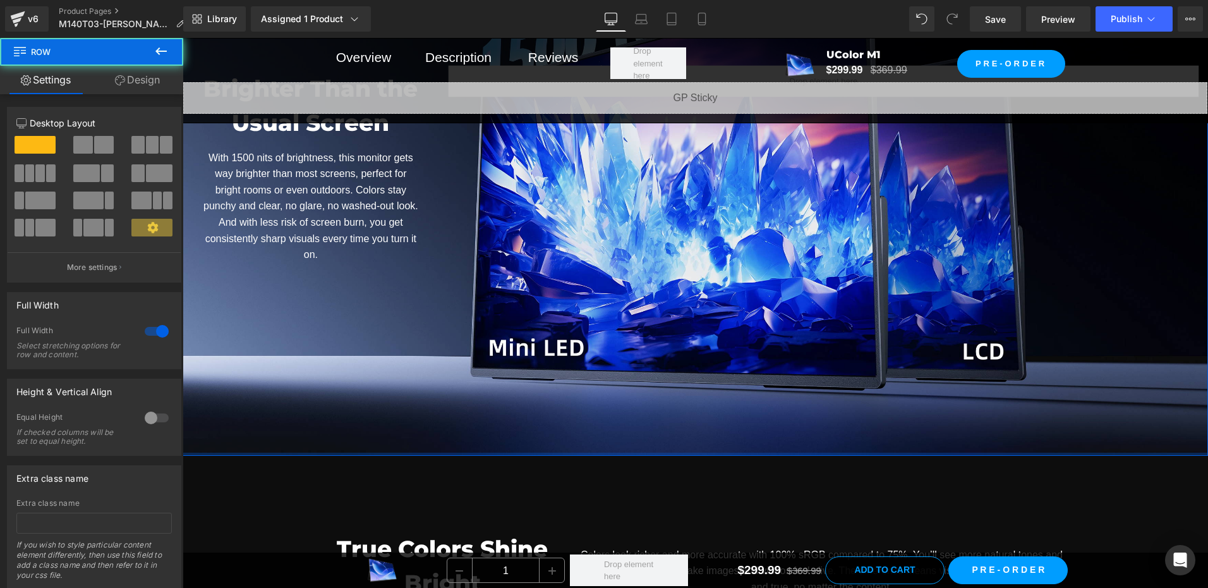
drag, startPoint x: 221, startPoint y: 456, endPoint x: 222, endPoint y: 442, distance: 14.0
click at [222, 442] on div "Brighter Than the Usual Screen Heading With 1500 nits of brightness, this monit…" at bounding box center [696, 158] width 1026 height 596
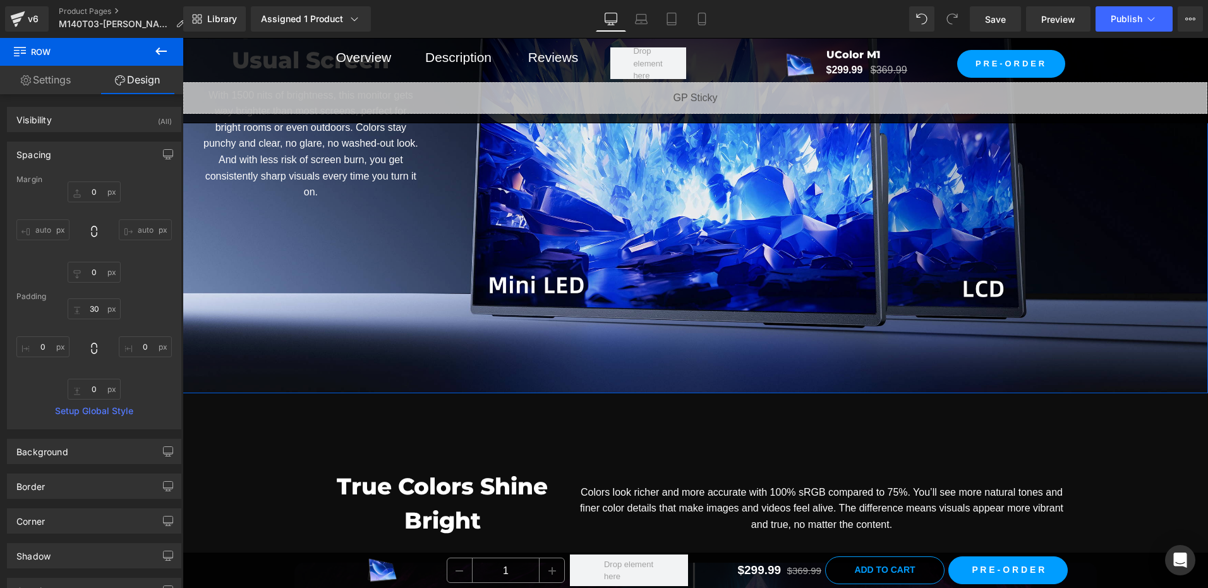
scroll to position [5024, 0]
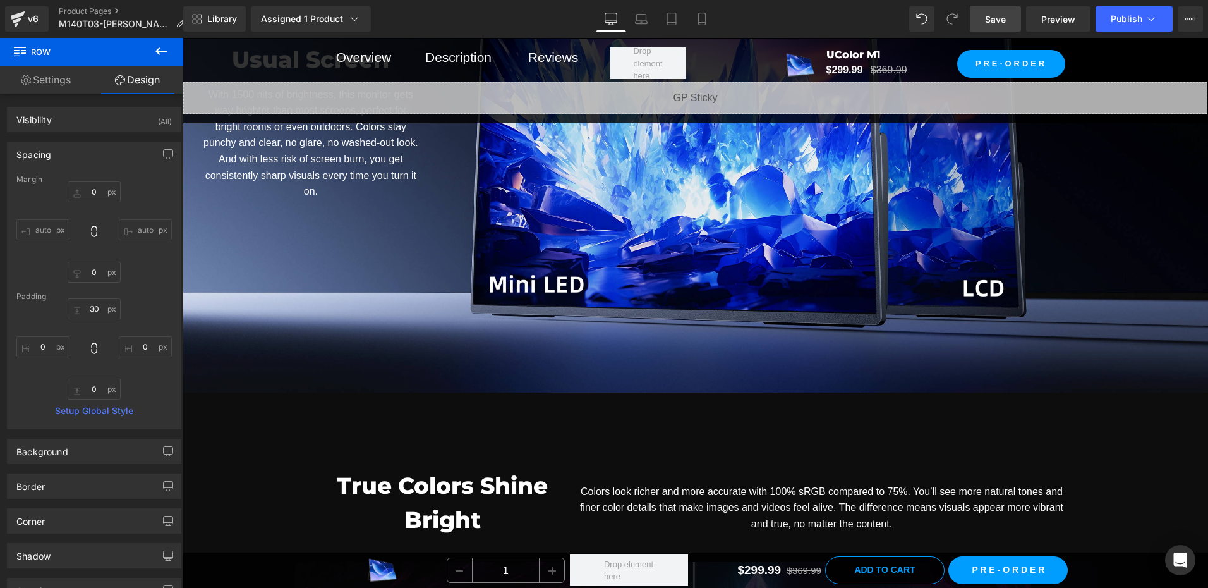
click at [978, 25] on link "Save" at bounding box center [995, 18] width 51 height 25
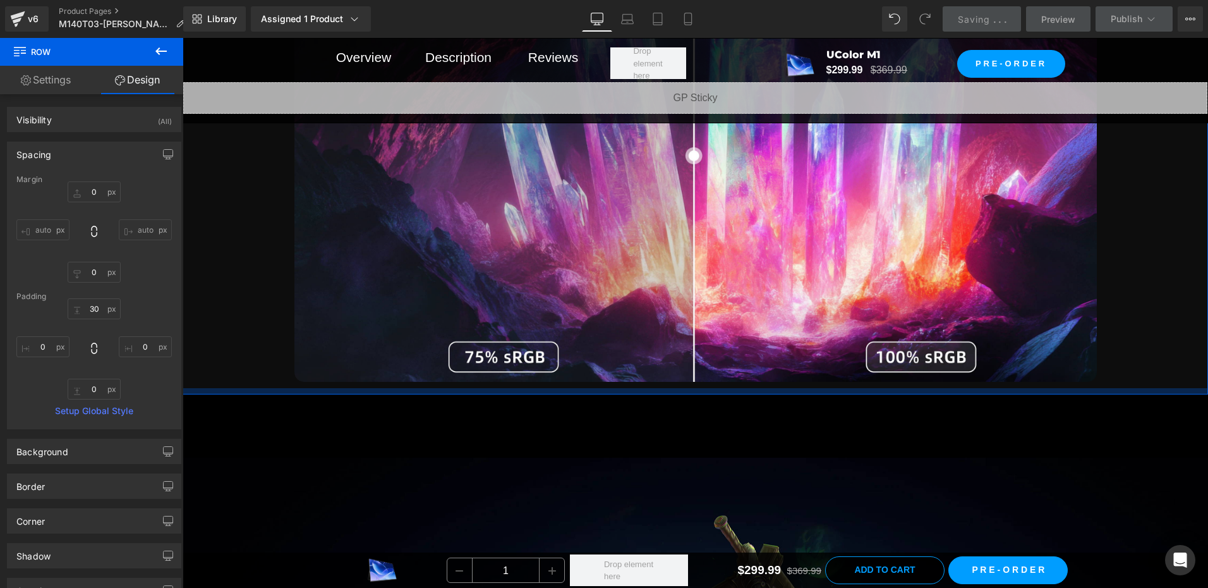
click at [230, 389] on div at bounding box center [696, 391] width 1026 height 6
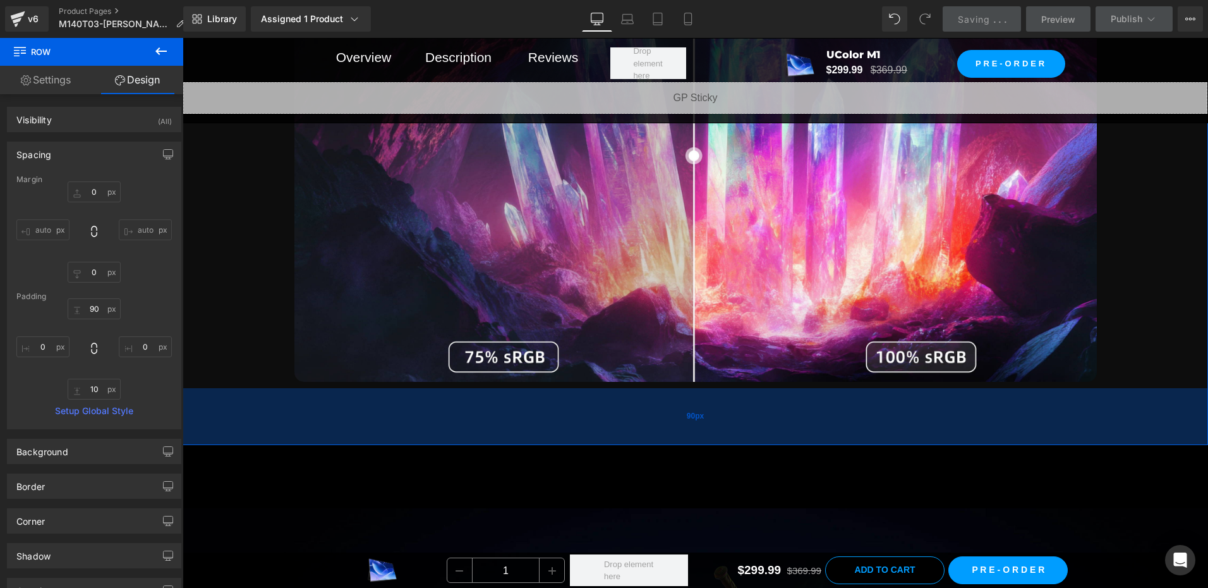
drag, startPoint x: 240, startPoint y: 389, endPoint x: 293, endPoint y: 440, distance: 73.3
click at [293, 440] on div "90px" at bounding box center [696, 416] width 1026 height 57
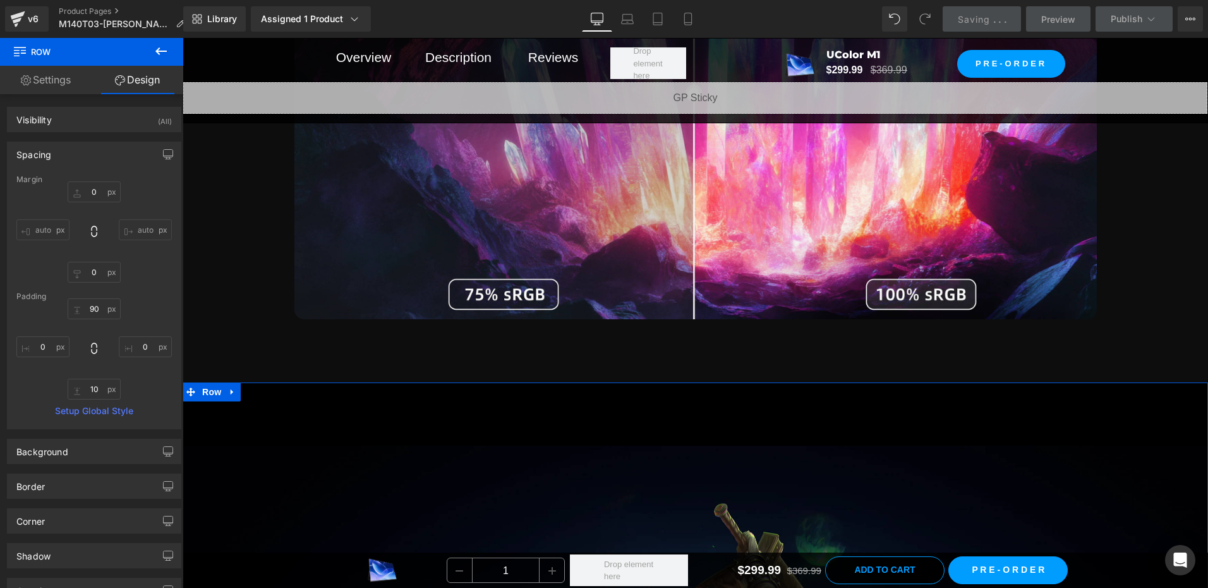
scroll to position [5720, 0]
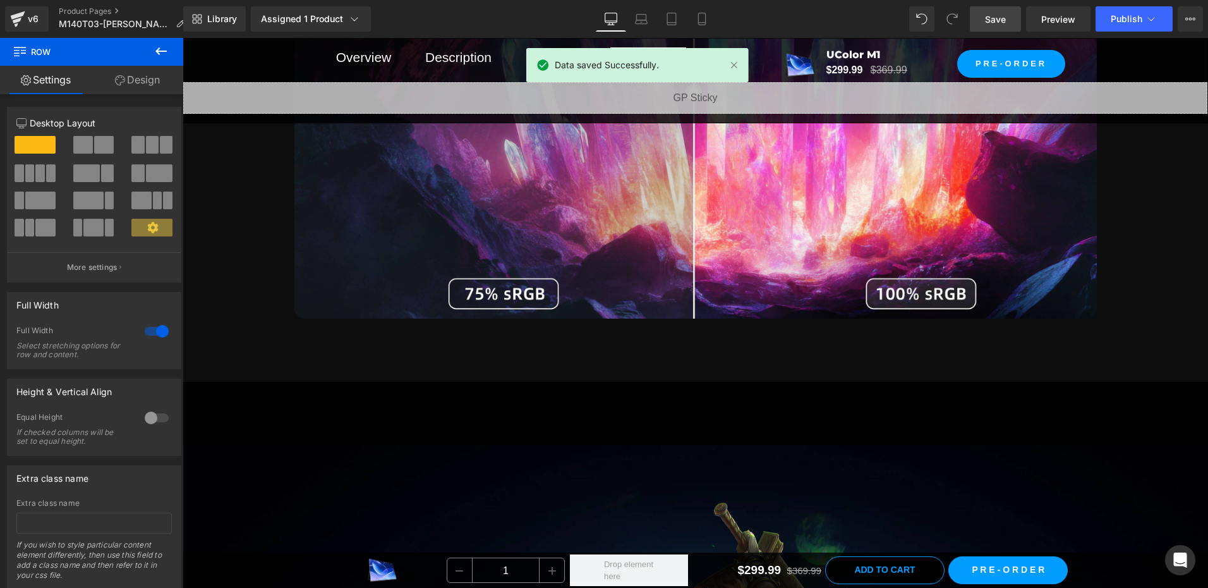
click at [994, 16] on span "Save" at bounding box center [995, 19] width 21 height 13
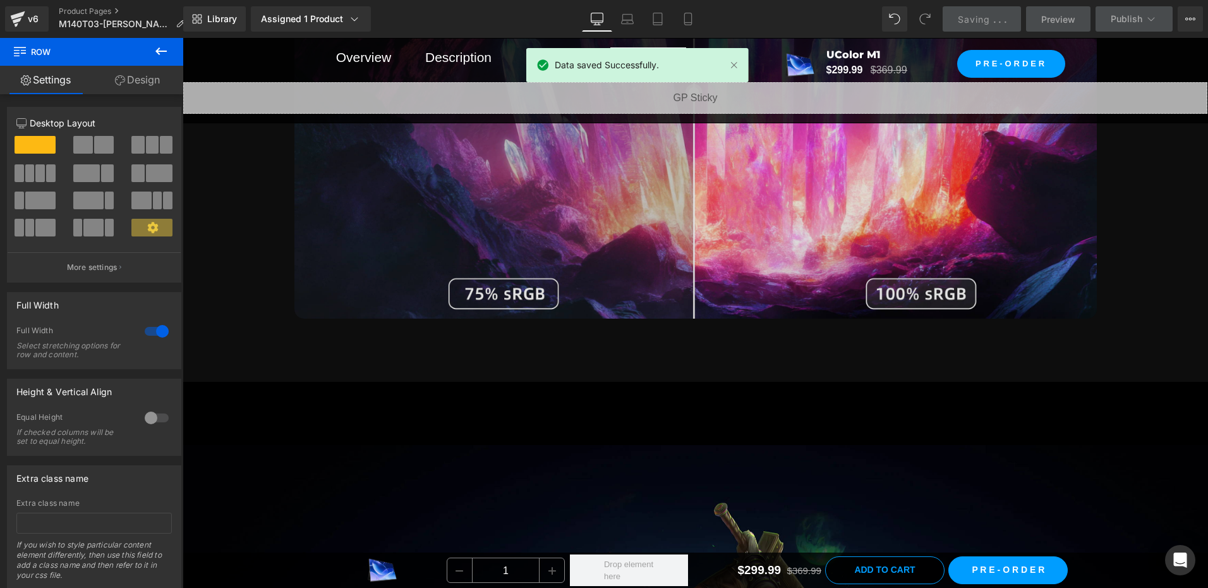
scroll to position [5783, 0]
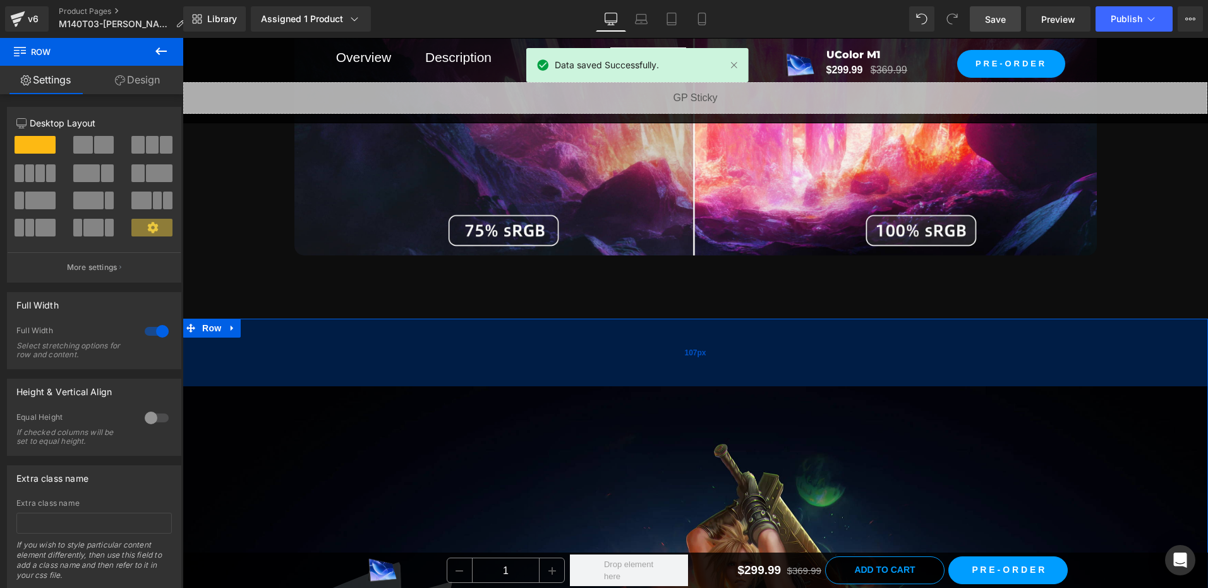
click at [660, 323] on div "107px" at bounding box center [696, 353] width 1026 height 68
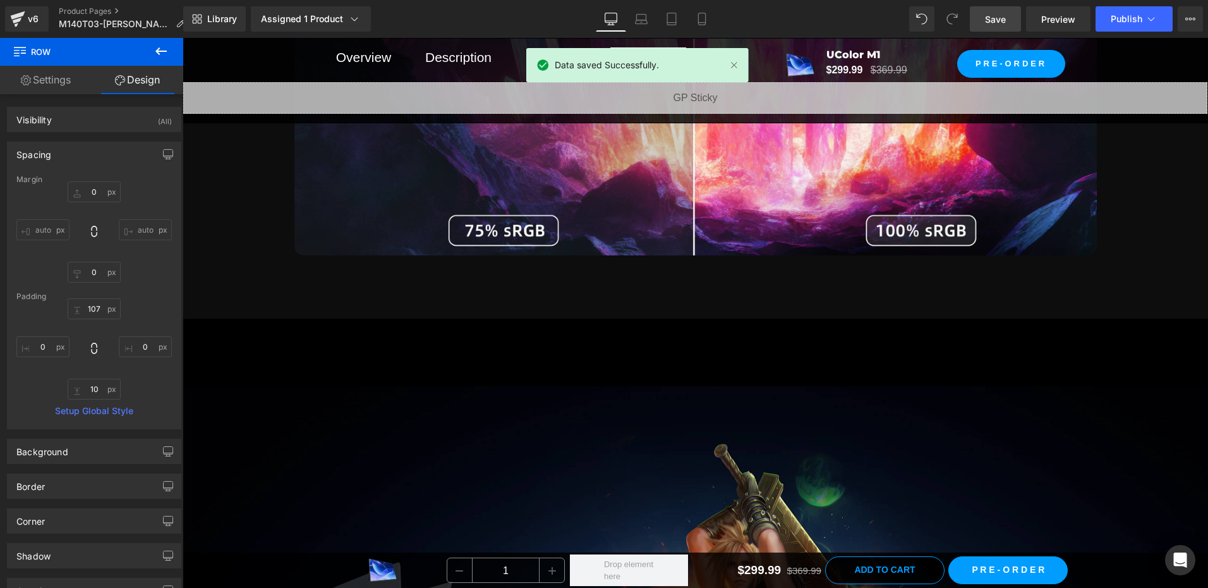
click at [992, 9] on link "Save" at bounding box center [995, 18] width 51 height 25
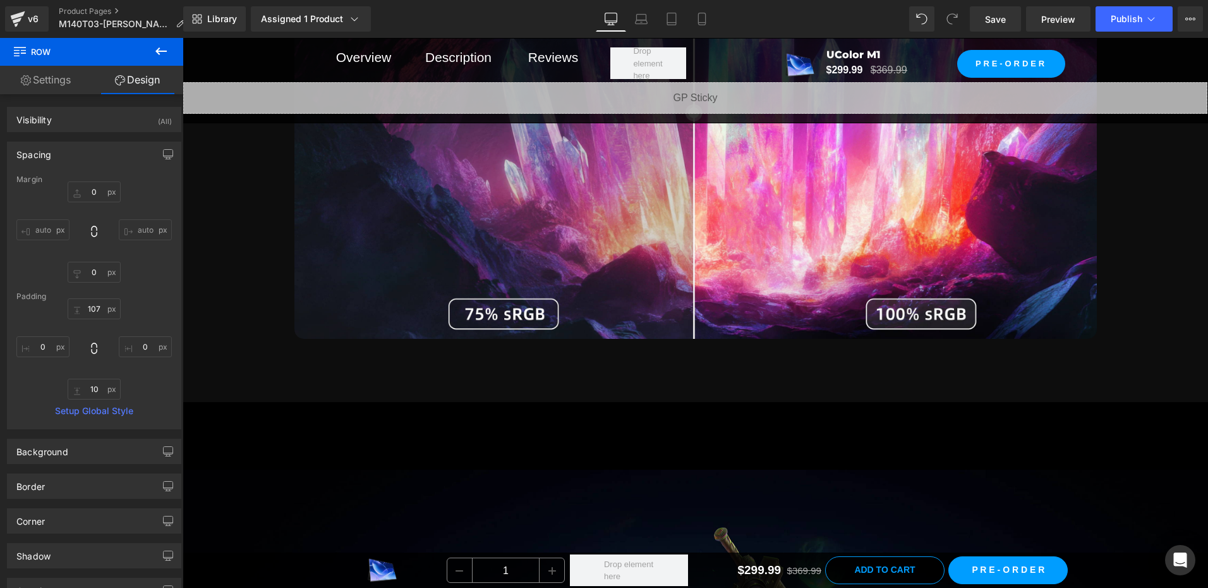
scroll to position [5720, 0]
